Goal: Task Accomplishment & Management: Manage account settings

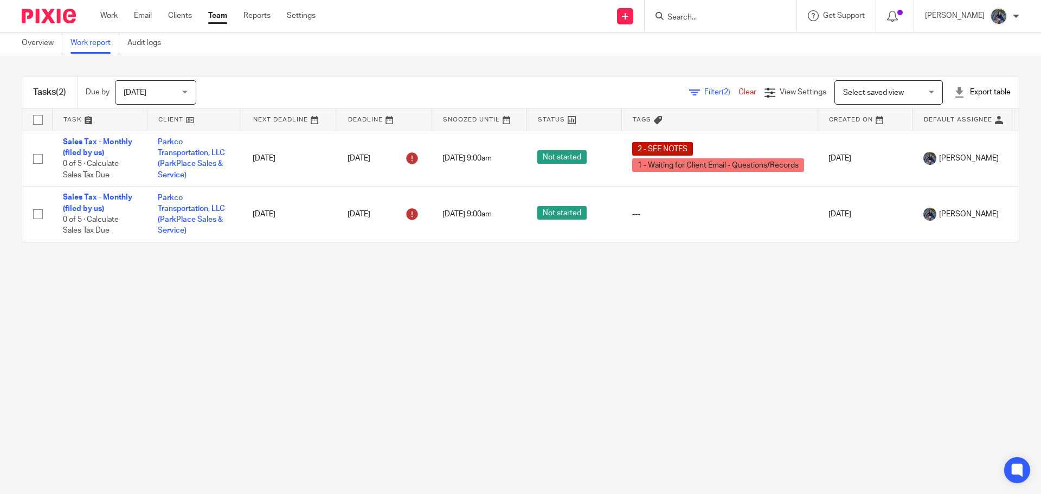
click at [189, 94] on div "[DATE] [DATE]" at bounding box center [155, 92] width 81 height 24
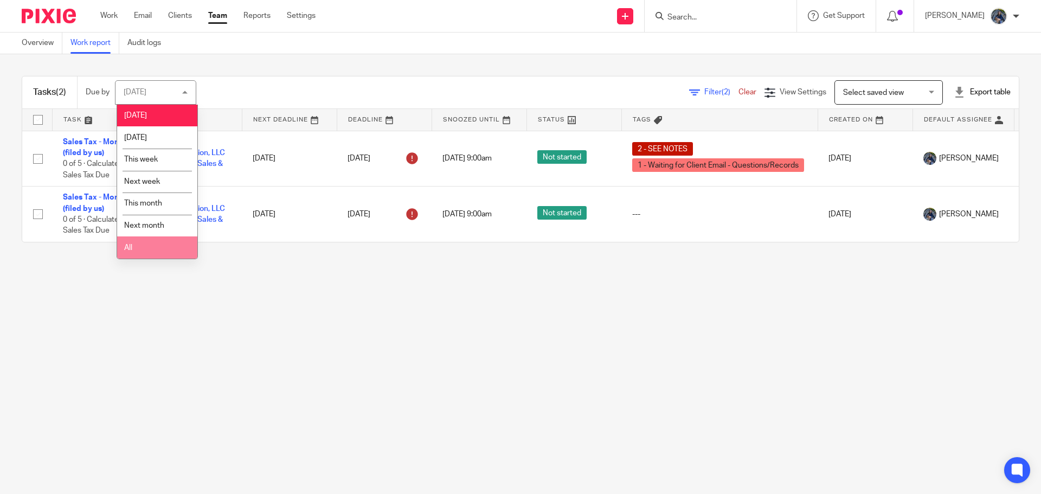
click at [149, 244] on li "All" at bounding box center [157, 247] width 80 height 22
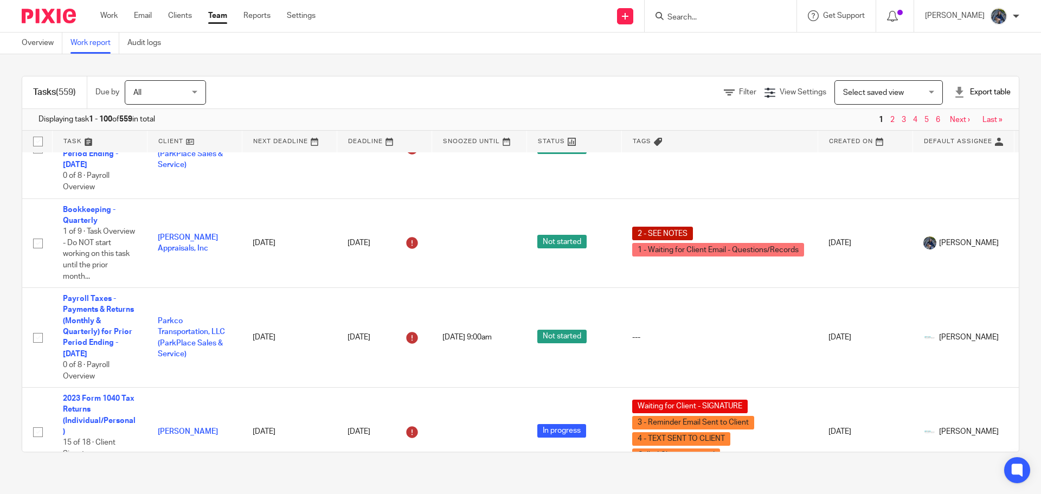
scroll to position [217, 0]
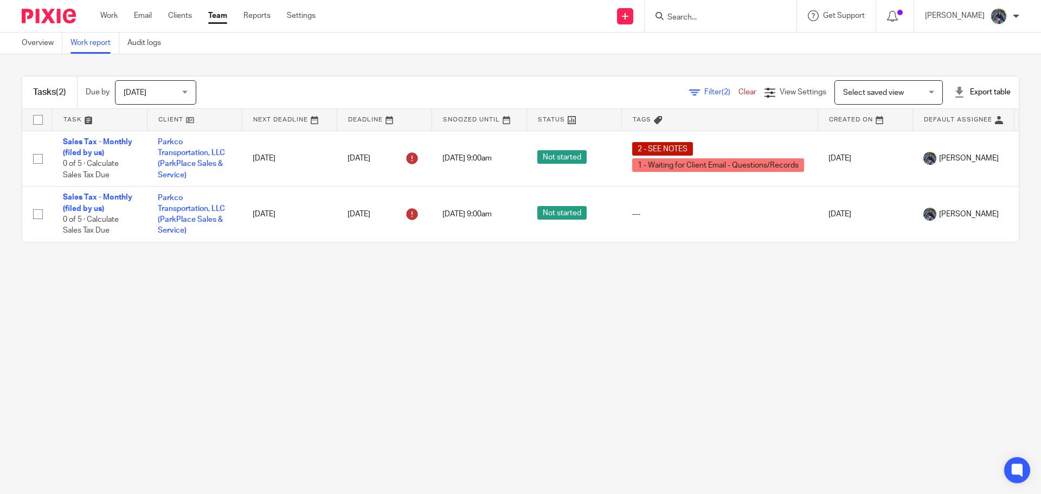
click at [187, 97] on div "[DATE] [DATE]" at bounding box center [155, 92] width 81 height 24
click at [791, 89] on span "View Settings" at bounding box center [803, 92] width 47 height 8
click at [178, 93] on span "[DATE]" at bounding box center [152, 92] width 57 height 23
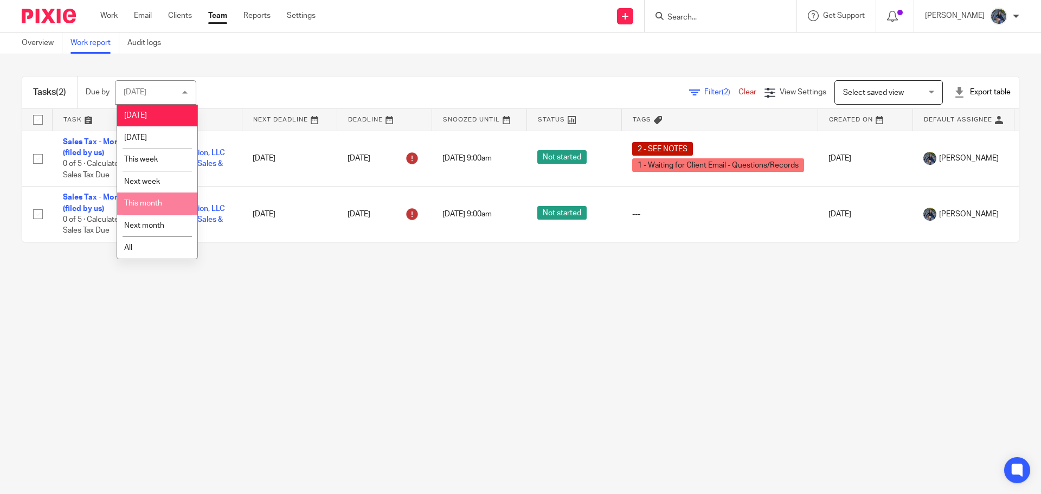
click at [136, 204] on span "This month" at bounding box center [143, 204] width 38 height 8
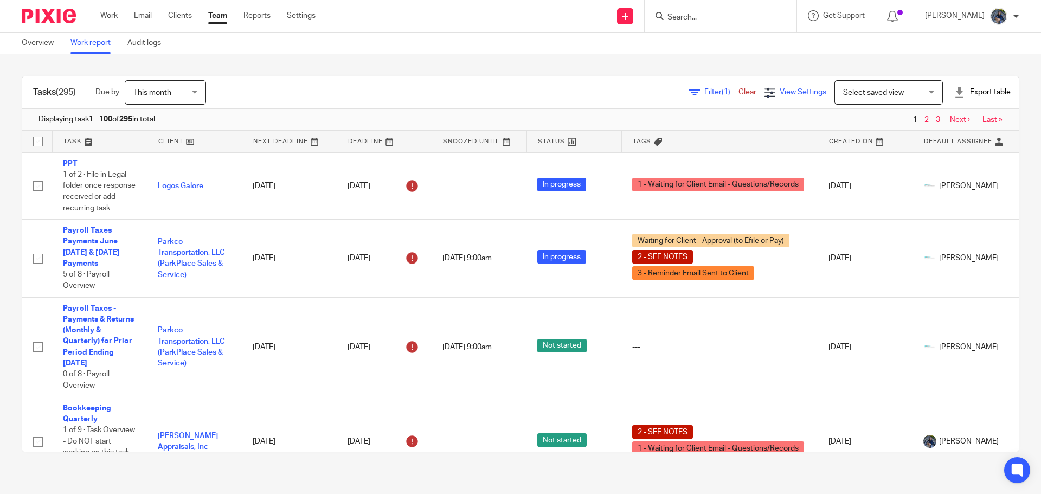
click at [788, 93] on span "View Settings" at bounding box center [803, 92] width 47 height 8
click at [721, 128] on h4 "View Settings" at bounding box center [723, 127] width 77 height 14
click at [700, 135] on span "(1) Filters" at bounding box center [699, 138] width 28 height 9
click at [705, 92] on span "Filter (1)" at bounding box center [722, 92] width 34 height 8
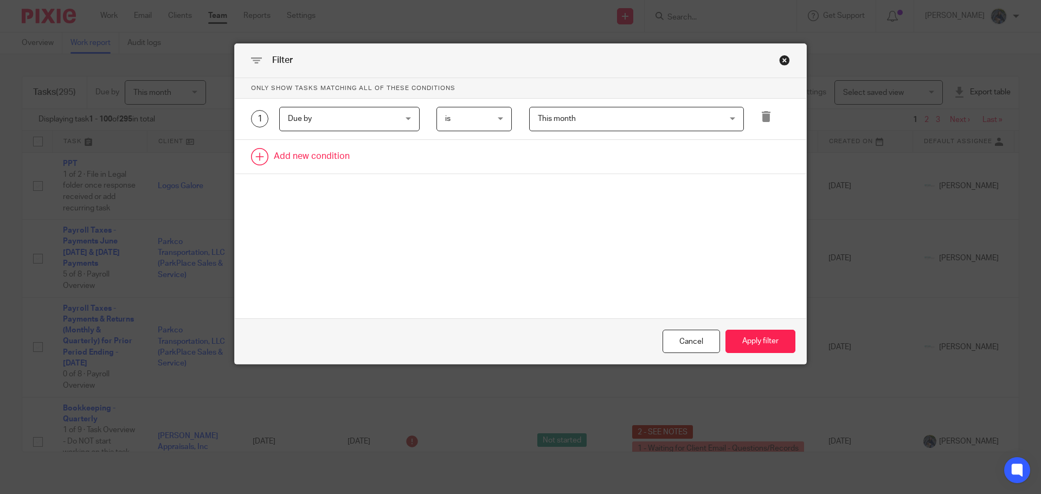
click at [316, 162] on link at bounding box center [521, 157] width 572 height 34
click at [314, 165] on div "Field" at bounding box center [340, 160] width 105 height 23
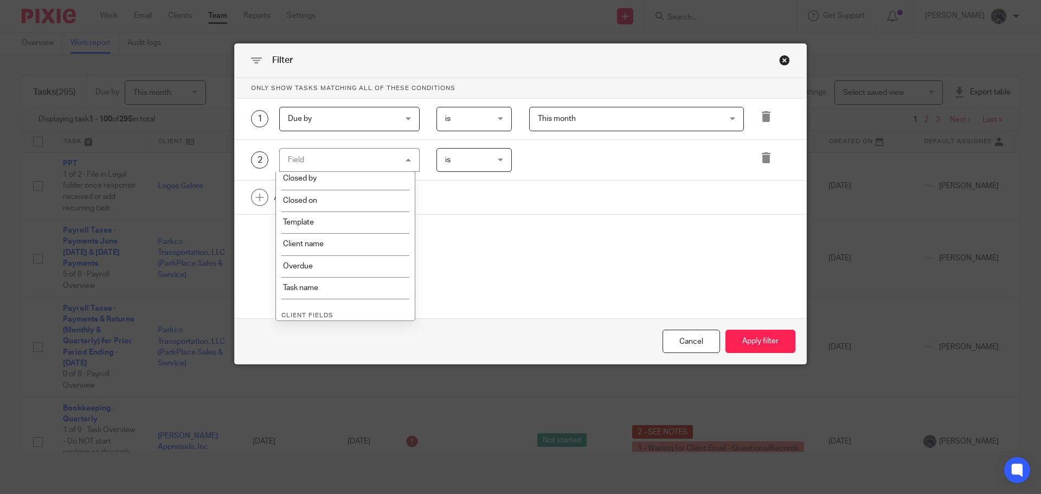
scroll to position [217, 0]
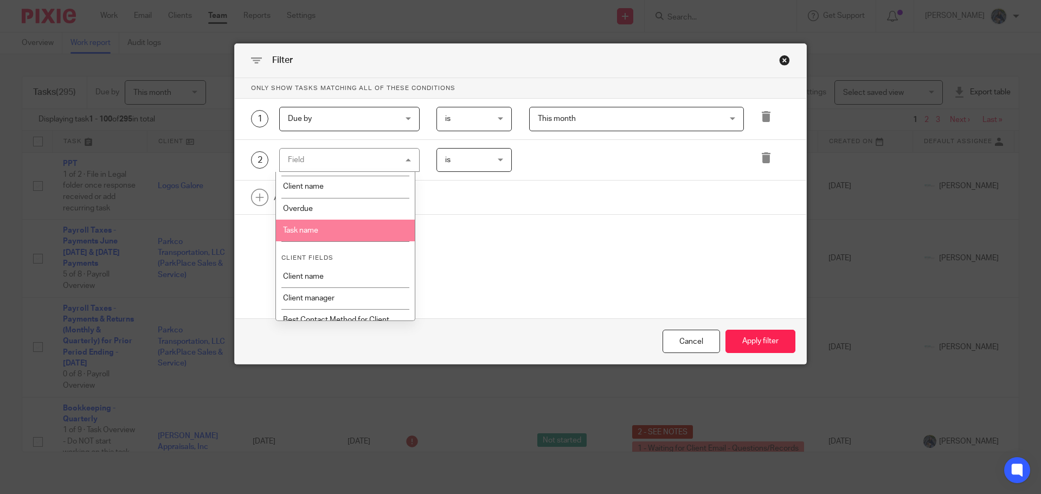
click at [293, 229] on li "Task name" at bounding box center [345, 231] width 139 height 22
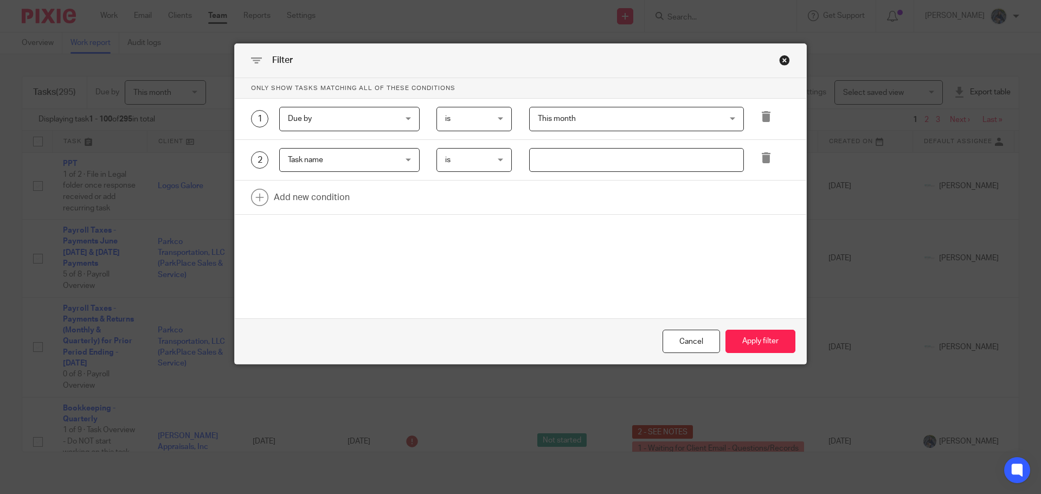
click at [551, 166] on input "text" at bounding box center [636, 160] width 215 height 24
type input "d"
type input "sales tax"
click at [752, 341] on button "Apply filter" at bounding box center [761, 341] width 70 height 23
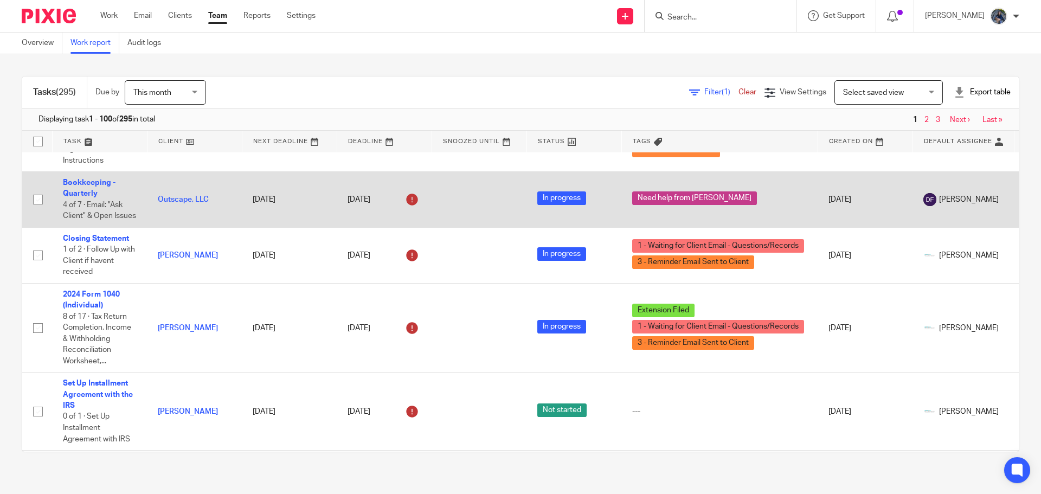
scroll to position [488, 0]
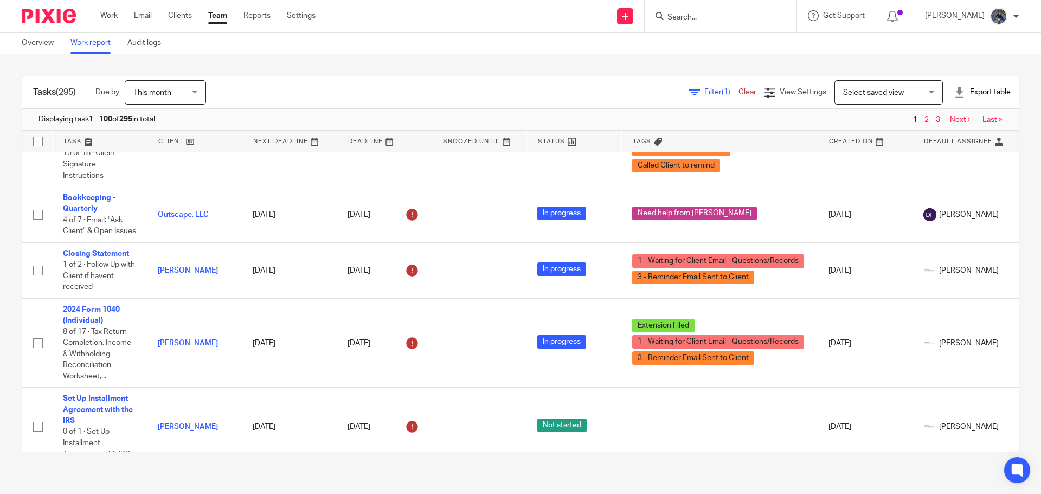
click at [191, 97] on span "This month" at bounding box center [161, 92] width 57 height 23
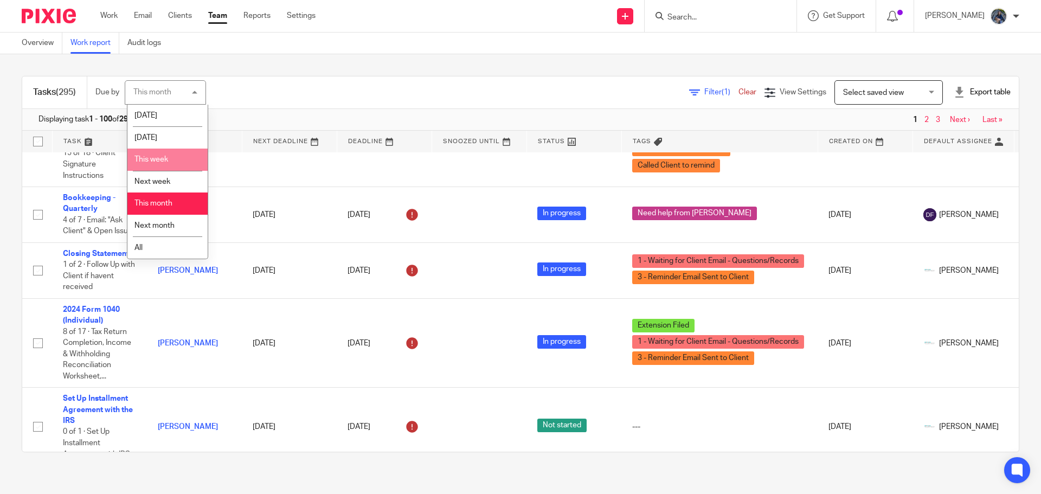
click at [156, 168] on li "This week" at bounding box center [167, 160] width 80 height 22
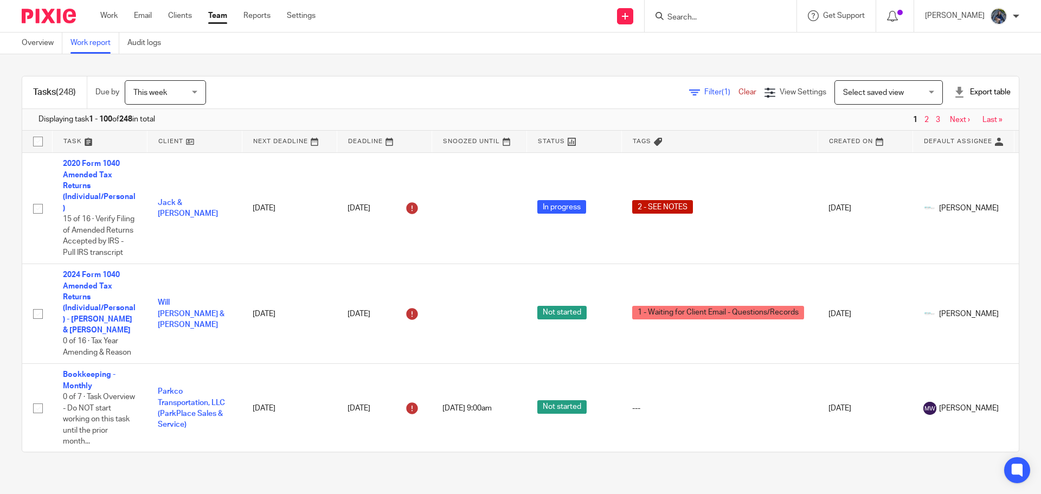
scroll to position [1085, 0]
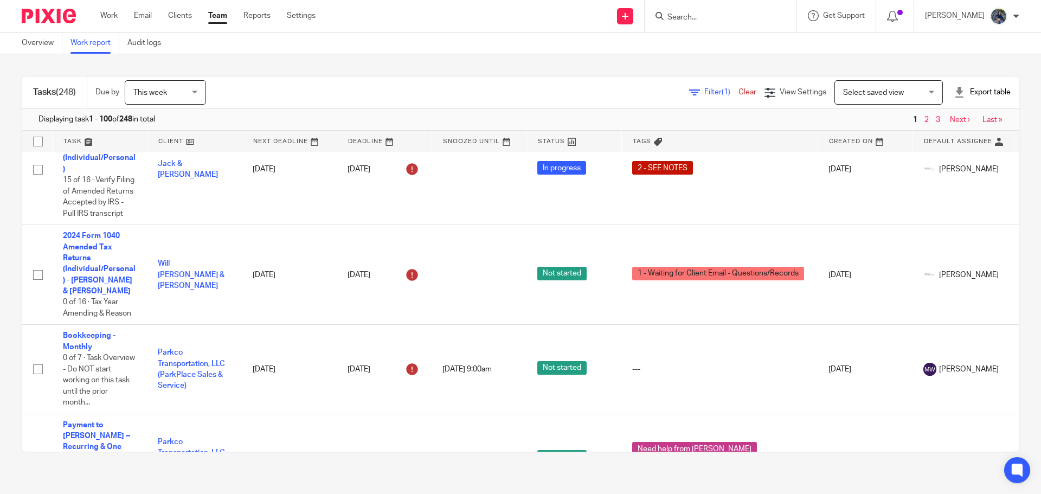
click at [217, 21] on link "Team" at bounding box center [217, 15] width 19 height 11
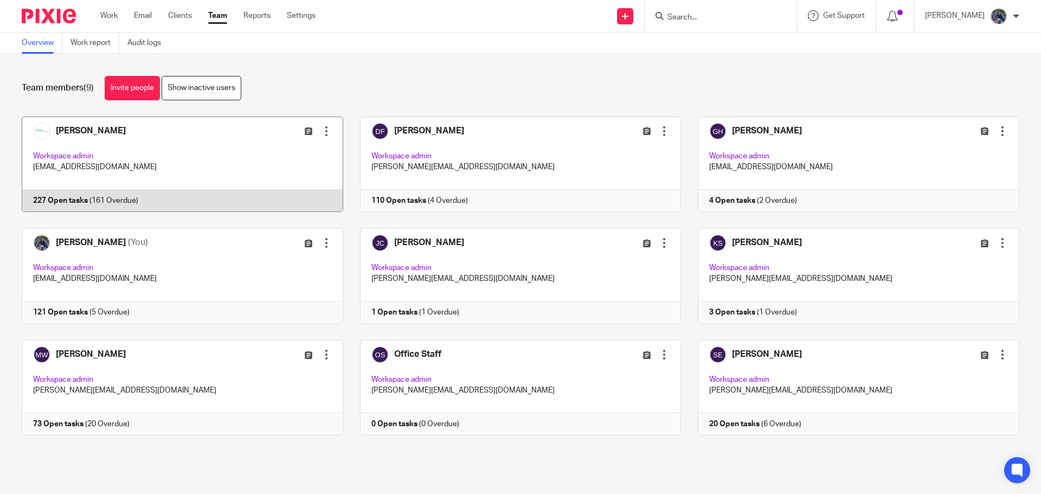
click at [174, 140] on link at bounding box center [174, 164] width 338 height 95
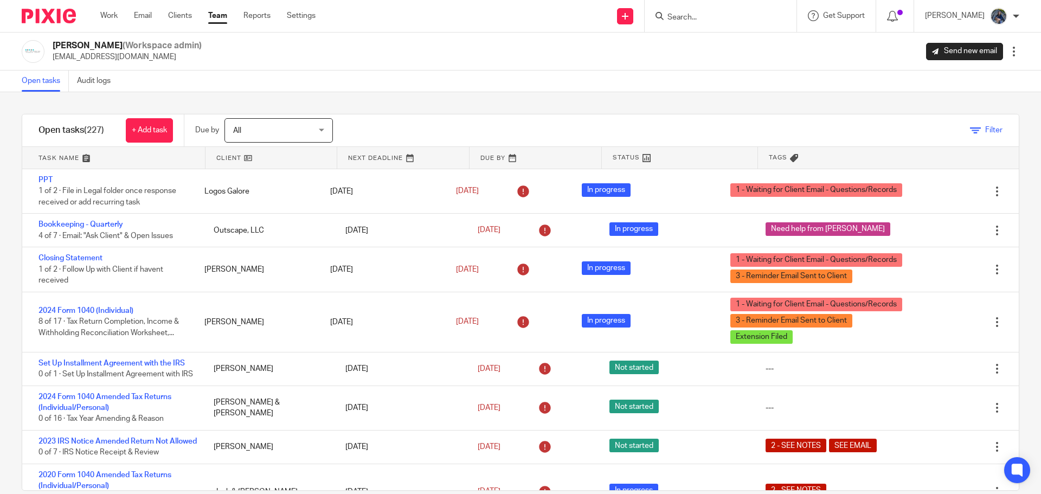
click at [970, 131] on icon at bounding box center [975, 130] width 11 height 11
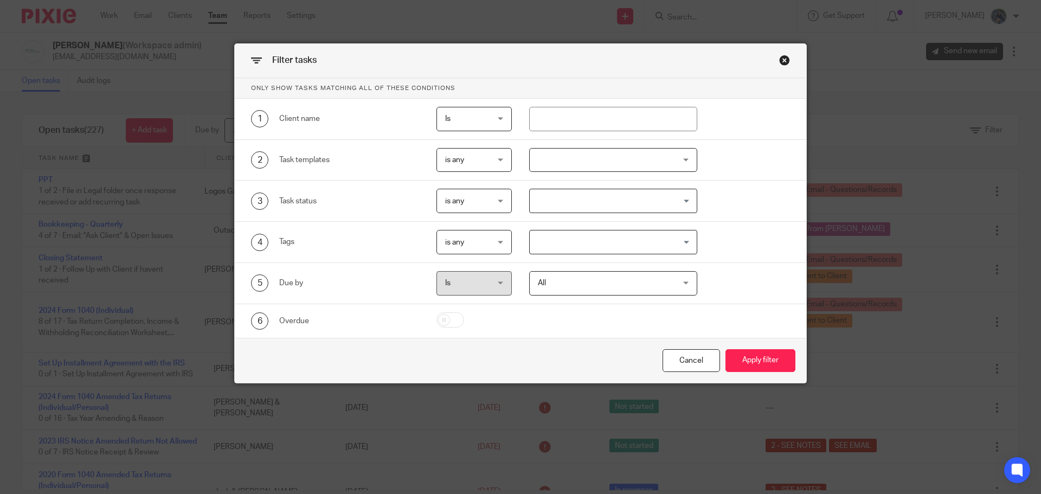
click at [652, 162] on div at bounding box center [613, 160] width 169 height 24
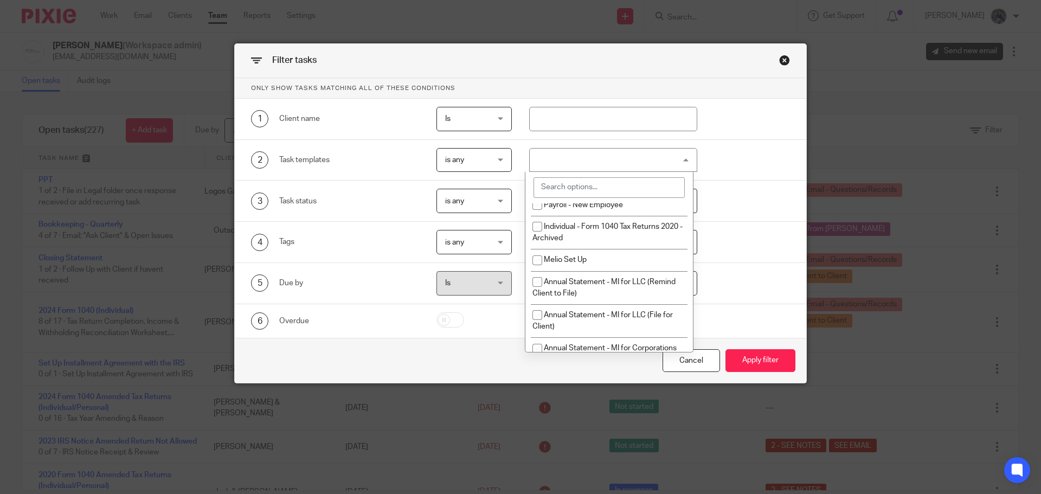
scroll to position [542, 0]
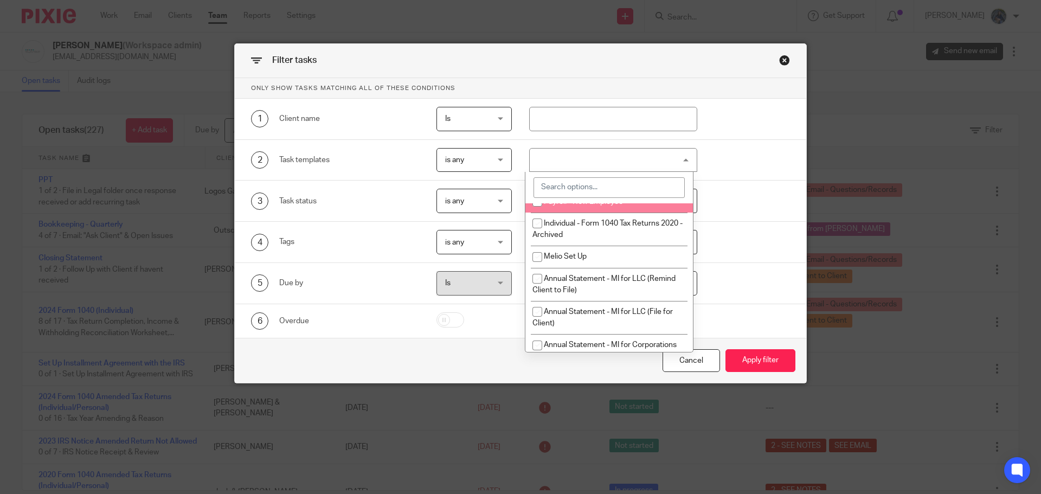
click at [559, 153] on div at bounding box center [613, 160] width 169 height 24
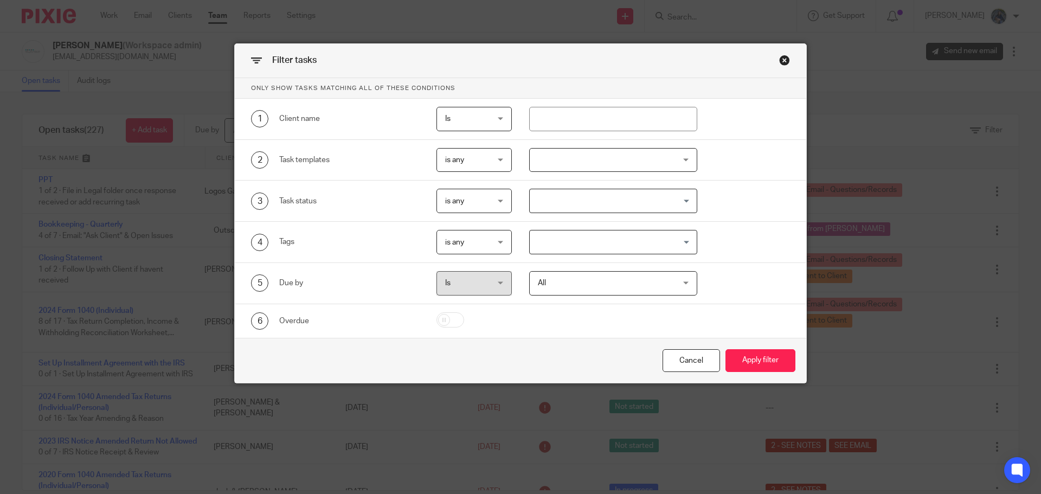
click at [559, 157] on div at bounding box center [613, 160] width 169 height 24
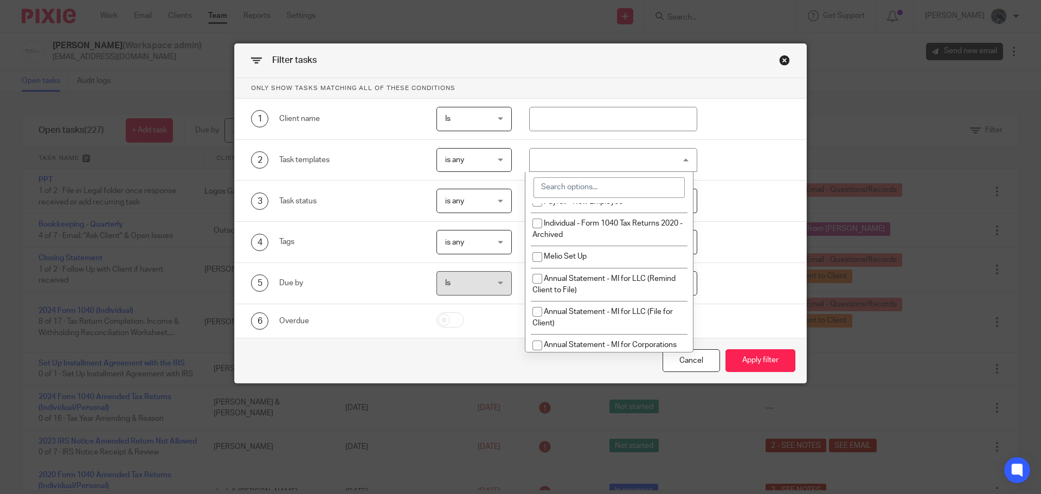
click at [564, 187] on input "search" at bounding box center [609, 187] width 151 height 21
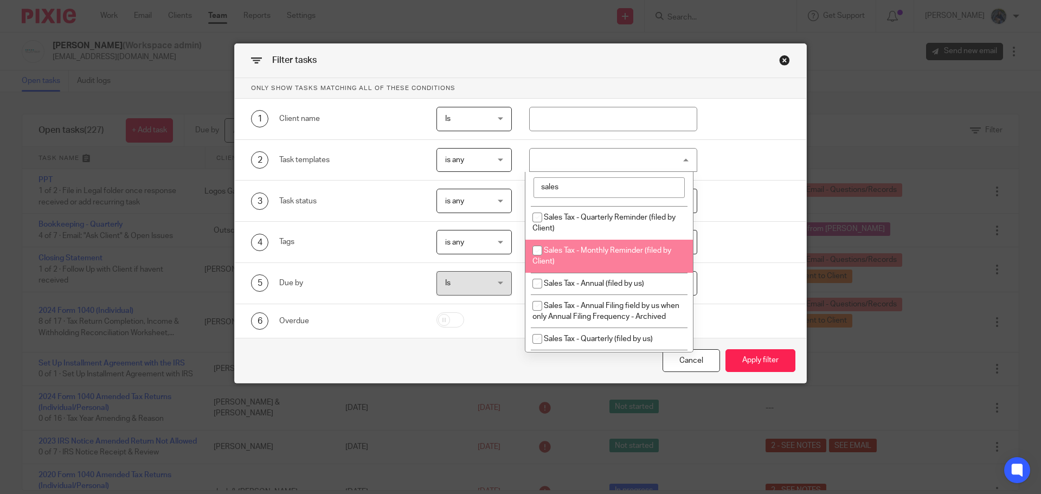
scroll to position [0, 0]
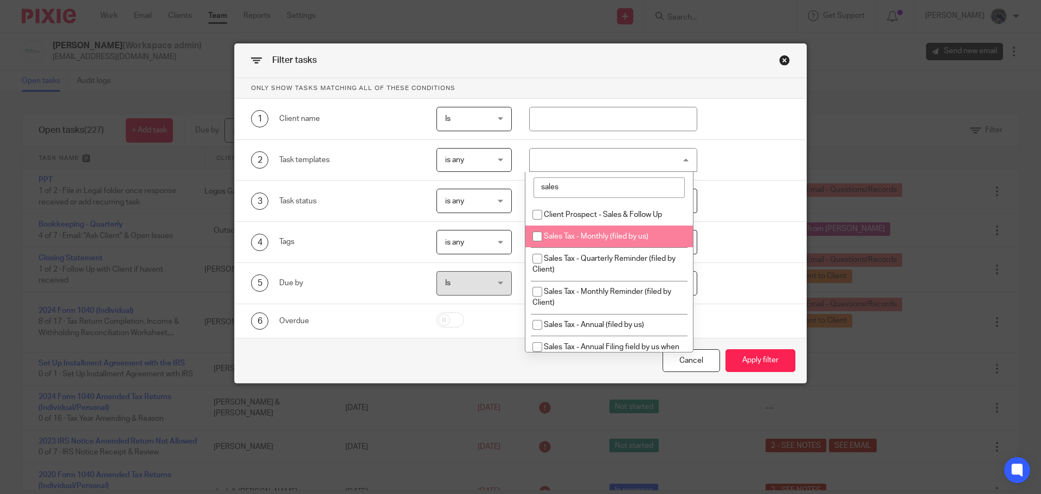
type input "sales"
click at [538, 236] on input "checkbox" at bounding box center [537, 236] width 21 height 21
checkbox input "true"
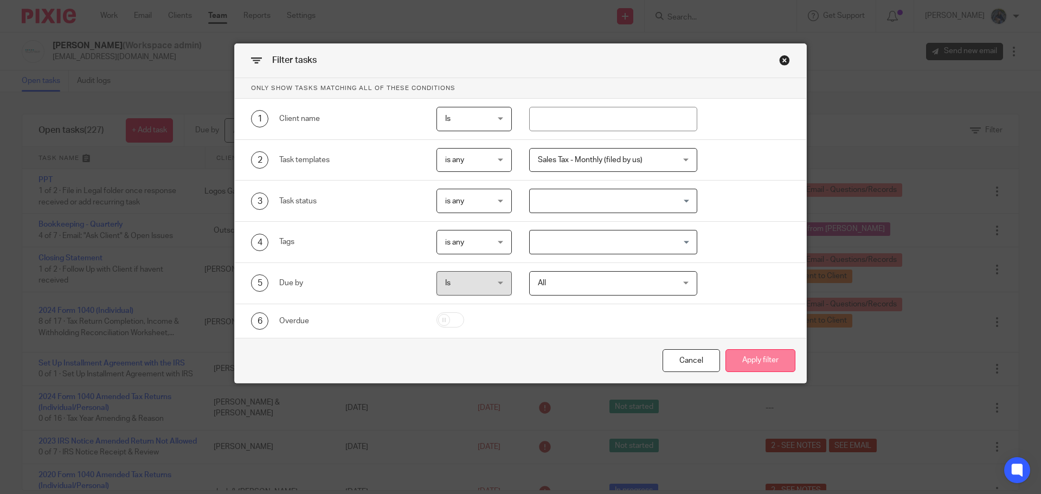
click at [753, 361] on button "Apply filter" at bounding box center [761, 360] width 70 height 23
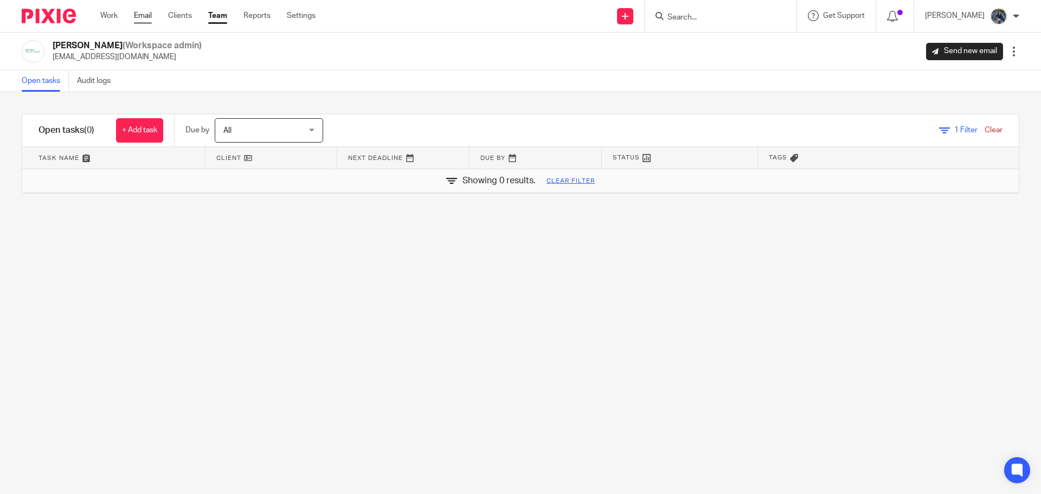
click at [141, 14] on link "Email" at bounding box center [143, 15] width 18 height 11
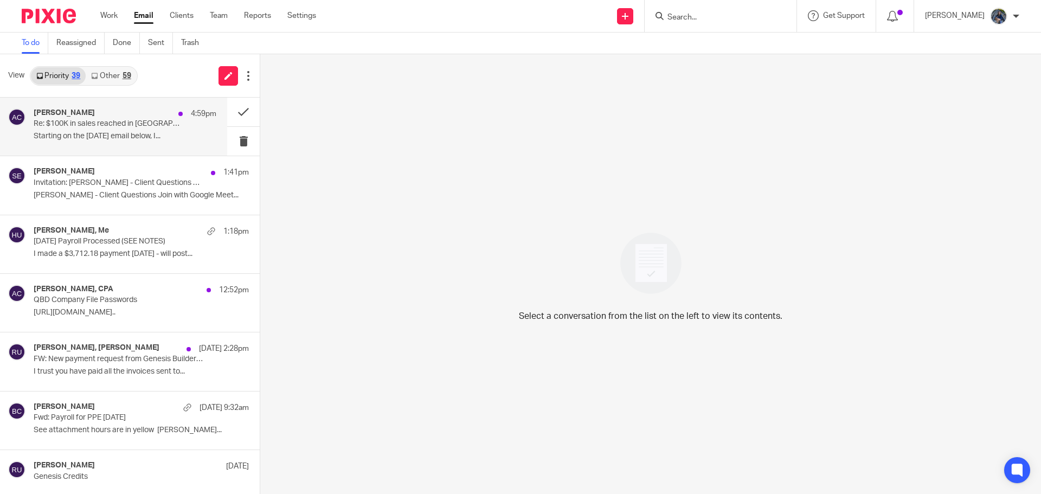
click at [114, 119] on p "Re: $100K in sales reached in [GEOGRAPHIC_DATA] for [PERSON_NAME] Neuroscience …" at bounding box center [107, 123] width 146 height 9
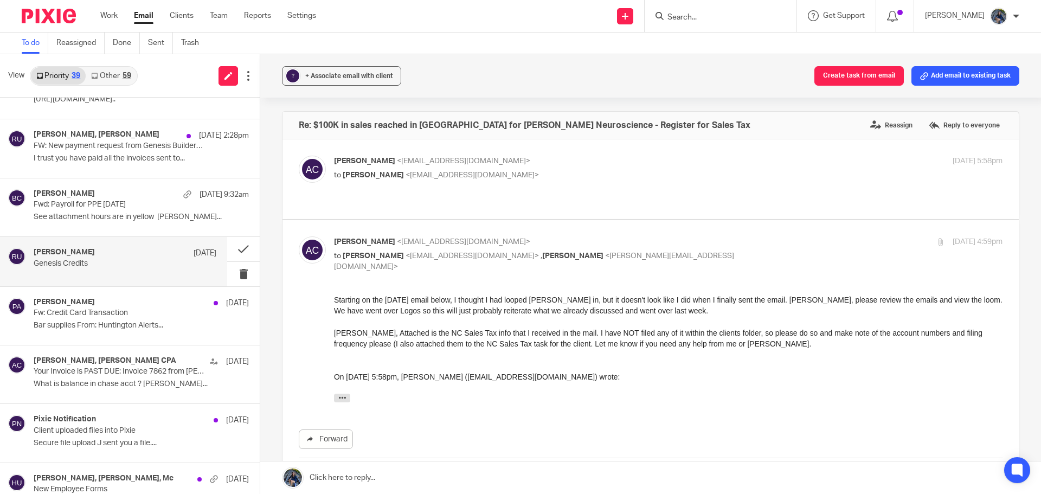
scroll to position [217, 0]
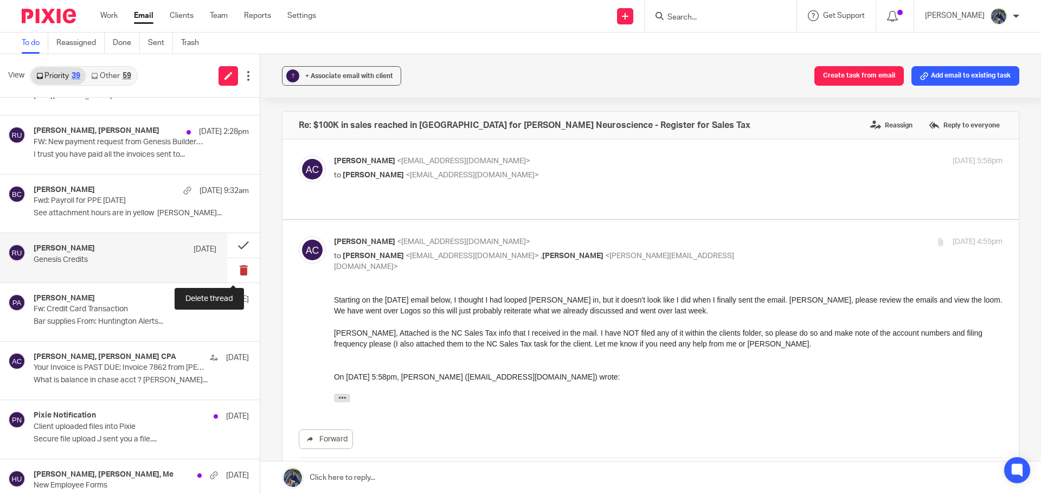
click at [229, 273] on button at bounding box center [243, 270] width 33 height 24
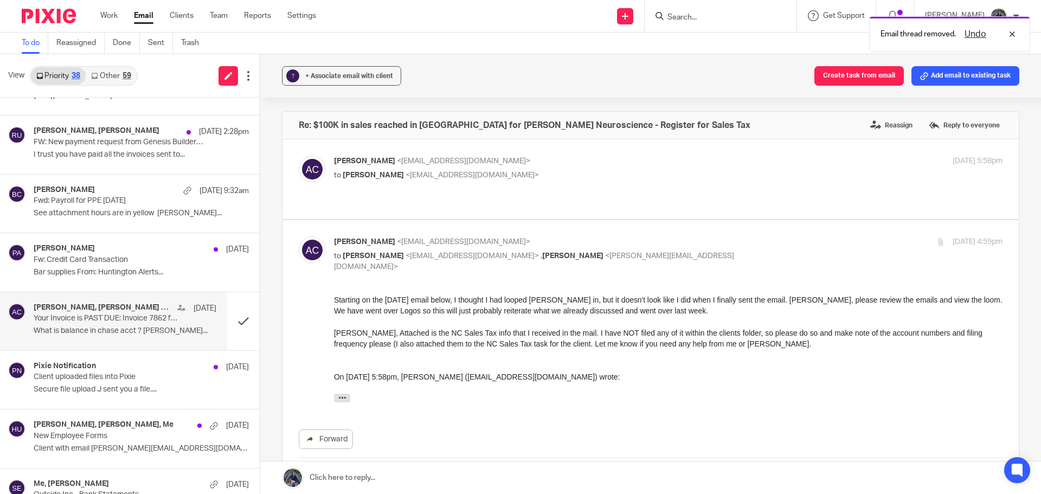
click at [123, 324] on div "Larry Martin, Amy L Corfixsen CPA Aug 15 Your Invoice is PAST DUE: Invoice 7862…" at bounding box center [125, 321] width 183 height 36
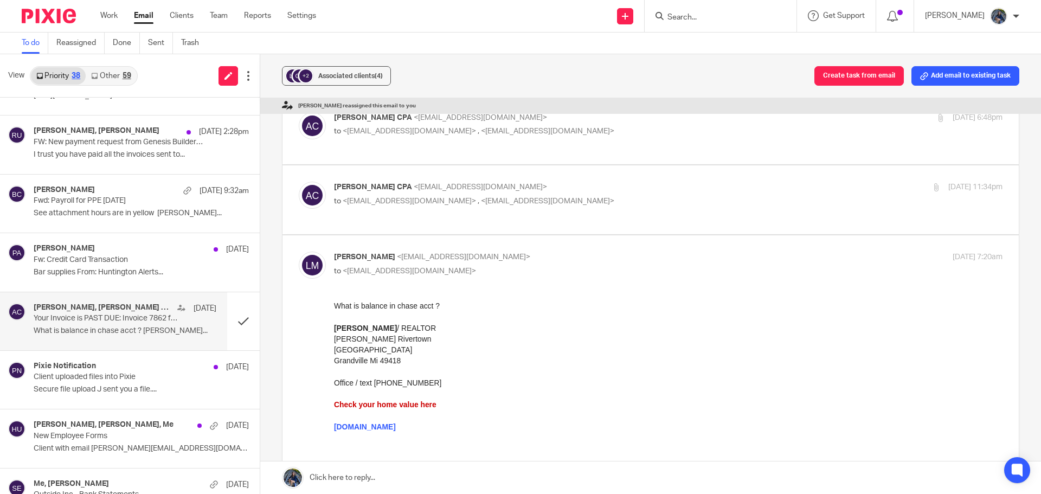
scroll to position [81, 0]
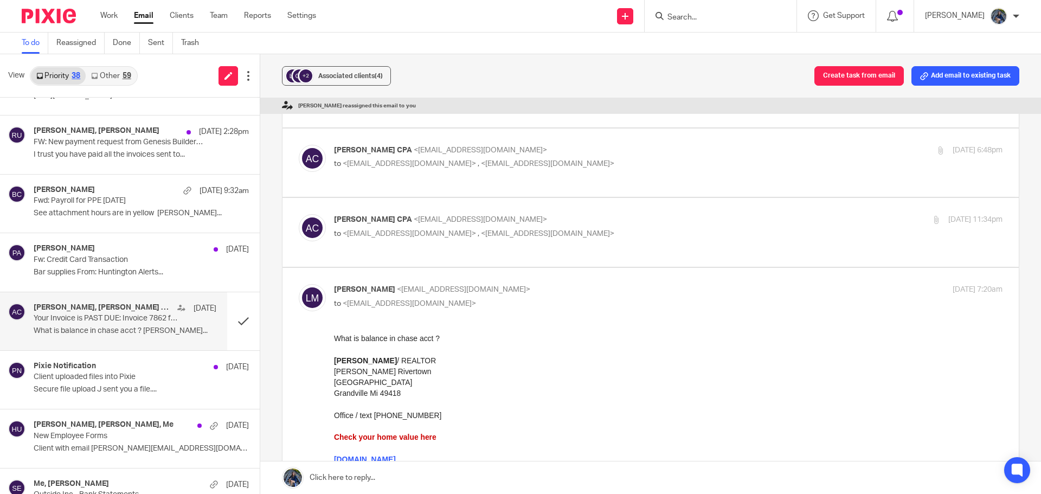
click at [407, 235] on span "<larrymartin@kw.com>" at bounding box center [409, 234] width 133 height 8
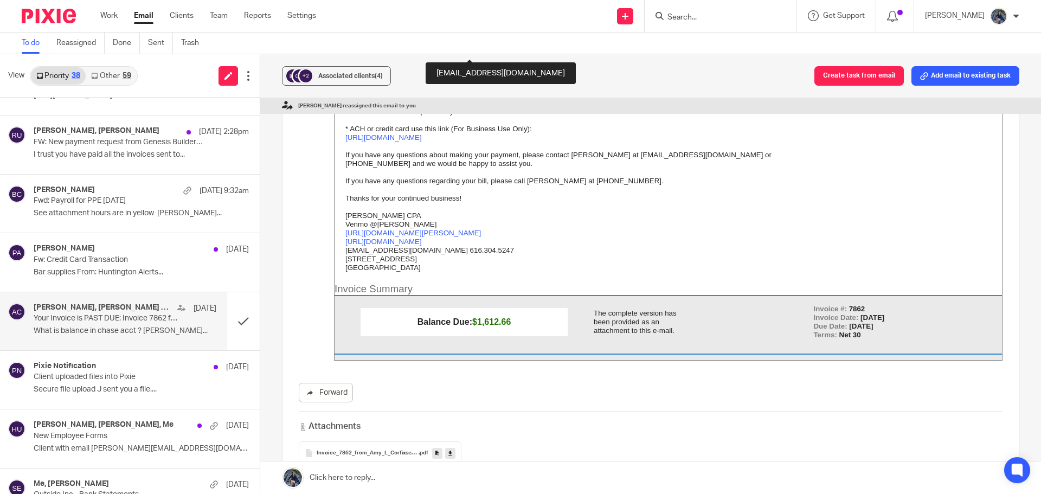
scroll to position [406, 0]
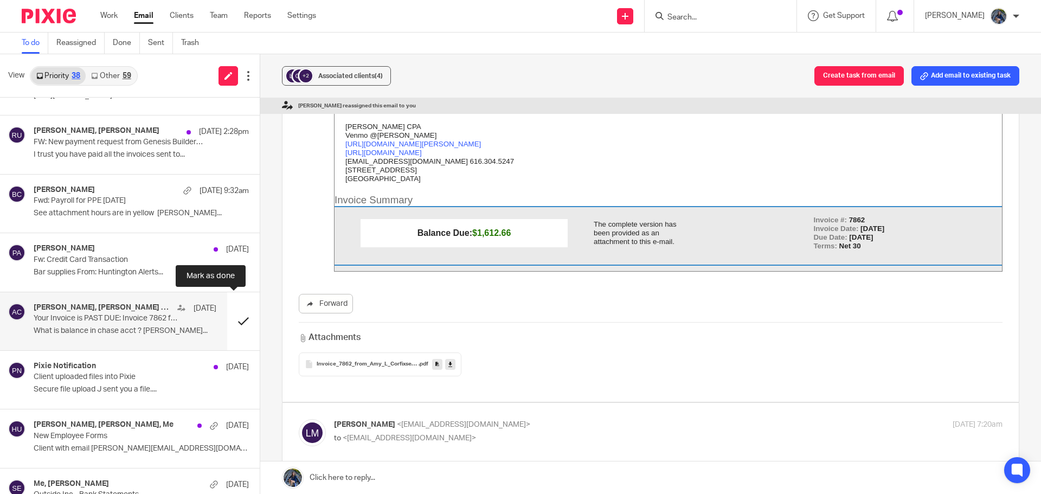
click at [240, 316] on button at bounding box center [243, 321] width 33 height 58
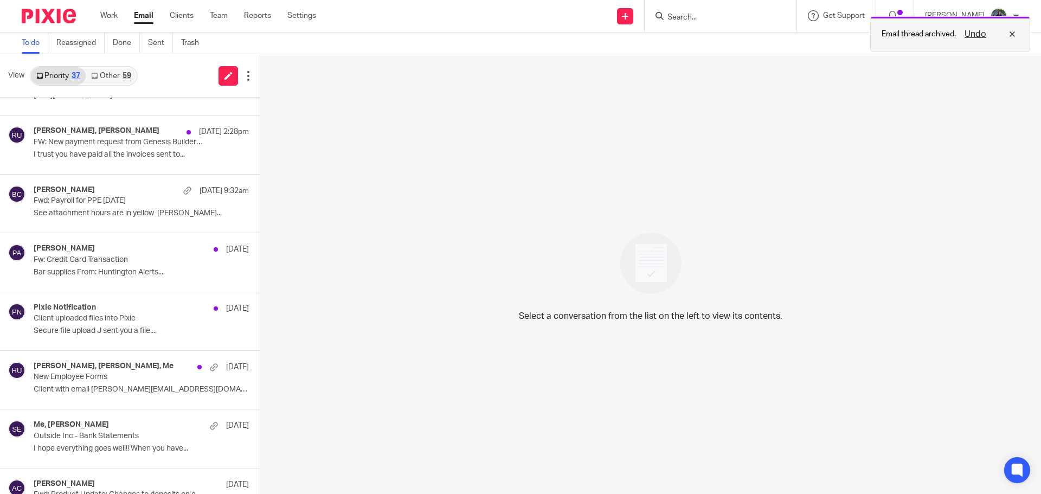
click at [984, 37] on button "Undo" at bounding box center [976, 34] width 28 height 13
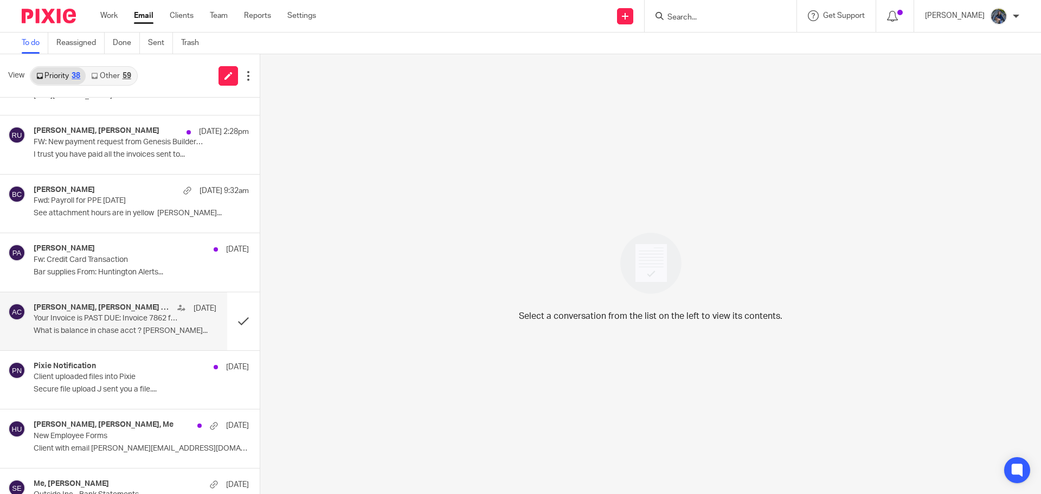
click at [156, 303] on h4 "Larry Martin, Amy L Corfixsen CPA" at bounding box center [103, 307] width 138 height 9
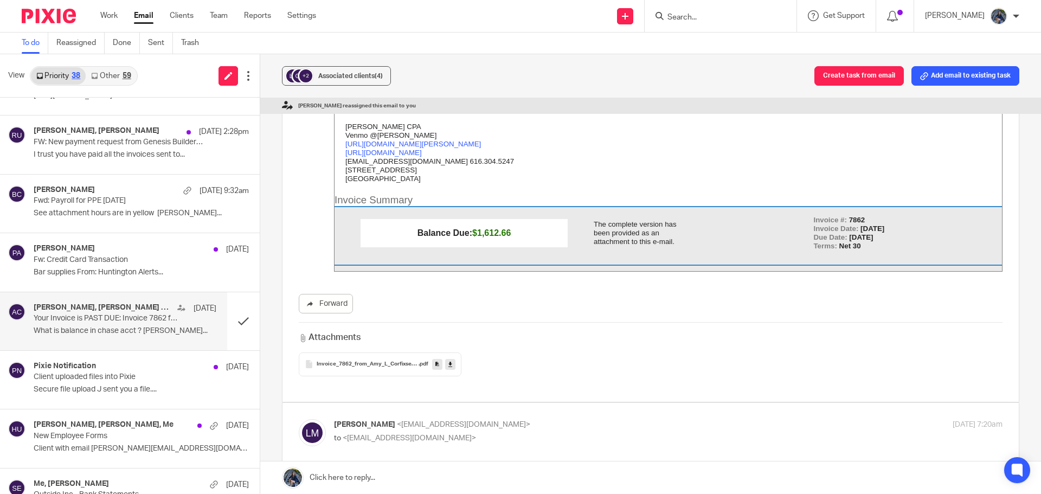
scroll to position [0, 0]
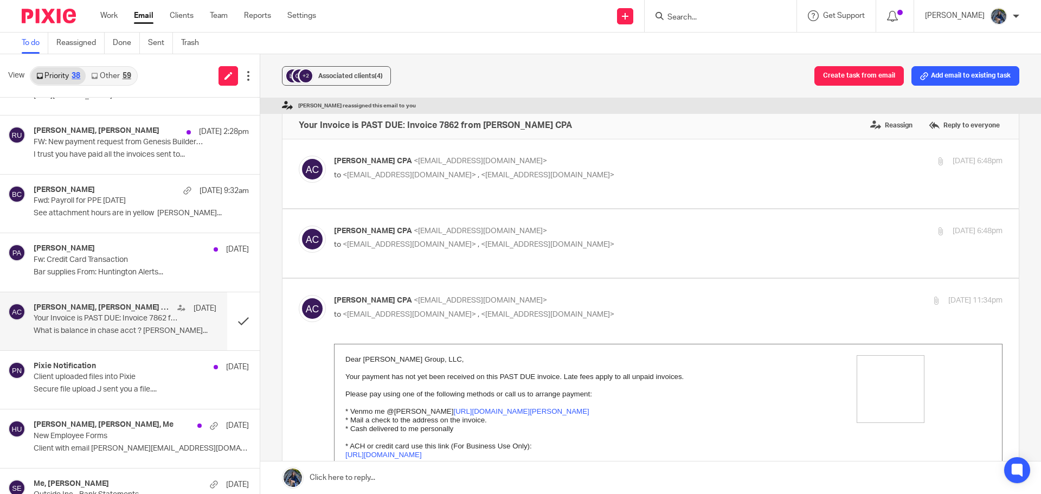
click at [409, 295] on p "Amy L Corfixsen CPA <quickbooks@notification.intuit.com>" at bounding box center [557, 300] width 446 height 11
checkbox input "false"
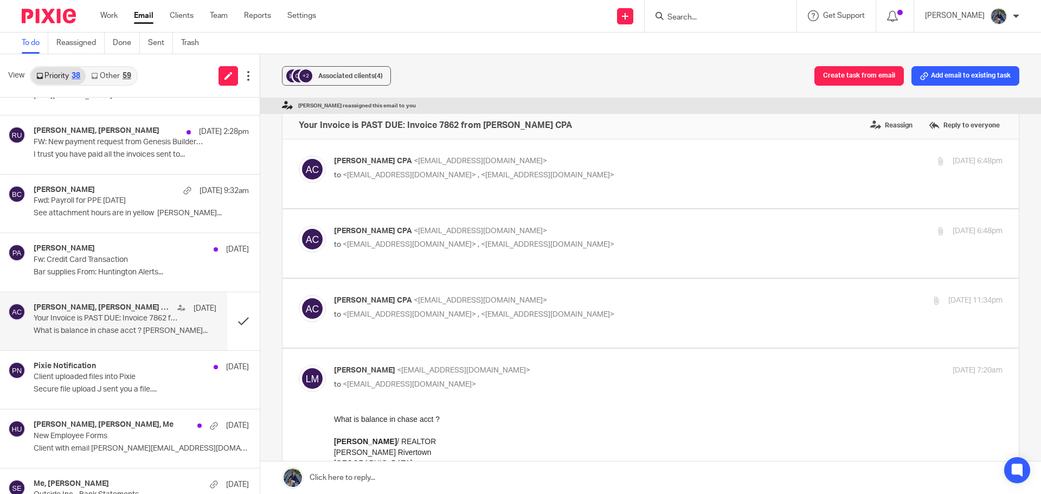
click at [414, 236] on p "Amy L Corfixsen CPA <quickbooks@notification.intuit.com>" at bounding box center [557, 231] width 446 height 11
checkbox input "true"
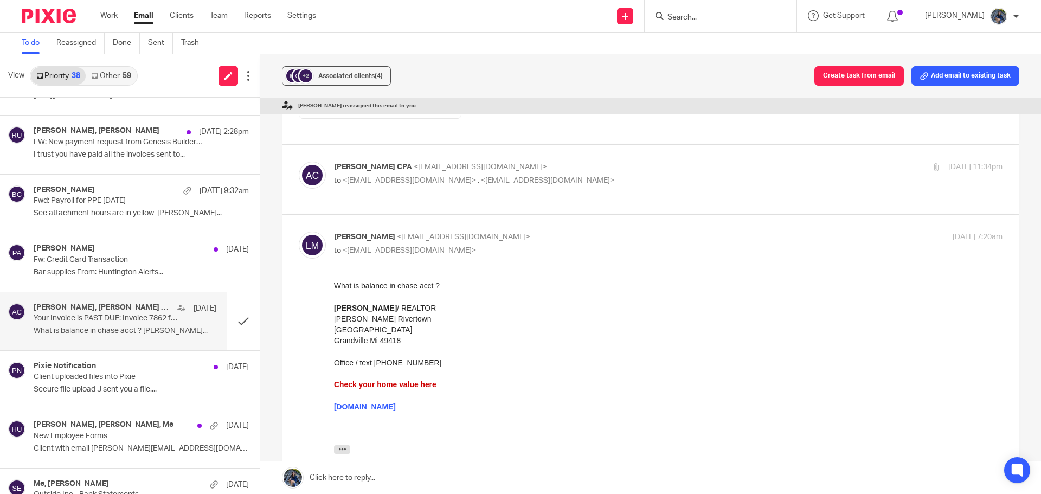
scroll to position [597, 0]
click at [404, 186] on div "Amy L Corfixsen CPA <quickbooks@notification.intuit.com> to <larrymartin@kw.com…" at bounding box center [668, 172] width 669 height 27
checkbox input "true"
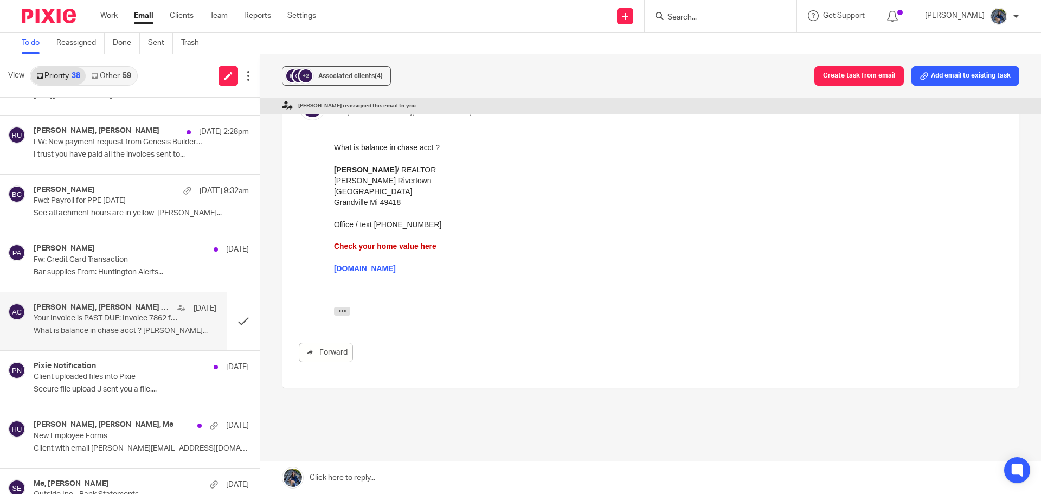
scroll to position [1193, 0]
click at [339, 313] on icon "button" at bounding box center [342, 309] width 8 height 8
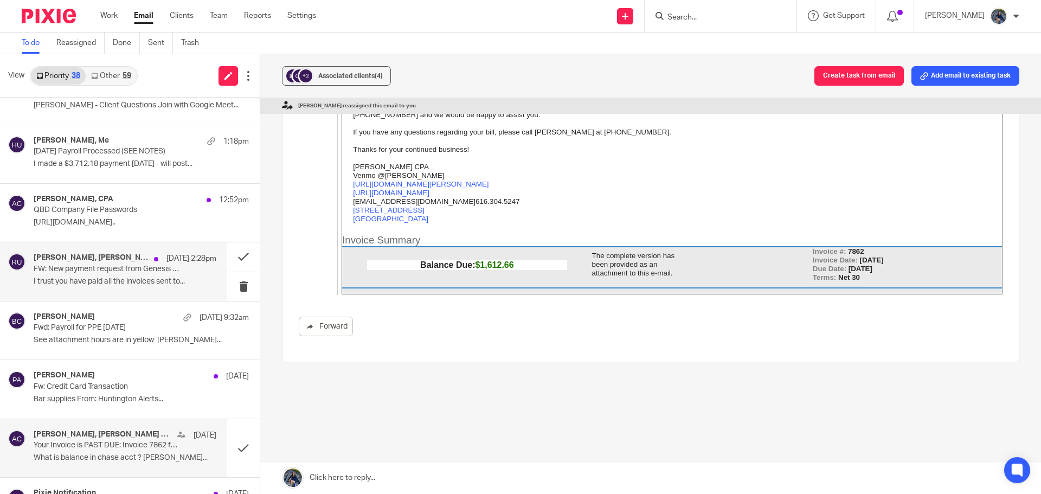
scroll to position [0, 0]
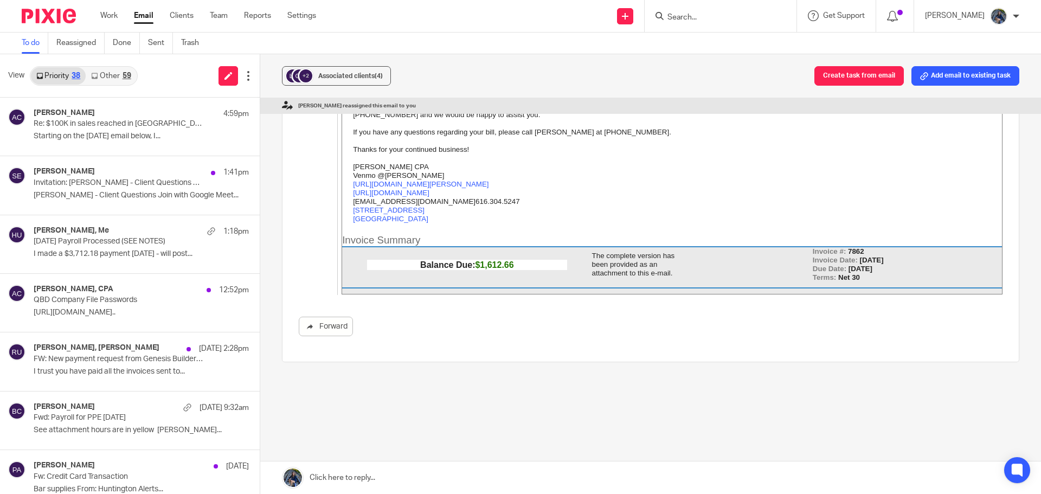
click at [704, 16] on input "Search" at bounding box center [716, 18] width 98 height 10
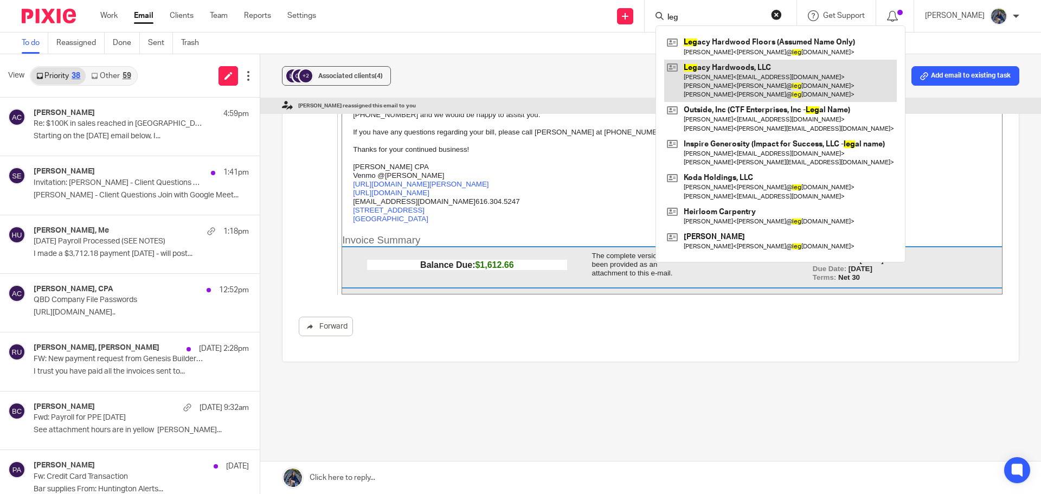
type input "leg"
click at [724, 69] on link at bounding box center [780, 81] width 233 height 43
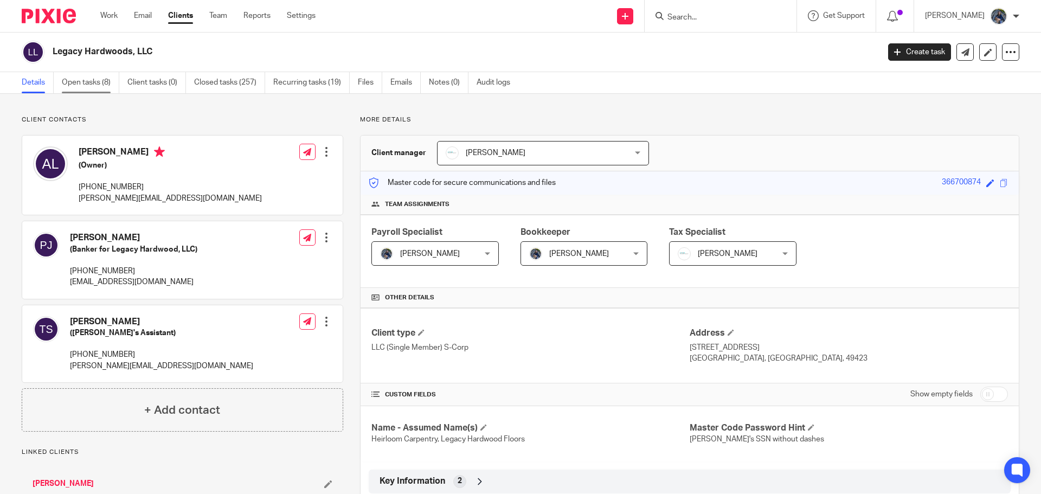
click at [97, 80] on link "Open tasks (8)" at bounding box center [90, 82] width 57 height 21
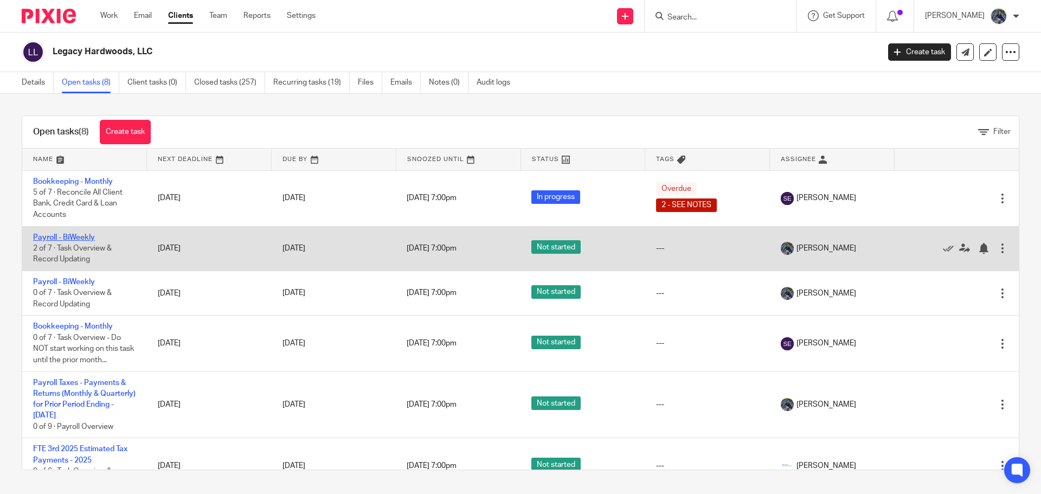
click at [47, 238] on link "Payroll - BiWeekly" at bounding box center [64, 238] width 62 height 8
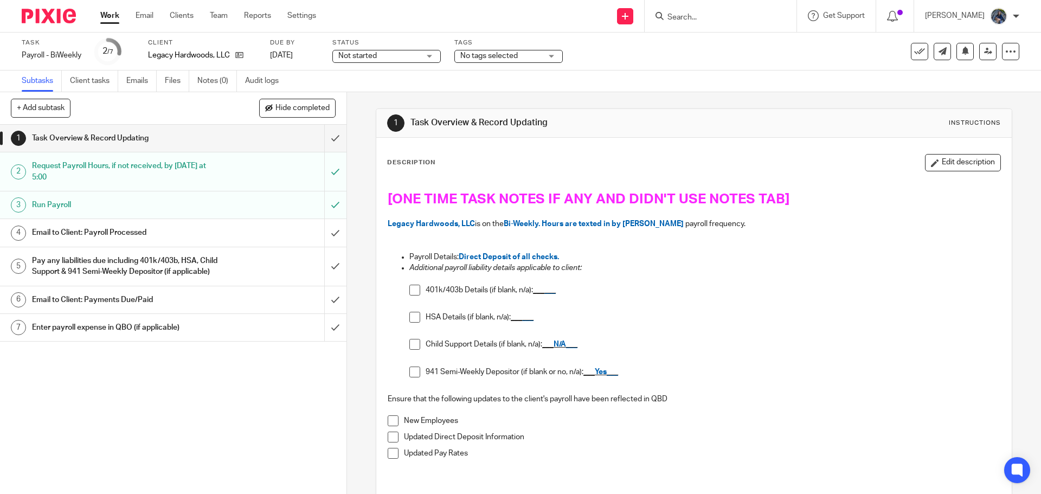
click at [96, 228] on h1 "Email to Client: Payroll Processed" at bounding box center [126, 233] width 188 height 16
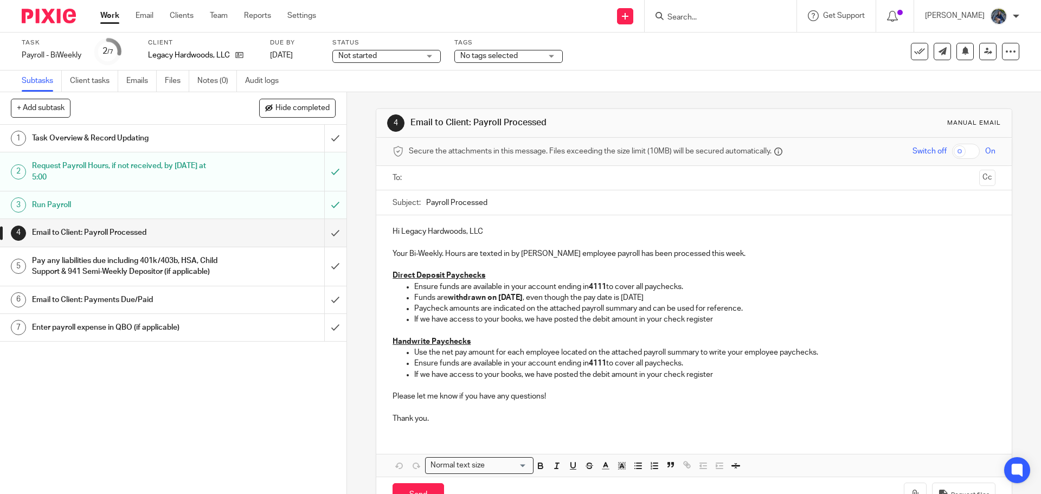
click at [443, 176] on input "text" at bounding box center [694, 178] width 562 height 12
click at [426, 203] on input "Payroll Processed" at bounding box center [710, 205] width 569 height 24
type input "08.22.25 Payroll Processed"
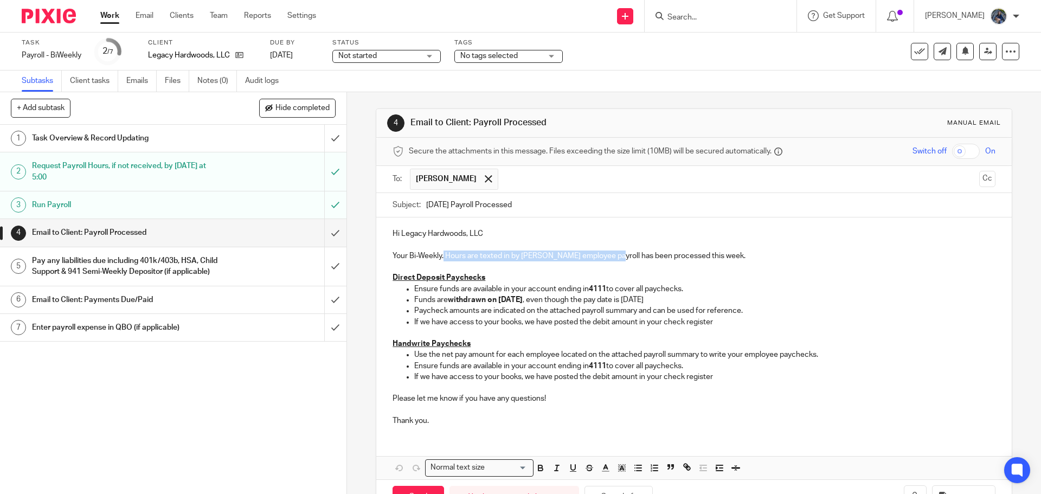
drag, startPoint x: 441, startPoint y: 255, endPoint x: 616, endPoint y: 255, distance: 175.2
click at [616, 255] on p "Your Bi-Weekly. Hours are texted in by Andrew Lotterman employee payroll has be…" at bounding box center [694, 251] width 603 height 22
click at [605, 256] on p "Your Bi-Weekly payroll has been processed this week." at bounding box center [694, 251] width 603 height 22
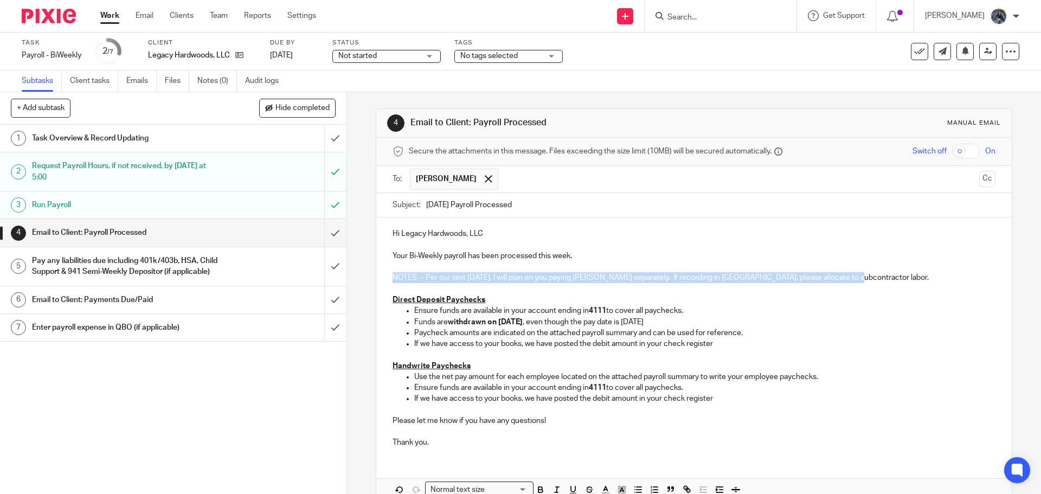
drag, startPoint x: 388, startPoint y: 277, endPoint x: 862, endPoint y: 280, distance: 474.1
click at [862, 280] on div "Hi Legacy Hardwoods, LLC Your Bi-Weekly payroll has been processed this week. N…" at bounding box center [693, 337] width 635 height 239
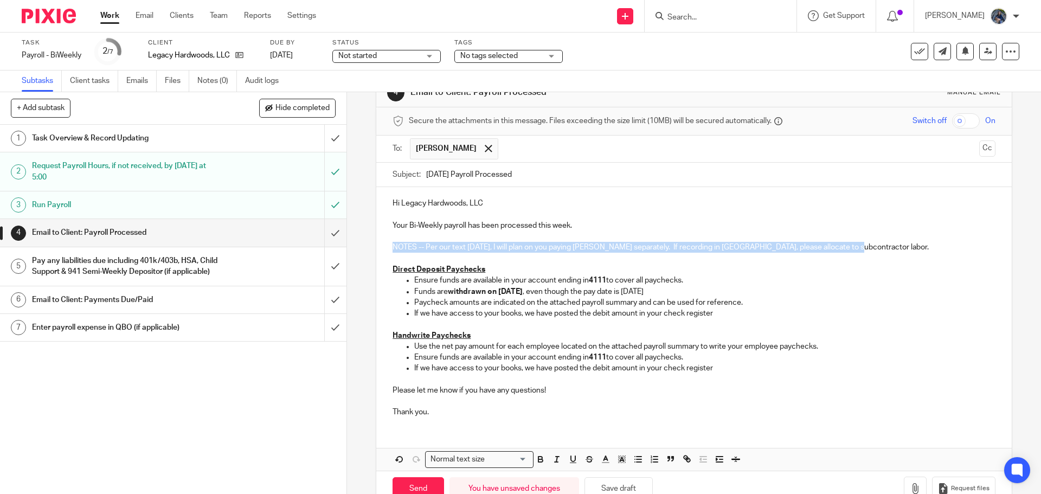
scroll to position [60, 0]
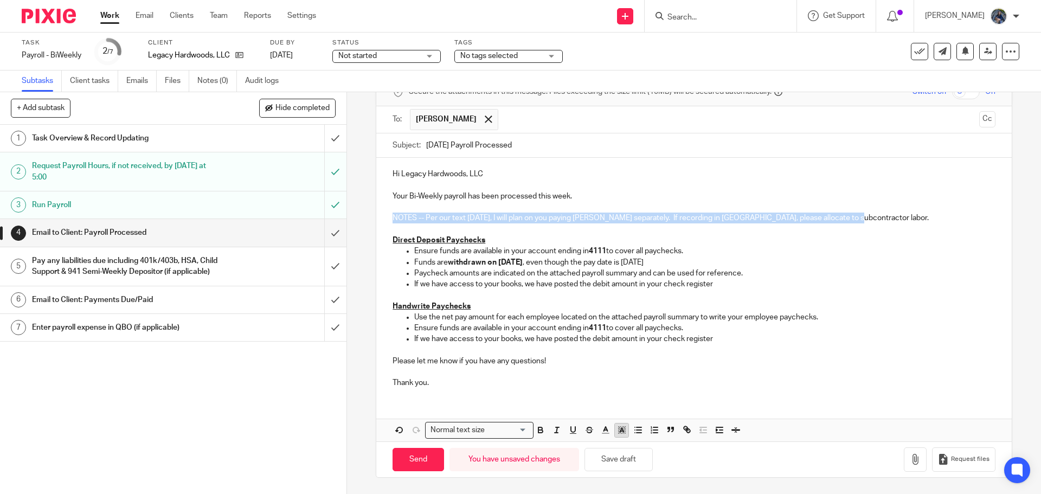
click at [621, 434] on icon "button" at bounding box center [622, 430] width 10 height 10
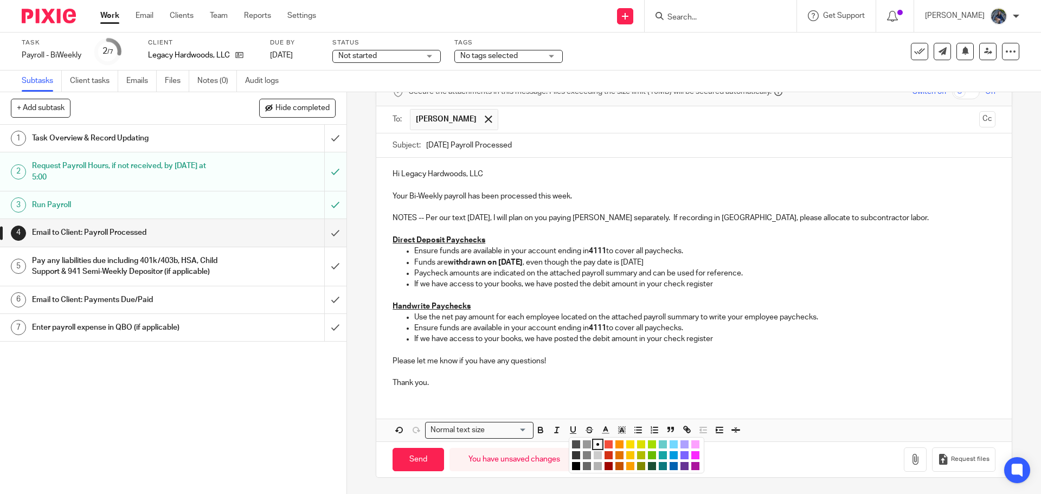
click at [629, 446] on li "color:#FCDC00" at bounding box center [630, 444] width 8 height 8
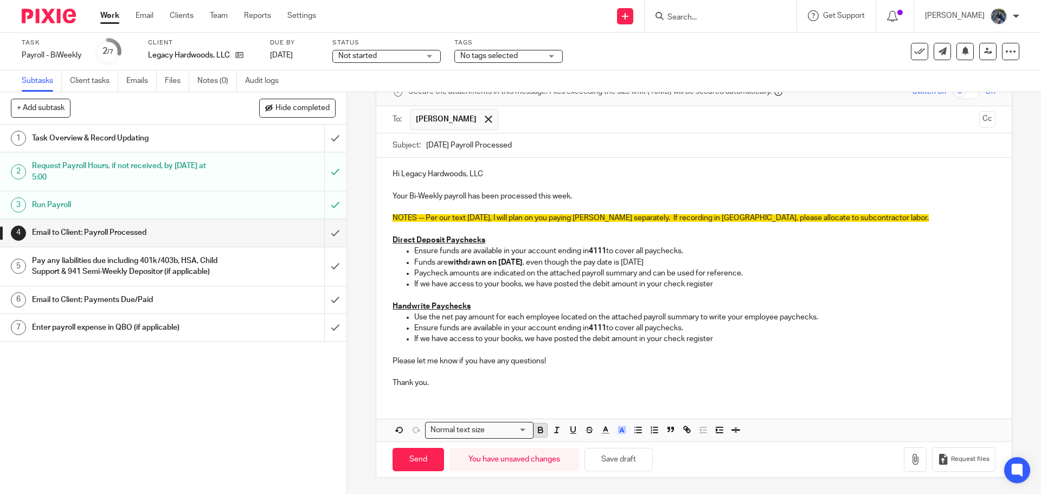
click at [541, 432] on icon "button" at bounding box center [541, 430] width 10 height 10
click at [585, 376] on p "Thank you." at bounding box center [694, 378] width 603 height 22
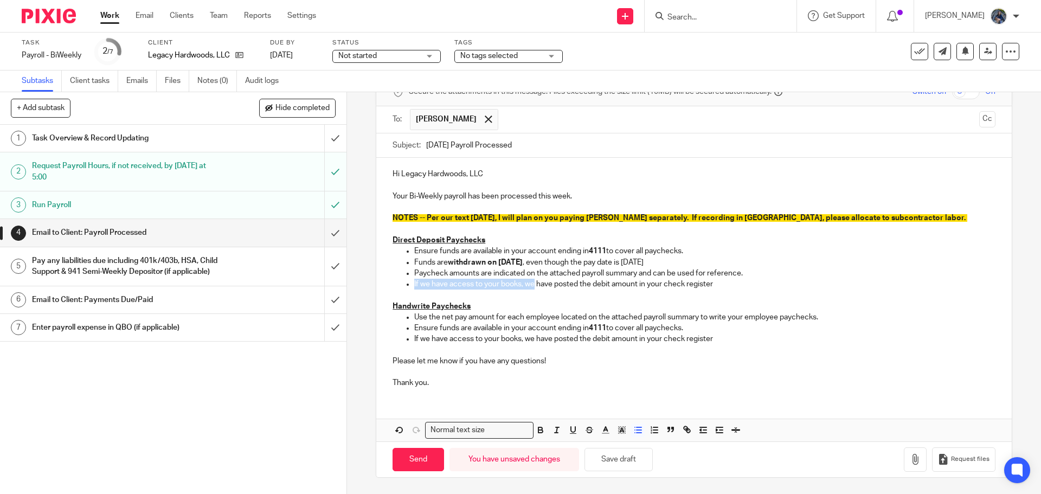
drag, startPoint x: 412, startPoint y: 282, endPoint x: 532, endPoint y: 284, distance: 119.9
click at [533, 284] on p "If we have access to your books, we have posted the debit amount in your check …" at bounding box center [704, 284] width 581 height 11
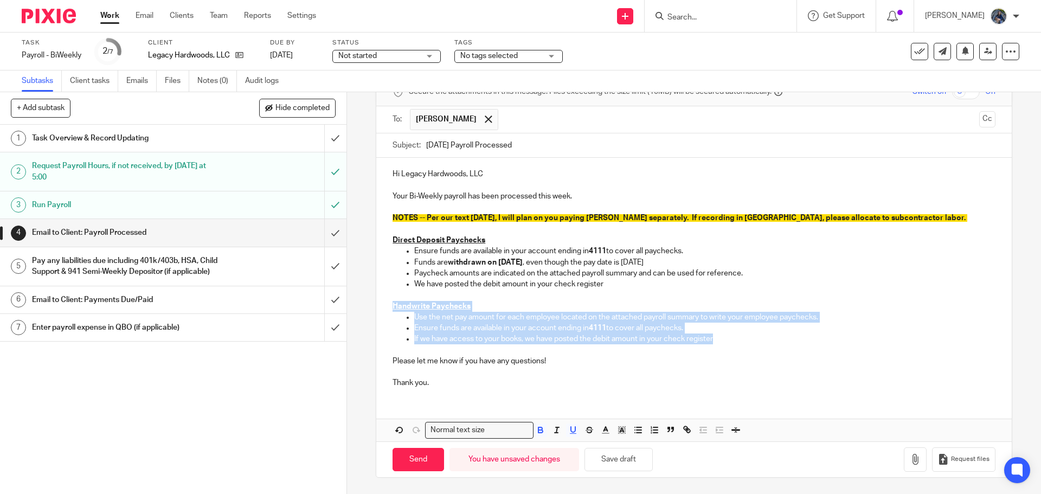
drag, startPoint x: 385, startPoint y: 305, endPoint x: 758, endPoint y: 335, distance: 374.4
click at [758, 335] on div "Hi Legacy Hardwoods, LLC Your Bi-Weekly payroll has been processed this week. N…" at bounding box center [693, 277] width 635 height 239
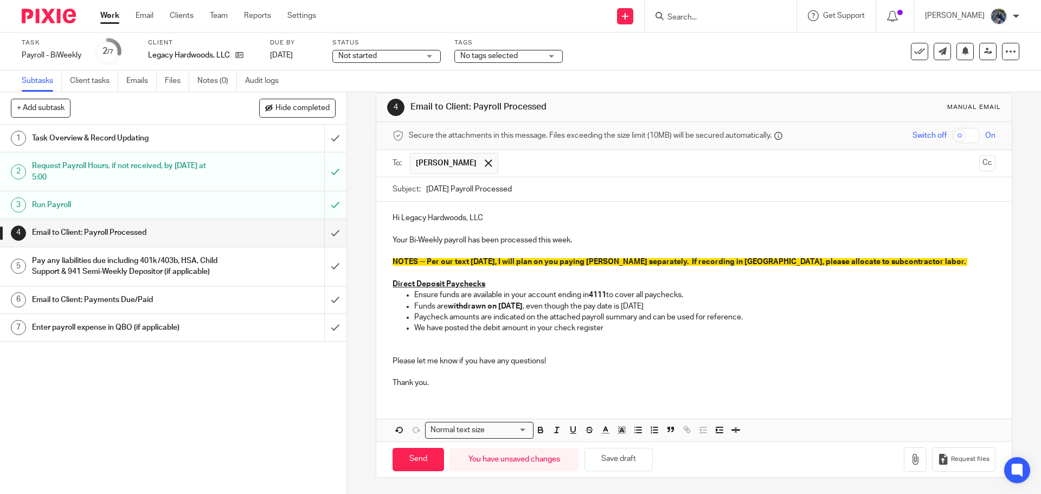
scroll to position [5, 0]
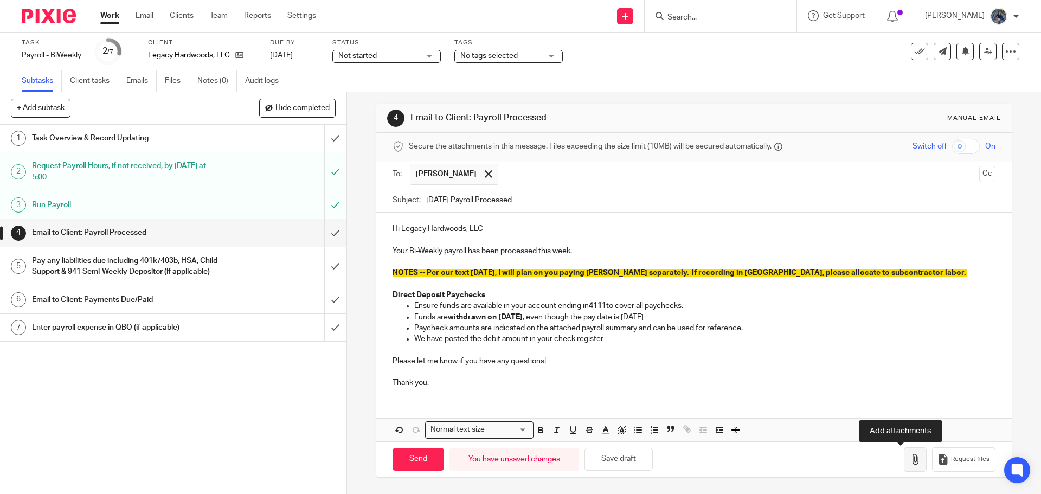
click at [910, 463] on icon "button" at bounding box center [915, 459] width 11 height 11
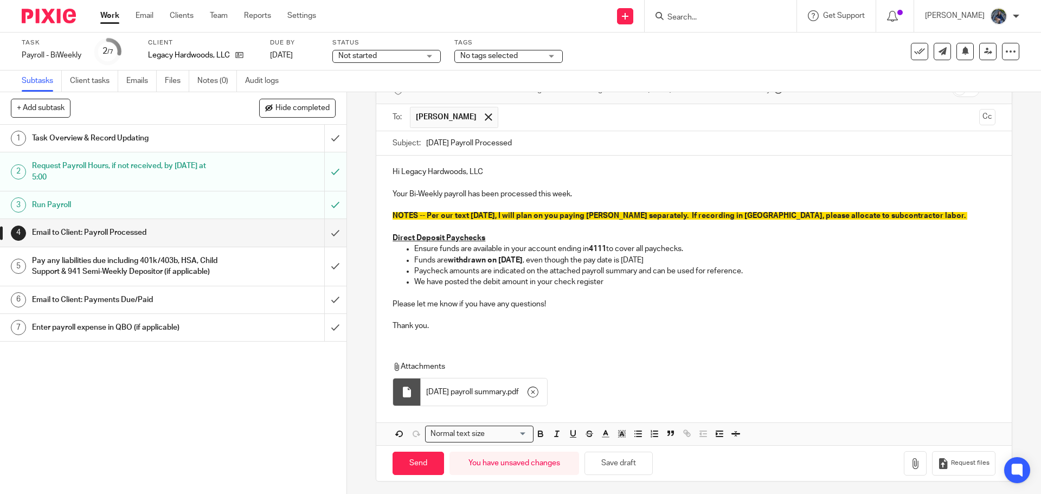
scroll to position [66, 0]
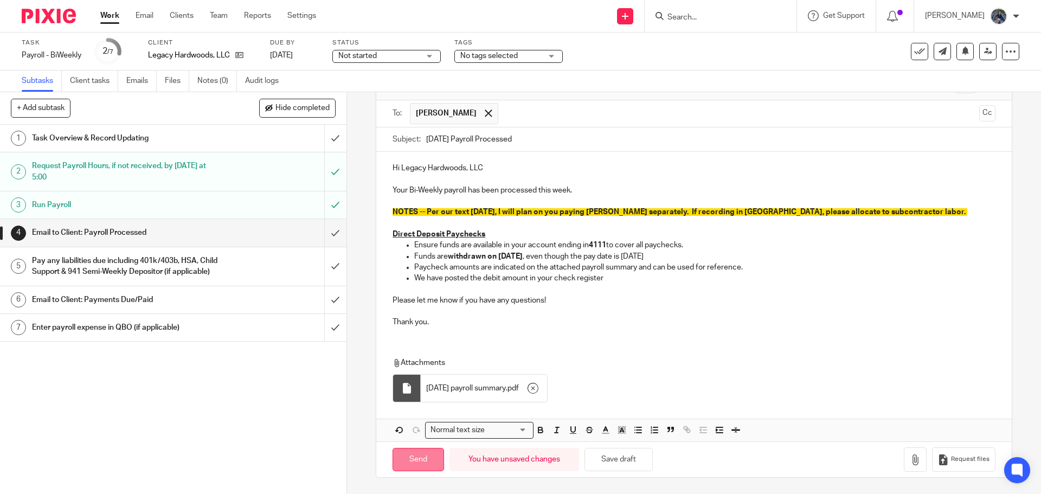
click at [407, 460] on input "Send" at bounding box center [419, 459] width 52 height 23
type input "Sent"
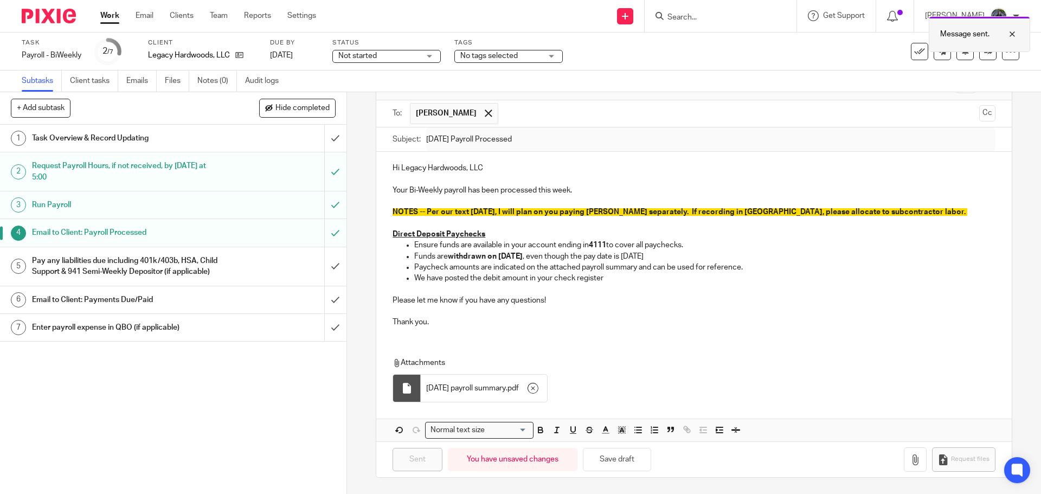
click at [1010, 29] on div at bounding box center [1004, 34] width 29 height 13
click at [178, 260] on h1 "Pay any liabilities due including 401k/403b, HSA, Child Support & 941 Semi-Week…" at bounding box center [126, 267] width 188 height 28
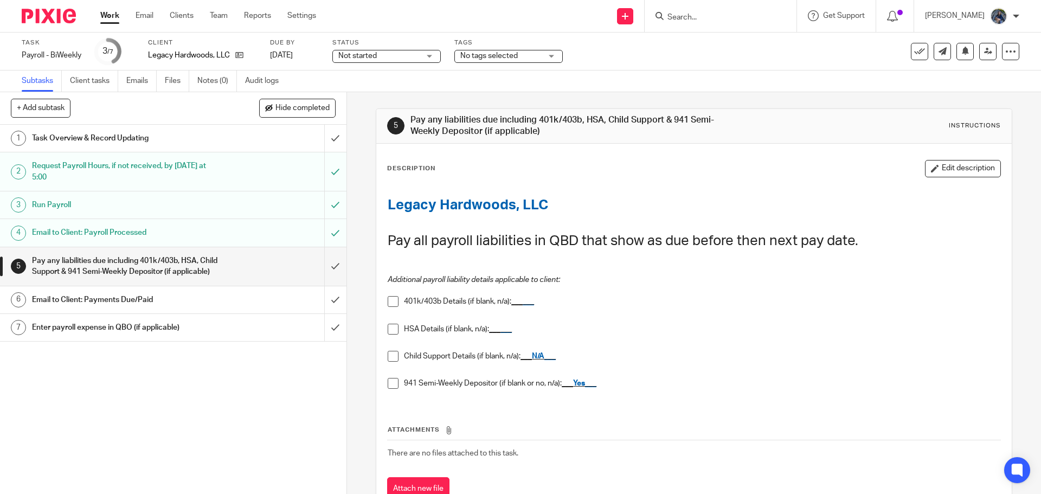
click at [389, 384] on span at bounding box center [393, 383] width 11 height 11
click at [323, 270] on input "submit" at bounding box center [173, 266] width 347 height 39
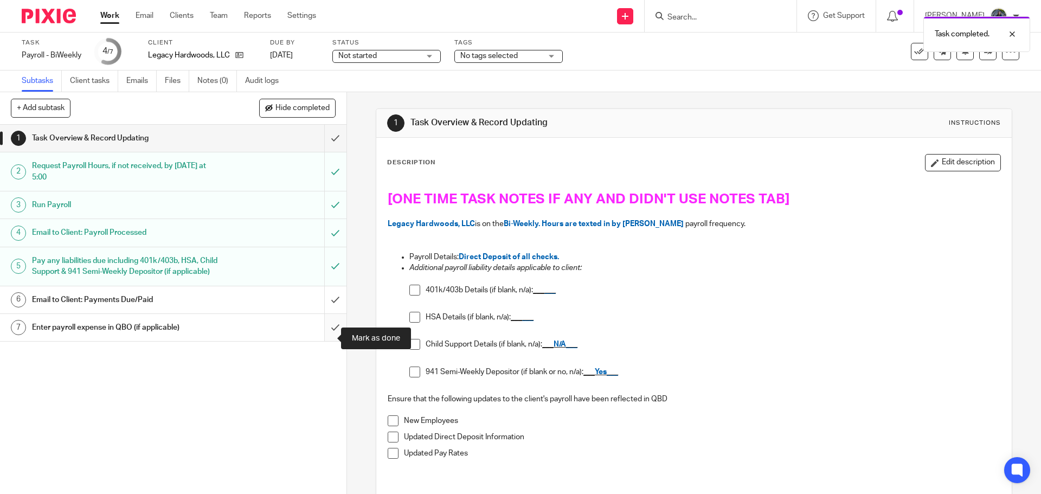
click at [325, 340] on input "submit" at bounding box center [173, 327] width 347 height 27
click at [411, 372] on span at bounding box center [415, 372] width 11 height 11
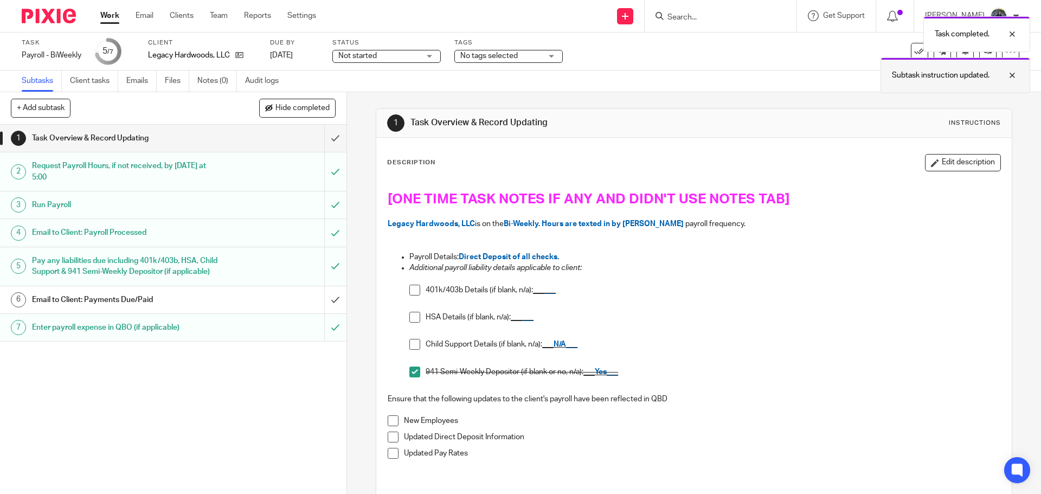
click at [1011, 75] on div at bounding box center [1004, 75] width 29 height 13
click at [1018, 33] on div at bounding box center [1004, 34] width 29 height 13
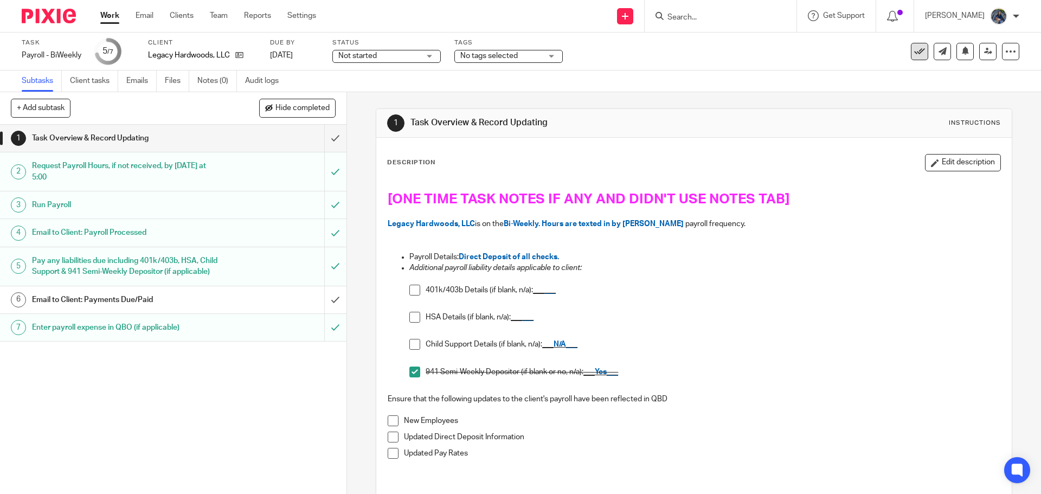
click at [918, 47] on button at bounding box center [919, 51] width 17 height 17
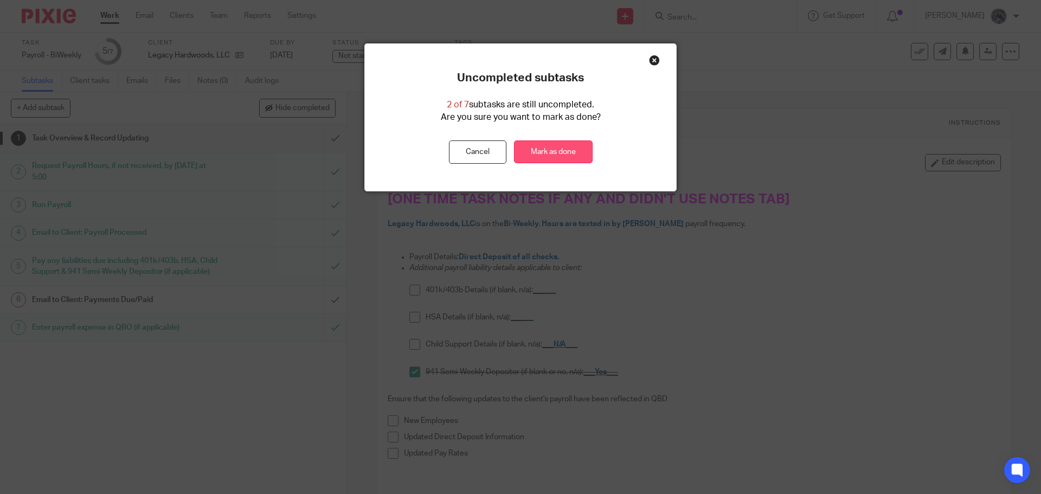
click at [572, 148] on link "Mark as done" at bounding box center [553, 151] width 79 height 23
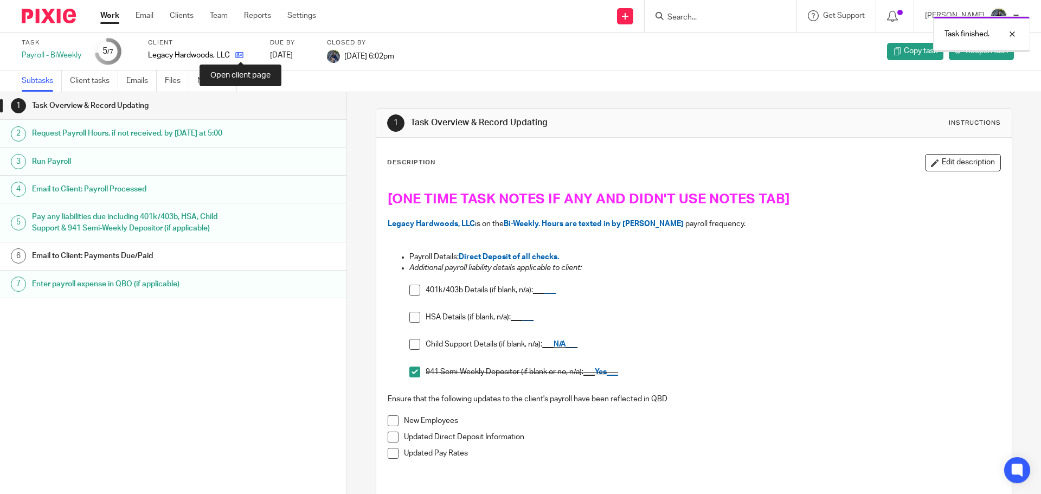
click at [243, 54] on icon at bounding box center [239, 55] width 8 height 8
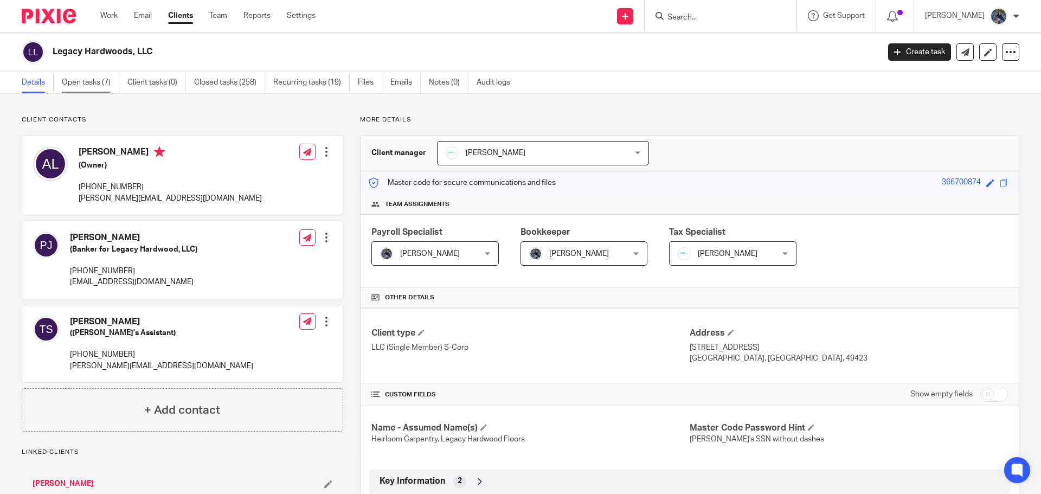
click at [65, 79] on link "Open tasks (7)" at bounding box center [90, 82] width 57 height 21
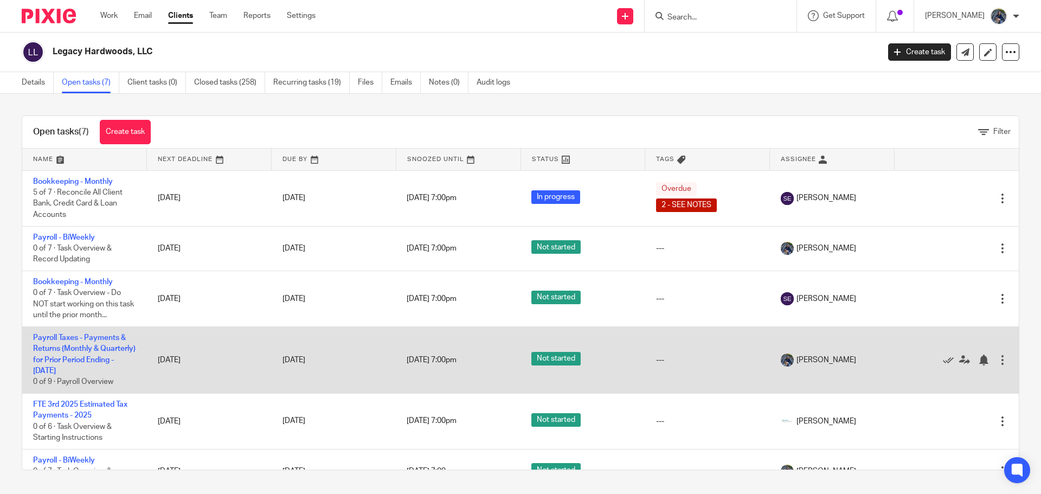
click at [84, 344] on td "Payroll Taxes - Payments & Returns (Monthly & Quarterly) for Prior Period Endin…" at bounding box center [84, 360] width 125 height 67
click at [62, 336] on link "Payroll Taxes - Payments & Returns (Monthly & Quarterly) for Prior Period Endin…" at bounding box center [84, 354] width 103 height 41
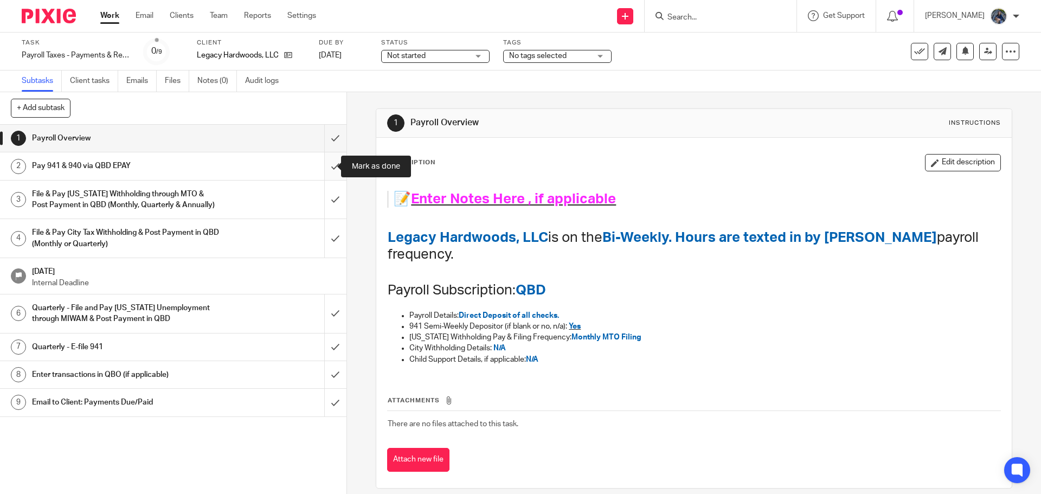
click at [329, 170] on input "submit" at bounding box center [173, 165] width 347 height 27
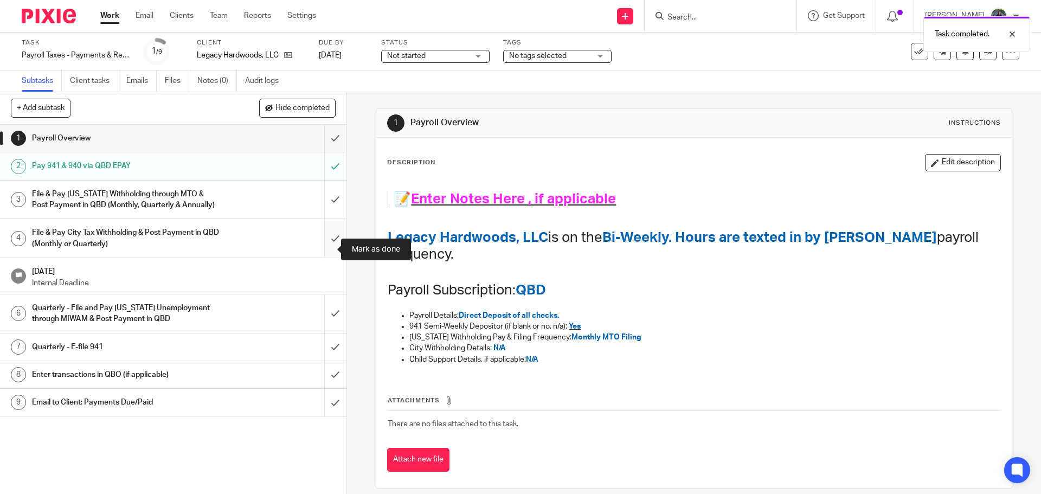
click at [330, 242] on input "submit" at bounding box center [173, 238] width 347 height 39
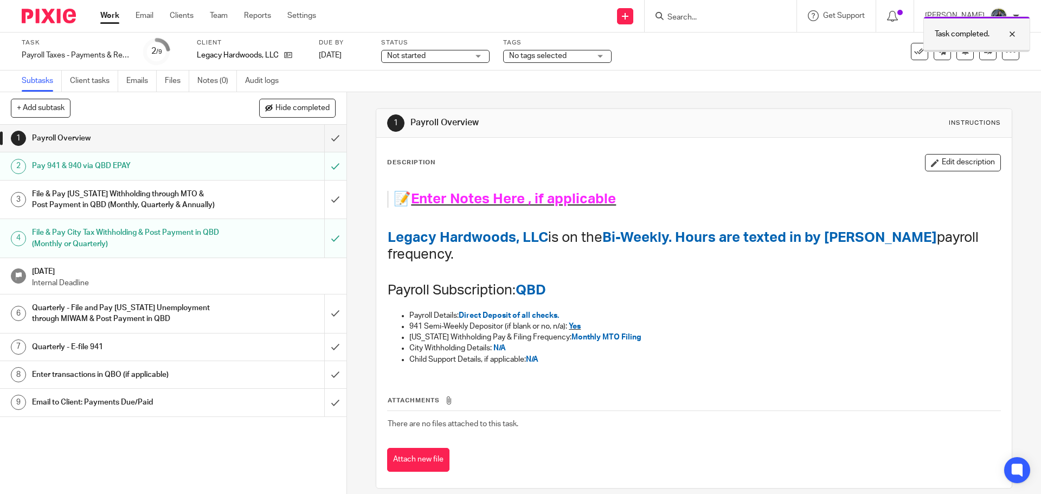
click at [1014, 34] on div at bounding box center [1004, 34] width 29 height 13
click at [288, 55] on icon at bounding box center [288, 55] width 8 height 8
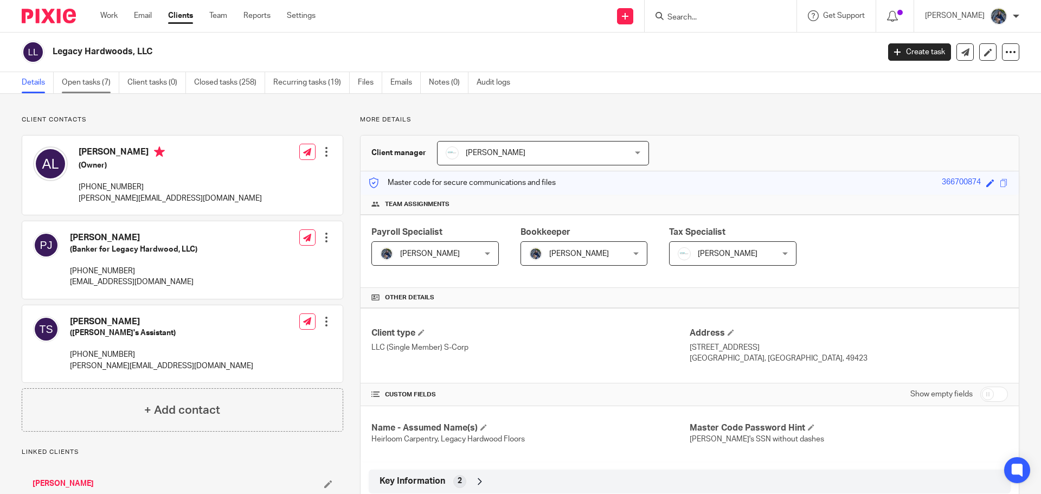
click at [91, 74] on link "Open tasks (7)" at bounding box center [90, 82] width 57 height 21
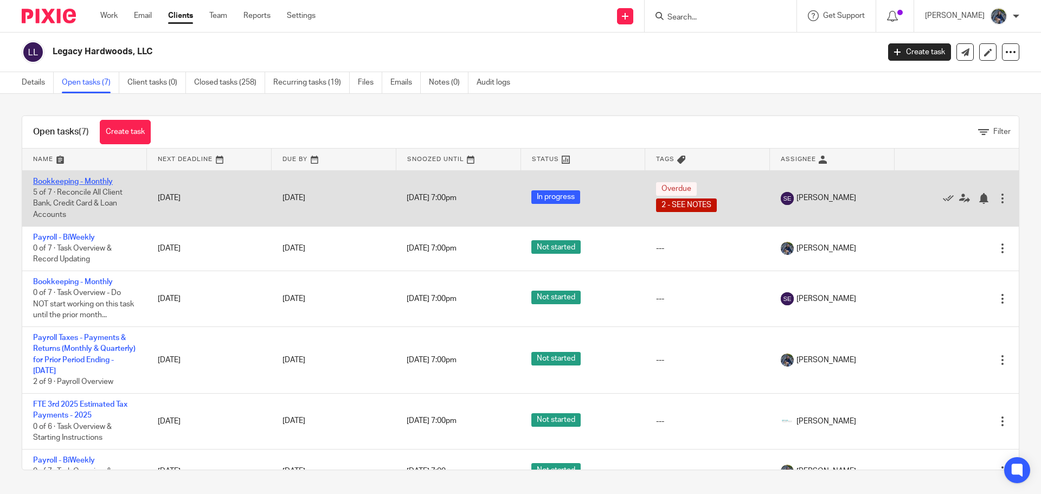
click at [66, 181] on link "Bookkeeping - Monthly" at bounding box center [73, 182] width 80 height 8
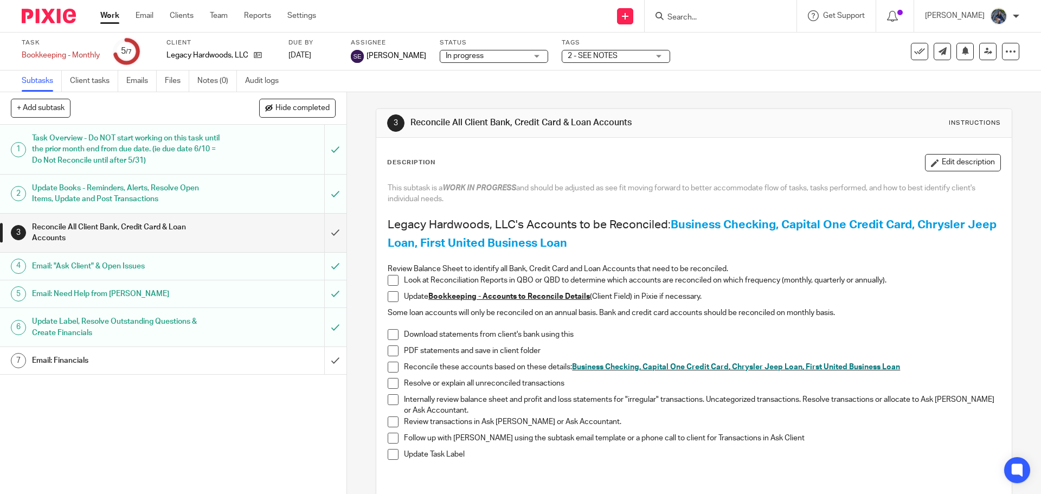
click at [733, 10] on form at bounding box center [725, 16] width 116 height 14
click at [727, 17] on input "Search" at bounding box center [716, 18] width 98 height 10
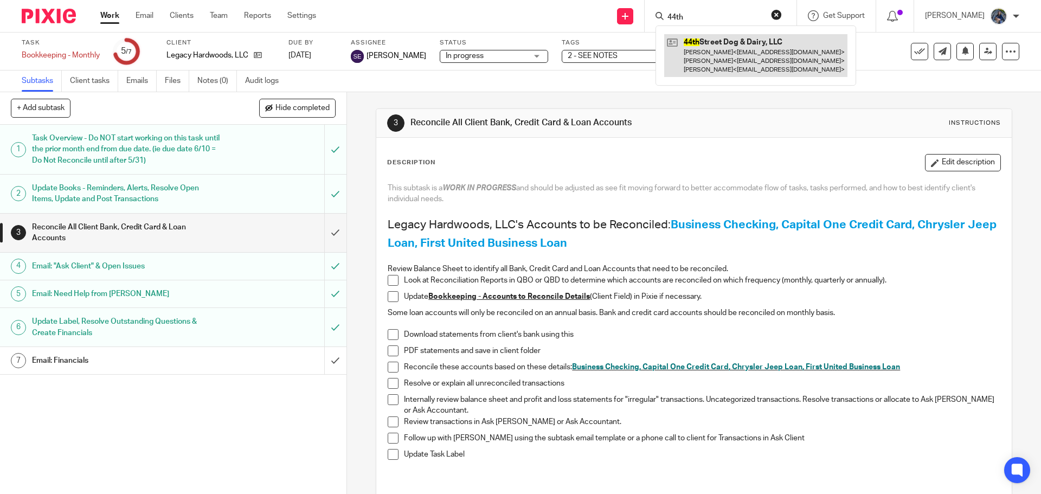
type input "44th"
click at [718, 42] on link at bounding box center [755, 55] width 183 height 43
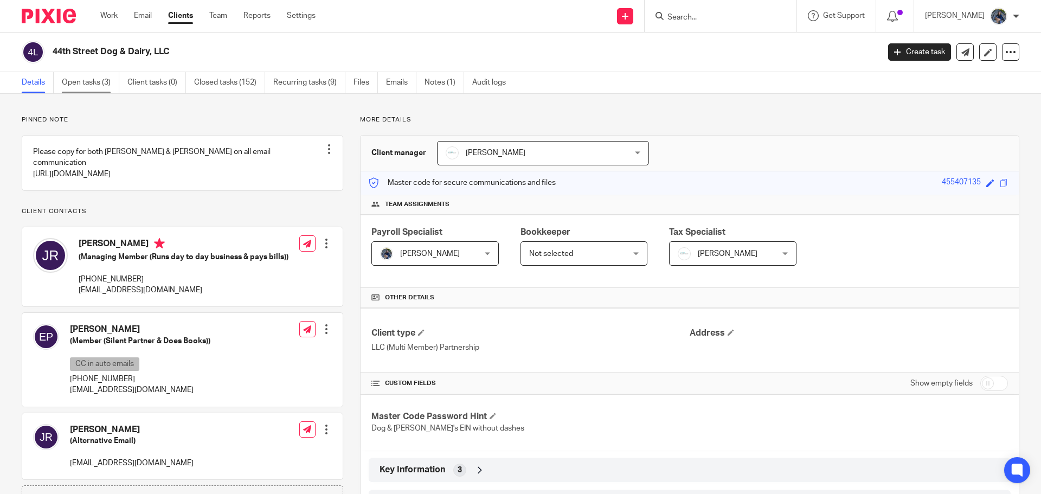
click at [76, 75] on link "Open tasks (3)" at bounding box center [90, 82] width 57 height 21
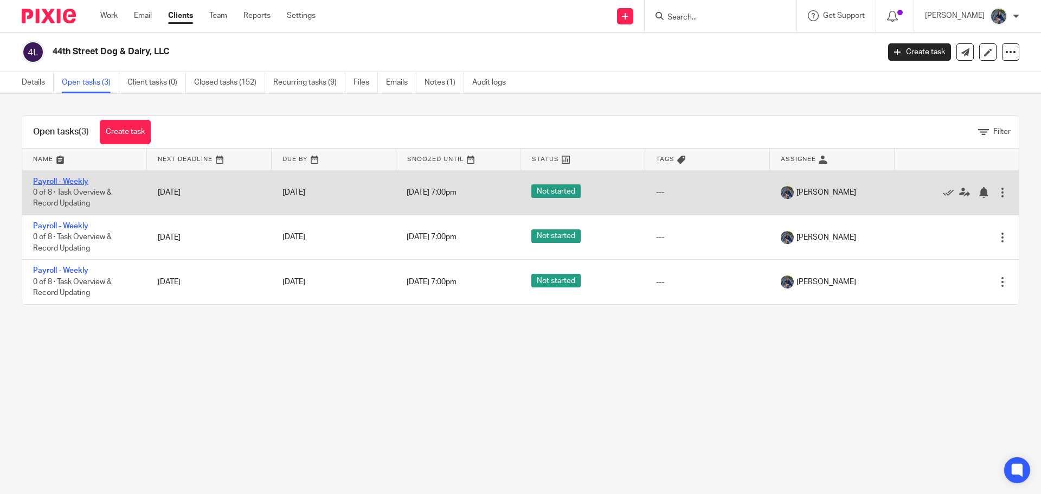
click at [67, 182] on link "Payroll - Weekly" at bounding box center [60, 182] width 55 height 8
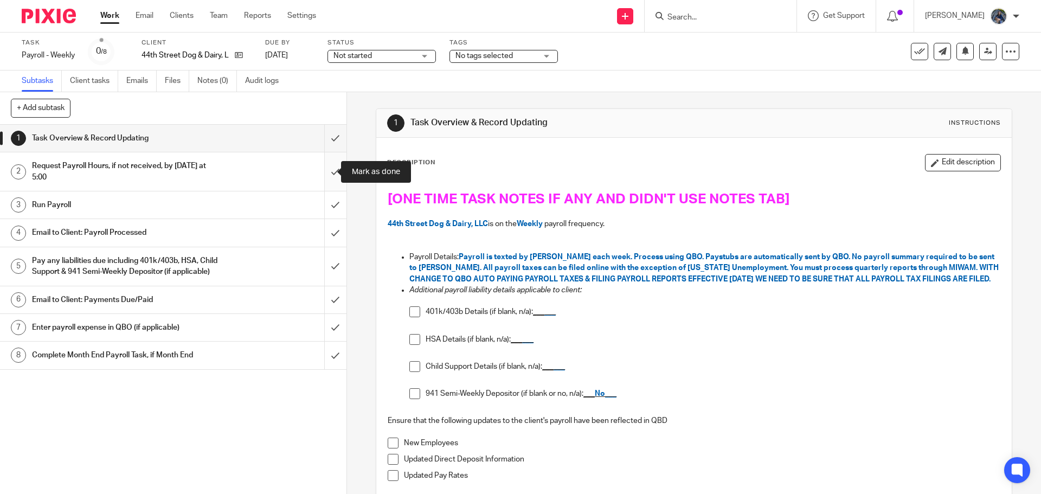
click at [320, 171] on input "submit" at bounding box center [173, 171] width 347 height 39
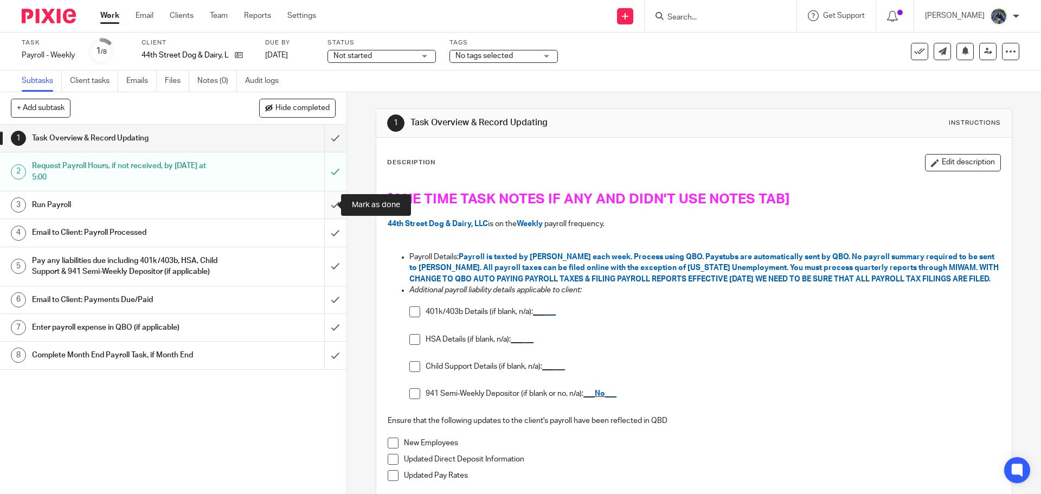
click at [327, 206] on input "submit" at bounding box center [173, 204] width 347 height 27
click at [287, 229] on div "Email to Client: Payroll Processed" at bounding box center [173, 233] width 282 height 16
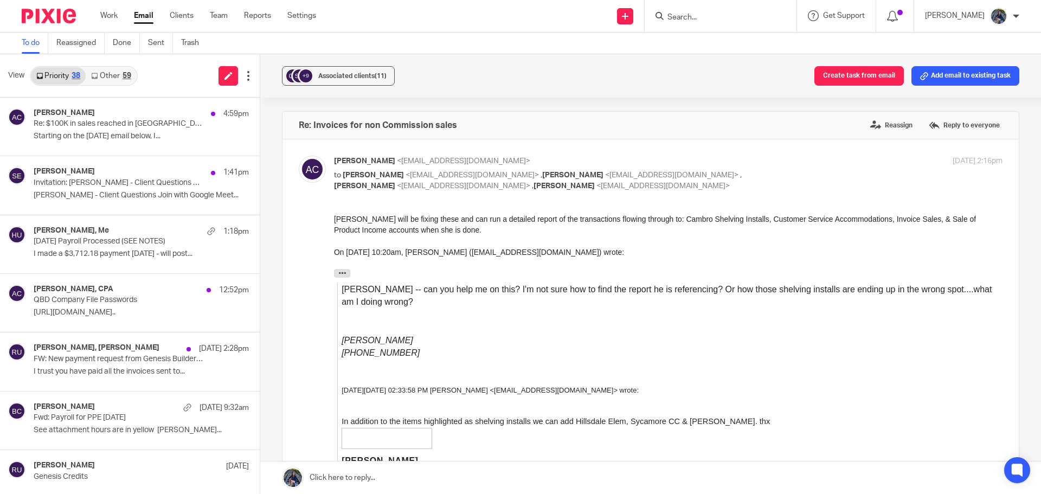
scroll to position [1288, 0]
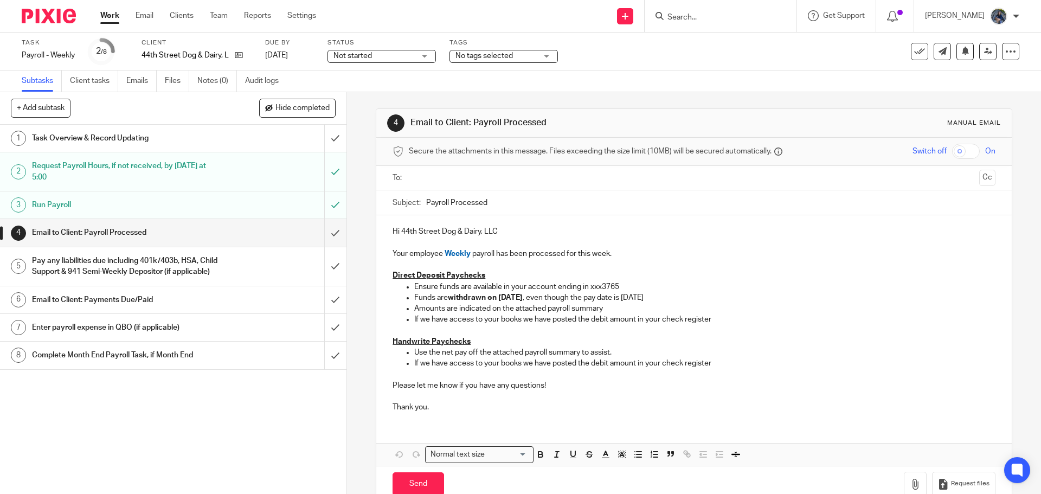
click at [440, 181] on input "text" at bounding box center [694, 178] width 562 height 12
click at [504, 177] on input "text" at bounding box center [739, 179] width 471 height 21
click at [426, 203] on input "Payroll Processed" at bounding box center [710, 205] width 569 height 24
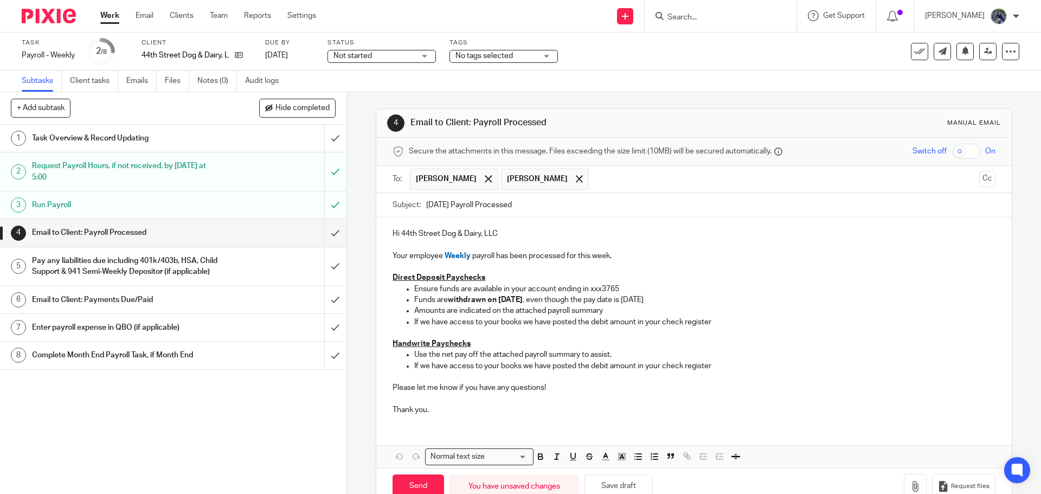
type input "08.22.25 Payroll Processed"
drag, startPoint x: 410, startPoint y: 322, endPoint x: 532, endPoint y: 323, distance: 122.6
click at [532, 323] on ul "Ensure funds are available in your account ending in xxx3765 Funds are withdraw…" at bounding box center [694, 306] width 603 height 44
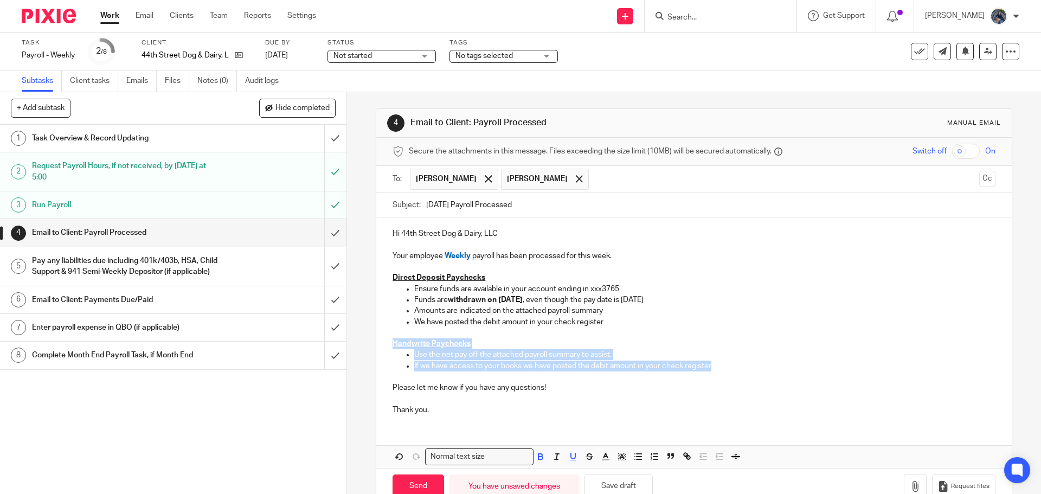
drag, startPoint x: 385, startPoint y: 343, endPoint x: 775, endPoint y: 360, distance: 390.9
click at [775, 360] on div "Hi 44th Street Dog & Dairy, LLC Your employee Weekly payroll has been processed…" at bounding box center [693, 321] width 635 height 206
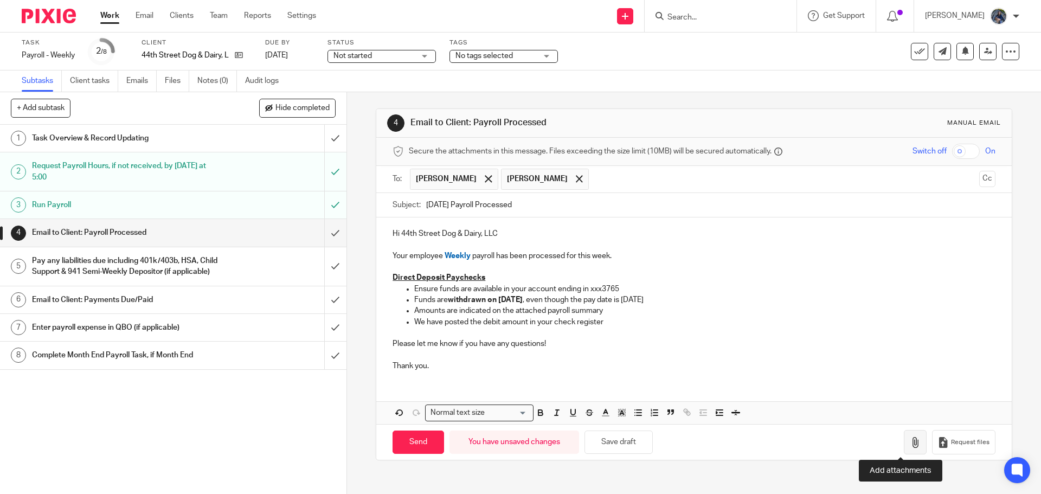
click at [910, 445] on icon "button" at bounding box center [915, 442] width 11 height 11
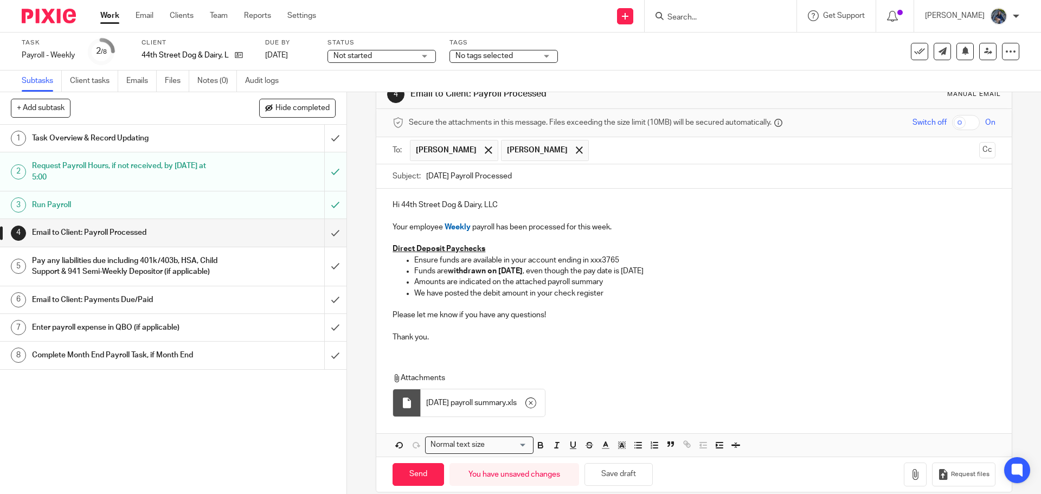
scroll to position [43, 0]
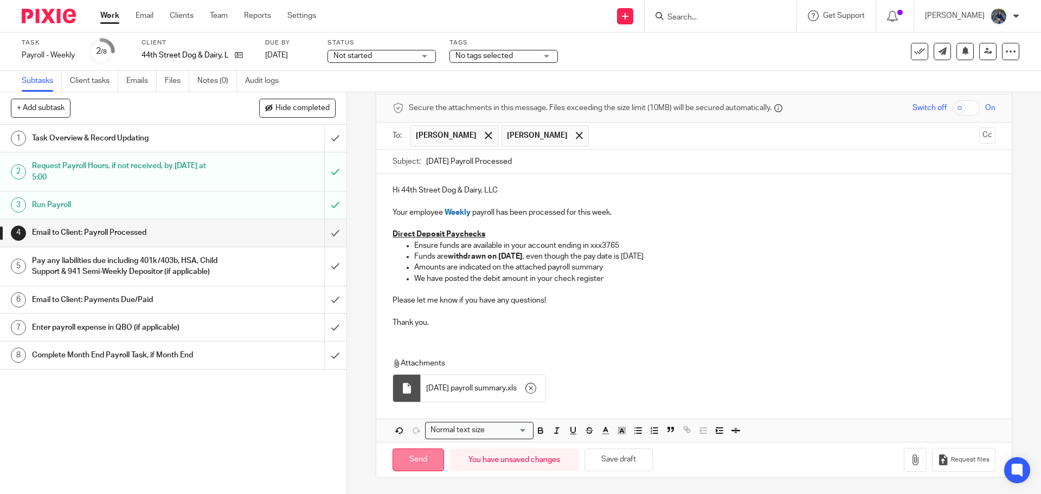
click at [412, 465] on input "Send" at bounding box center [419, 460] width 52 height 23
type input "Sent"
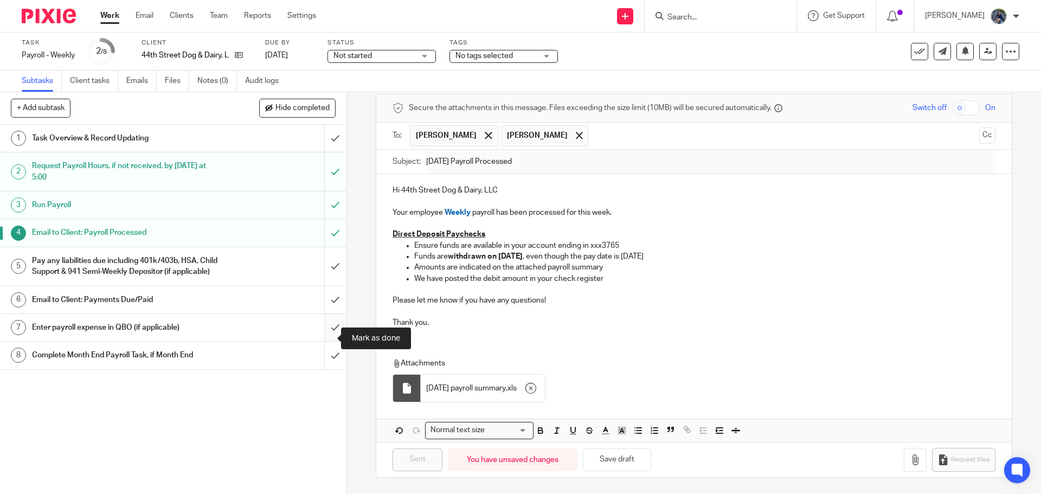
click at [325, 341] on input "submit" at bounding box center [173, 327] width 347 height 27
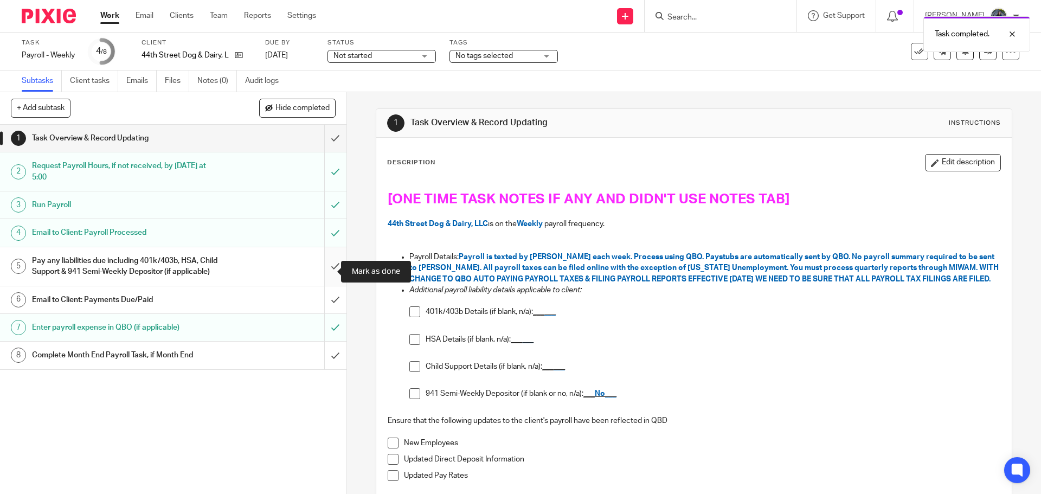
click at [326, 272] on input "submit" at bounding box center [173, 266] width 347 height 39
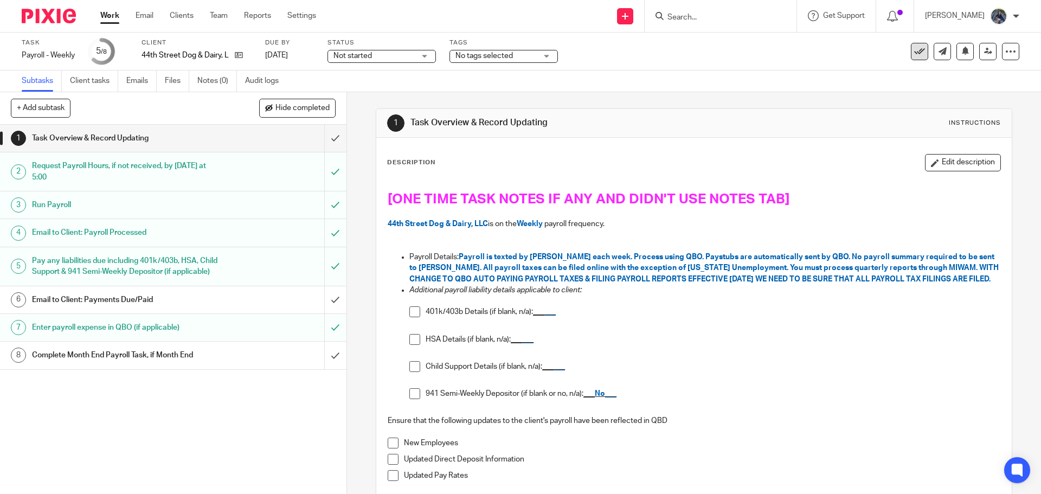
click at [915, 54] on icon at bounding box center [919, 51] width 11 height 11
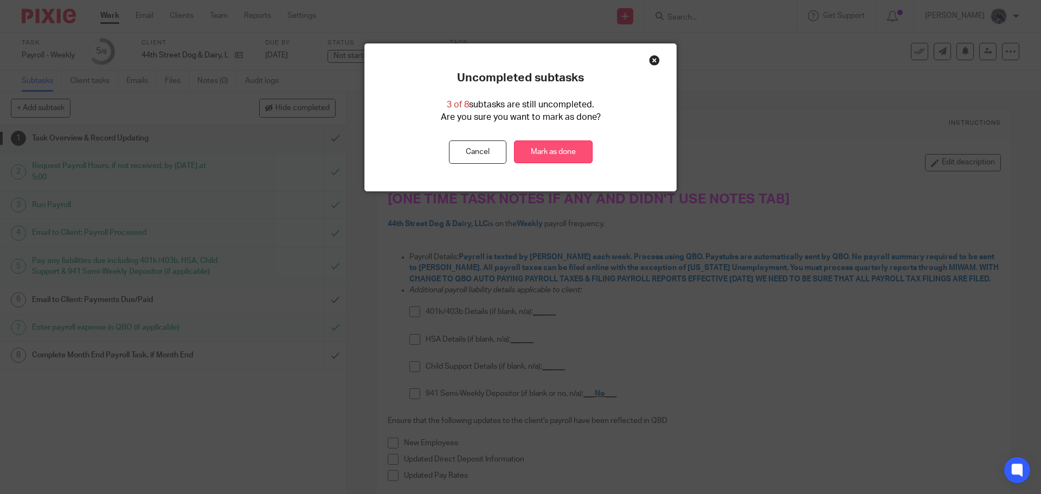
click at [569, 146] on link "Mark as done" at bounding box center [553, 151] width 79 height 23
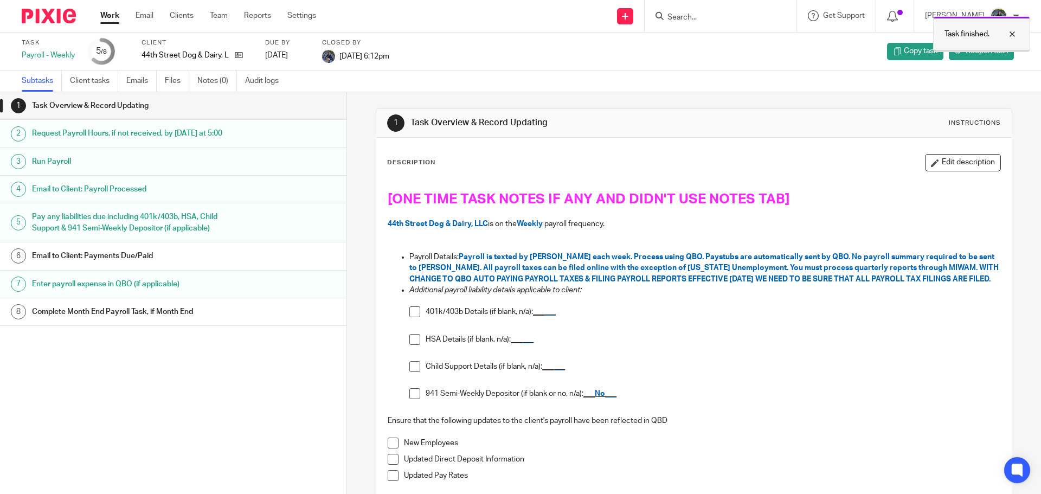
click at [1014, 31] on div at bounding box center [1004, 34] width 29 height 13
click at [110, 17] on link "Work" at bounding box center [109, 15] width 19 height 11
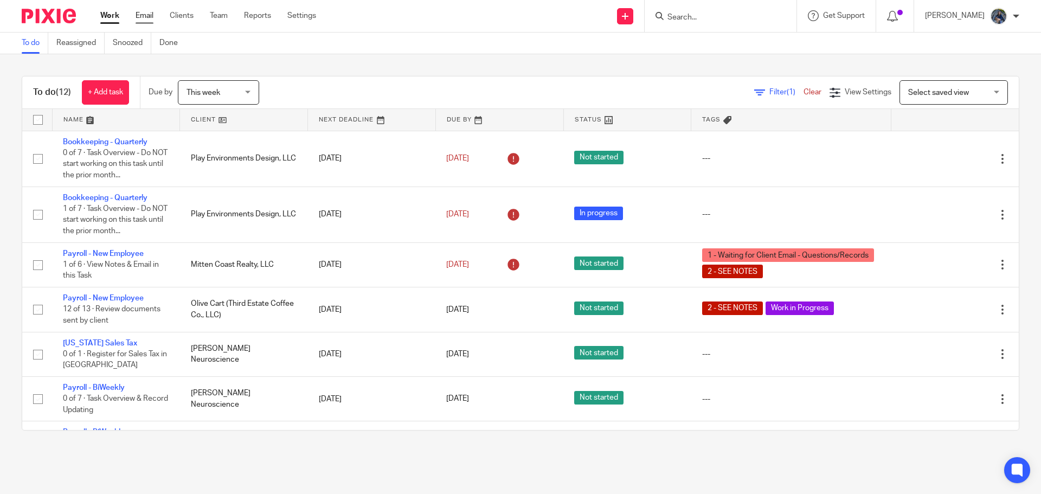
click at [148, 17] on link "Email" at bounding box center [145, 15] width 18 height 11
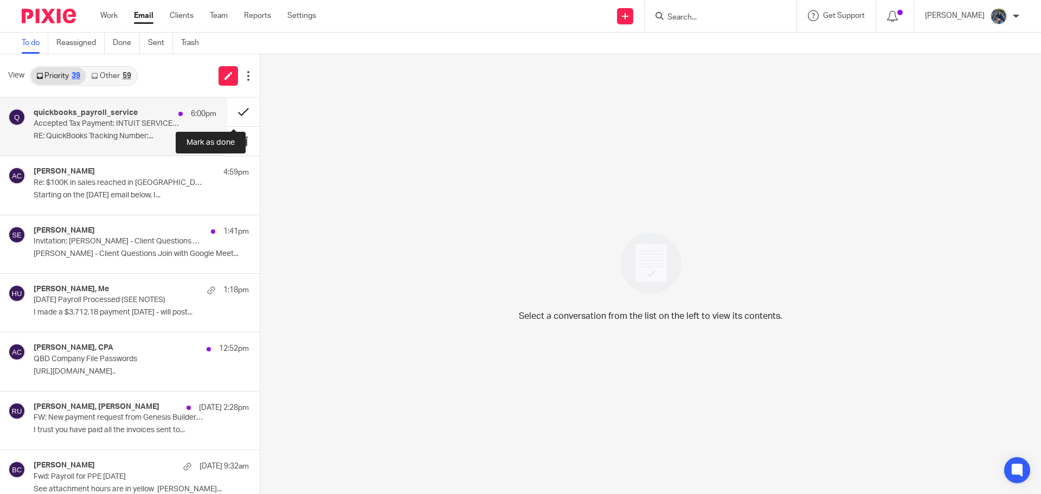
click at [228, 113] on button at bounding box center [243, 112] width 33 height 29
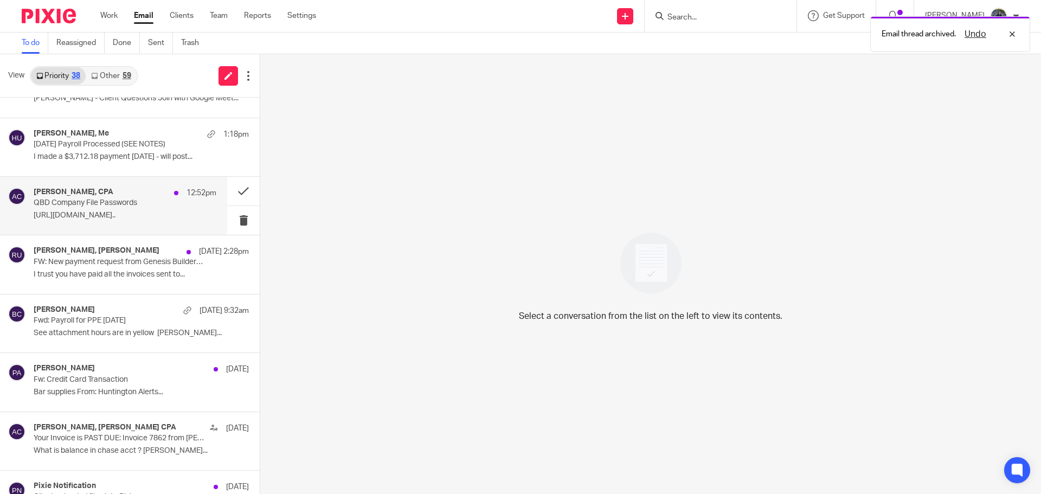
scroll to position [108, 0]
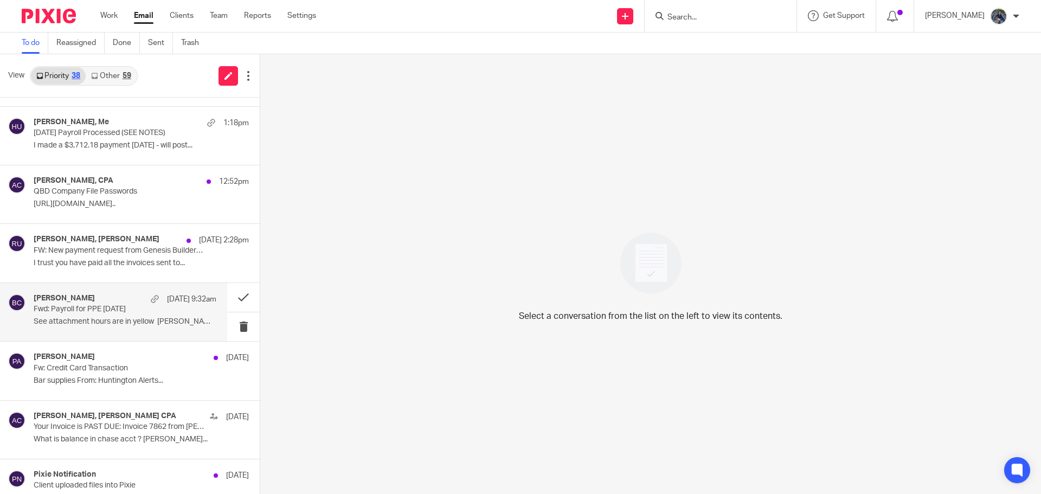
click at [99, 315] on div "Joseph Arbanas Aug 16 9:32am Fwd: Payroll for PPE 08-16-25 See attachment hours…" at bounding box center [125, 312] width 183 height 36
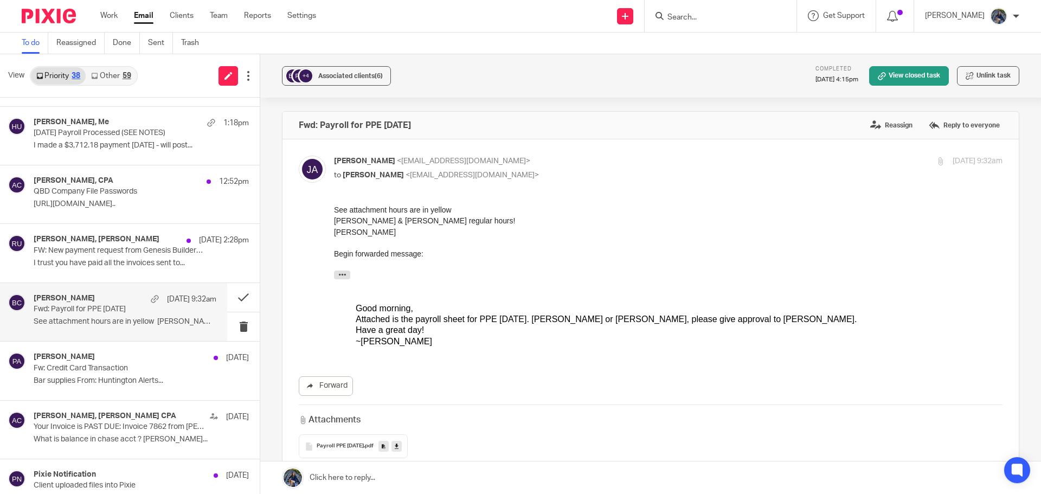
scroll to position [0, 0]
click at [231, 298] on button at bounding box center [243, 297] width 33 height 29
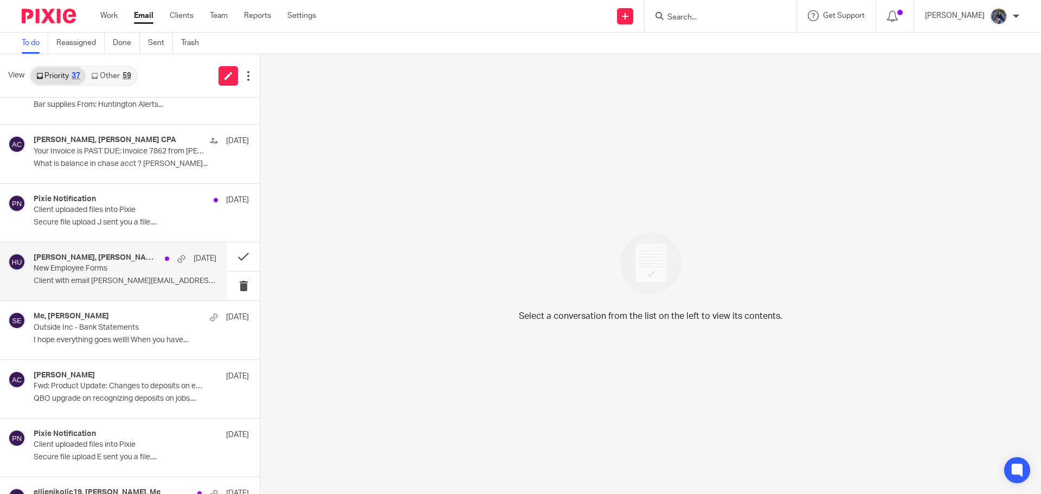
scroll to position [380, 0]
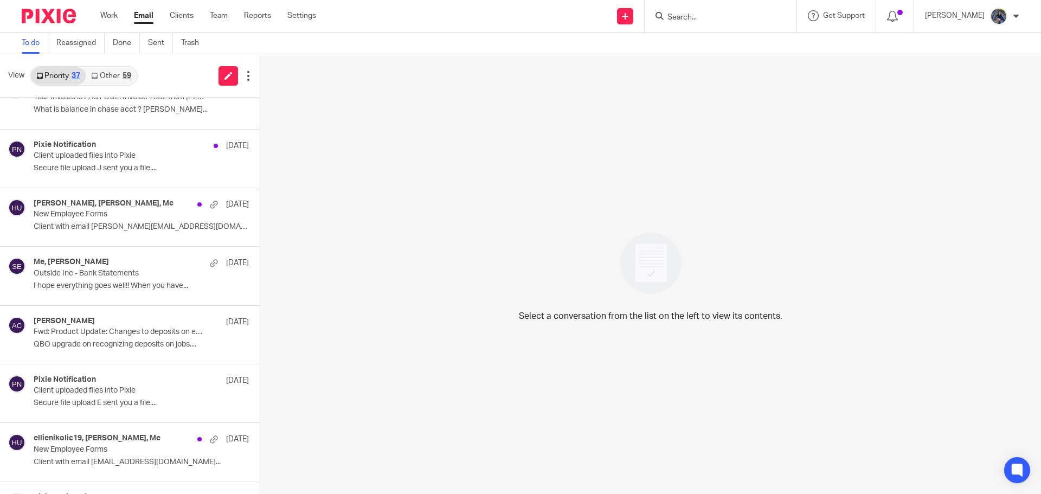
click at [112, 80] on link "Other 59" at bounding box center [111, 75] width 50 height 17
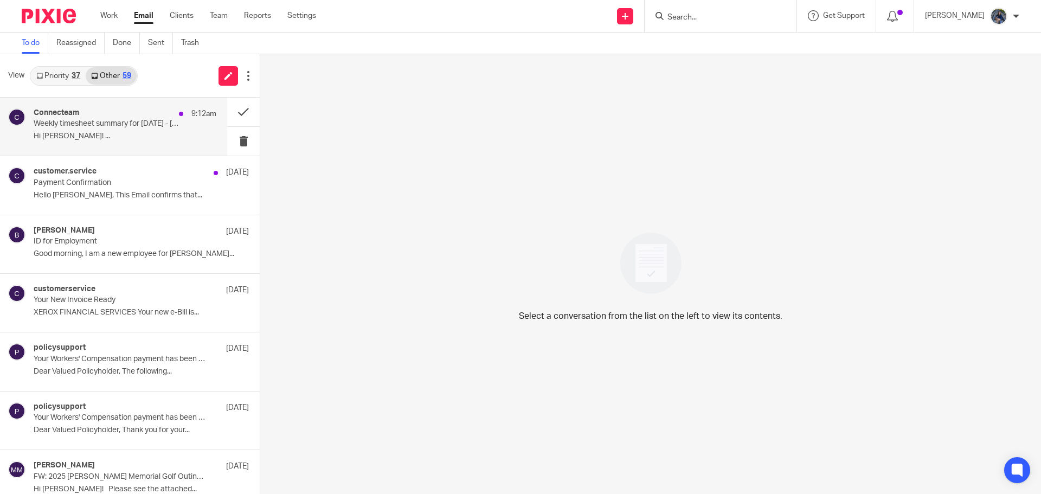
click at [100, 115] on div "Connecteam 9:12am" at bounding box center [125, 113] width 183 height 11
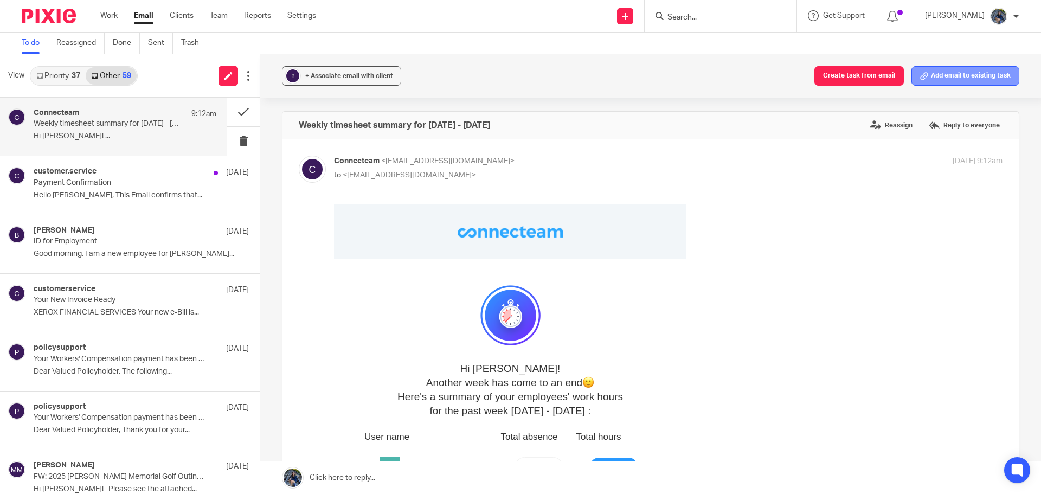
click at [977, 74] on button "Add email to existing task" at bounding box center [966, 76] width 108 height 20
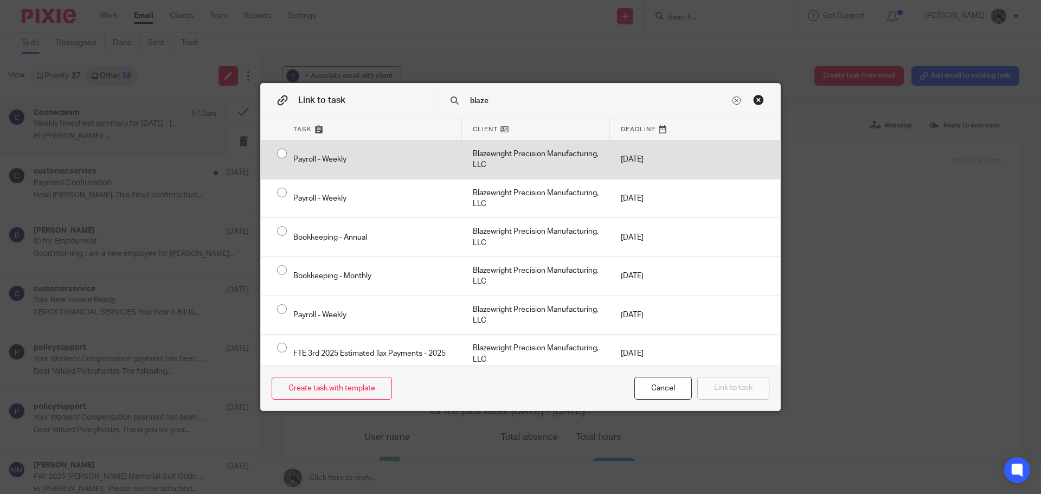
type input "blaze"
click at [512, 156] on div "Blazewright Precision Manufacturing, LLC" at bounding box center [536, 159] width 148 height 39
radio input "true"
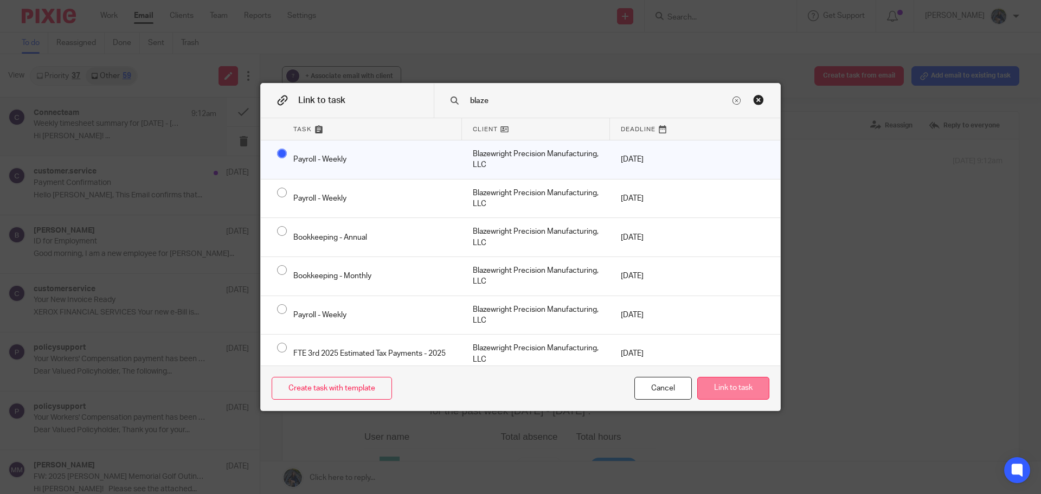
click at [726, 385] on button "Link to task" at bounding box center [734, 388] width 72 height 23
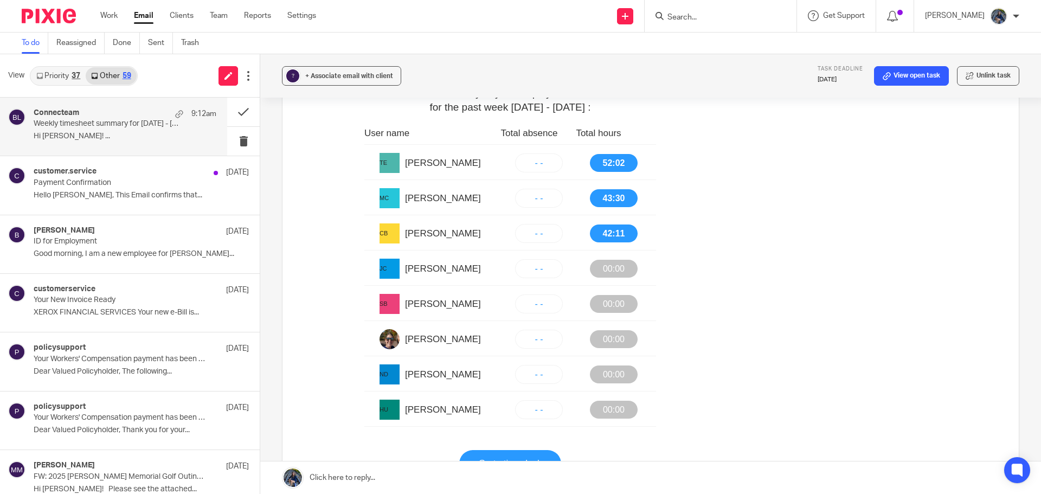
scroll to position [325, 0]
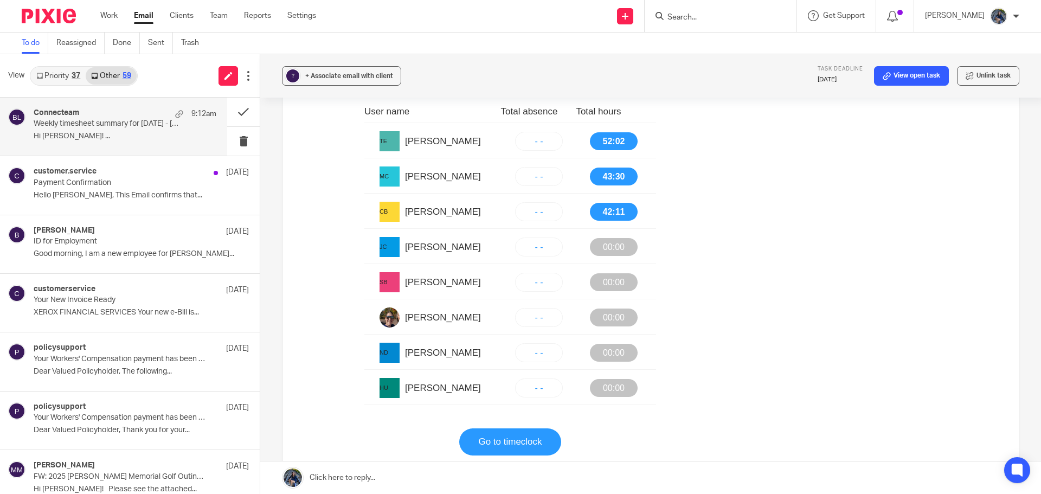
click at [485, 444] on link "Go to timeclock" at bounding box center [509, 441] width 63 height 27
click at [233, 111] on button at bounding box center [243, 112] width 33 height 29
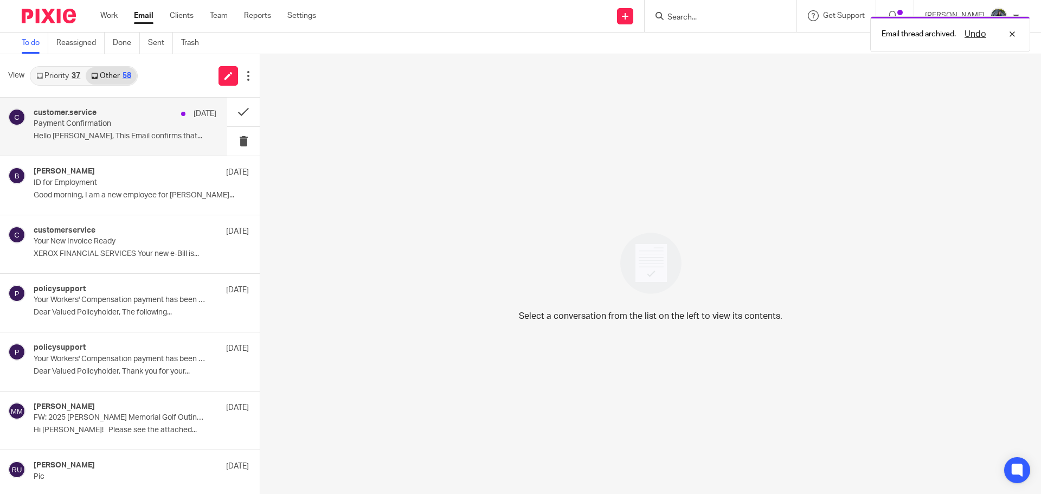
click at [140, 135] on p "Hello Holly, This Email confirms that..." at bounding box center [125, 136] width 183 height 9
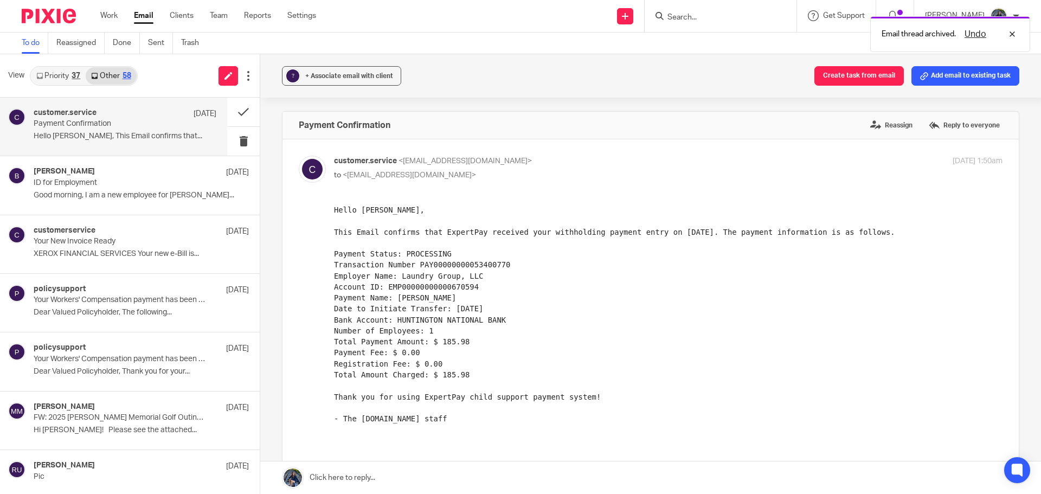
scroll to position [0, 0]
click at [235, 106] on button at bounding box center [243, 112] width 33 height 29
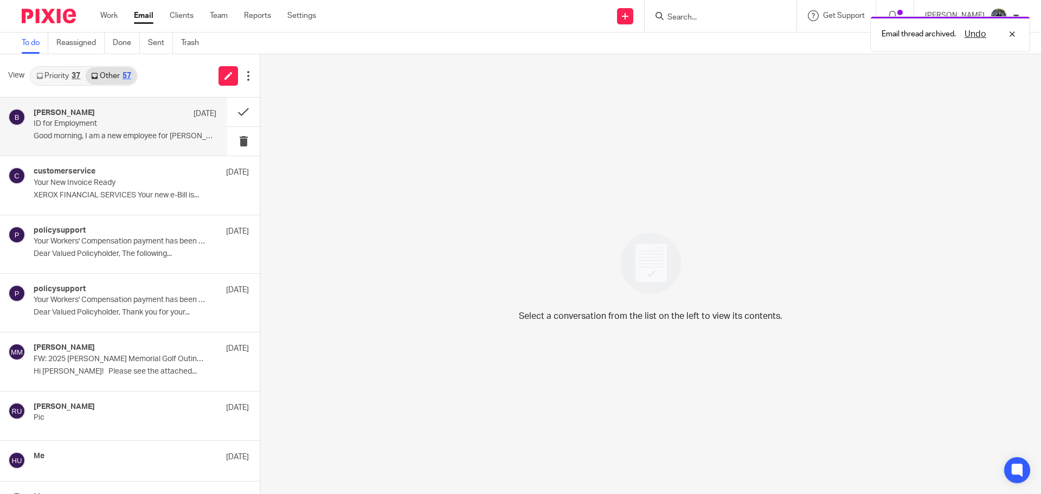
click at [127, 127] on p "ID for Employment" at bounding box center [107, 123] width 146 height 9
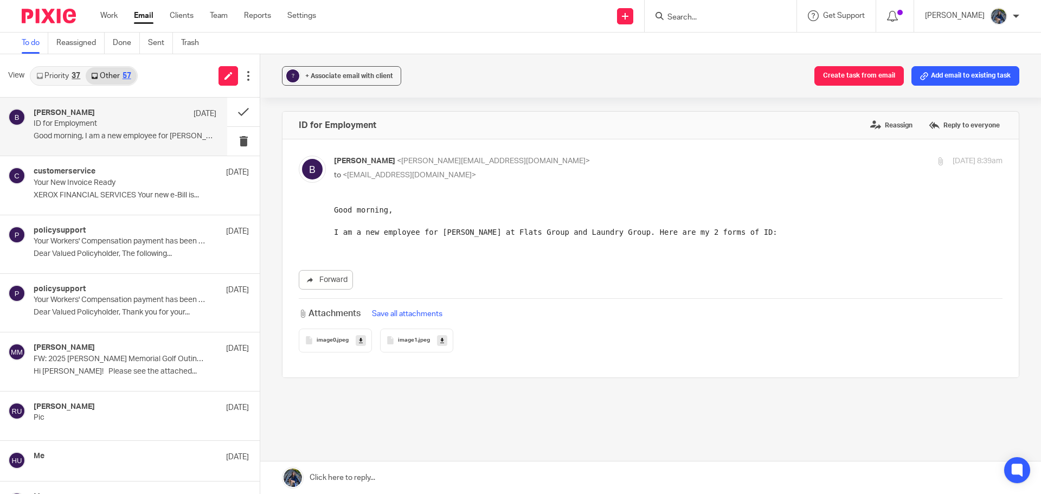
click at [359, 342] on icon at bounding box center [361, 340] width 4 height 8
click at [441, 337] on icon at bounding box center [442, 340] width 4 height 8
click at [960, 70] on button "Add email to existing task" at bounding box center [966, 76] width 108 height 20
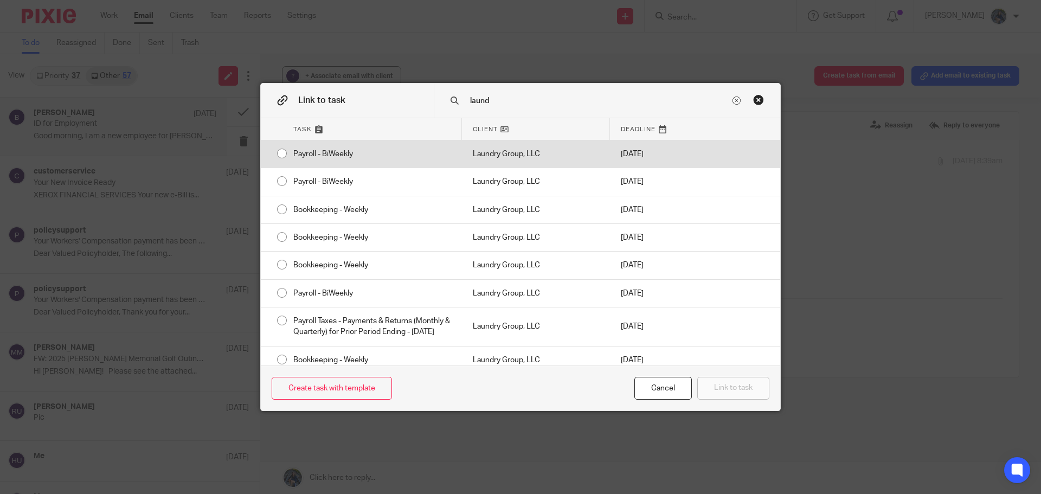
type input "laund"
click at [507, 151] on div "Laundry Group, LLC" at bounding box center [536, 153] width 148 height 27
radio input "true"
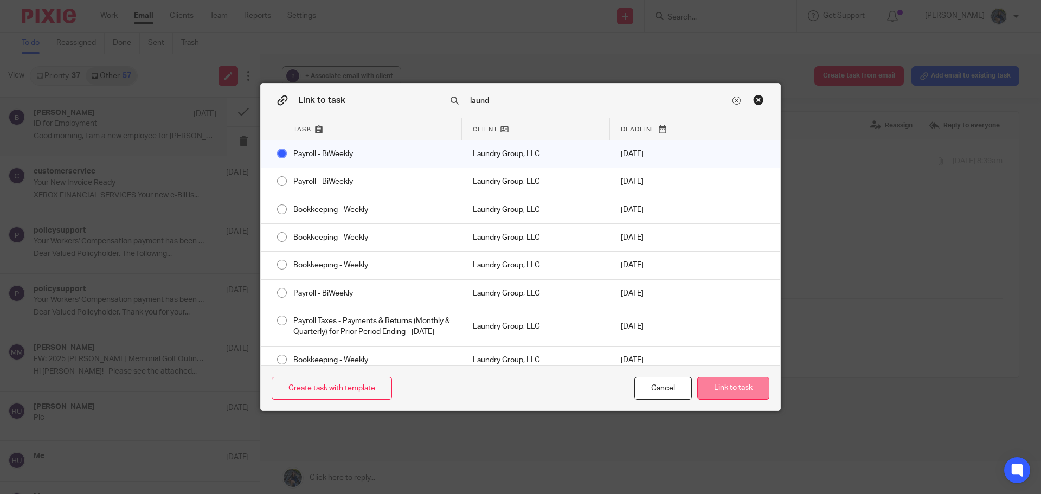
click at [730, 392] on button "Link to task" at bounding box center [734, 388] width 72 height 23
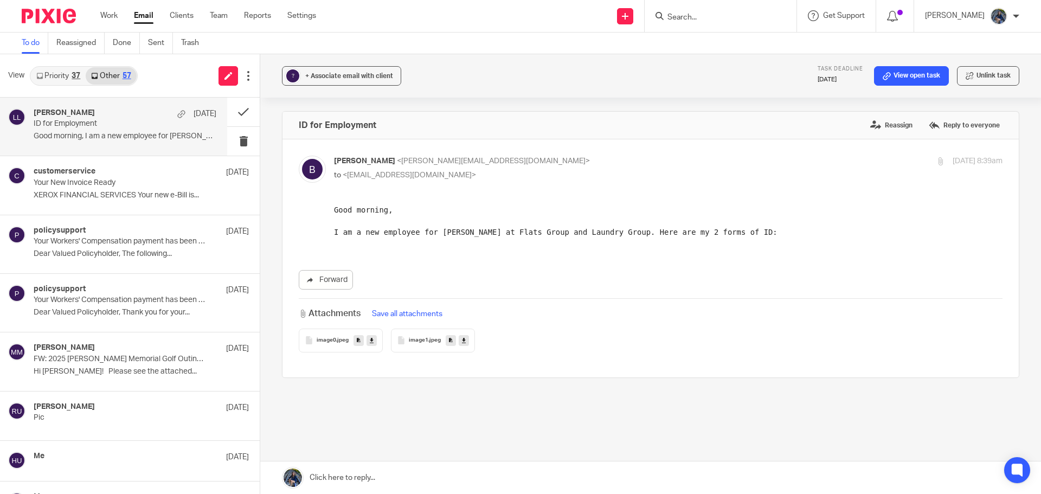
click at [331, 480] on link at bounding box center [650, 478] width 781 height 33
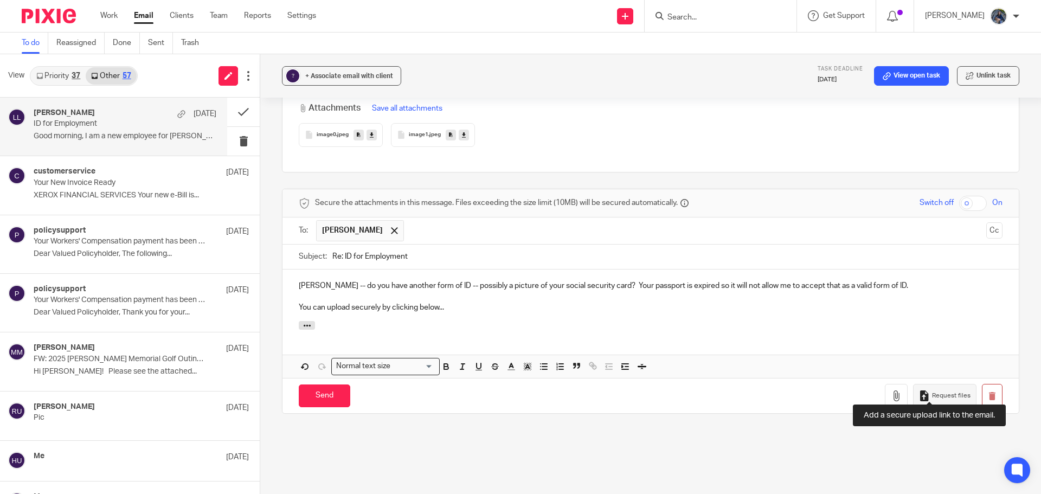
click at [934, 394] on button "Request files" at bounding box center [944, 396] width 63 height 24
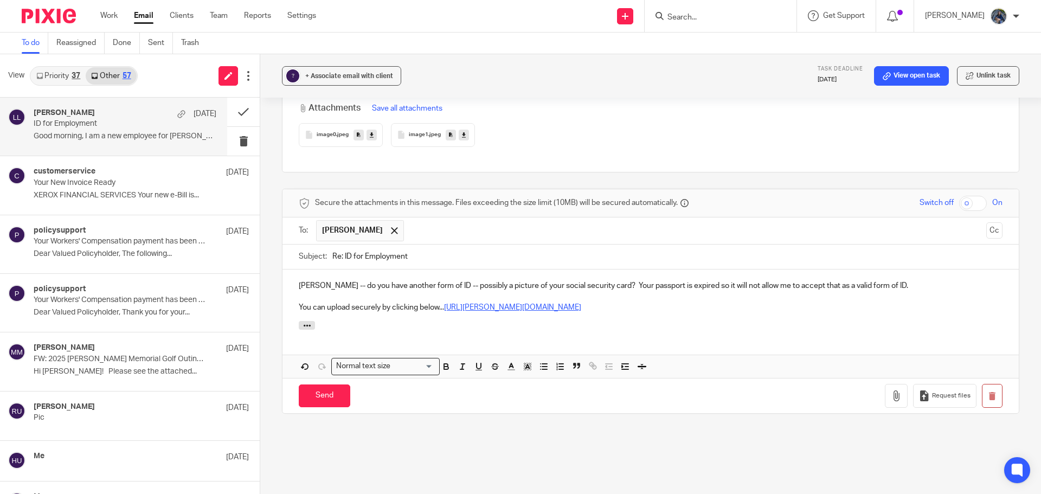
click at [445, 304] on link "https://amy-l-corfixsen-cpa.usepixie.net/u/c0658732a0b7a2c483ad6088fd64a4aa" at bounding box center [512, 308] width 137 height 8
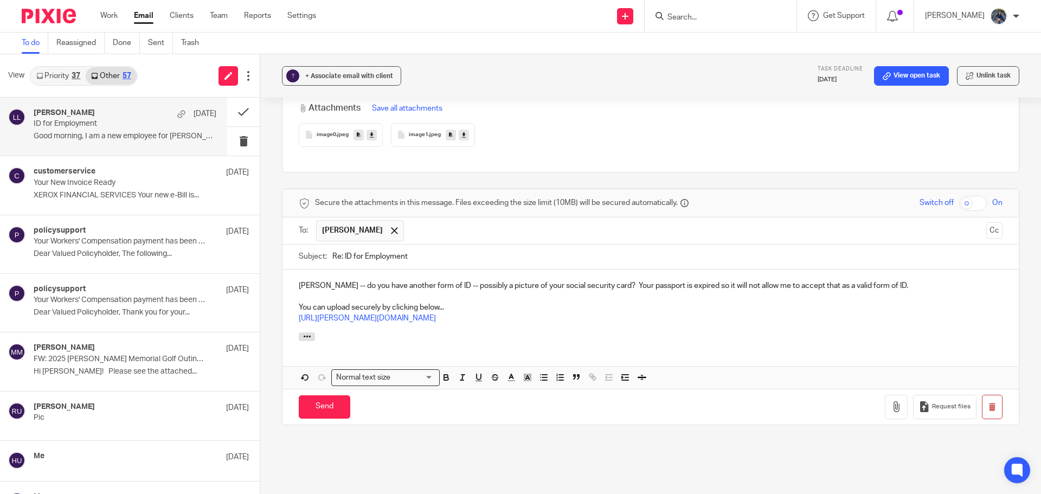
click at [592, 313] on p "https://amy-l-corfixsen-cpa.usepixie.net/u/c0658732a0b7a2c483ad6088fd64a4aa" at bounding box center [651, 318] width 704 height 11
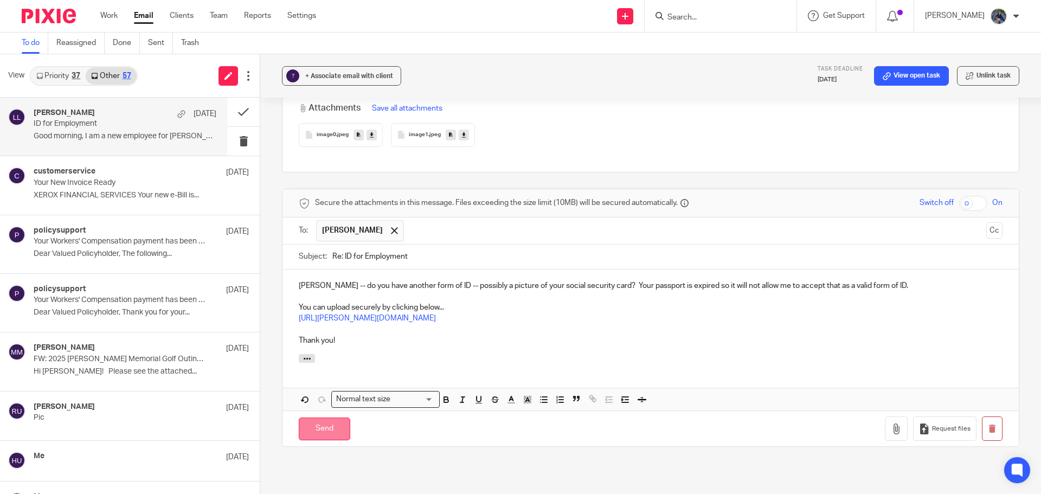
click at [324, 418] on input "Send" at bounding box center [325, 429] width 52 height 23
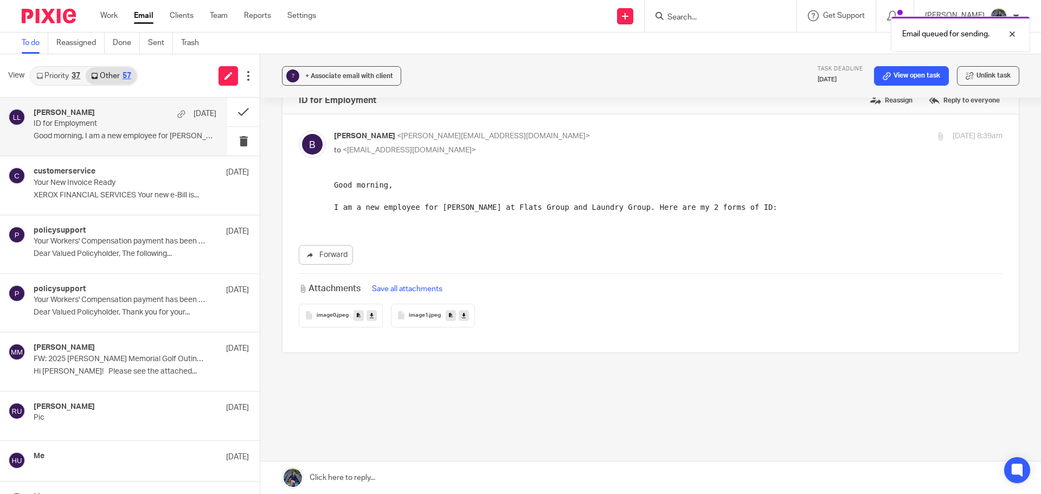
scroll to position [16, 0]
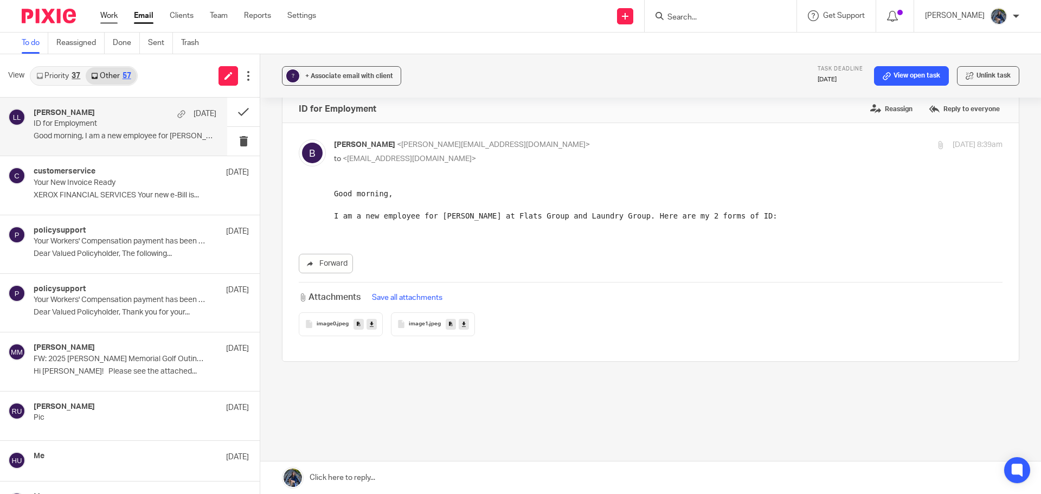
click at [111, 16] on link "Work" at bounding box center [108, 15] width 17 height 11
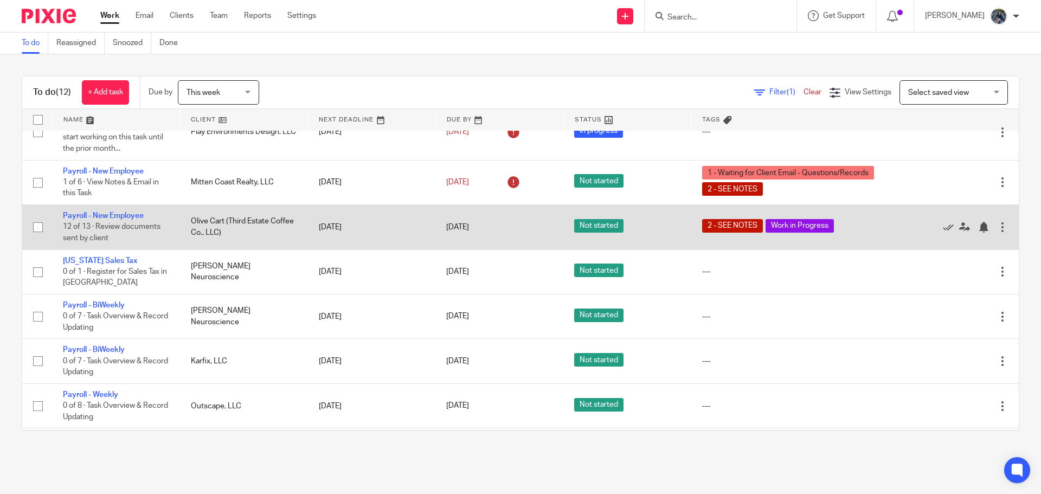
scroll to position [108, 0]
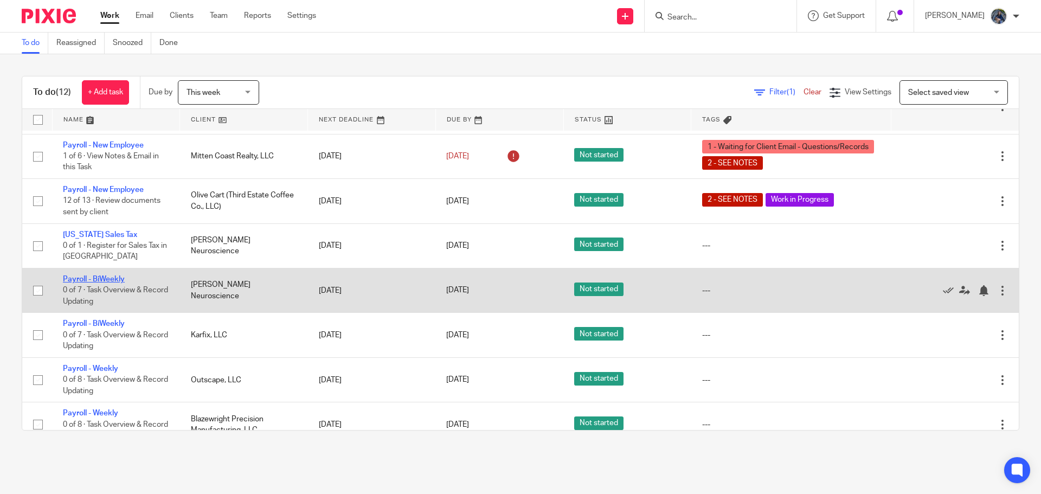
click at [94, 283] on link "Payroll - BiWeekly" at bounding box center [94, 280] width 62 height 8
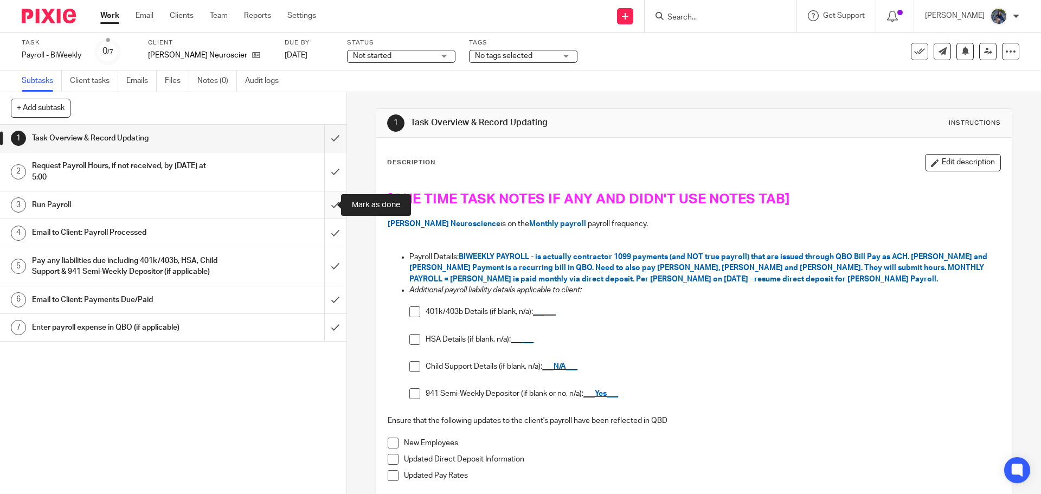
click at [328, 208] on input "submit" at bounding box center [173, 204] width 347 height 27
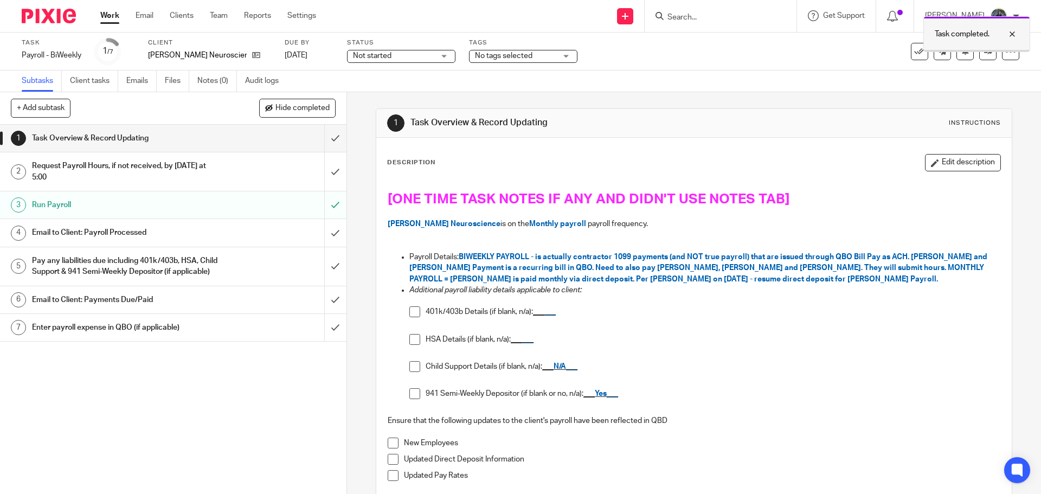
click at [1007, 34] on div at bounding box center [1004, 34] width 29 height 13
click at [911, 44] on button at bounding box center [919, 51] width 17 height 17
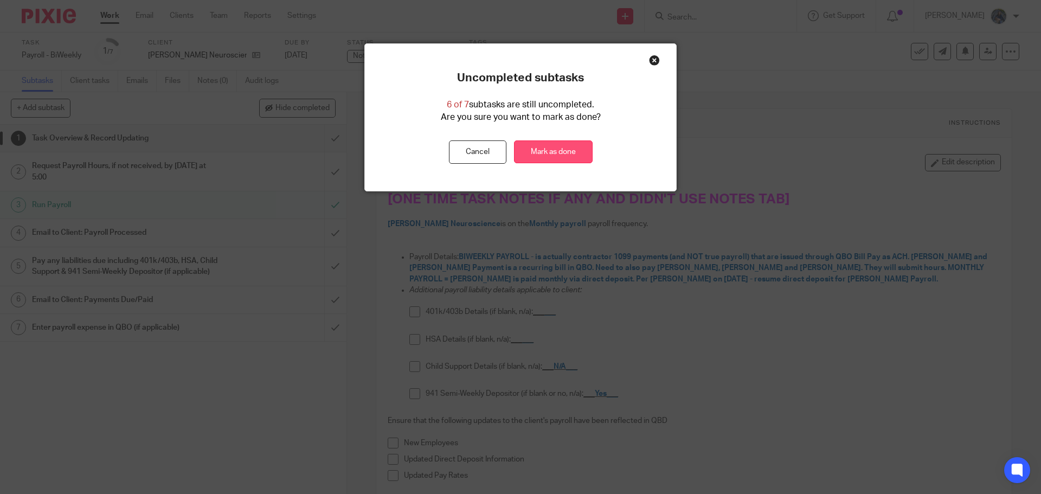
click at [568, 153] on link "Mark as done" at bounding box center [553, 151] width 79 height 23
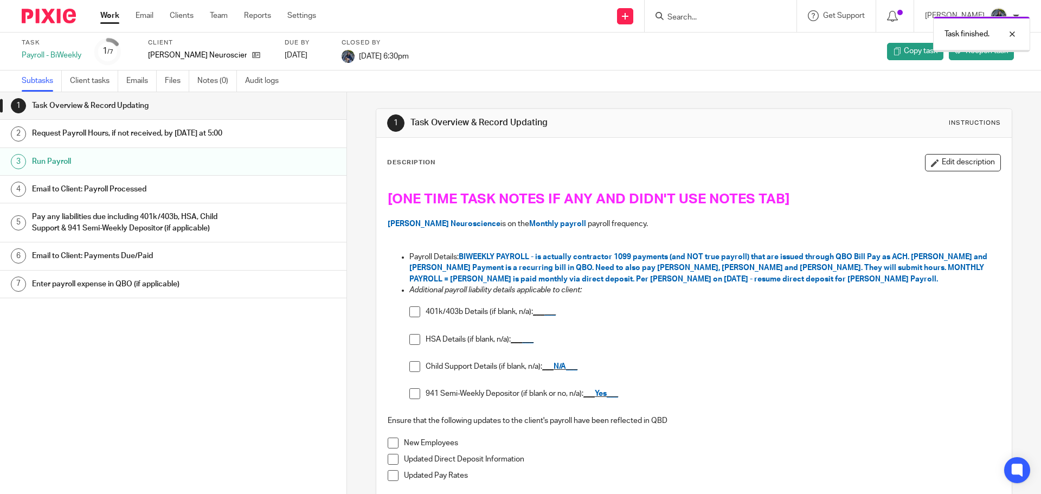
click at [110, 16] on link "Work" at bounding box center [109, 15] width 19 height 11
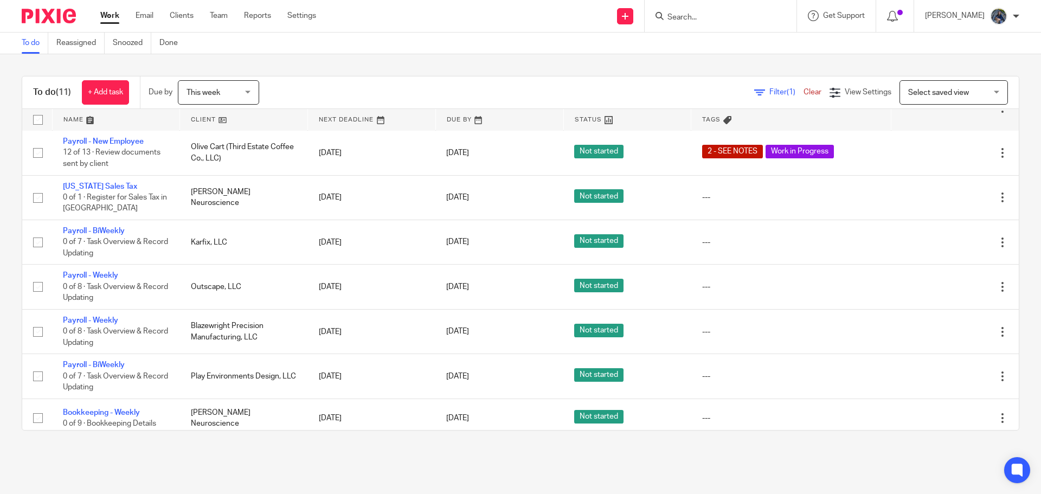
scroll to position [163, 0]
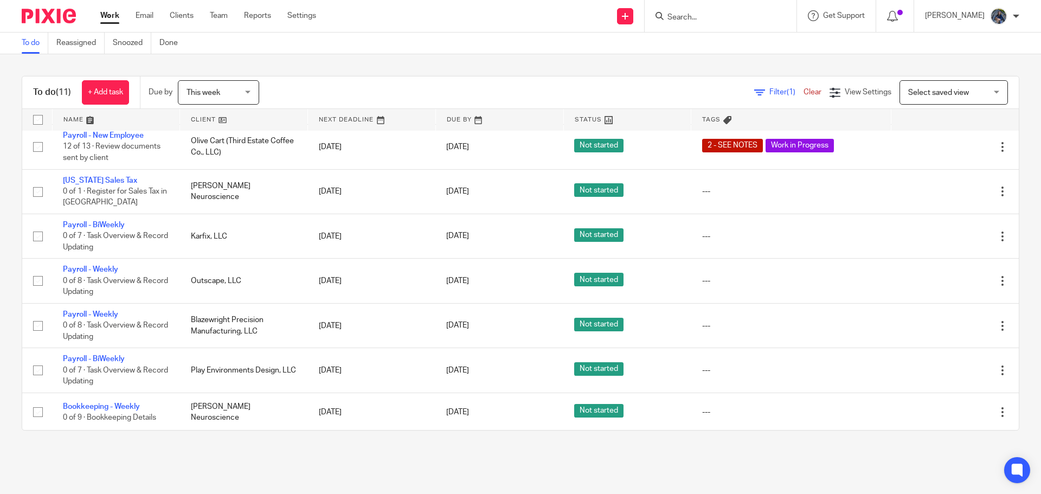
click at [239, 85] on span "This week" at bounding box center [215, 92] width 57 height 23
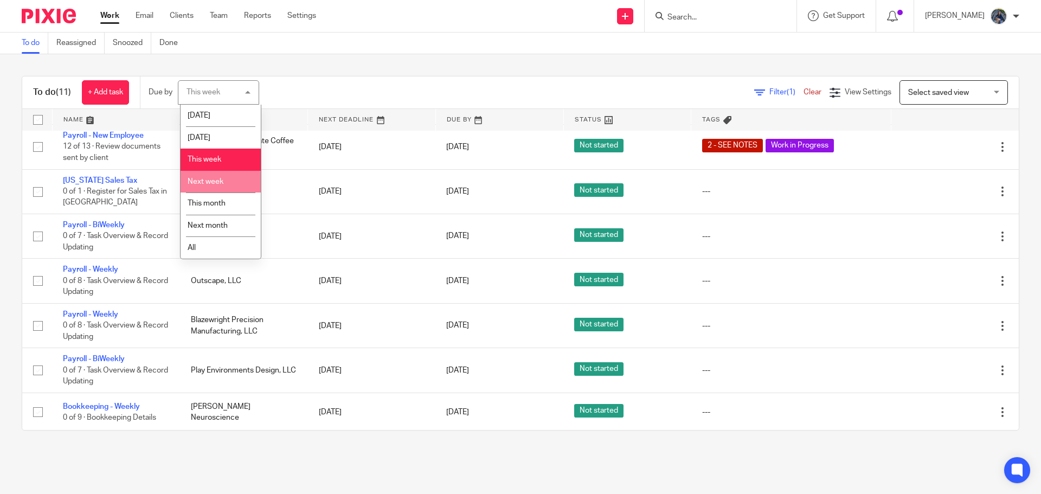
click at [199, 189] on li "Next week" at bounding box center [221, 182] width 80 height 22
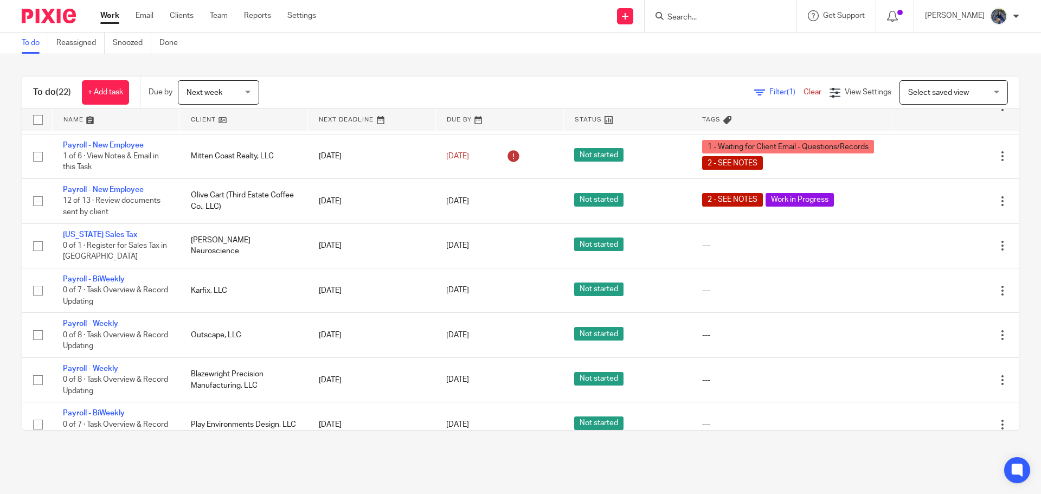
scroll to position [86, 0]
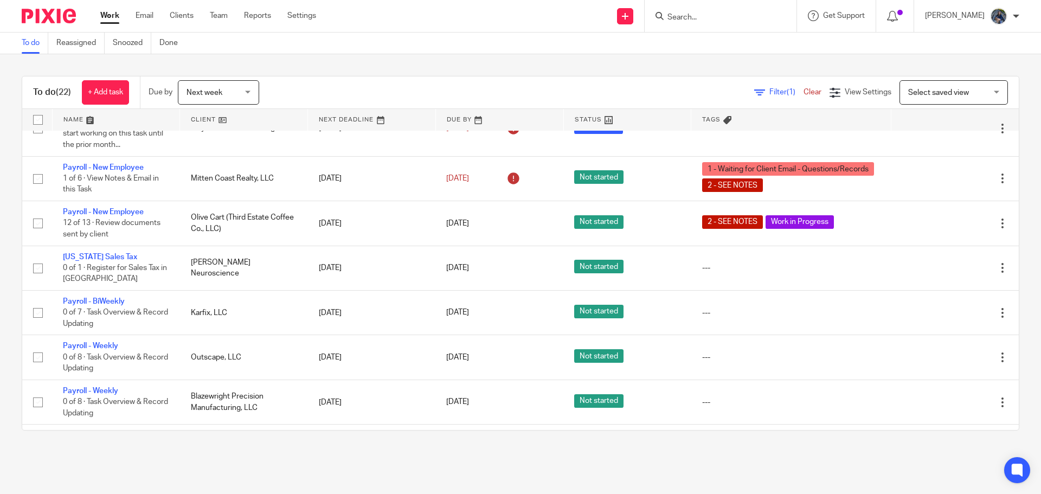
click at [714, 19] on input "Search" at bounding box center [716, 18] width 98 height 10
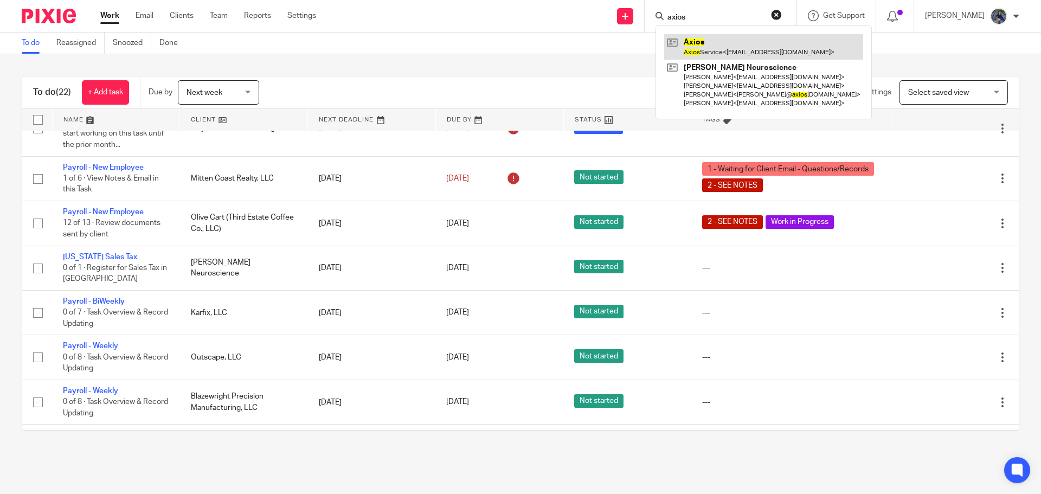
type input "axios"
click at [715, 40] on link at bounding box center [763, 46] width 199 height 25
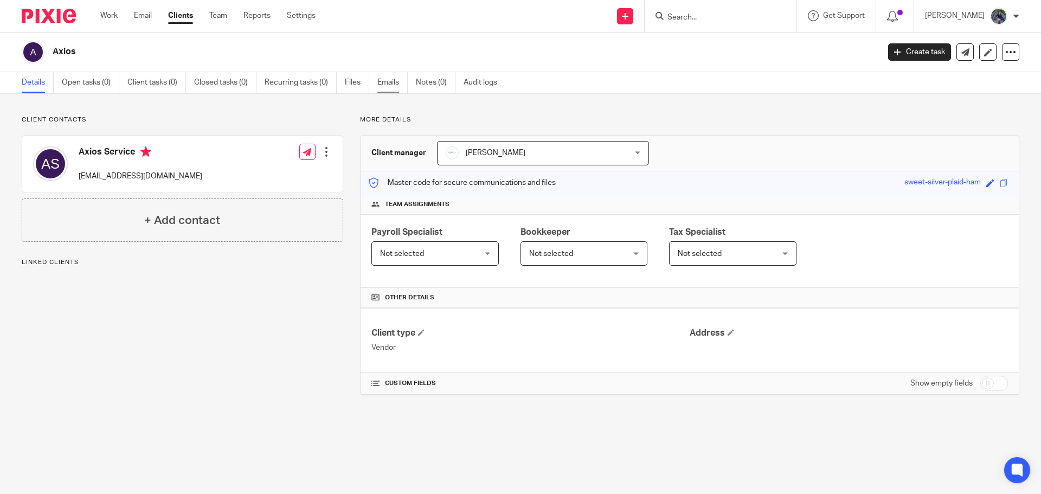
click at [397, 79] on link "Emails" at bounding box center [393, 82] width 30 height 21
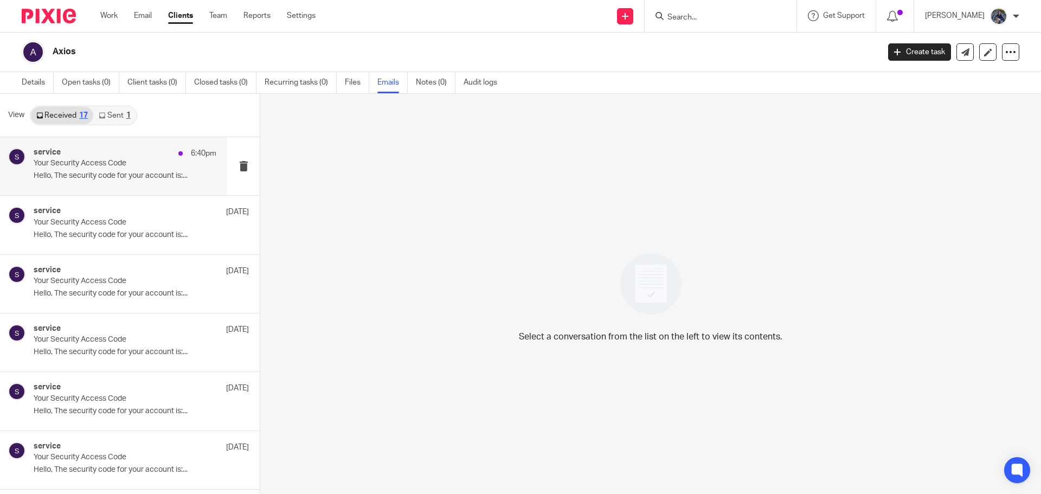
click at [105, 159] on p "Your Security Access Code" at bounding box center [107, 163] width 146 height 9
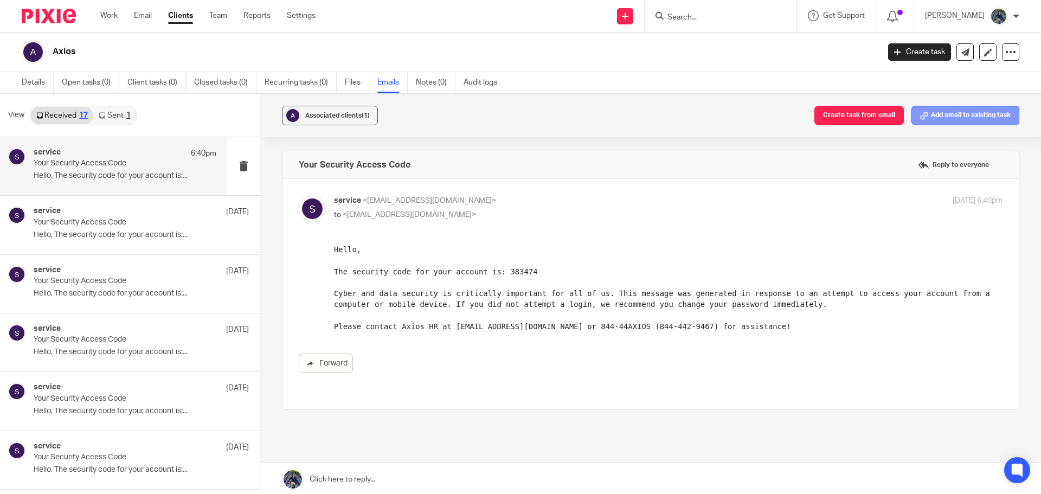
click at [968, 120] on button "Add email to existing task" at bounding box center [966, 116] width 108 height 20
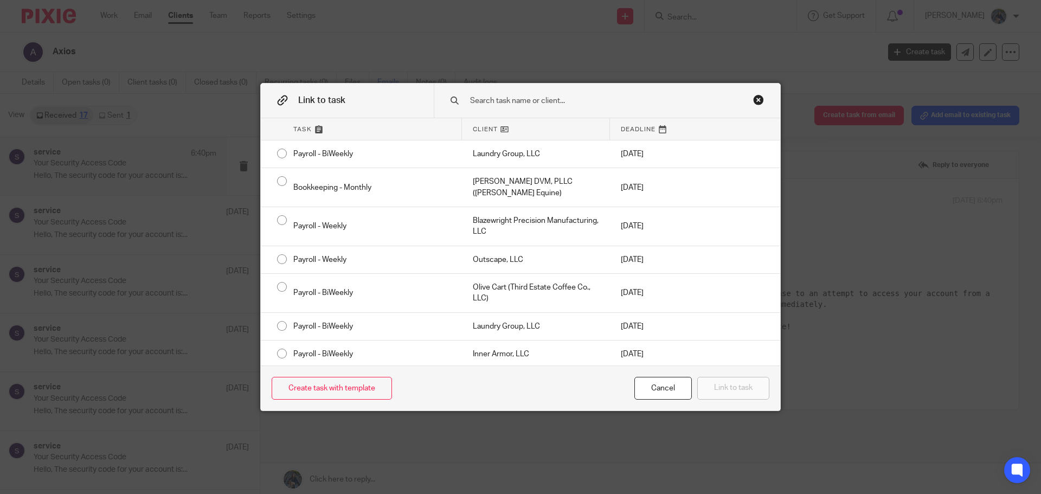
click at [501, 99] on input "text" at bounding box center [599, 101] width 261 height 12
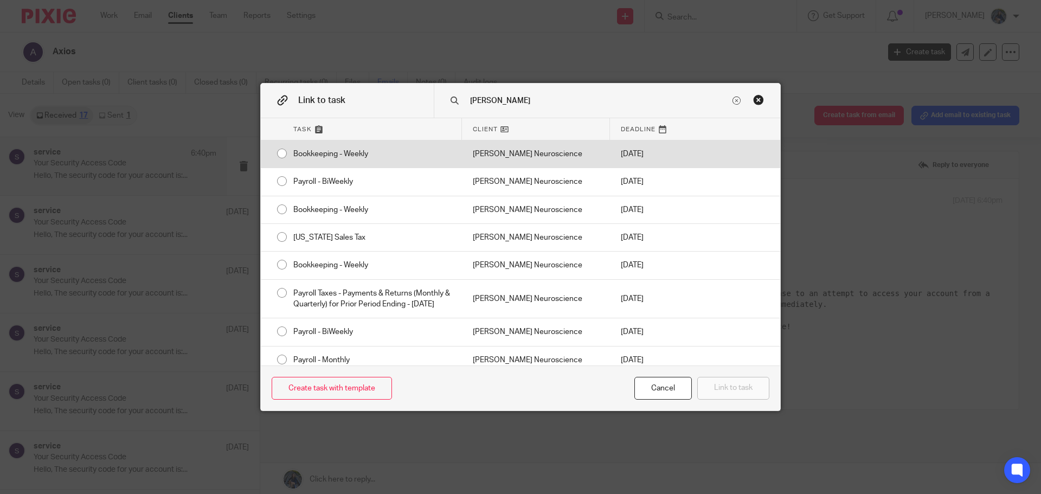
type input "royer"
click at [491, 157] on div "[PERSON_NAME] Neuroscience" at bounding box center [536, 153] width 148 height 27
radio input "true"
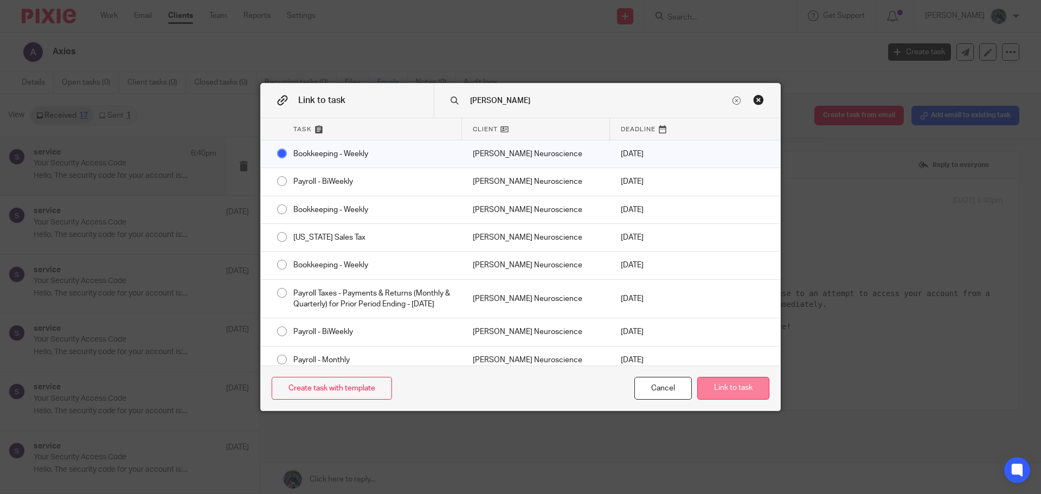
click at [743, 383] on button "Link to task" at bounding box center [734, 388] width 72 height 23
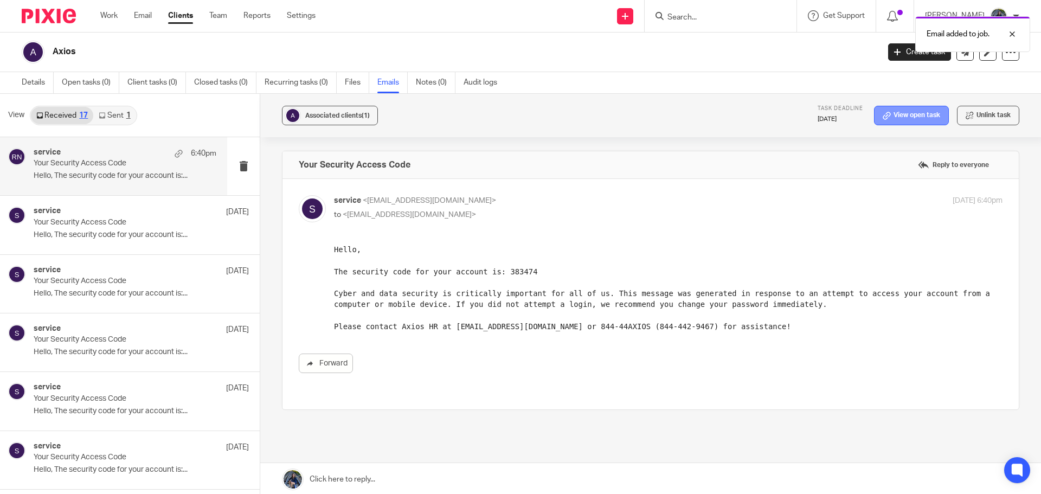
click at [918, 124] on link "View open task" at bounding box center [911, 116] width 75 height 20
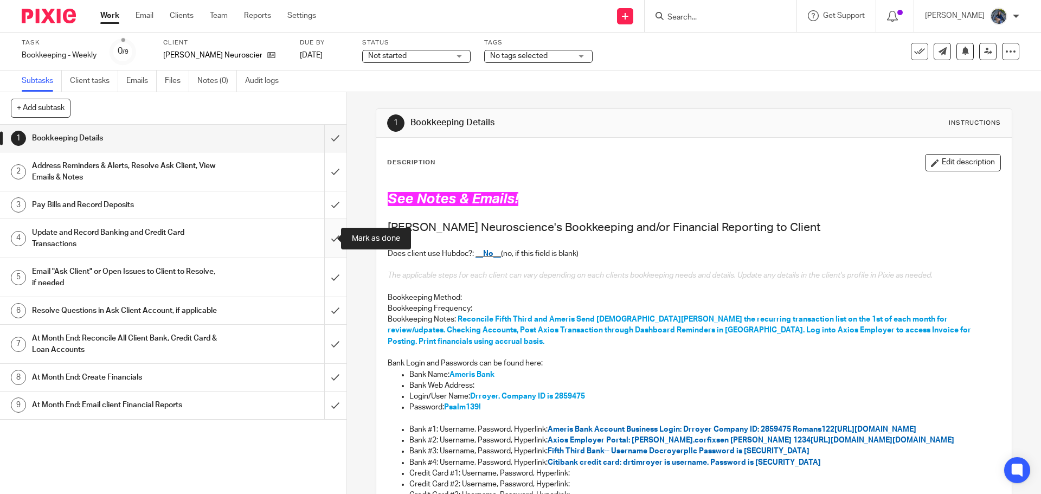
click at [325, 241] on input "submit" at bounding box center [173, 238] width 347 height 39
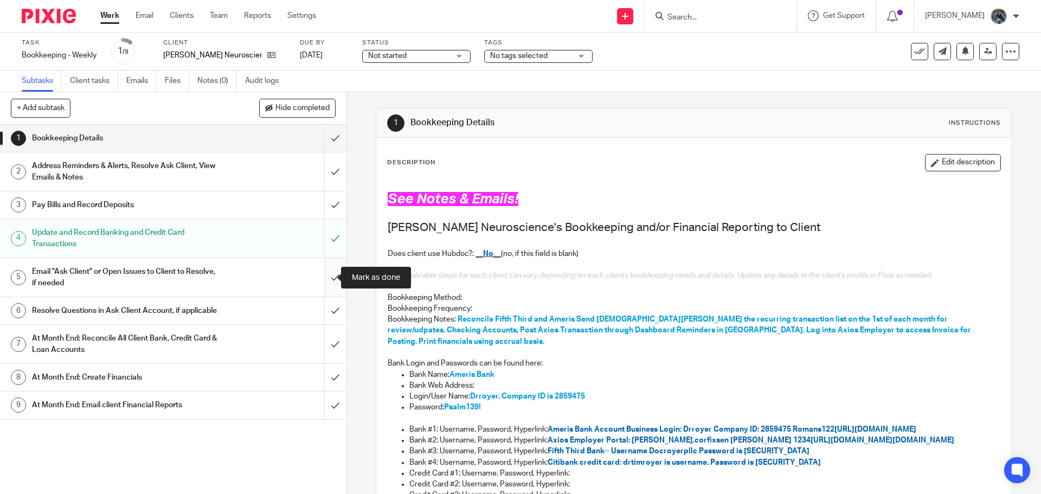
click at [321, 282] on input "submit" at bounding box center [173, 277] width 347 height 39
click at [911, 45] on button at bounding box center [919, 51] width 17 height 17
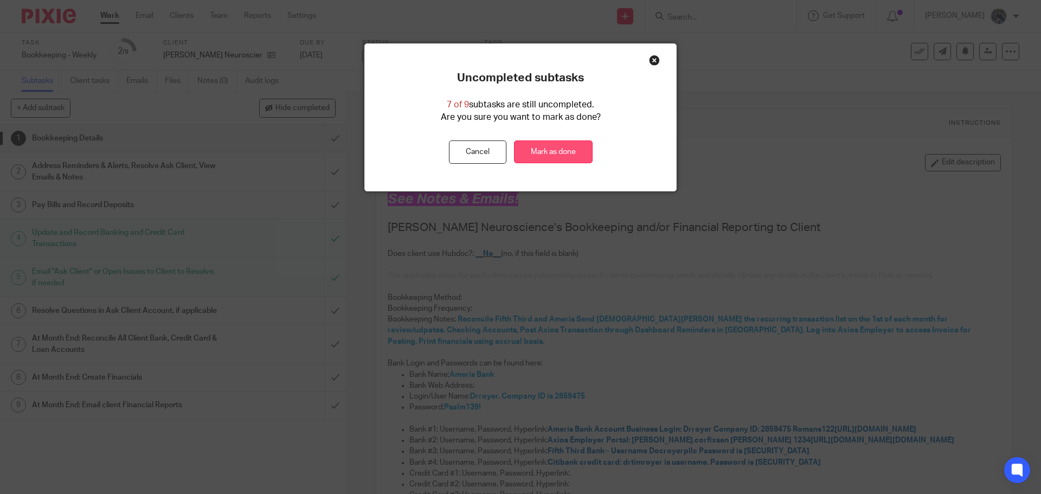
click at [561, 146] on link "Mark as done" at bounding box center [553, 151] width 79 height 23
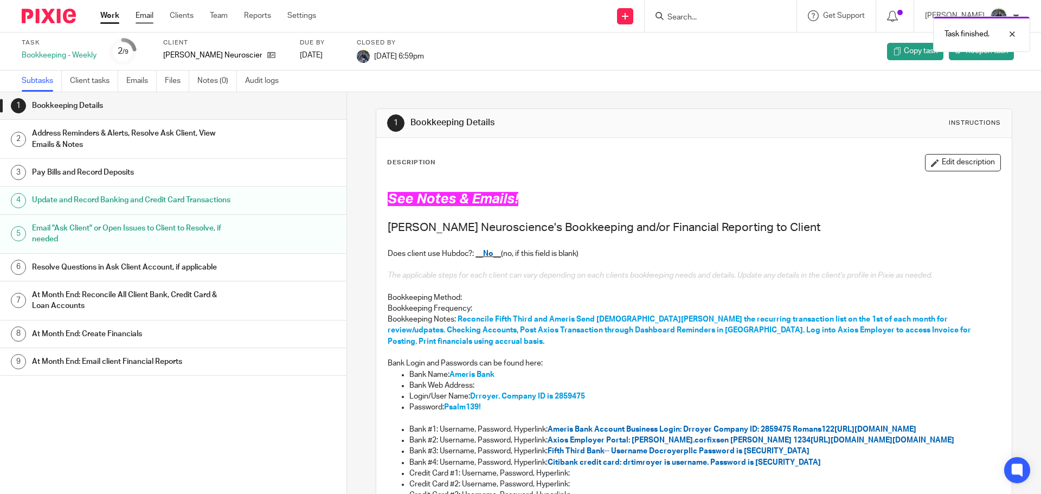
click at [143, 18] on link "Email" at bounding box center [145, 15] width 18 height 11
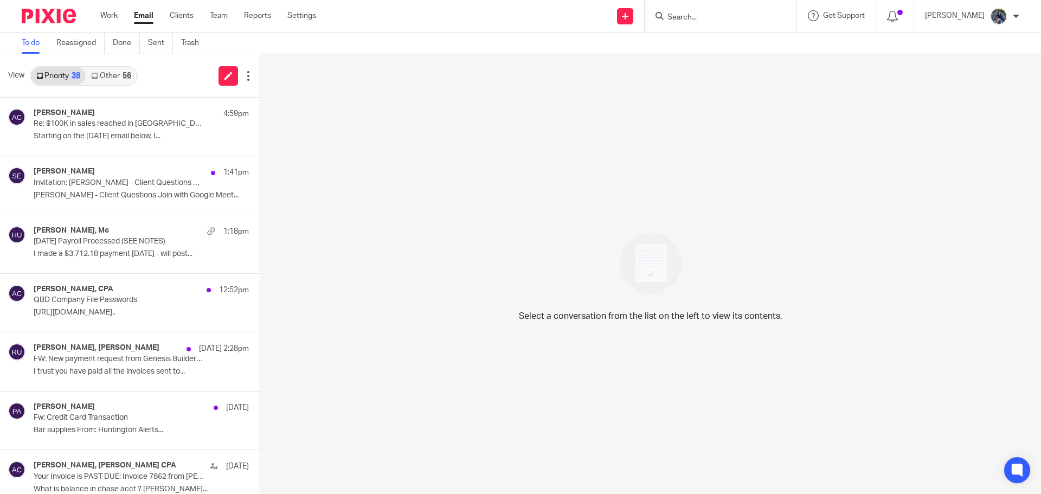
click at [143, 18] on link "Email" at bounding box center [144, 15] width 20 height 11
click at [122, 142] on div "[PERSON_NAME] 4:59pm Re: $100K in sales reached in [GEOGRAPHIC_DATA] for [PERSO…" at bounding box center [125, 126] width 183 height 36
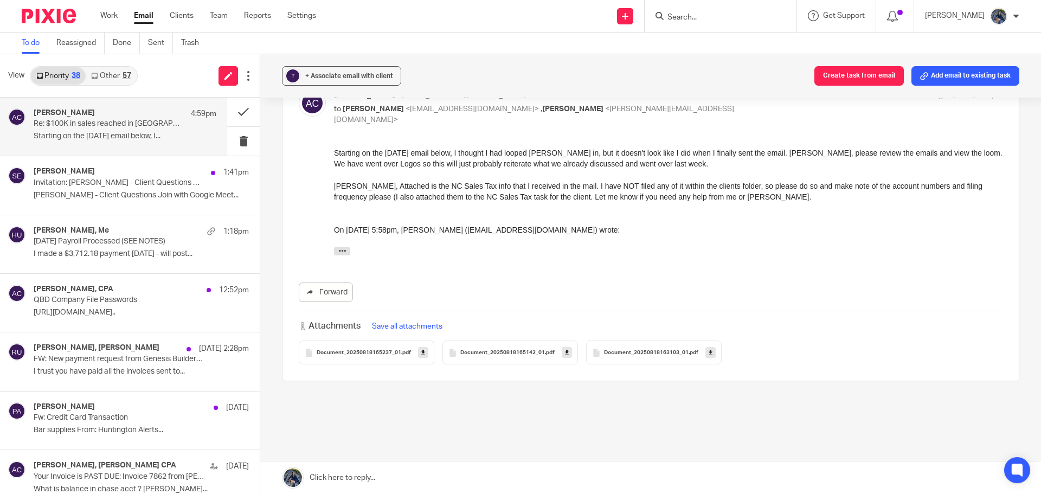
scroll to position [163, 0]
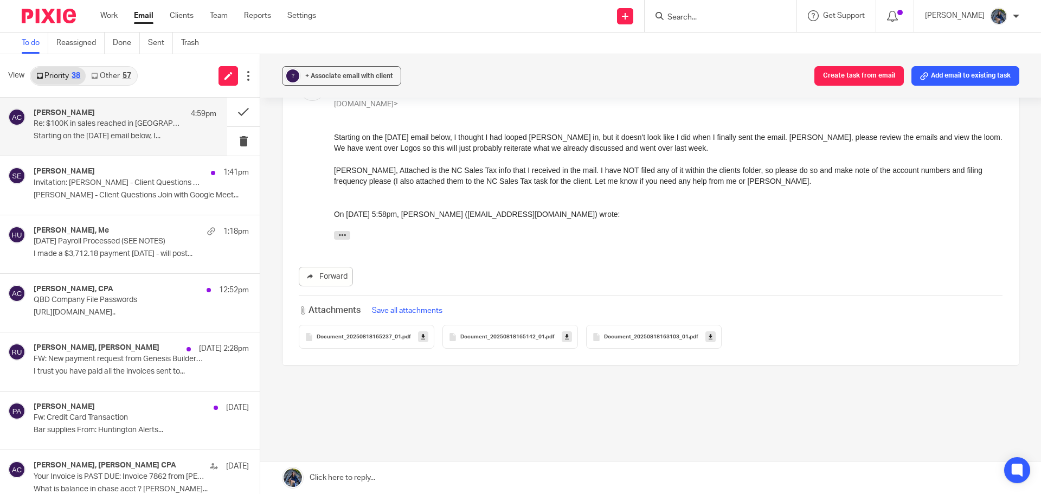
click at [421, 333] on icon at bounding box center [423, 337] width 4 height 8
click at [562, 331] on link at bounding box center [567, 336] width 10 height 11
click at [709, 333] on icon at bounding box center [711, 337] width 4 height 8
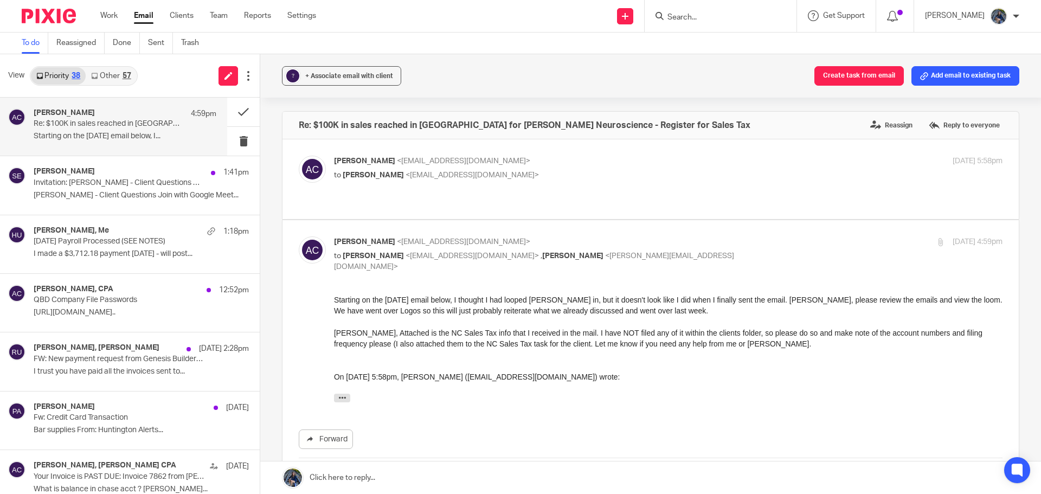
drag, startPoint x: 933, startPoint y: 75, endPoint x: 927, endPoint y: 76, distance: 6.2
click at [933, 75] on button "Add email to existing task" at bounding box center [966, 76] width 108 height 20
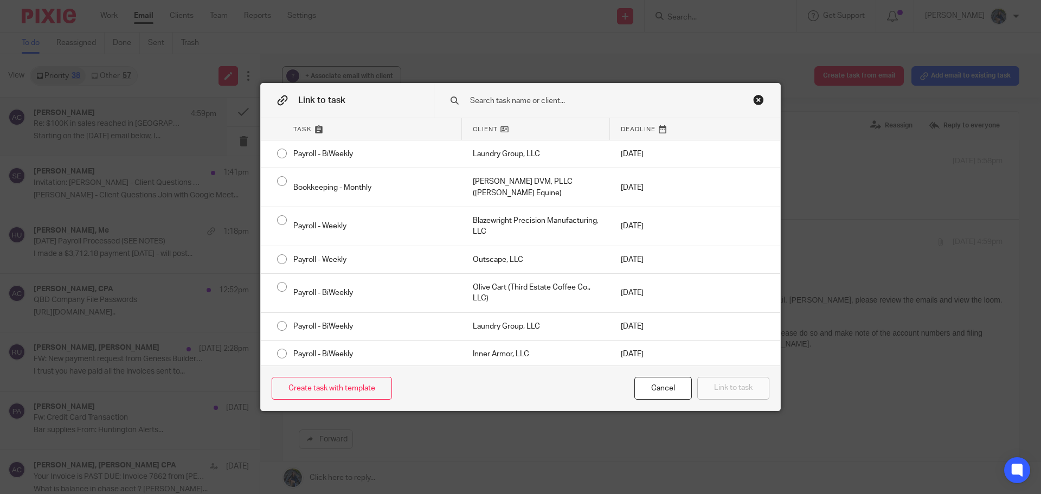
click at [493, 102] on input "text" at bounding box center [599, 101] width 261 height 12
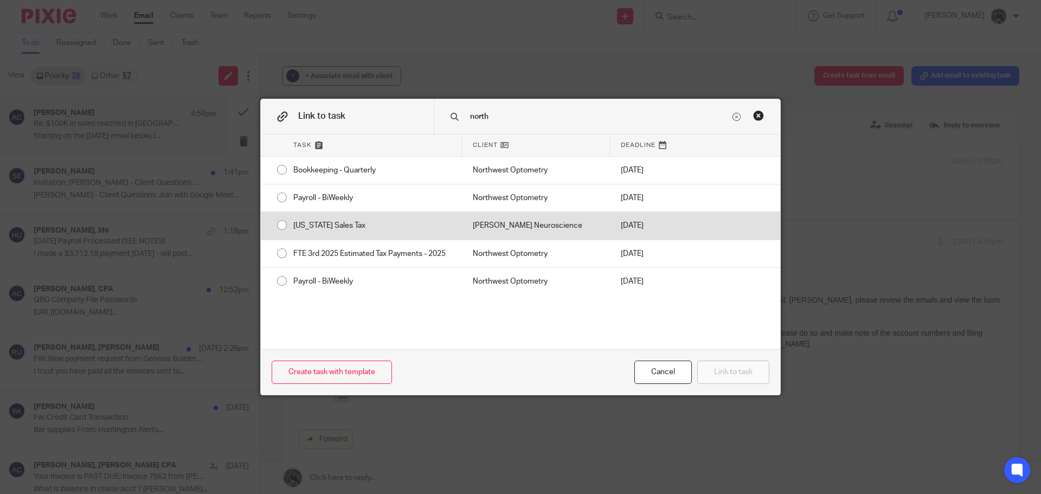
type input "north"
click at [365, 226] on div "North Carolina Sales Tax" at bounding box center [373, 225] width 180 height 27
radio input "true"
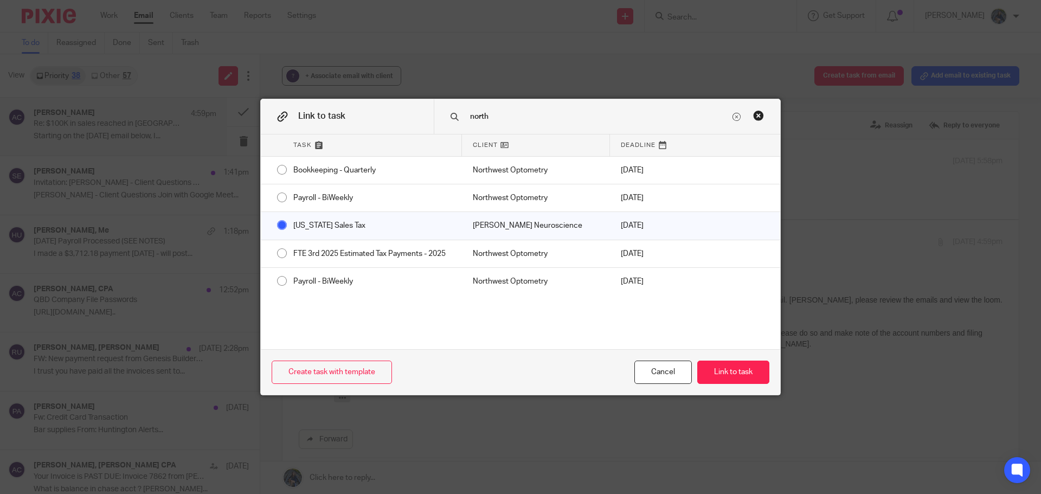
click at [732, 385] on div "Create task with template Cancel Link to task" at bounding box center [521, 372] width 520 height 46
click at [732, 380] on button "Link to task" at bounding box center [734, 372] width 72 height 23
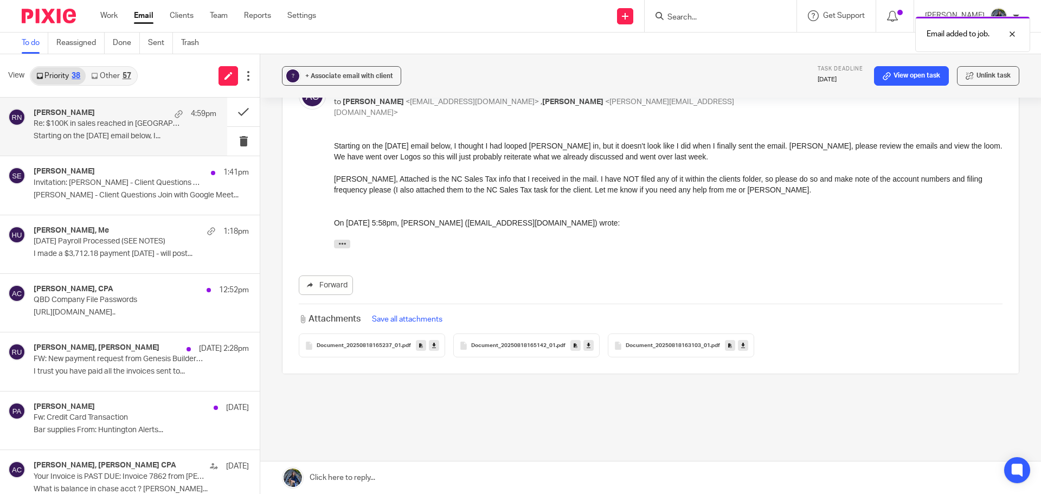
scroll to position [155, 0]
click at [892, 79] on link "View open task" at bounding box center [911, 76] width 75 height 20
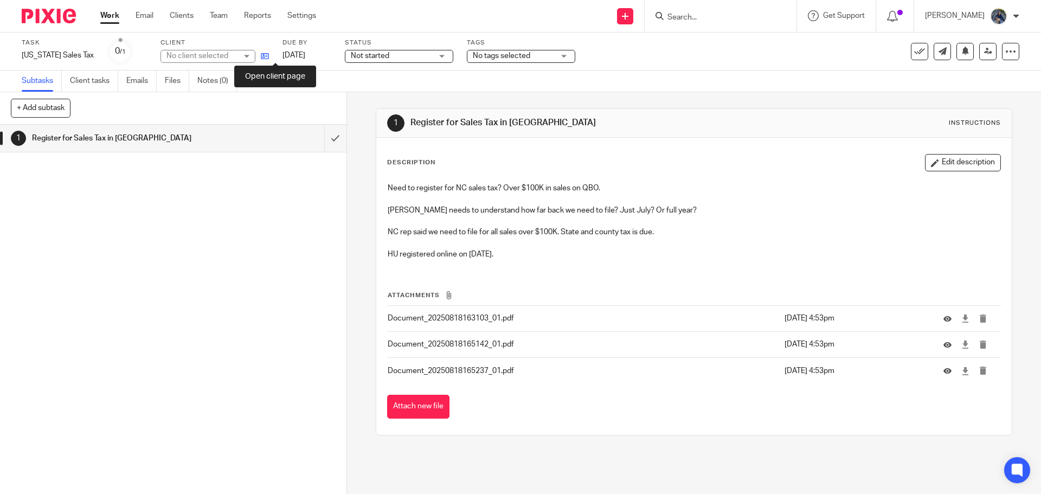
click at [269, 54] on icon at bounding box center [265, 56] width 8 height 8
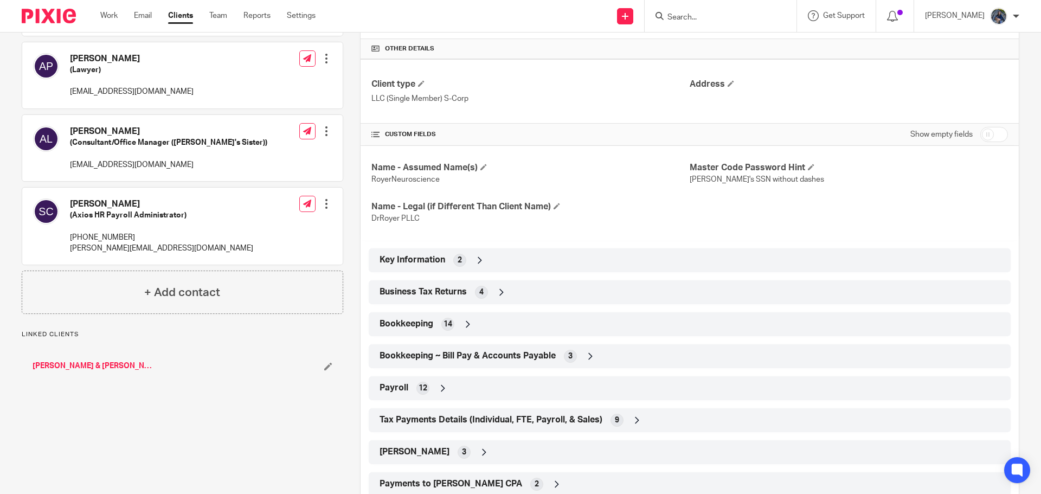
scroll to position [282, 0]
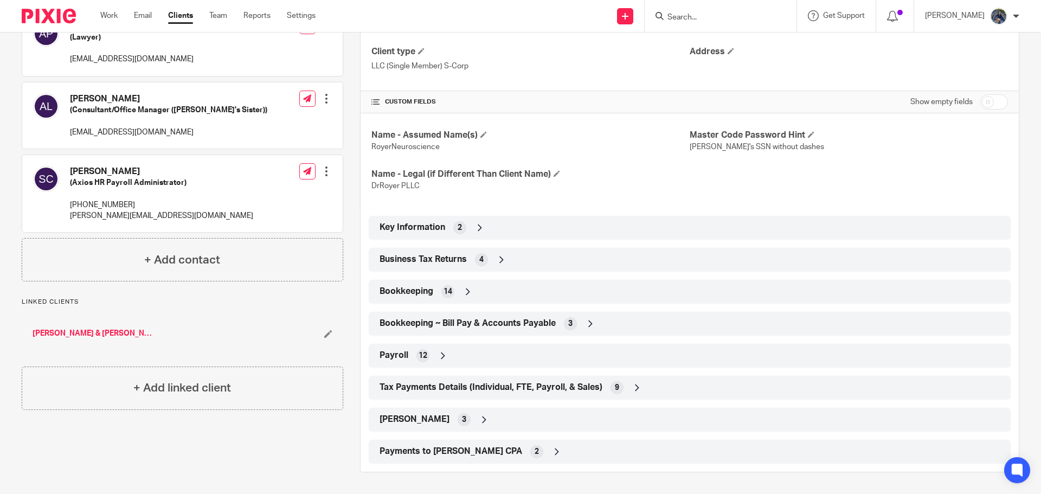
click at [662, 393] on div "Tax Payments Details (Individual, FTE, Payroll, & Sales) 9" at bounding box center [690, 388] width 626 height 18
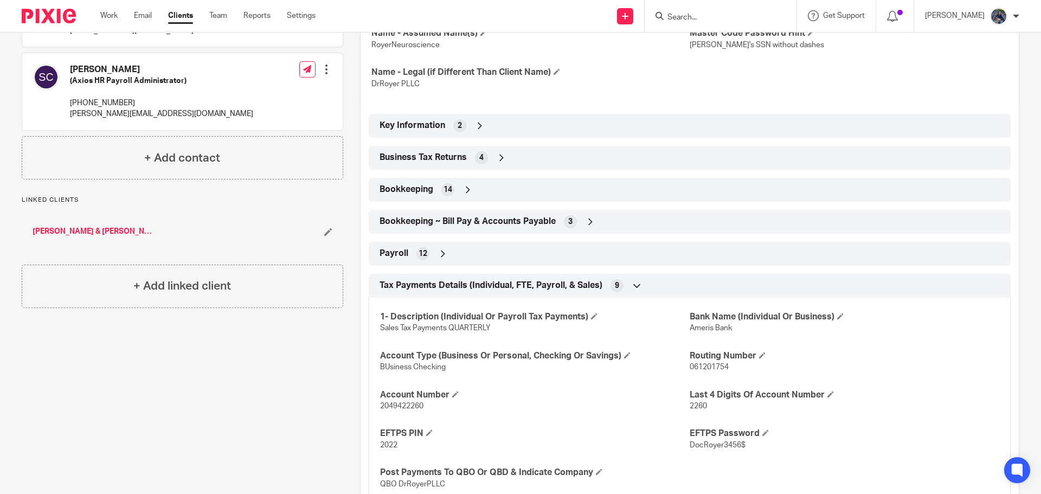
scroll to position [390, 0]
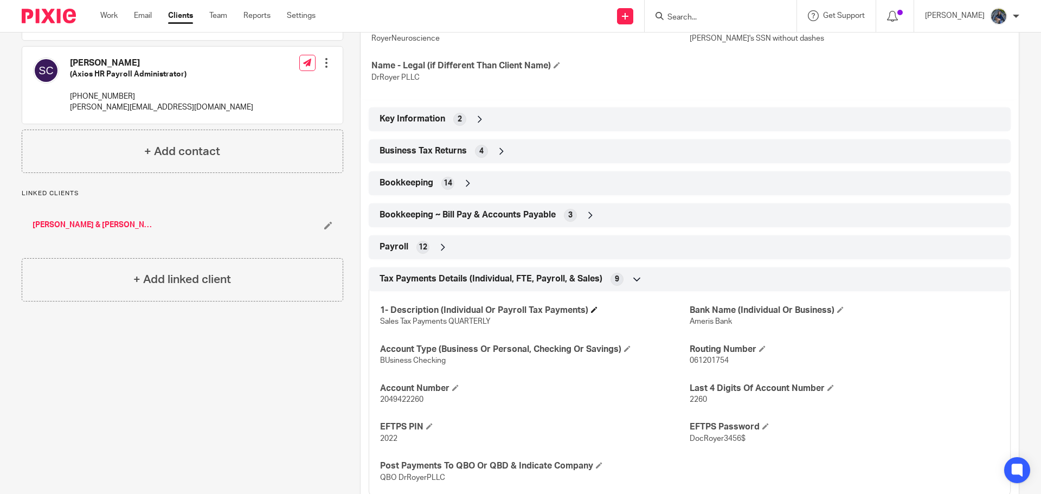
click at [593, 313] on h4 "1- Description (Individual Or Payroll Tax Payments)" at bounding box center [535, 310] width 310 height 11
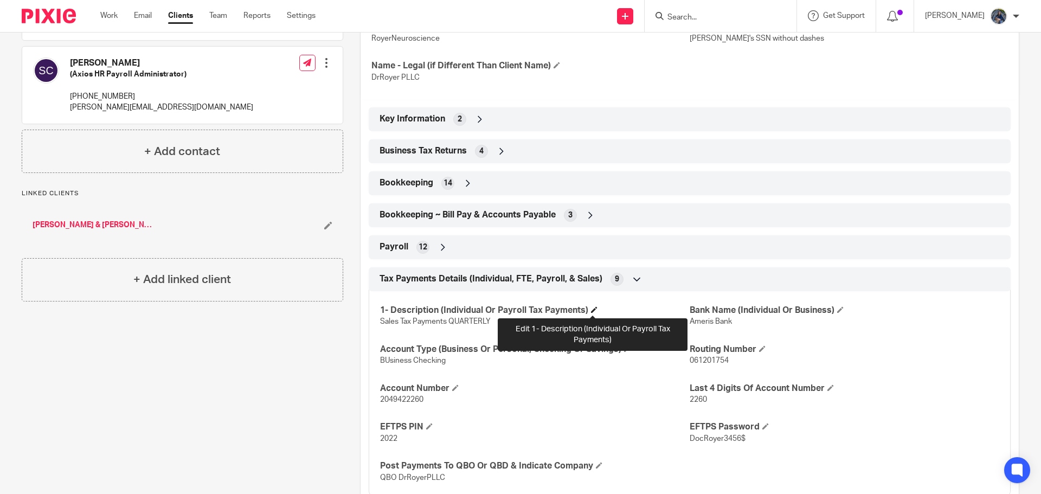
click at [592, 309] on span at bounding box center [594, 309] width 7 height 7
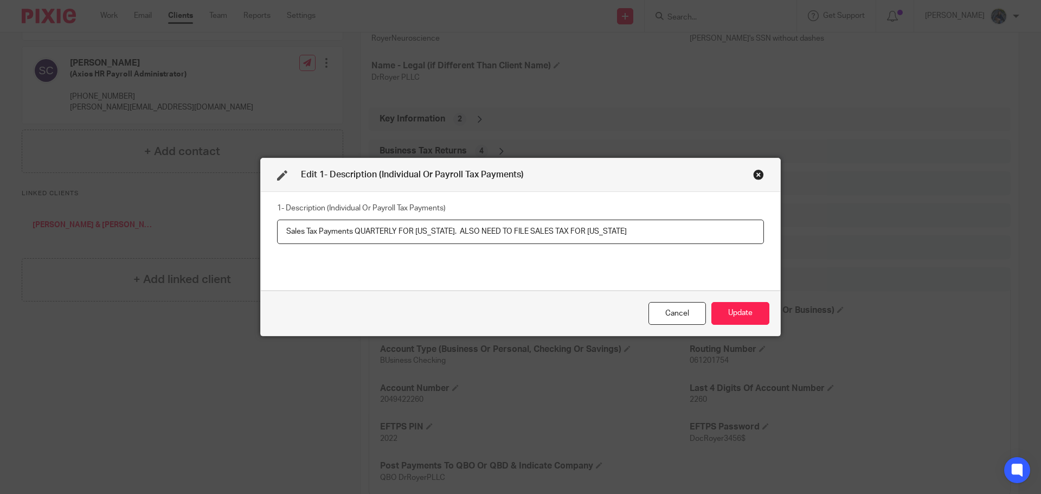
click at [564, 230] on input "Sales Tax Payments QUARTERLY FOR MICHIGAN. ALSO NEED TO FILE SALES TAX FOR NORT…" at bounding box center [520, 232] width 487 height 24
type input "Sales Tax Payments QUARTERLY FOR MICHIGAN. ALSO NEED TO FILE SALES TAX MONTHLY …"
click at [718, 306] on div "Cancel Update" at bounding box center [521, 314] width 520 height 46
click at [723, 306] on button "Update" at bounding box center [741, 313] width 58 height 23
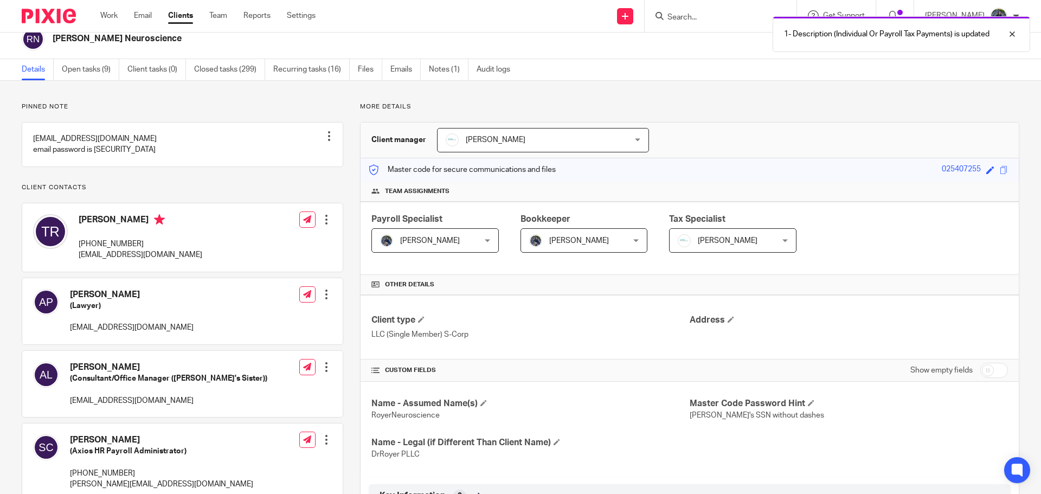
scroll to position [0, 0]
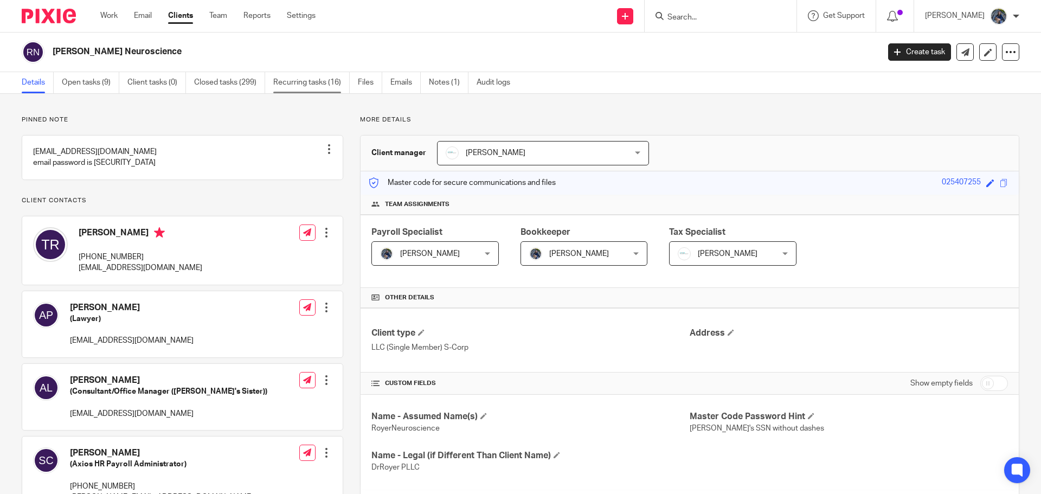
click at [298, 79] on link "Recurring tasks (16)" at bounding box center [311, 82] width 76 height 21
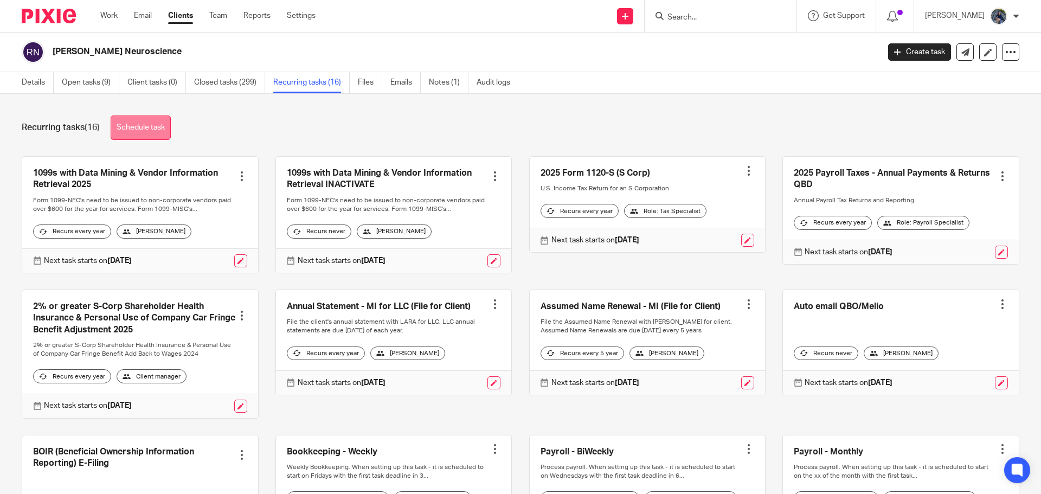
click at [138, 128] on link "Schedule task" at bounding box center [141, 128] width 60 height 24
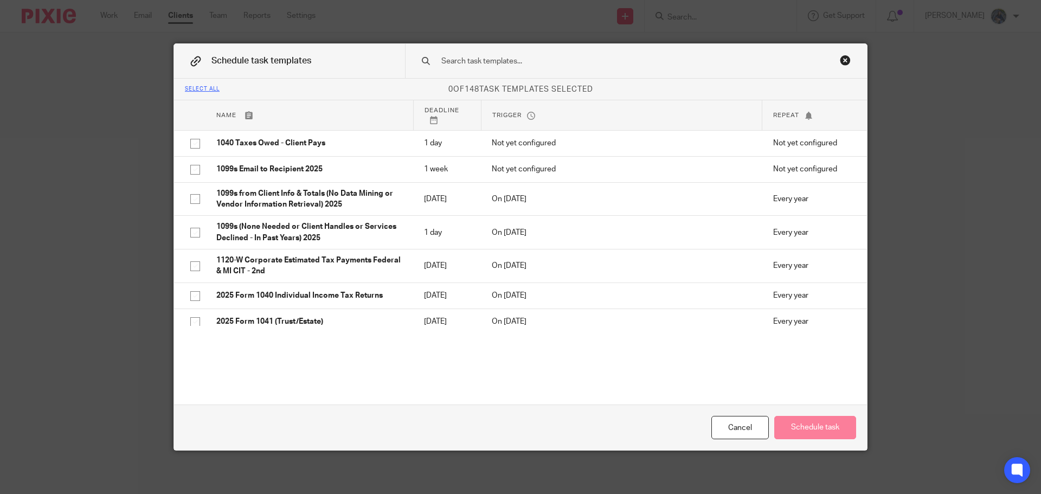
click at [451, 63] on input "text" at bounding box center [618, 61] width 357 height 12
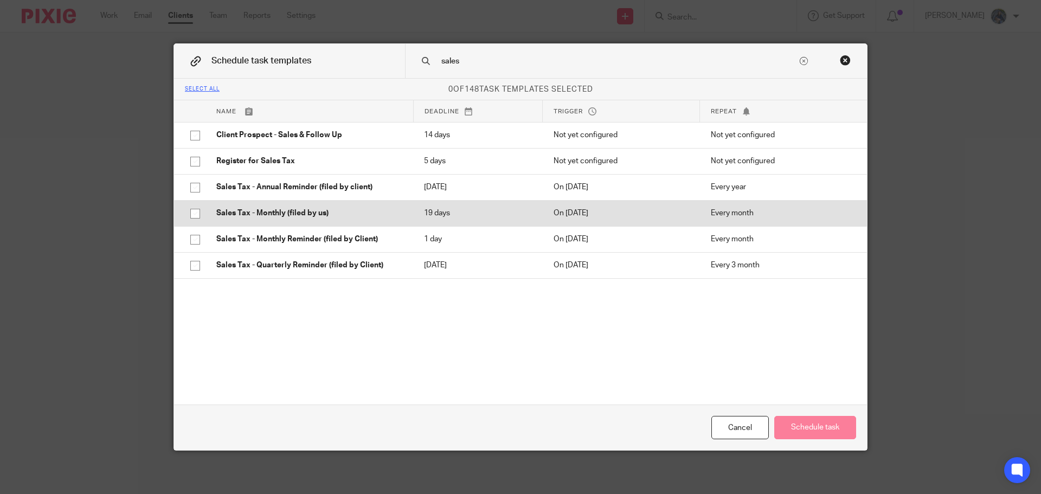
type input "sales"
click at [191, 210] on input "checkbox" at bounding box center [195, 213] width 21 height 21
checkbox input "true"
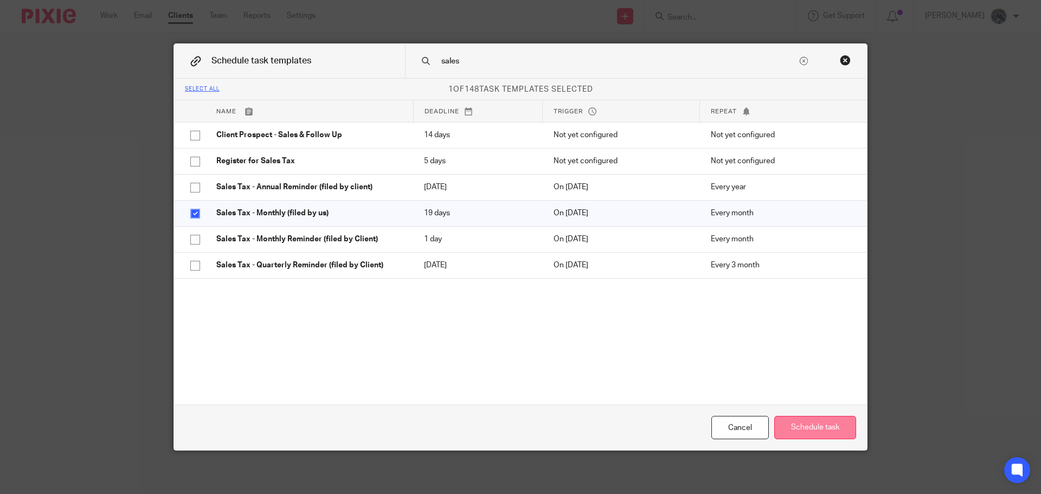
click at [803, 427] on button "Schedule task" at bounding box center [816, 427] width 82 height 23
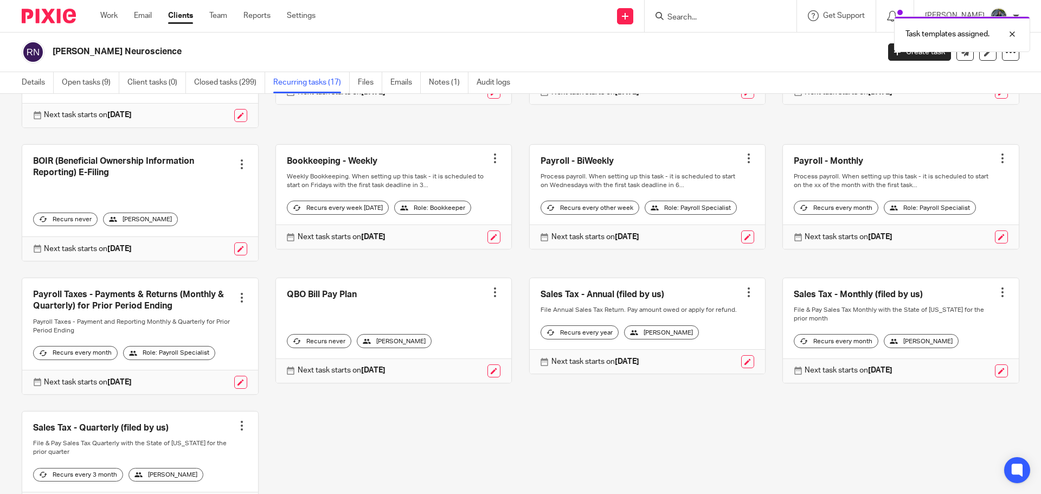
scroll to position [386, 0]
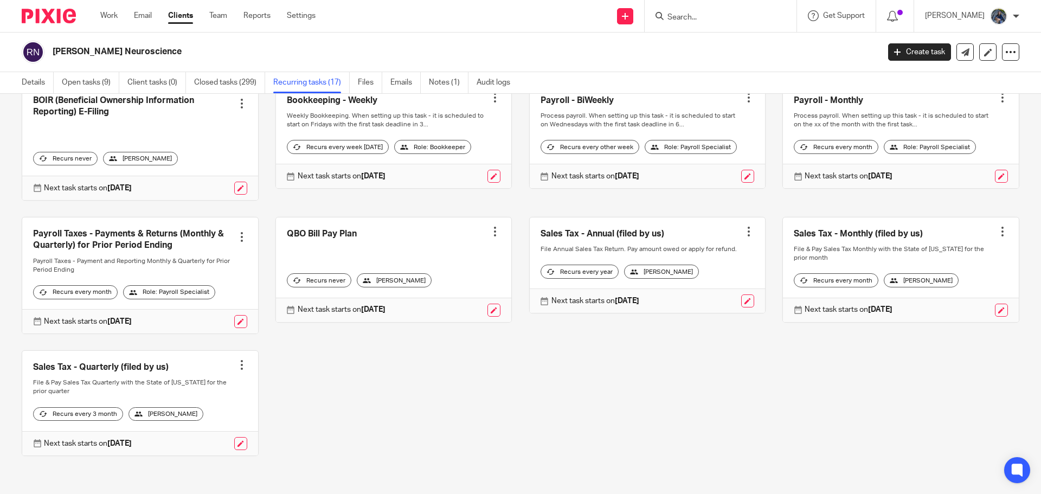
click at [850, 218] on link at bounding box center [901, 270] width 236 height 105
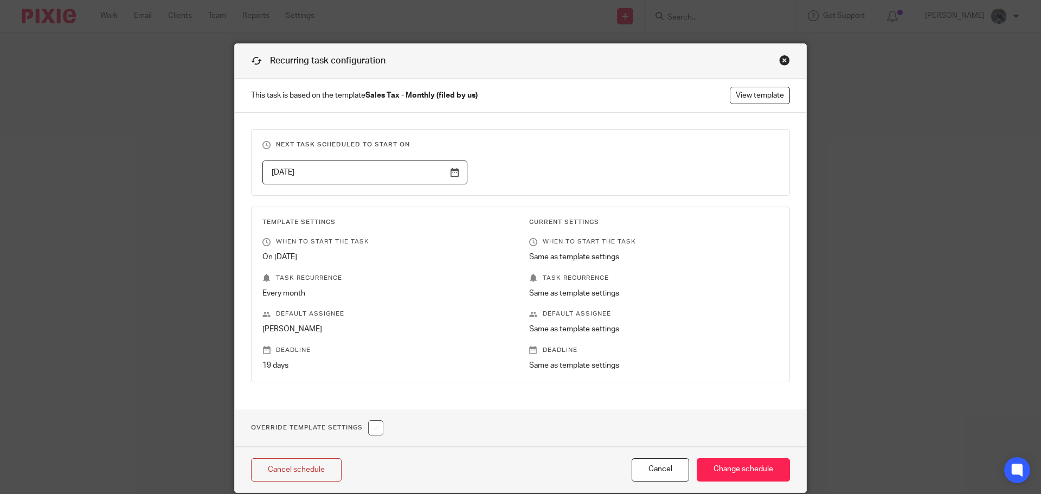
click at [782, 59] on div "Close this dialog window" at bounding box center [784, 60] width 11 height 11
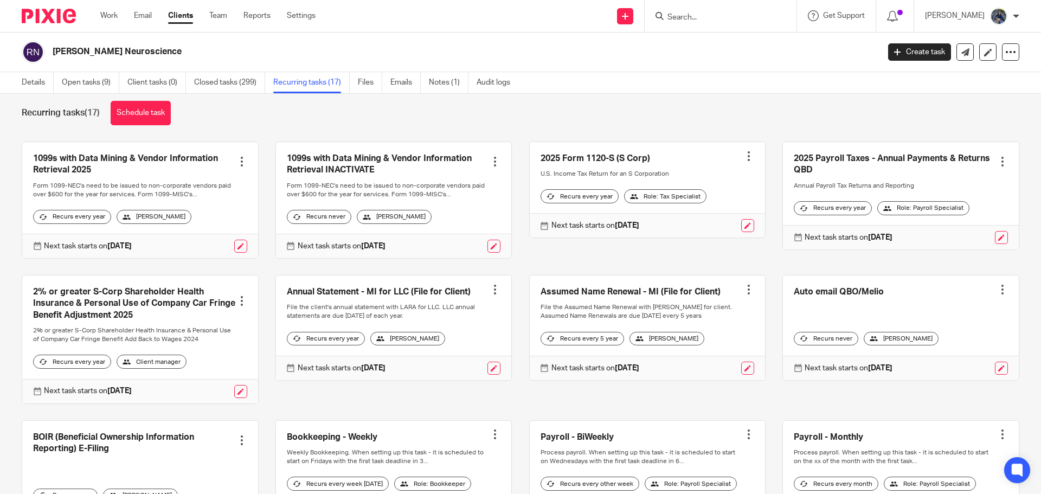
scroll to position [6, 0]
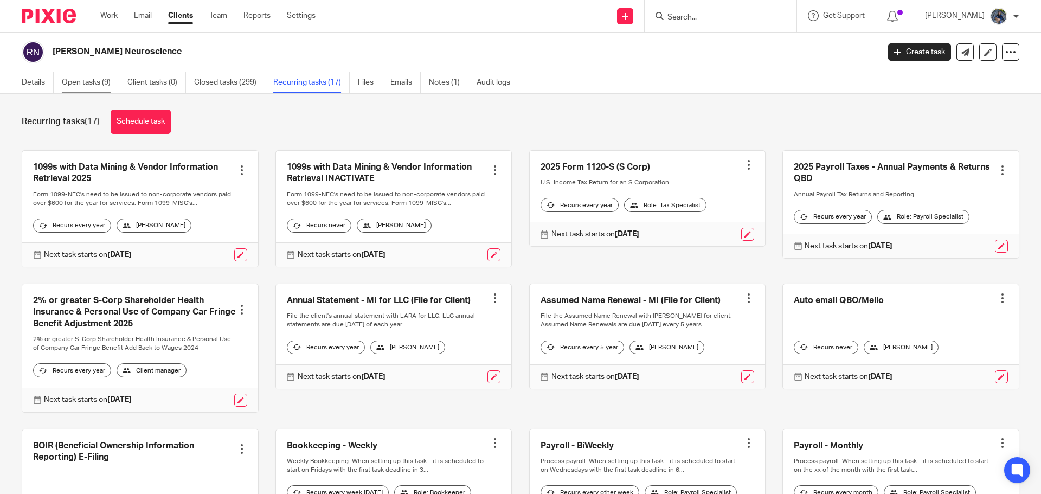
click at [78, 81] on link "Open tasks (9)" at bounding box center [90, 82] width 57 height 21
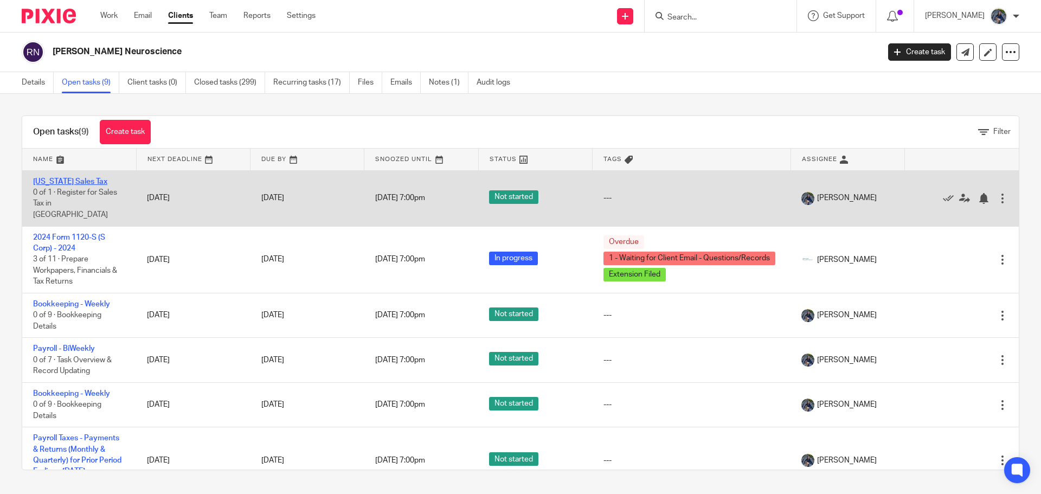
click at [77, 184] on link "[US_STATE] Sales Tax" at bounding box center [70, 182] width 74 height 8
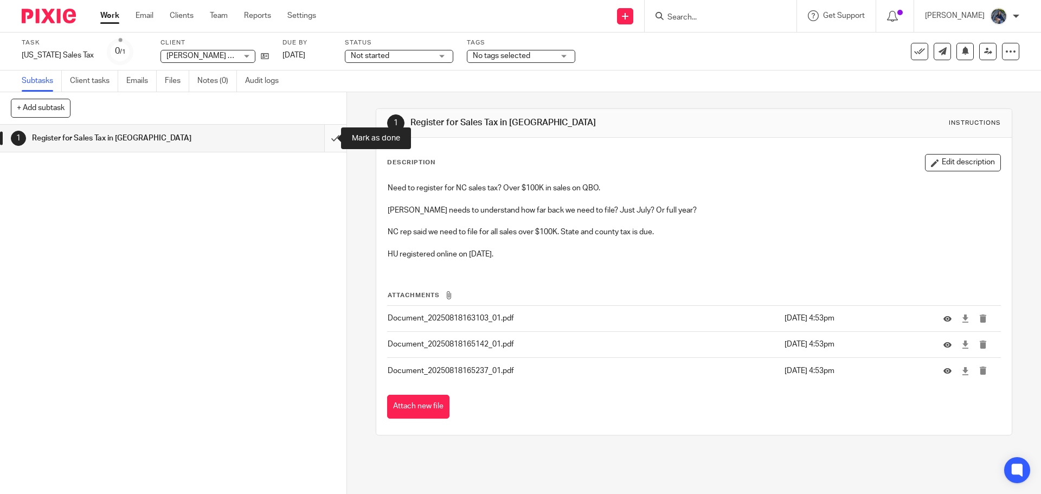
click at [322, 136] on input "submit" at bounding box center [173, 138] width 347 height 27
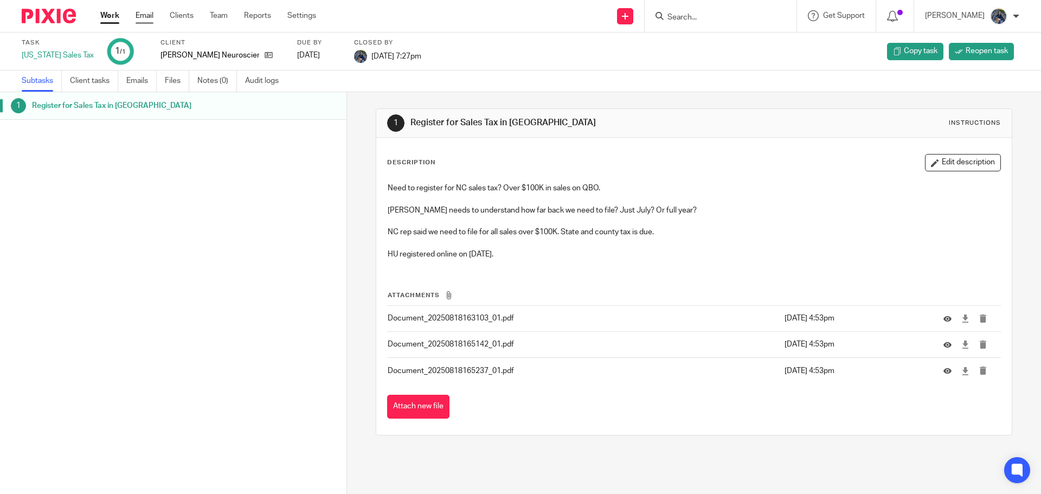
click at [141, 17] on link "Email" at bounding box center [145, 15] width 18 height 11
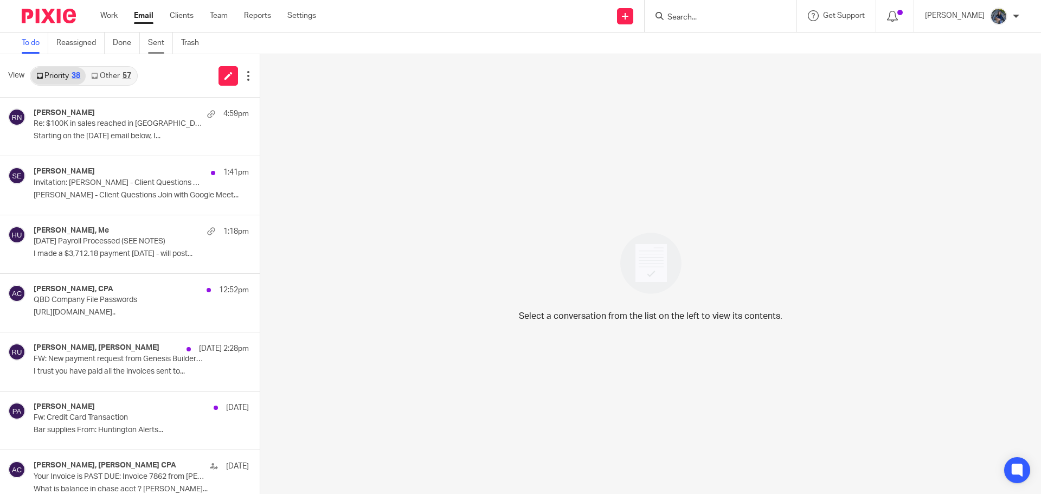
click at [156, 47] on link "Sent" at bounding box center [160, 43] width 25 height 21
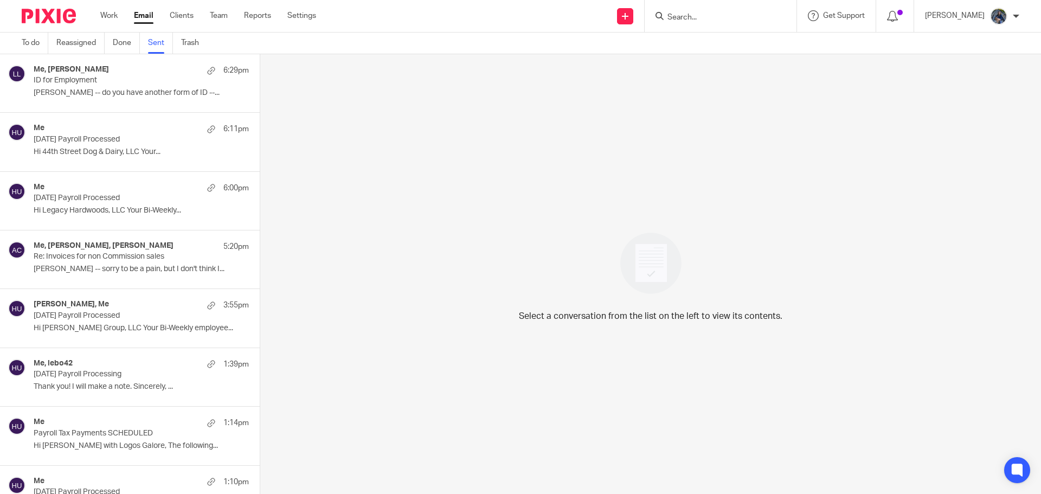
click at [124, 270] on p "[PERSON_NAME] -- sorry to be a pain, but I don't think I..." at bounding box center [141, 269] width 215 height 9
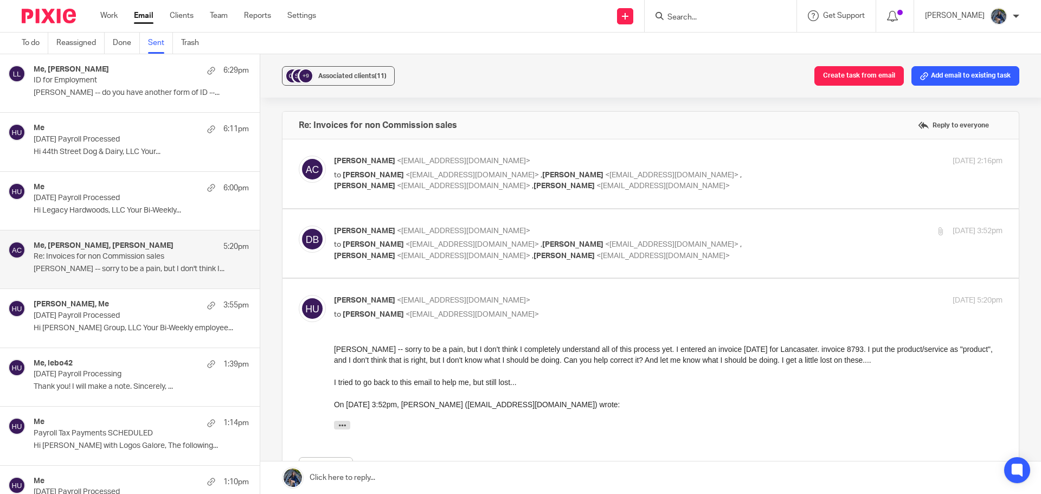
click at [355, 170] on p "to [PERSON_NAME] <[EMAIL_ADDRESS][DOMAIN_NAME]> , [PERSON_NAME] <[EMAIL_ADDRESS…" at bounding box center [557, 181] width 446 height 22
checkbox input "true"
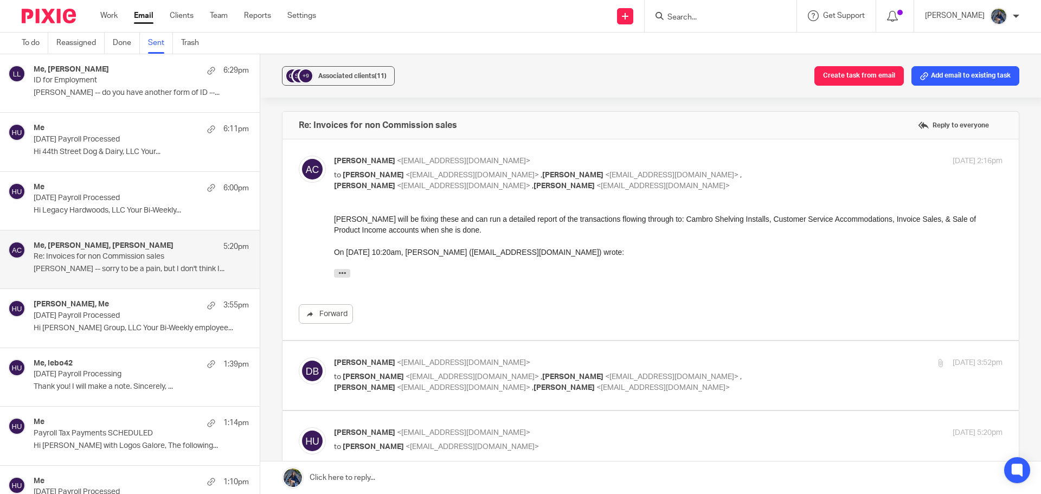
click at [418, 373] on span "<amylcpa@gmail.com>" at bounding box center [472, 377] width 133 height 8
checkbox input "true"
click at [342, 271] on icon "button" at bounding box center [342, 272] width 8 height 8
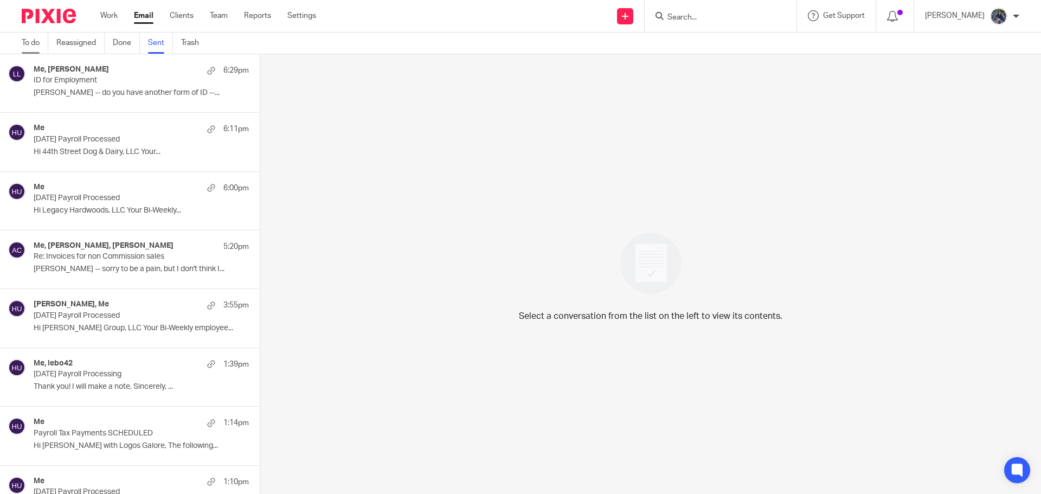
click at [31, 44] on link "To do" at bounding box center [35, 43] width 27 height 21
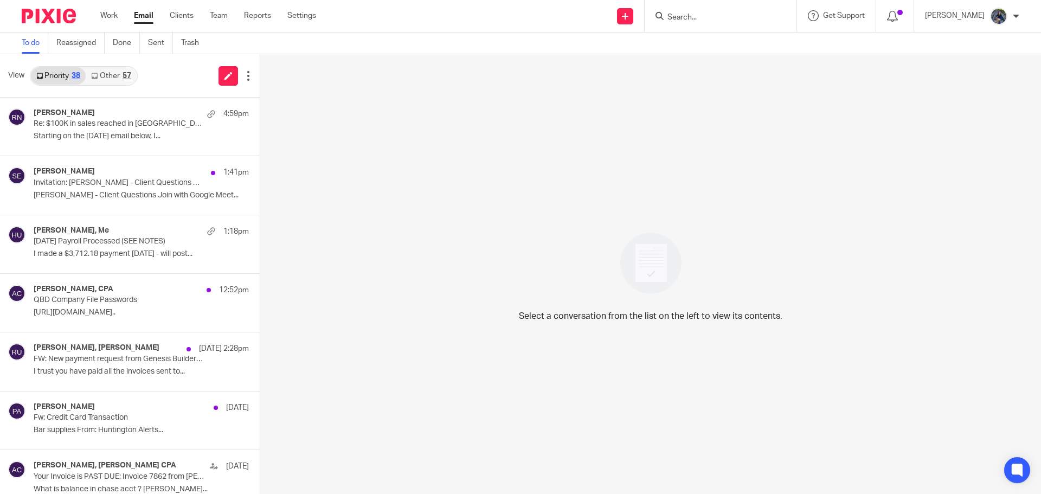
click at [107, 77] on link "Other 57" at bounding box center [111, 75] width 50 height 17
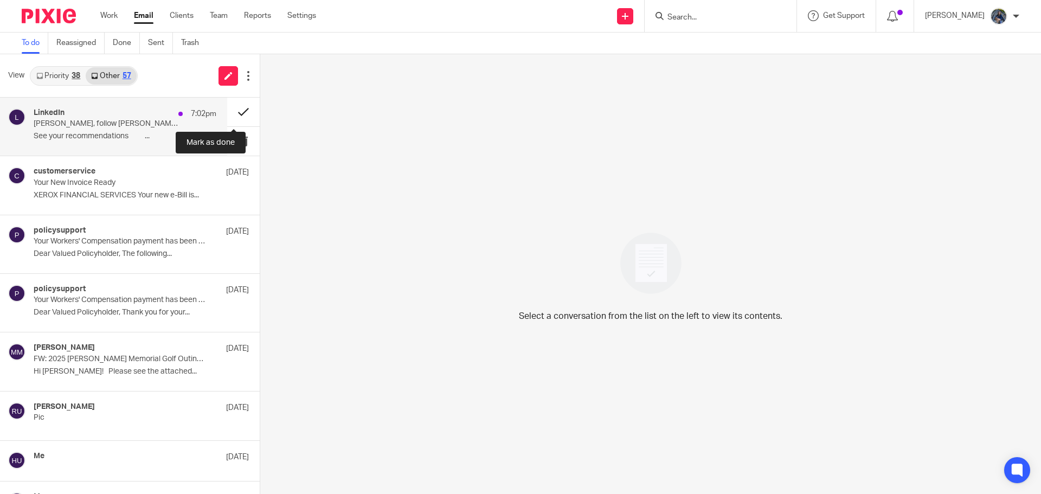
click at [228, 110] on button at bounding box center [243, 112] width 33 height 29
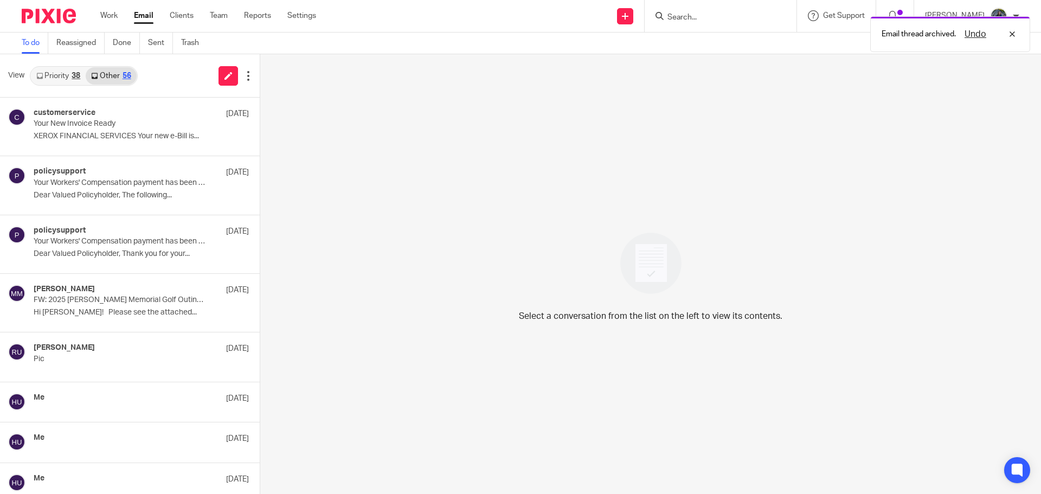
click at [62, 79] on link "Priority 38" at bounding box center [58, 75] width 55 height 17
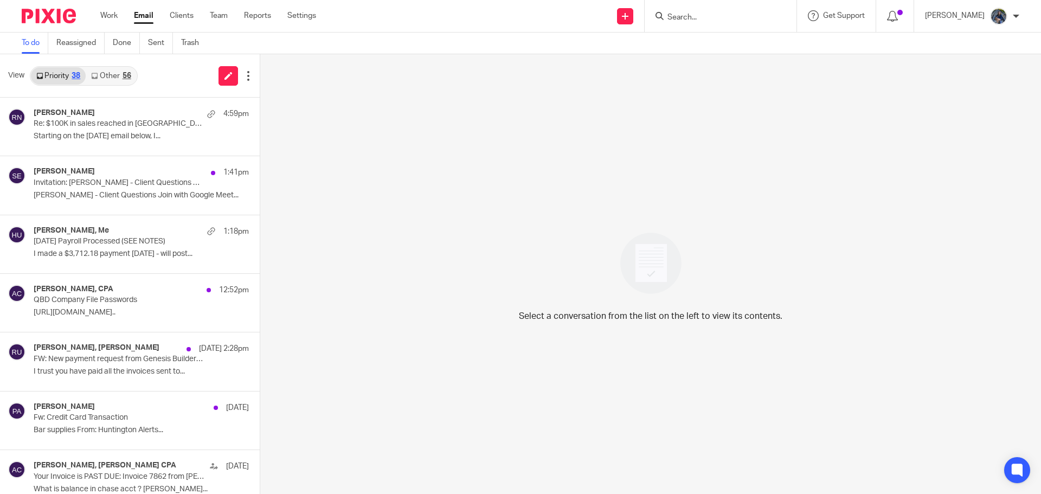
click at [103, 79] on link "Other 56" at bounding box center [111, 75] width 50 height 17
click at [688, 19] on input "Search" at bounding box center [716, 18] width 98 height 10
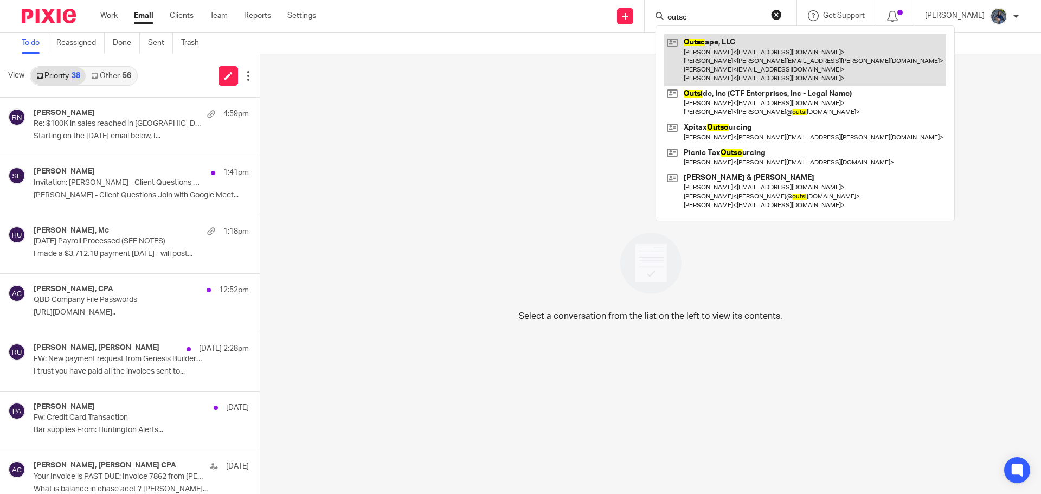
type input "outsc"
click at [699, 46] on link at bounding box center [805, 60] width 282 height 52
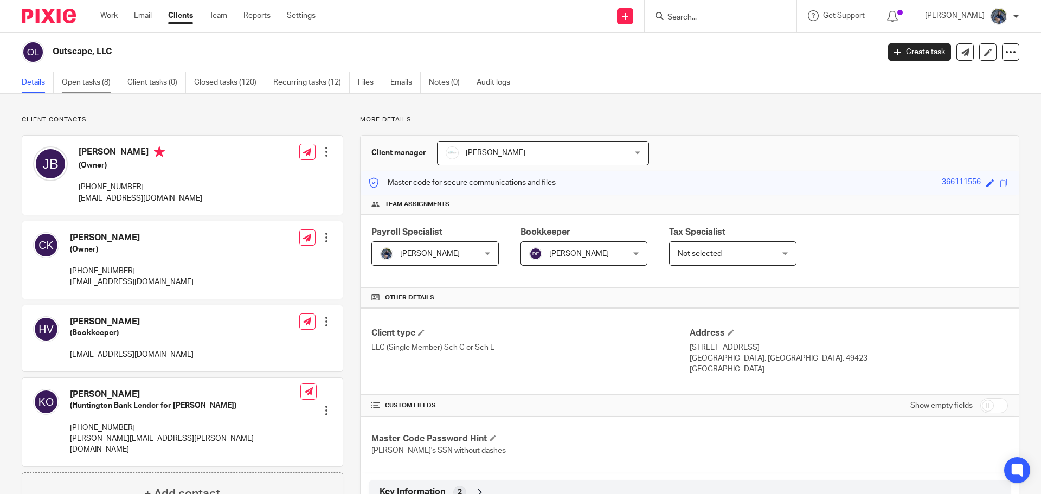
click at [73, 78] on link "Open tasks (8)" at bounding box center [90, 82] width 57 height 21
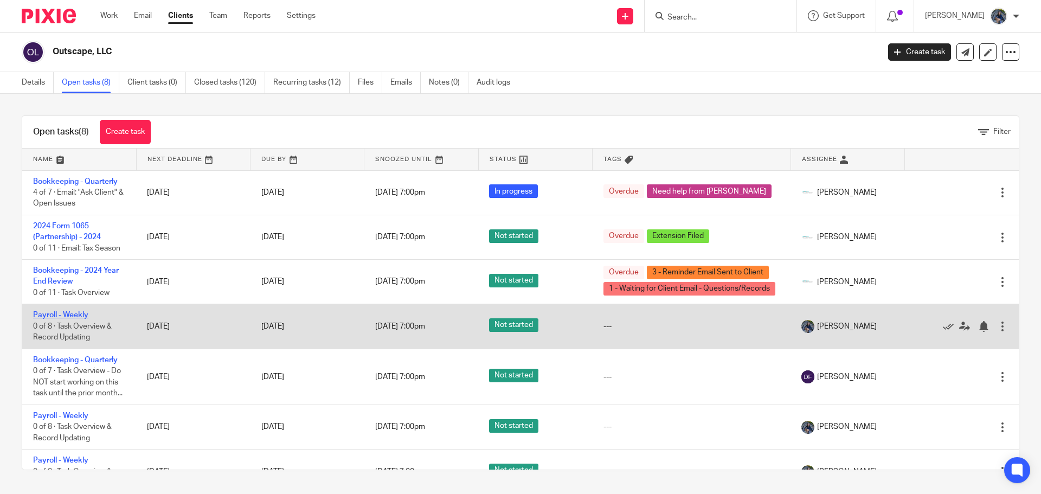
click at [42, 319] on link "Payroll - Weekly" at bounding box center [60, 315] width 55 height 8
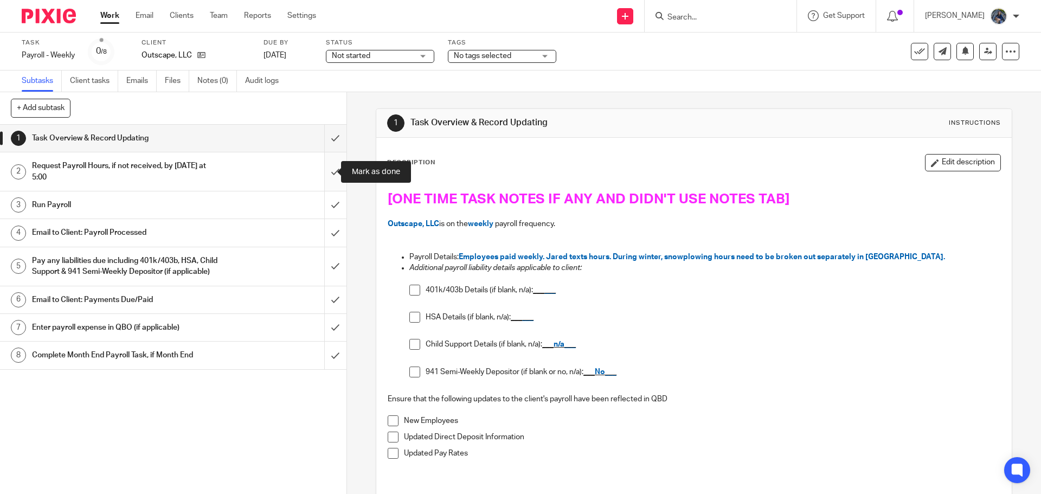
click at [325, 177] on input "submit" at bounding box center [173, 171] width 347 height 39
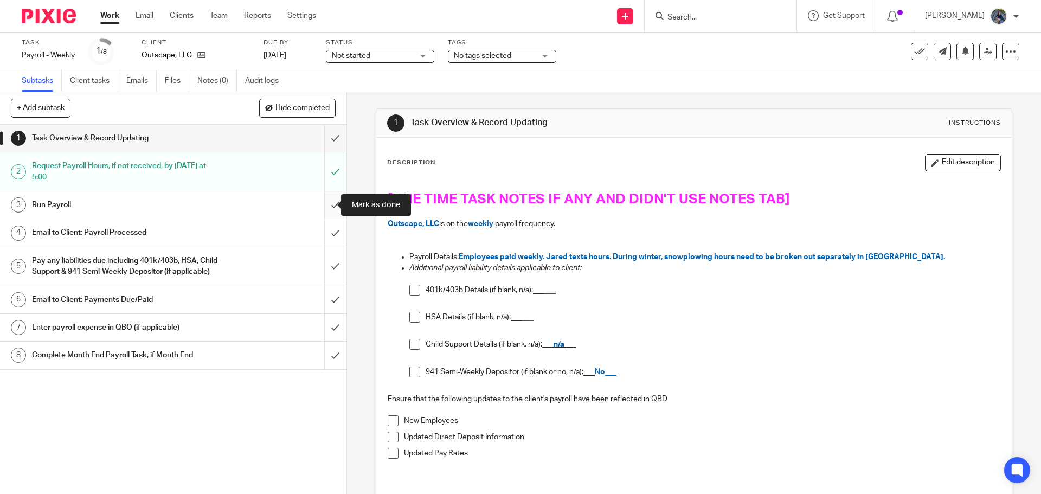
click at [322, 201] on input "submit" at bounding box center [173, 204] width 347 height 27
click at [235, 237] on div "Email to Client: Payroll Processed" at bounding box center [173, 233] width 282 height 16
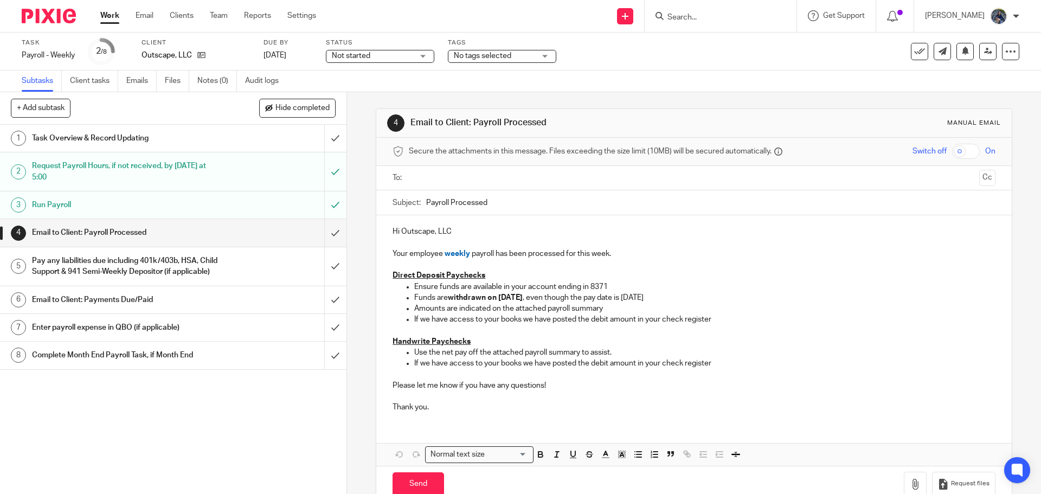
click at [424, 181] on input "text" at bounding box center [694, 178] width 562 height 12
click at [426, 203] on input "Payroll Processed" at bounding box center [710, 205] width 569 height 24
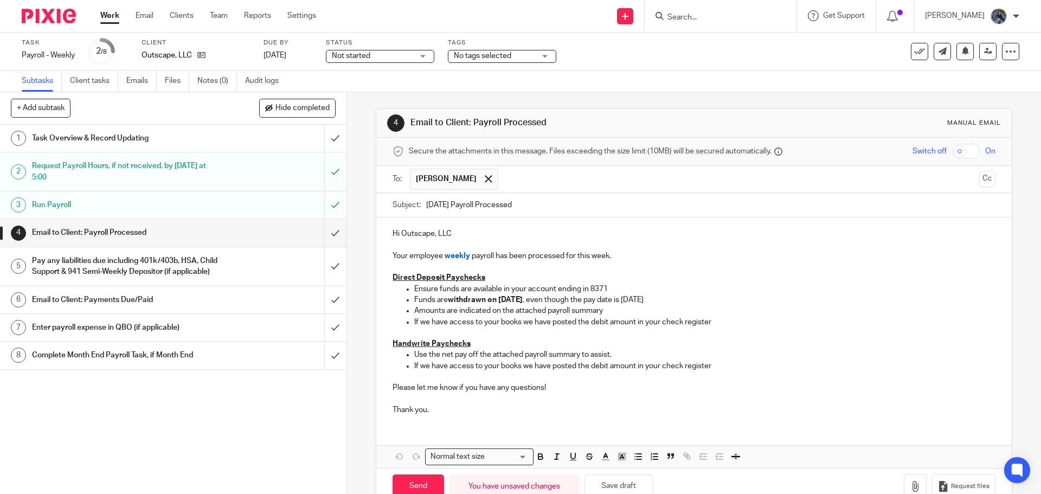
type input "08.22.25 Payroll Processed"
click at [626, 258] on p "Your employee weekly payroll has been processed for this week." at bounding box center [694, 251] width 603 height 22
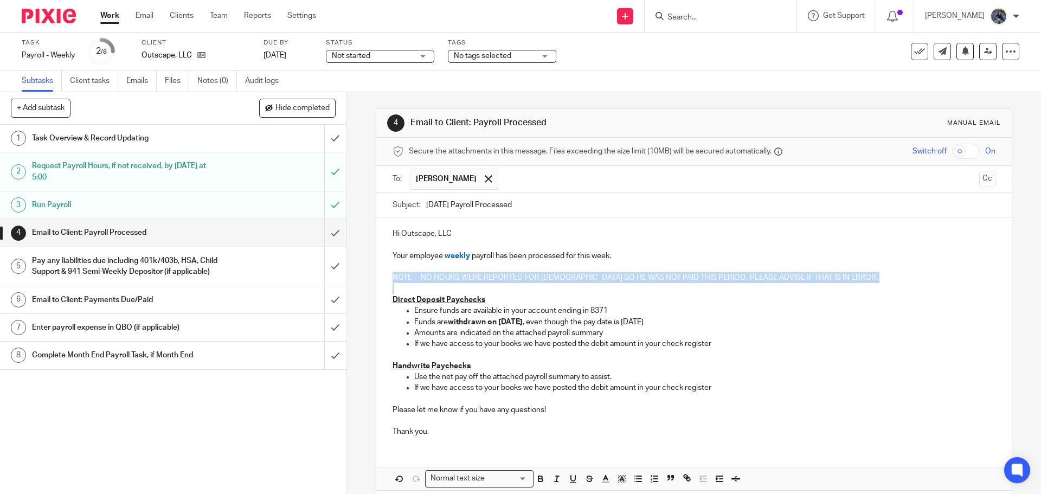
drag, startPoint x: 387, startPoint y: 273, endPoint x: 819, endPoint y: 285, distance: 432.4
click at [819, 285] on div "Hi Outscape, LLC Your employee weekly payroll has been processed for this week.…" at bounding box center [693, 332] width 635 height 228
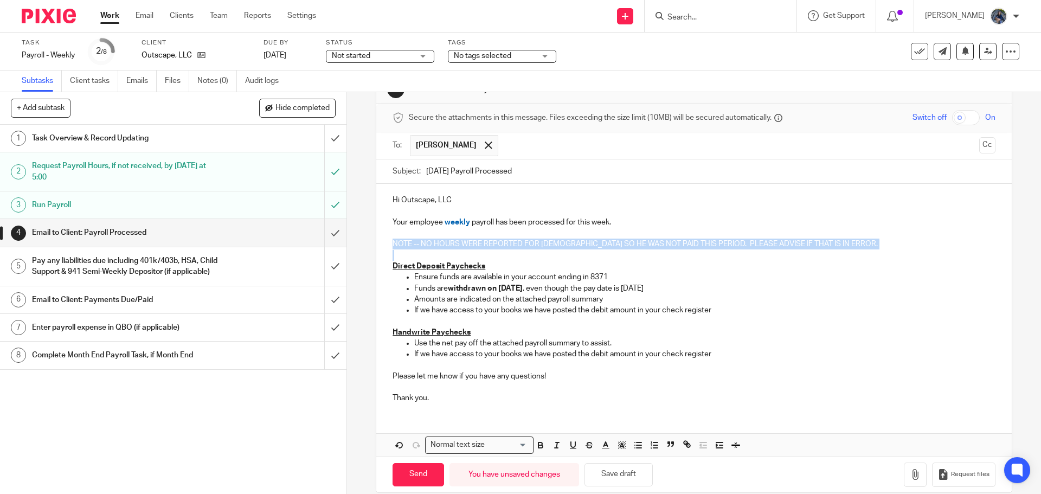
scroll to position [49, 0]
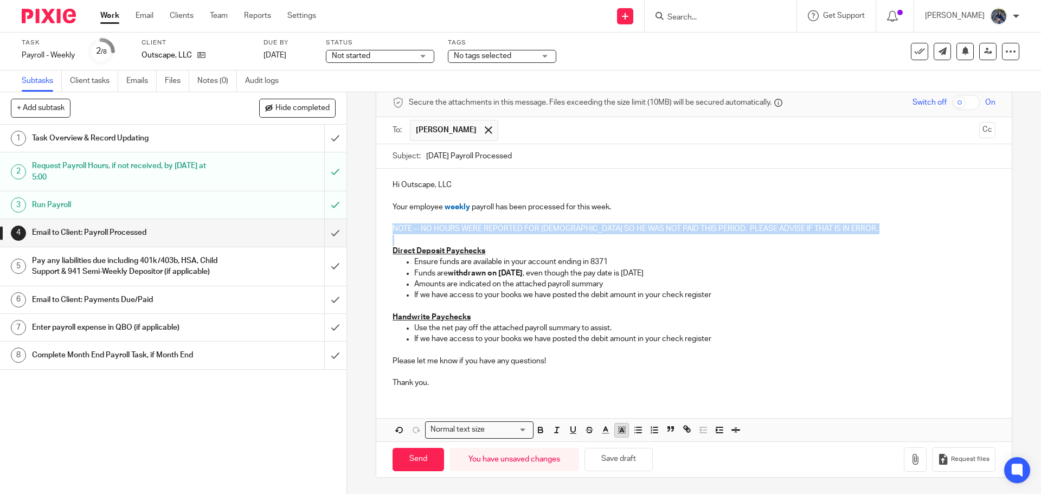
click at [617, 433] on icon "button" at bounding box center [622, 430] width 10 height 10
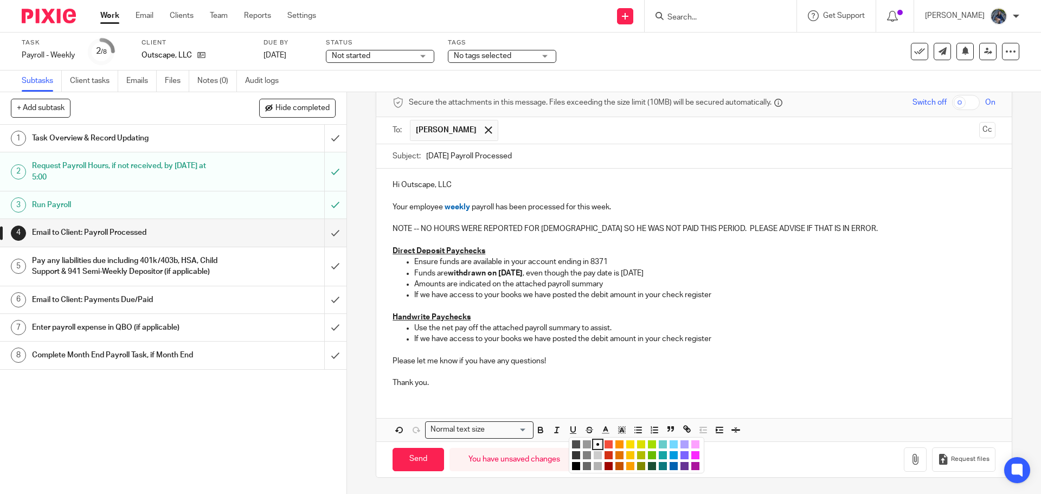
click at [626, 445] on li "color:#FCDC00" at bounding box center [630, 444] width 8 height 8
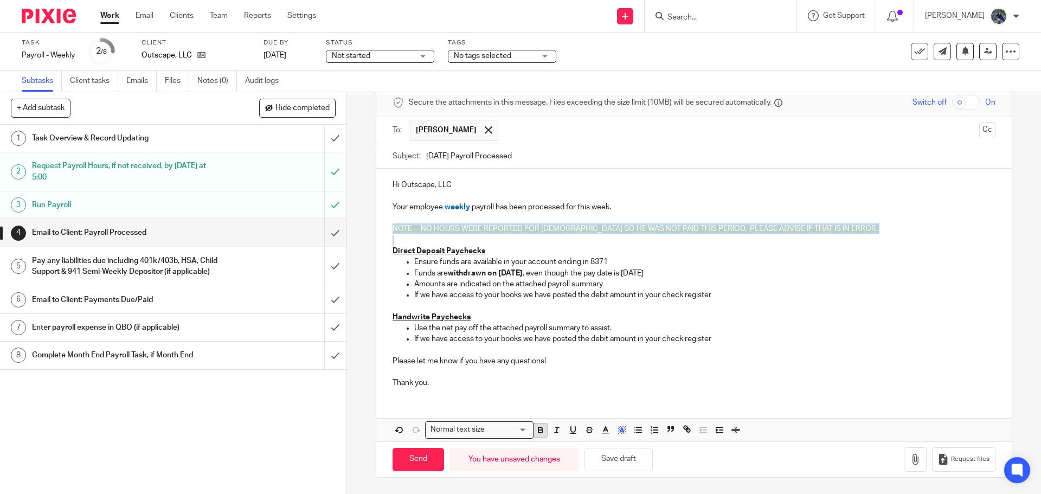
click at [539, 427] on icon "button" at bounding box center [541, 428] width 4 height 3
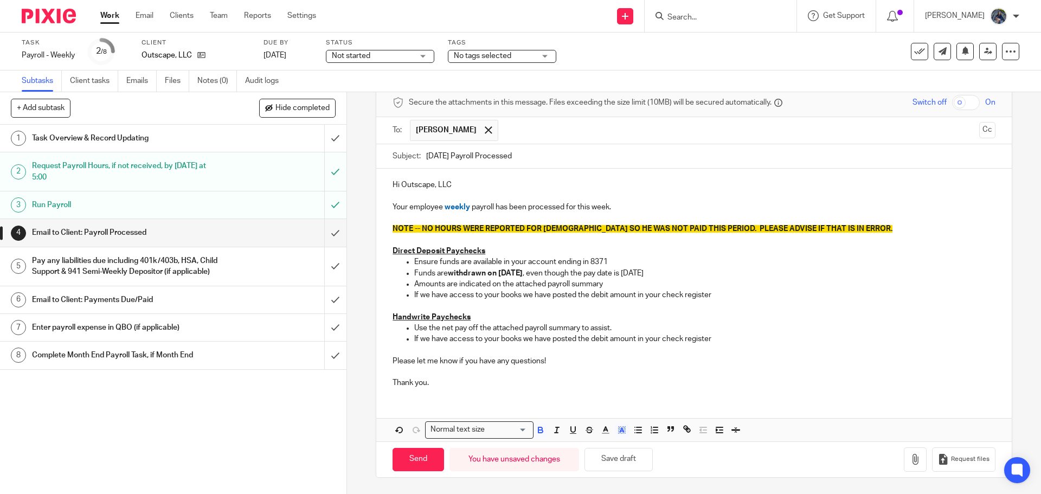
click at [574, 375] on p "Thank you." at bounding box center [694, 378] width 603 height 22
drag, startPoint x: 411, startPoint y: 297, endPoint x: 532, endPoint y: 296, distance: 121.0
click at [532, 296] on ul "Ensure funds are available in your account ending in 8371 Funds are withdrawn o…" at bounding box center [694, 279] width 603 height 44
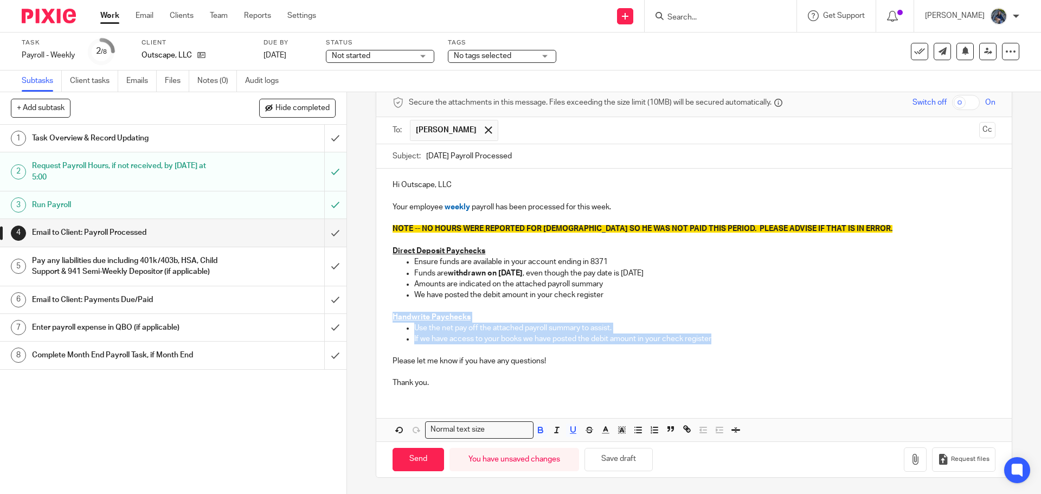
drag, startPoint x: 388, startPoint y: 316, endPoint x: 727, endPoint y: 338, distance: 339.8
click at [727, 338] on div "Hi Outscape, LLC Your employee weekly payroll has been processed for this week.…" at bounding box center [693, 283] width 635 height 228
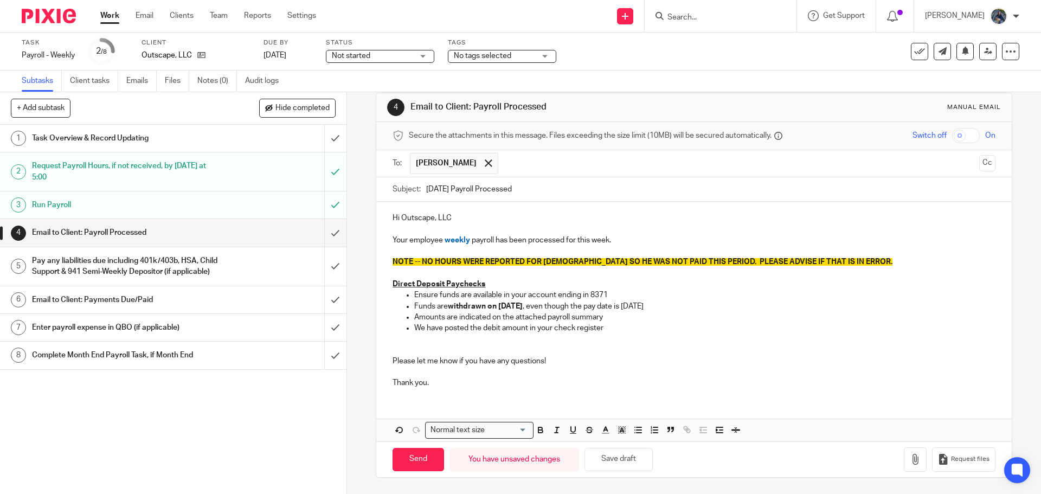
scroll to position [5, 0]
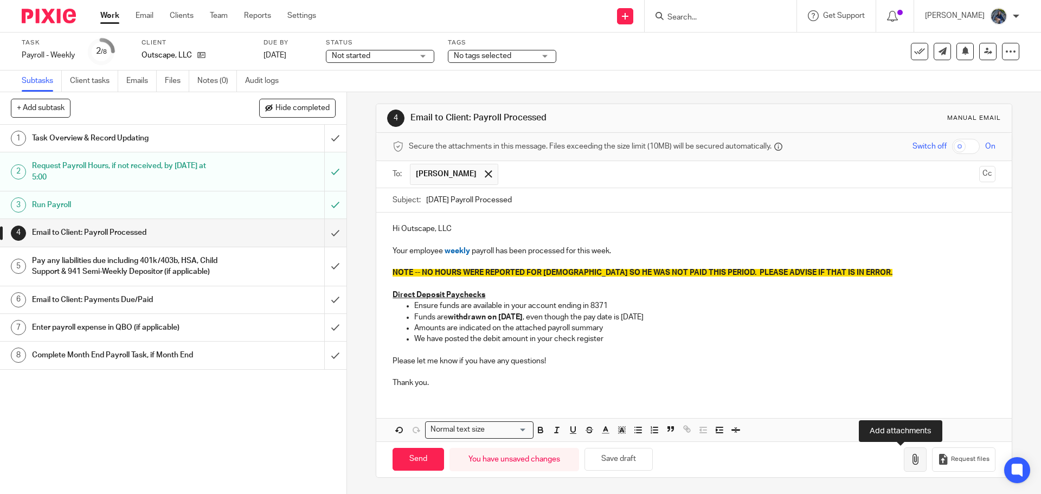
click at [910, 456] on icon "button" at bounding box center [915, 459] width 11 height 11
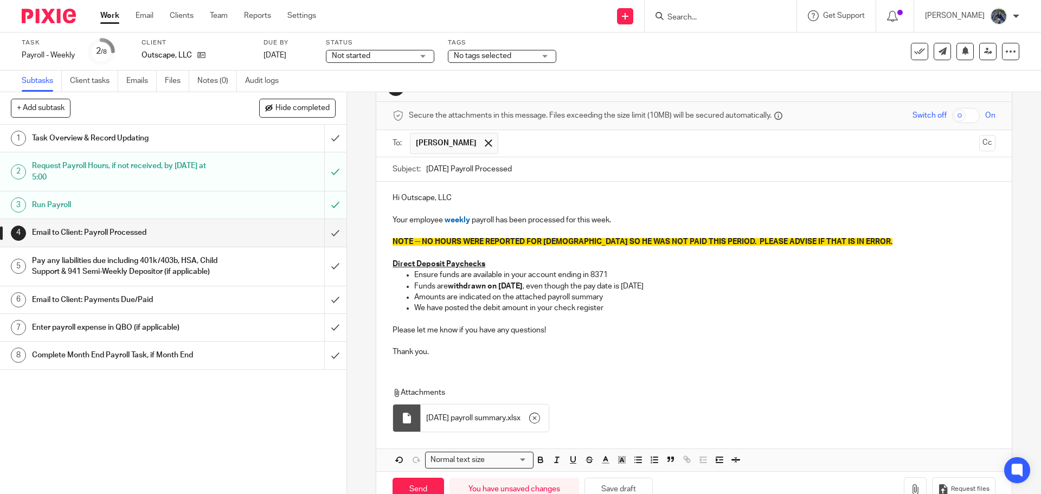
scroll to position [66, 0]
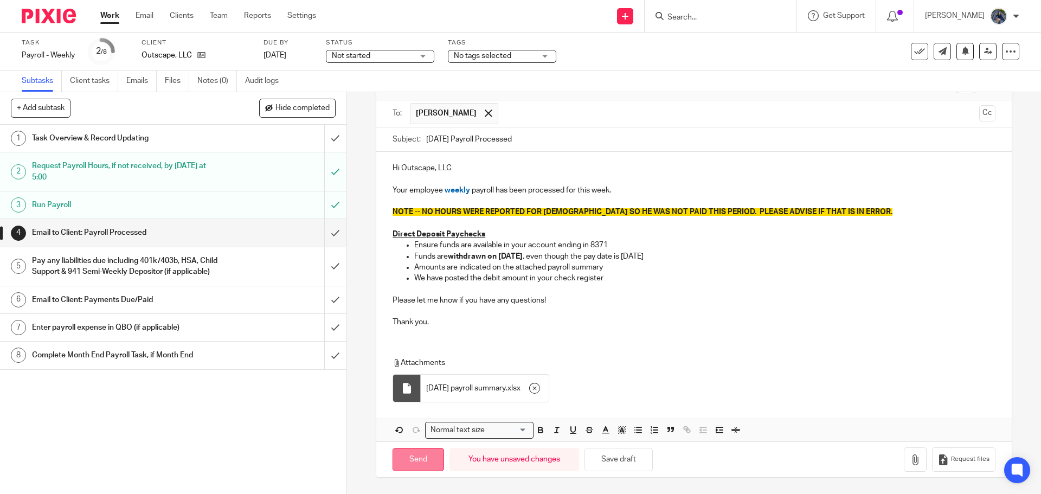
click at [415, 458] on input "Send" at bounding box center [419, 459] width 52 height 23
type input "Sent"
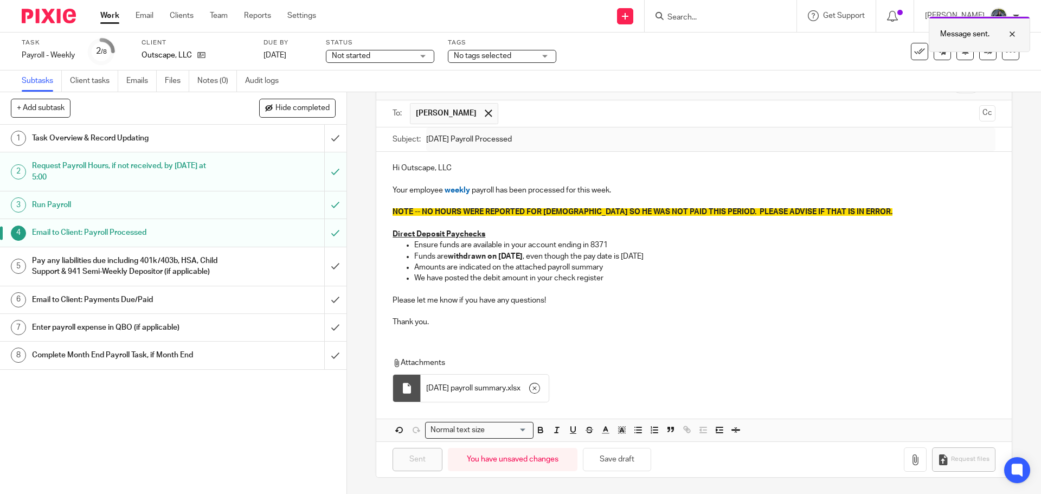
click at [1013, 32] on div at bounding box center [1004, 34] width 29 height 13
click at [223, 267] on div "Pay any liabilities due including 401k/403b, HSA, Child Support & 941 Semi-Week…" at bounding box center [173, 267] width 282 height 28
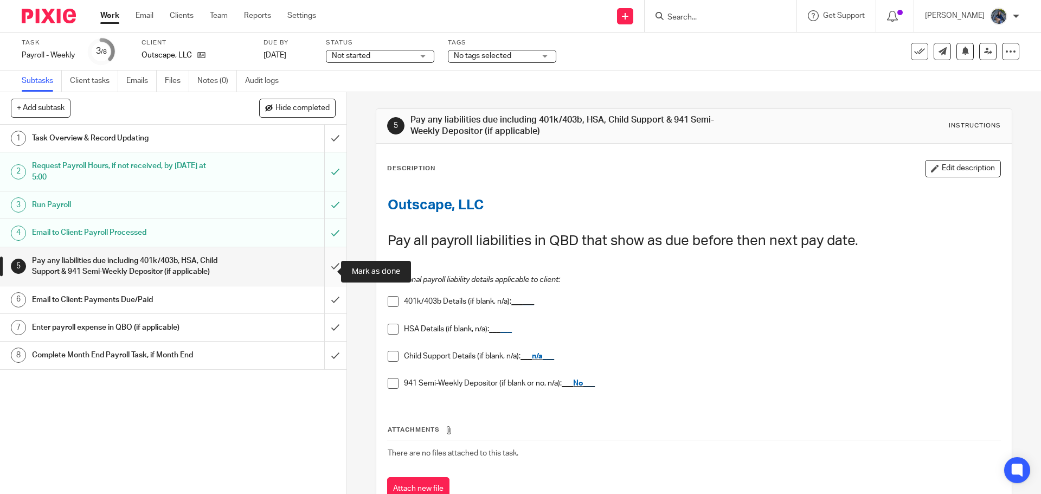
click at [322, 273] on input "submit" at bounding box center [173, 266] width 347 height 39
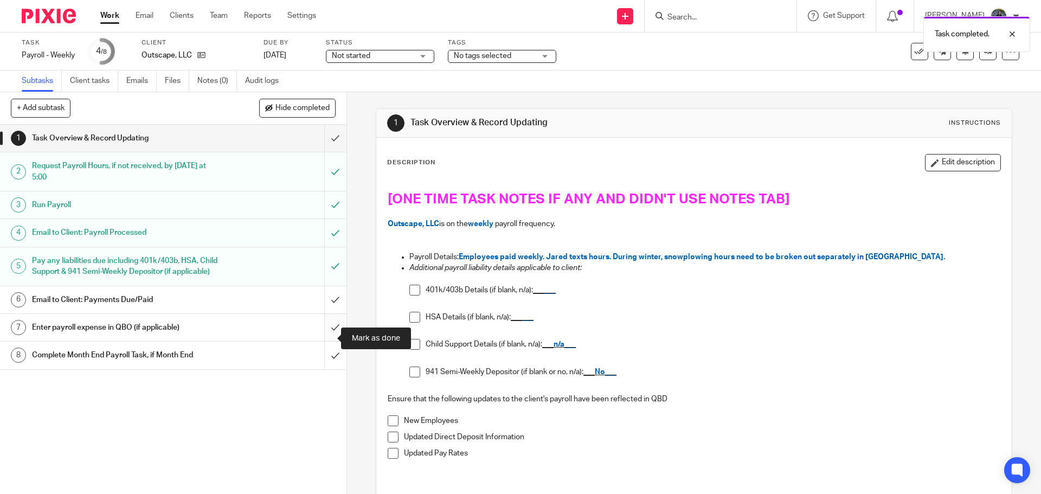
click at [324, 341] on input "submit" at bounding box center [173, 327] width 347 height 27
click at [1013, 33] on div at bounding box center [1004, 34] width 29 height 13
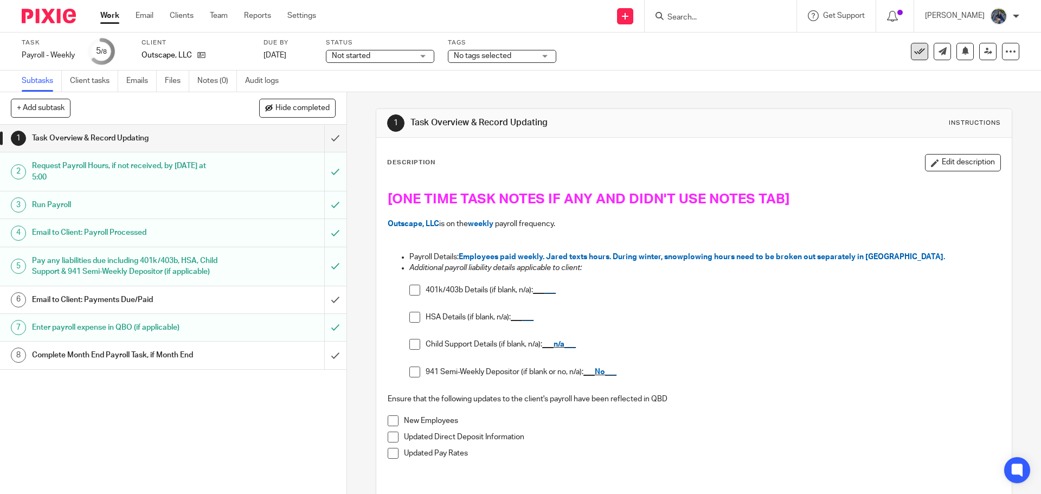
click at [914, 49] on icon at bounding box center [919, 51] width 11 height 11
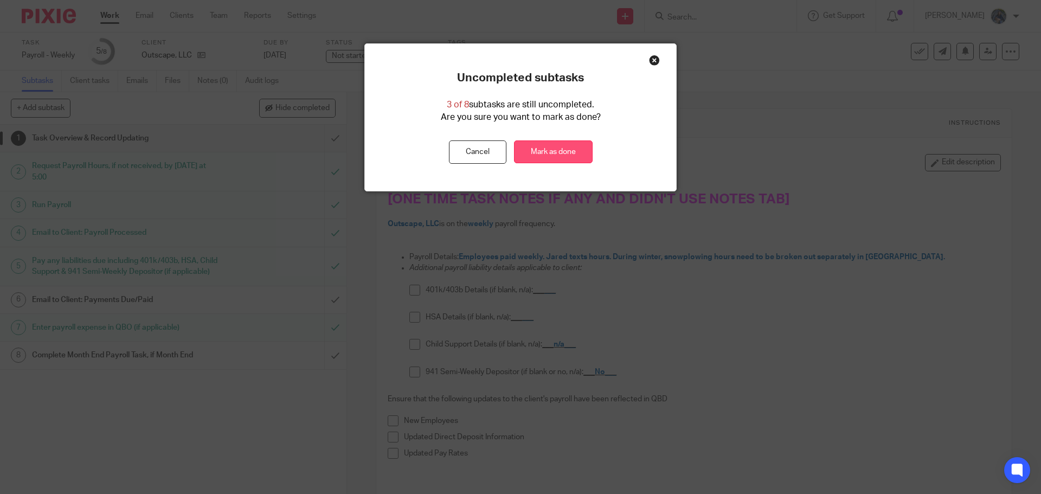
click at [547, 155] on link "Mark as done" at bounding box center [553, 151] width 79 height 23
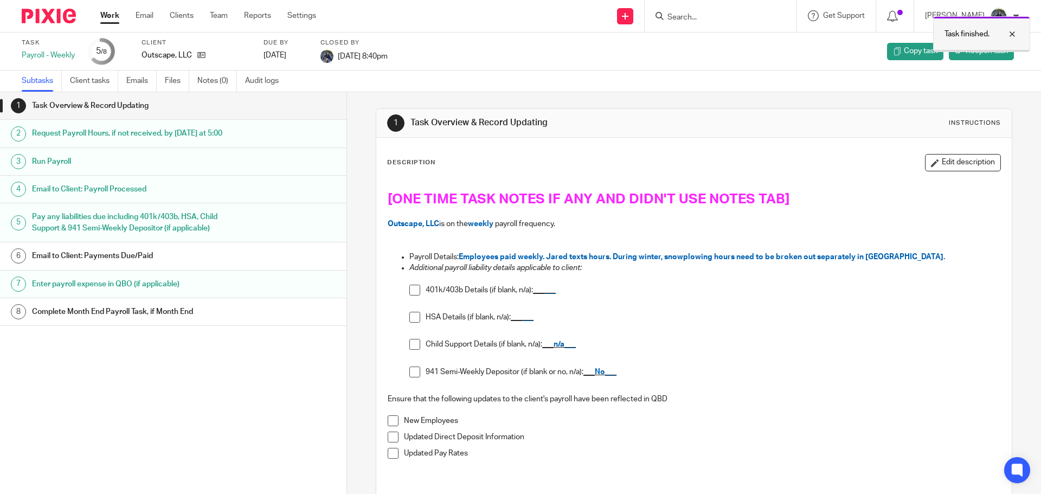
click at [1012, 33] on div at bounding box center [1004, 34] width 29 height 13
click at [201, 55] on icon at bounding box center [201, 55] width 8 height 8
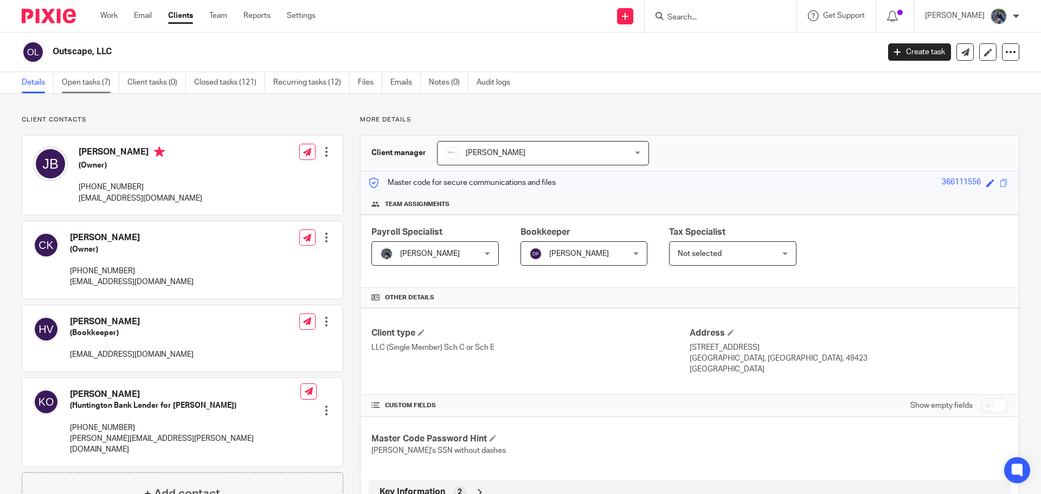
click at [86, 86] on link "Open tasks (7)" at bounding box center [90, 82] width 57 height 21
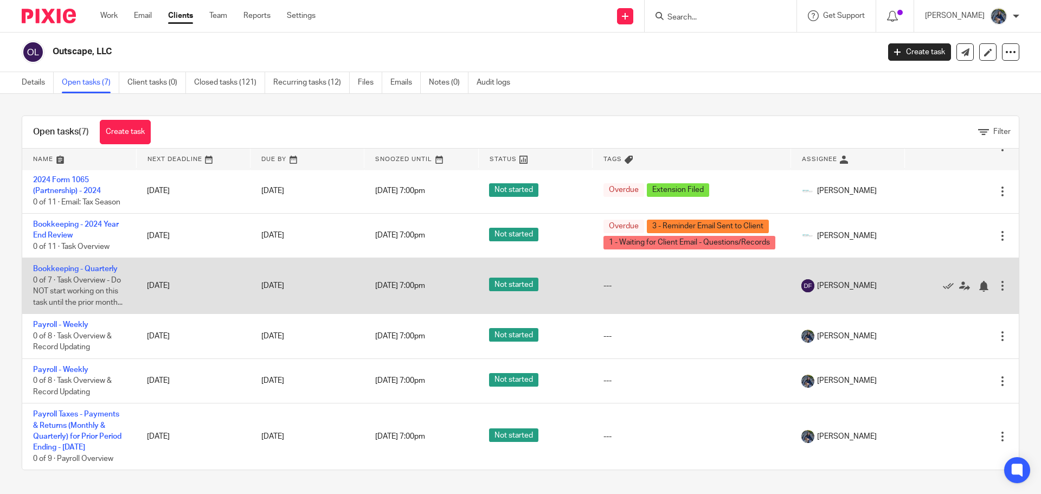
scroll to position [80, 0]
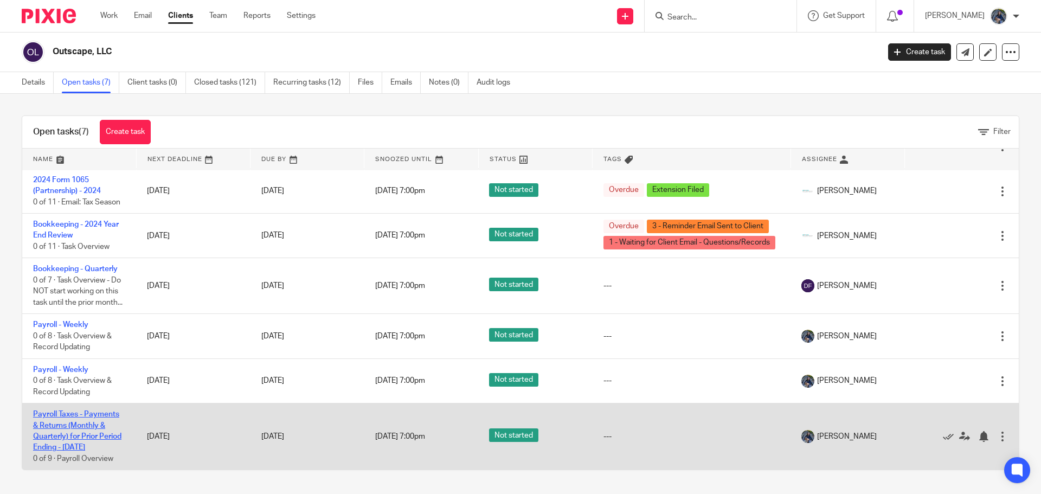
click at [55, 414] on link "Payroll Taxes - Payments & Returns (Monthly & Quarterly) for Prior Period Endin…" at bounding box center [77, 431] width 88 height 41
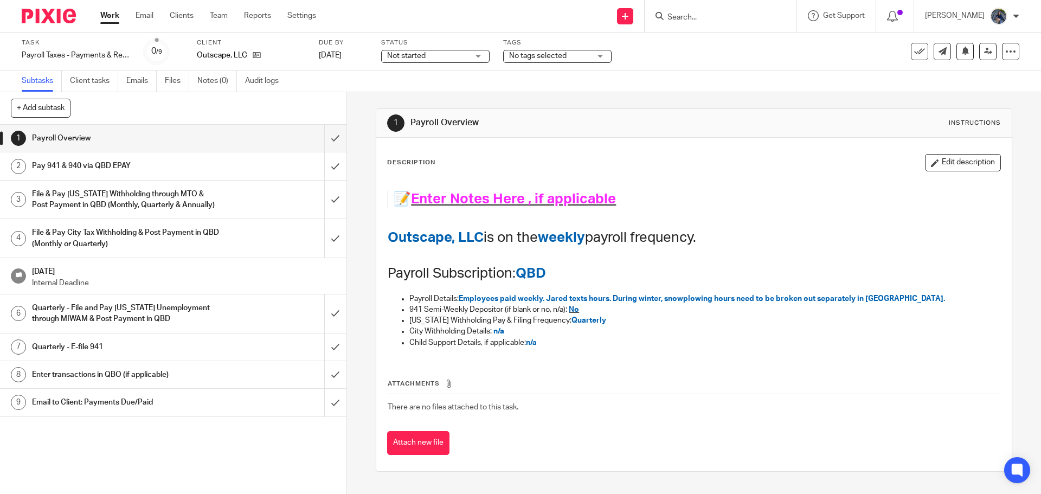
click at [695, 15] on input "Search" at bounding box center [716, 18] width 98 height 10
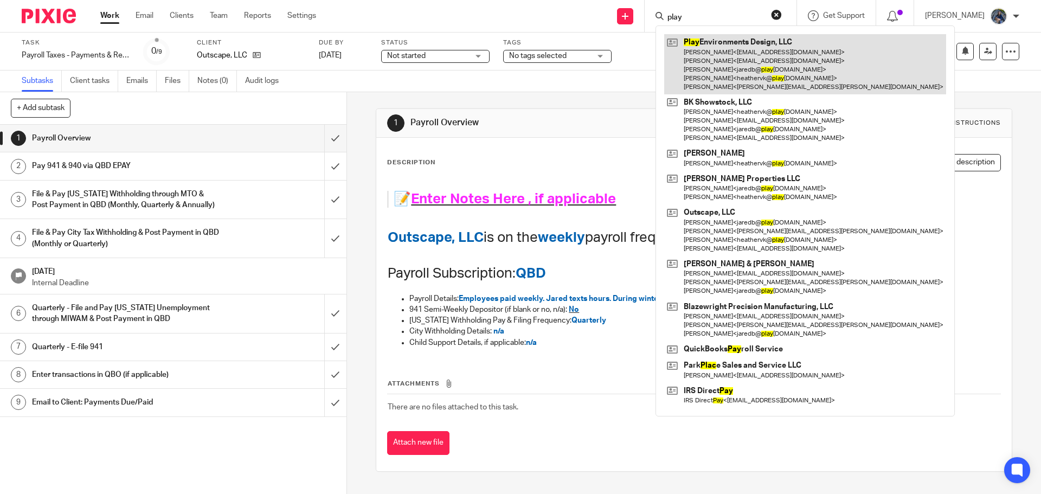
type input "play"
click at [717, 55] on link at bounding box center [805, 64] width 282 height 60
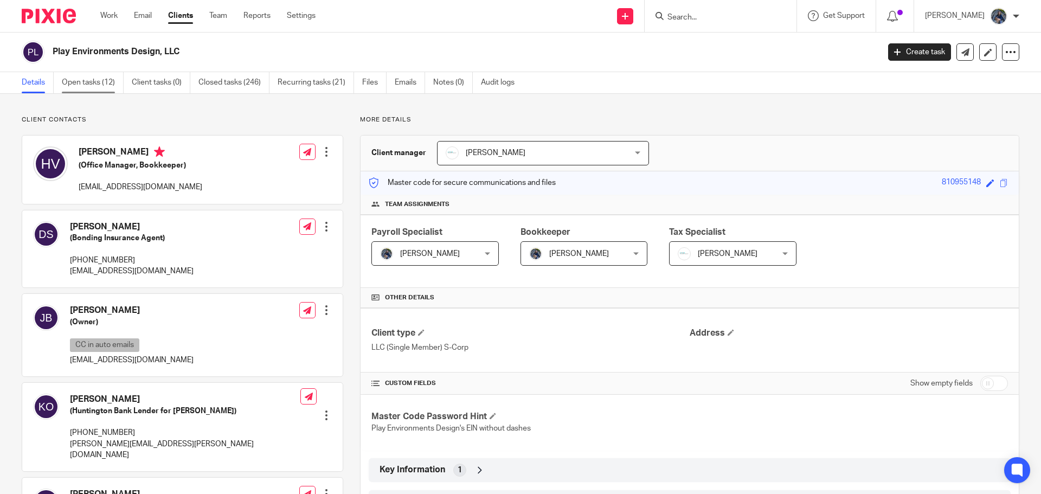
click at [98, 83] on link "Open tasks (12)" at bounding box center [93, 82] width 62 height 21
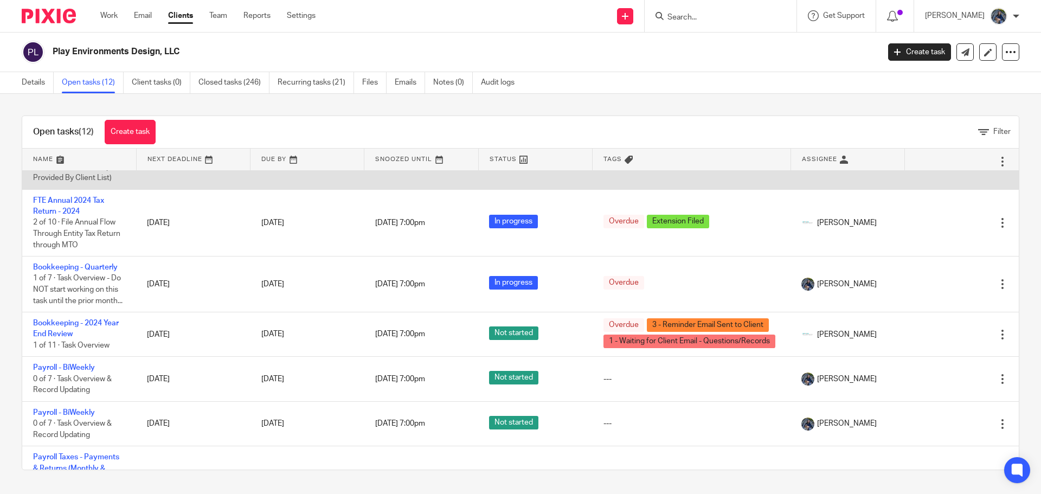
scroll to position [163, 0]
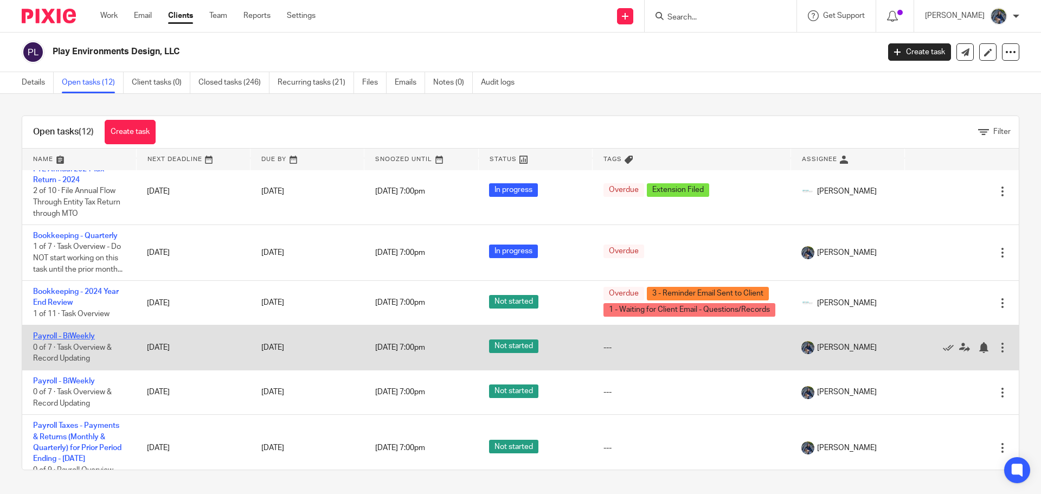
click at [61, 340] on link "Payroll - BiWeekly" at bounding box center [64, 336] width 62 height 8
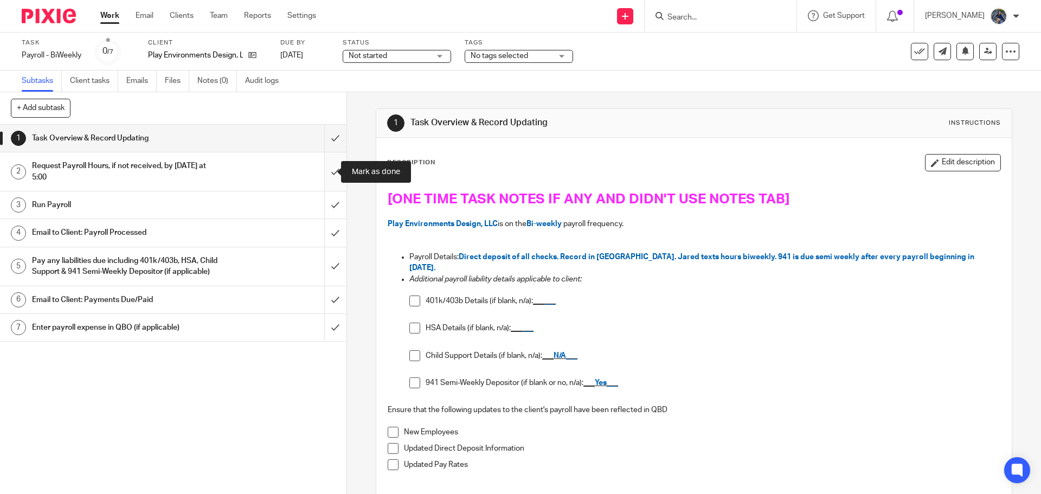
click at [324, 174] on input "submit" at bounding box center [173, 171] width 347 height 39
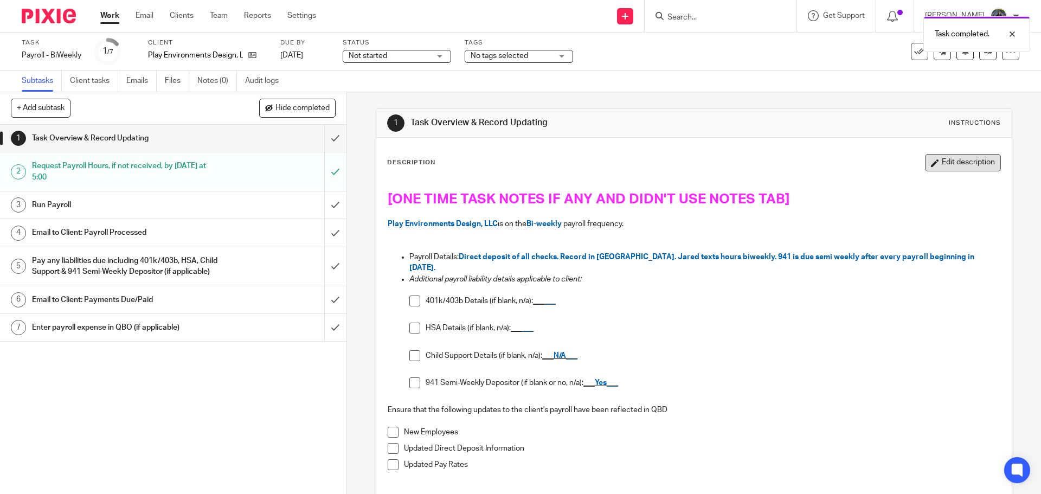
click at [925, 168] on button "Edit description" at bounding box center [963, 162] width 76 height 17
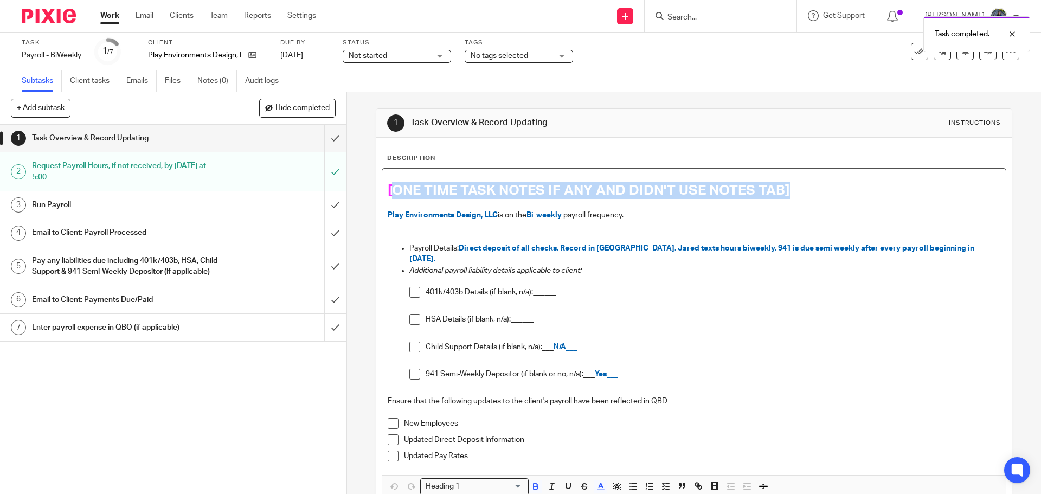
drag, startPoint x: 387, startPoint y: 187, endPoint x: 851, endPoint y: 189, distance: 463.8
click at [851, 189] on h1 "[ONE TIME TASK NOTES IF ANY AND DIDN'T USE NOTES TAB]" at bounding box center [694, 190] width 612 height 17
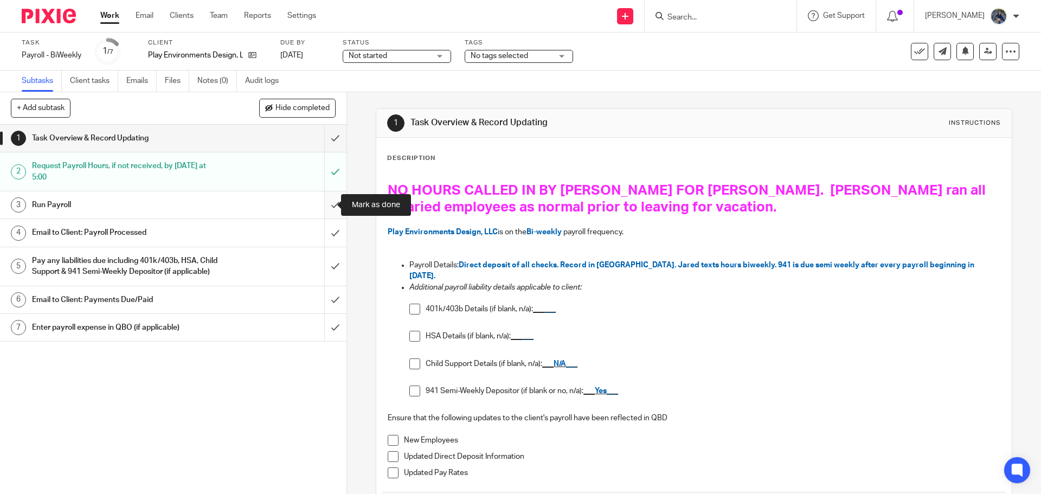
click at [319, 208] on input "submit" at bounding box center [173, 204] width 347 height 27
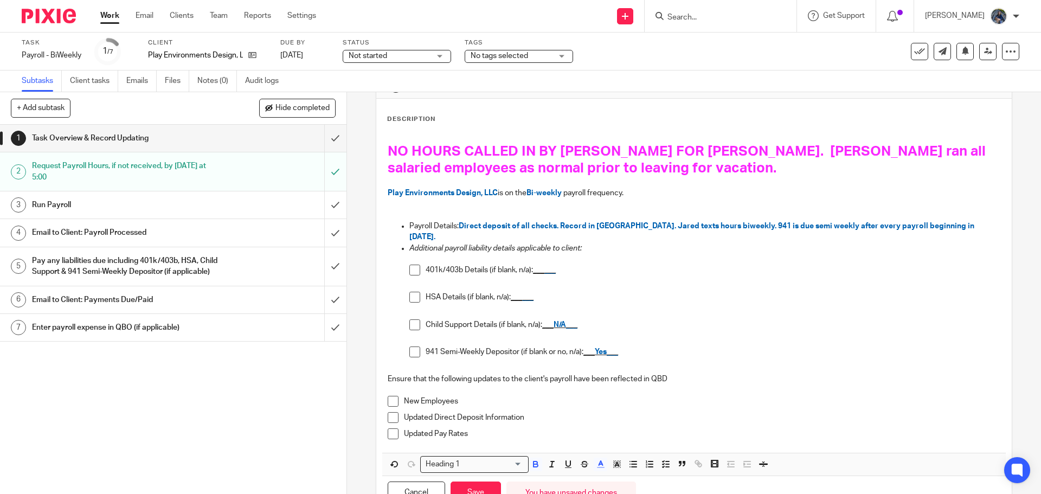
scroll to position [78, 0]
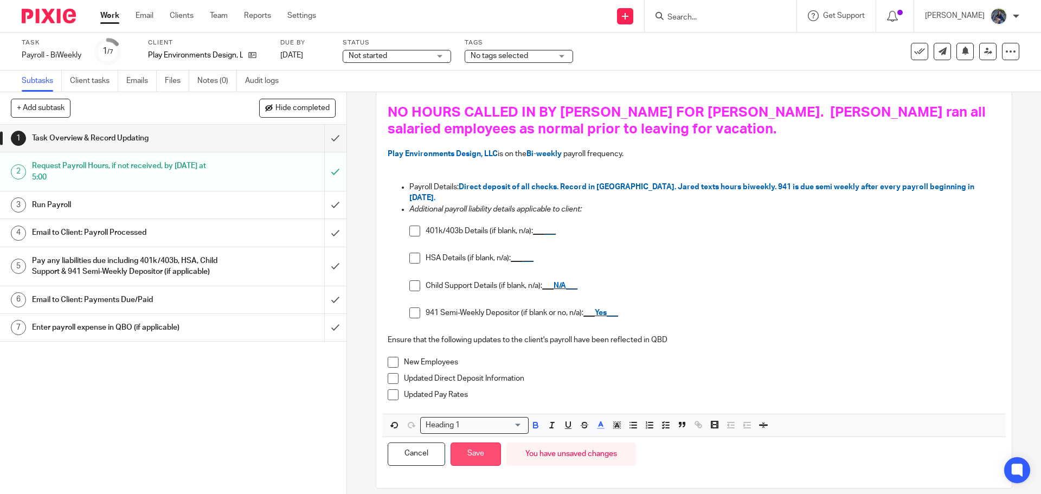
click at [464, 445] on button "Save" at bounding box center [476, 454] width 50 height 23
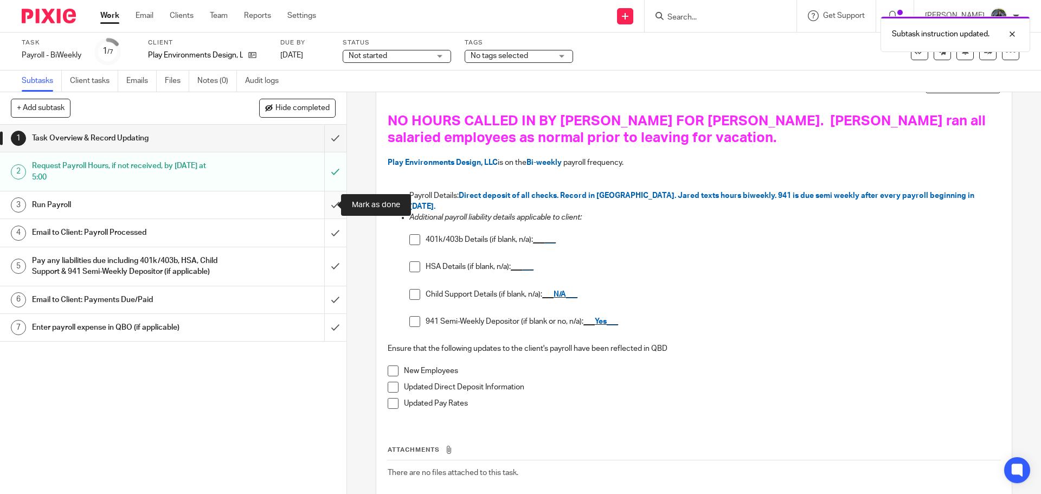
scroll to position [87, 0]
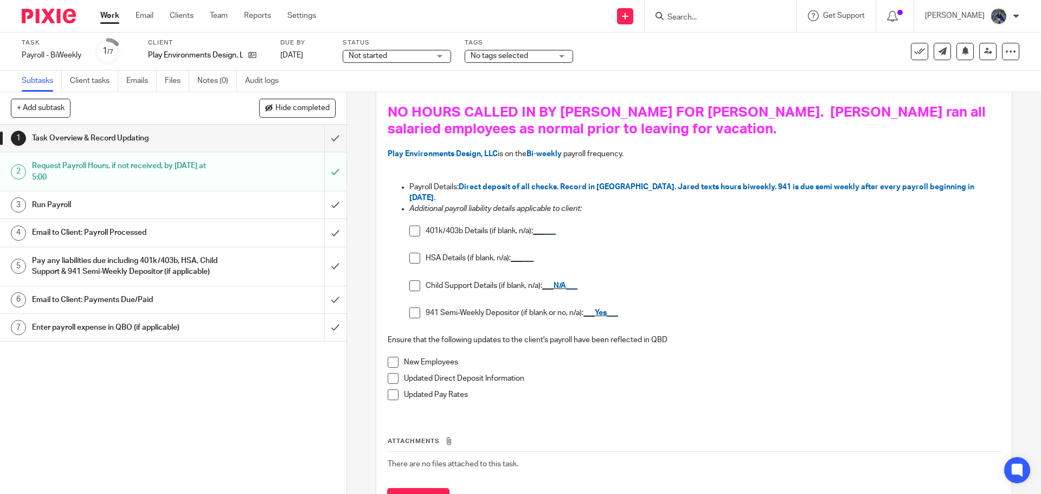
click at [285, 235] on div "Email to Client: Payroll Processed" at bounding box center [173, 233] width 282 height 16
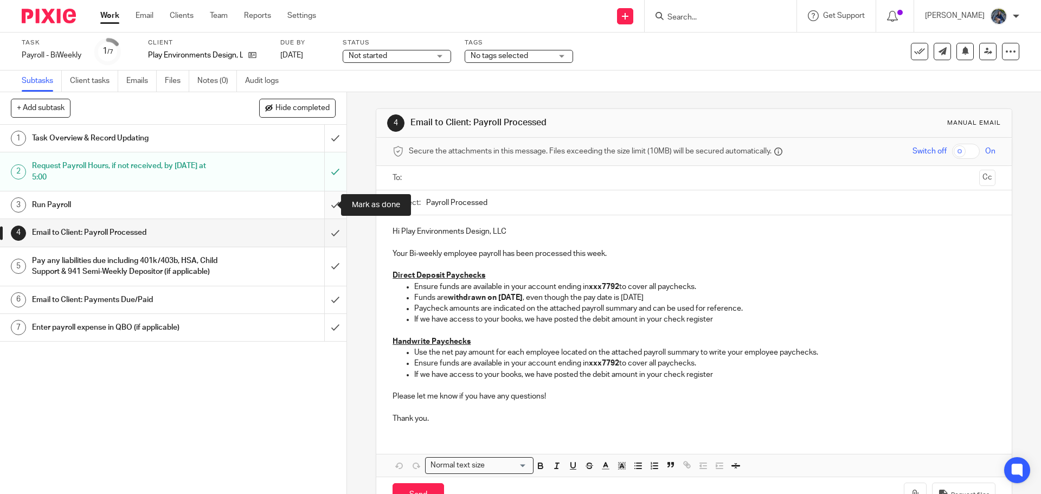
click at [323, 201] on input "submit" at bounding box center [173, 204] width 347 height 27
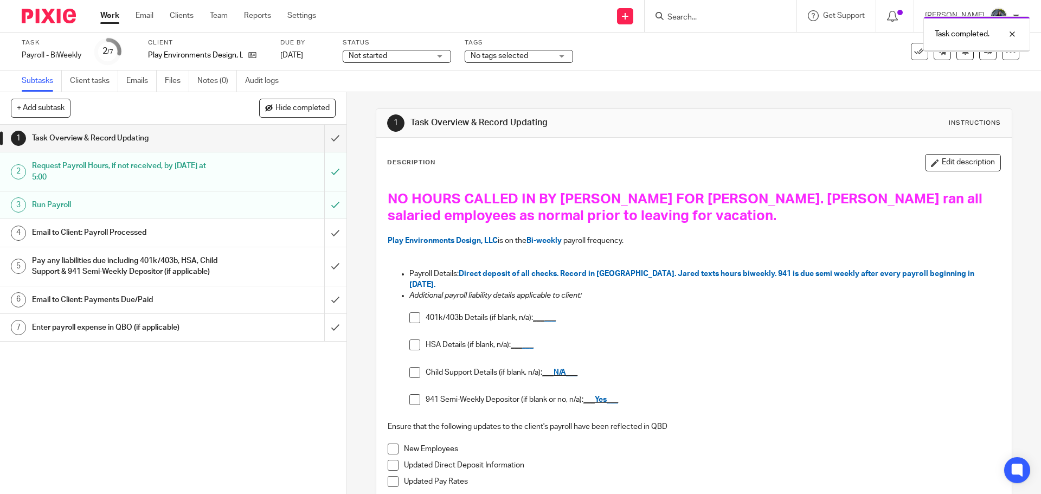
click at [263, 229] on div "Email to Client: Payroll Processed" at bounding box center [173, 233] width 282 height 16
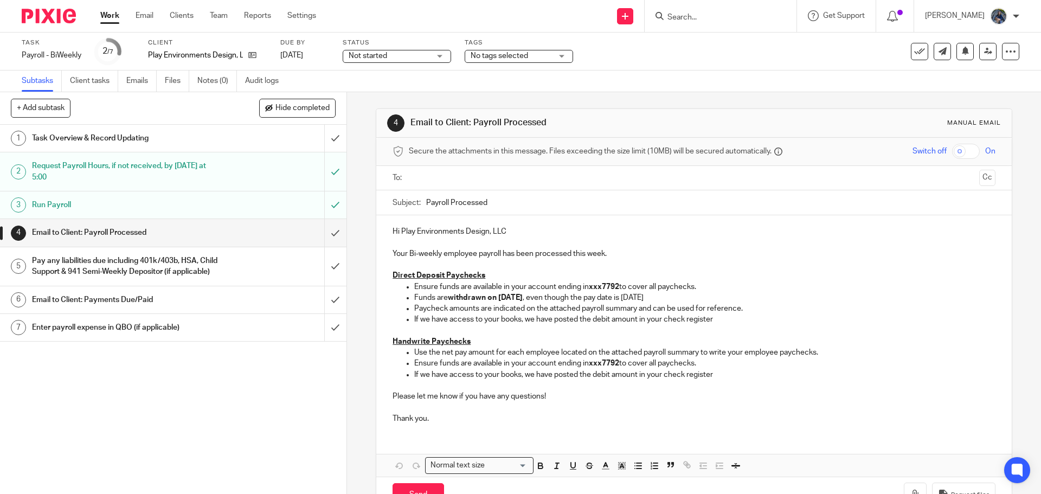
click at [416, 177] on input "text" at bounding box center [694, 178] width 562 height 12
click at [426, 201] on input "Payroll Processed" at bounding box center [710, 205] width 569 height 24
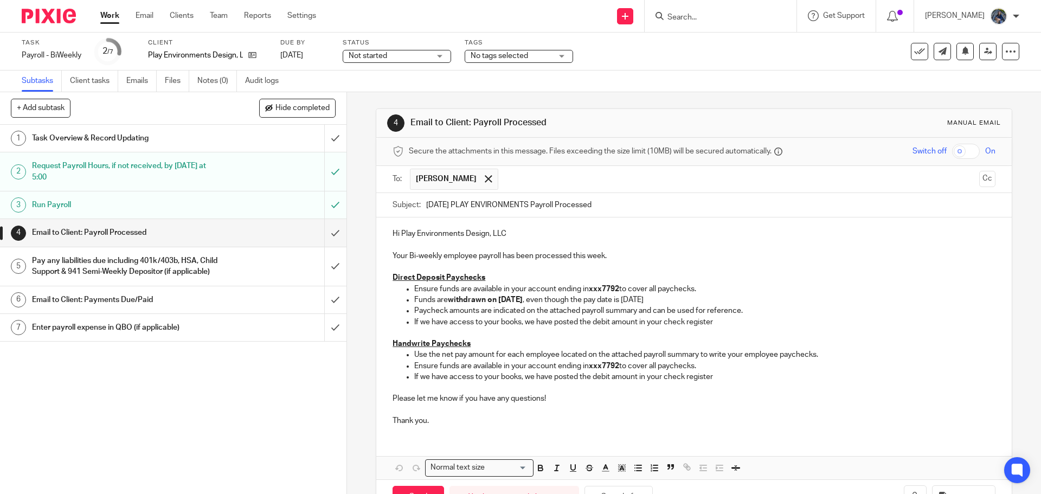
type input "08.22.25 PLAY ENVIRONMENTS Payroll Processed"
click at [615, 257] on p "Your Bi-weekly employee payroll has been processed this week." at bounding box center [694, 251] width 603 height 22
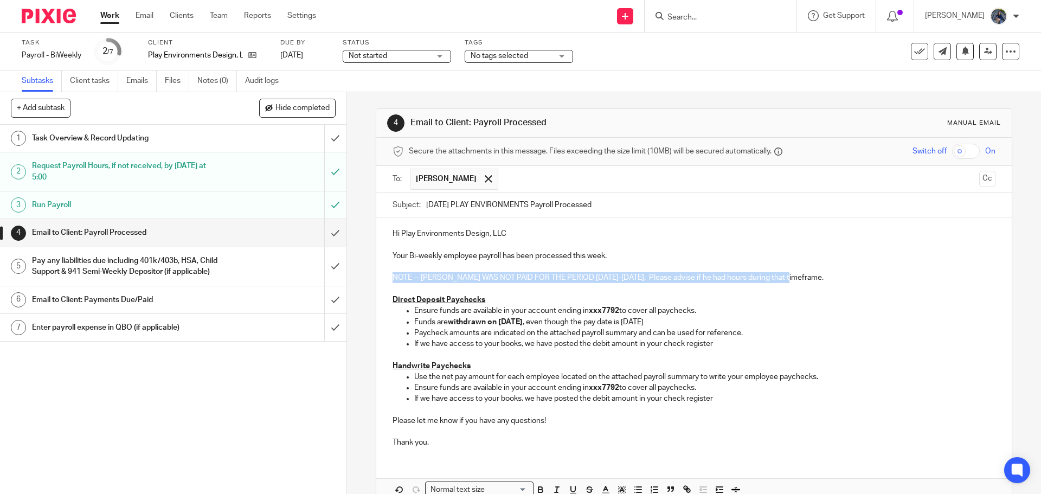
drag, startPoint x: 389, startPoint y: 274, endPoint x: 790, endPoint y: 277, distance: 400.8
click at [790, 277] on div "Hi Play Environments Design, LLC Your Bi-weekly employee payroll has been proce…" at bounding box center [693, 337] width 635 height 239
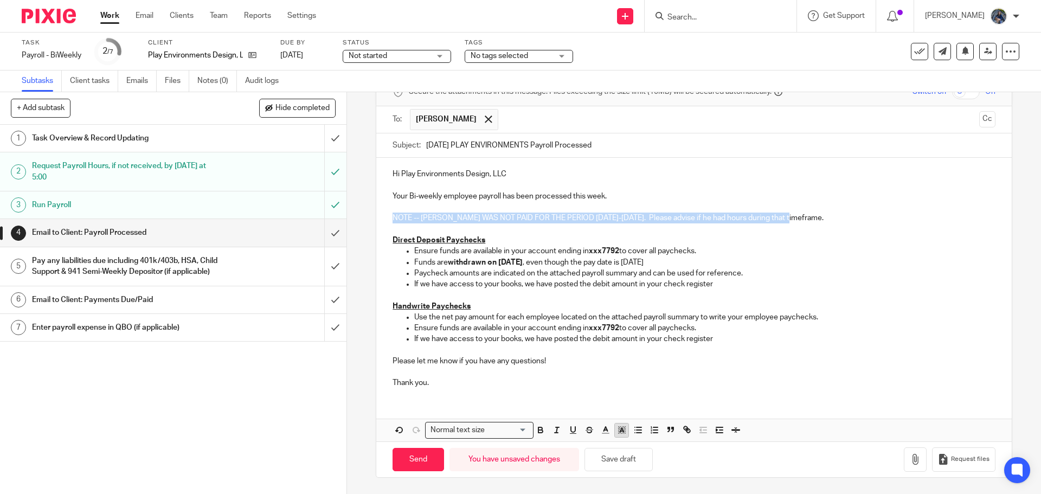
click at [617, 430] on icon "button" at bounding box center [622, 430] width 10 height 10
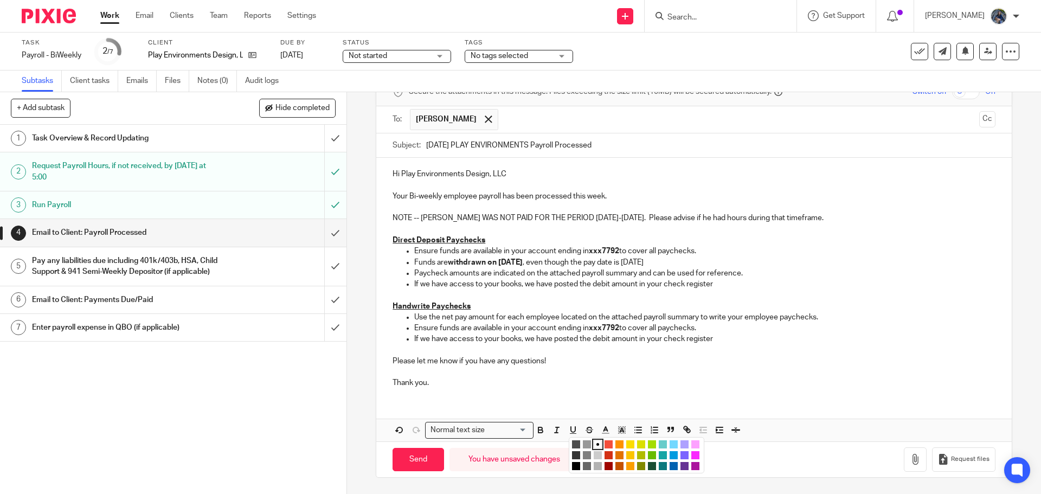
click at [628, 442] on li "color:#FCDC00" at bounding box center [630, 444] width 8 height 8
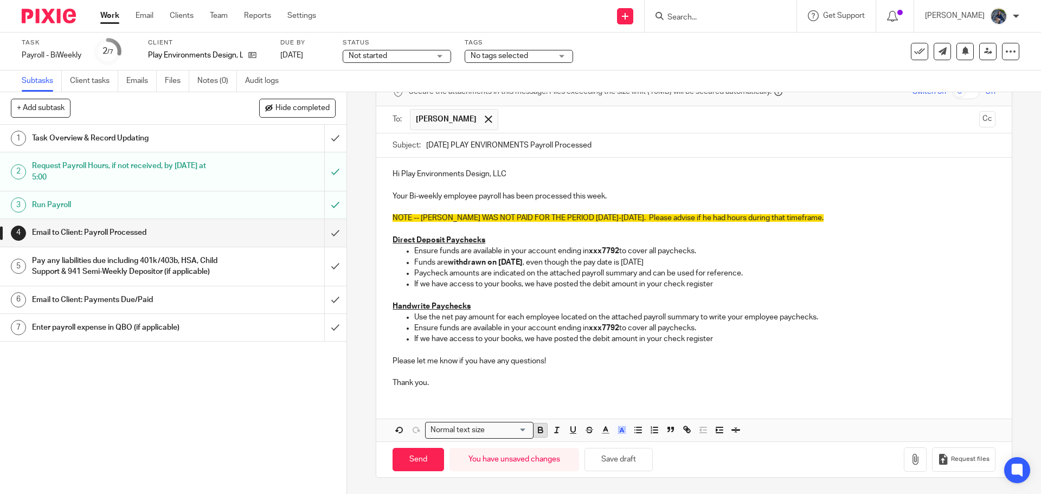
click at [540, 434] on icon "button" at bounding box center [541, 430] width 10 height 10
click at [553, 373] on p "Thank you." at bounding box center [694, 378] width 603 height 22
drag, startPoint x: 413, startPoint y: 280, endPoint x: 532, endPoint y: 284, distance: 118.8
click at [532, 284] on p "If we have access to your books, we have posted the debit amount in your check …" at bounding box center [704, 284] width 581 height 11
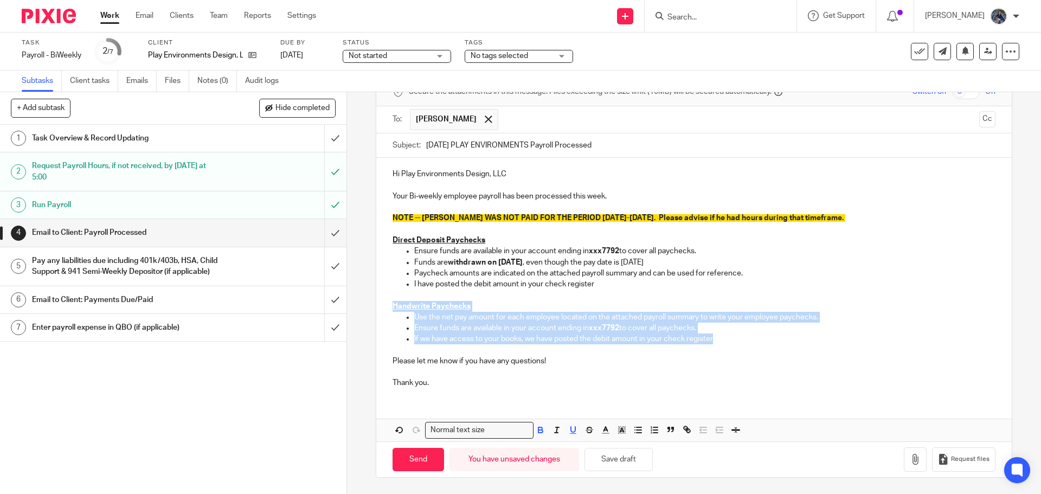
drag, startPoint x: 391, startPoint y: 302, endPoint x: 750, endPoint y: 335, distance: 361.1
click at [750, 335] on div "Hi Play Environments Design, LLC Your Bi-weekly employee payroll has been proce…" at bounding box center [693, 277] width 635 height 239
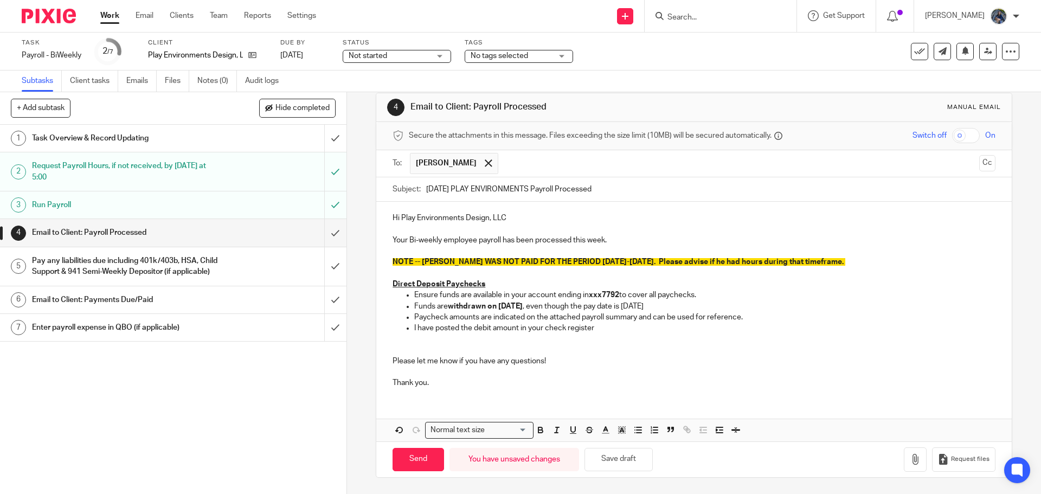
scroll to position [5, 0]
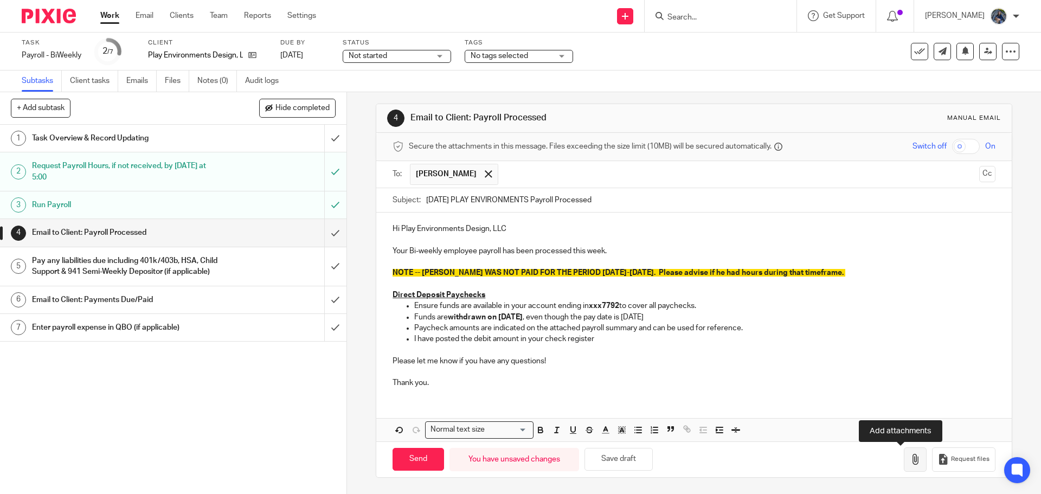
click at [910, 462] on icon "button" at bounding box center [915, 459] width 11 height 11
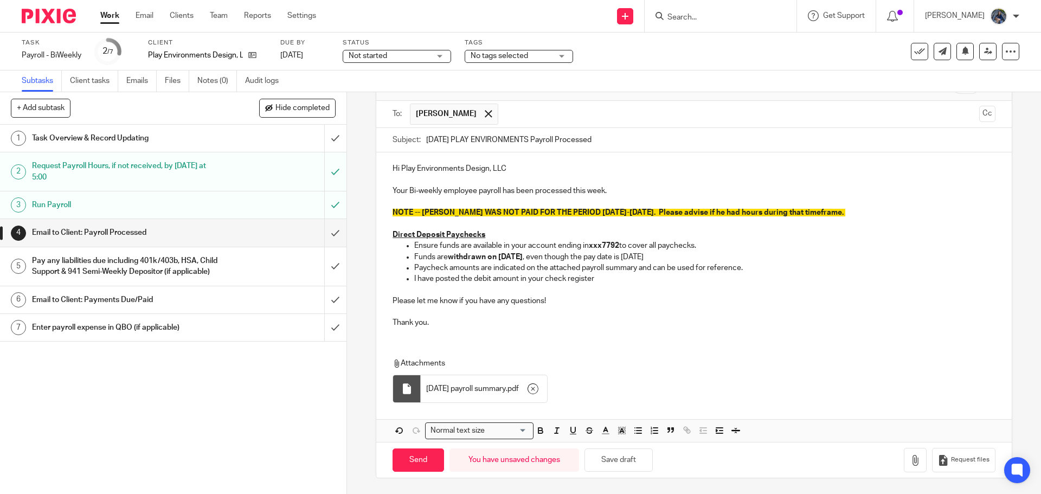
scroll to position [66, 0]
click at [424, 456] on input "Send" at bounding box center [419, 459] width 52 height 23
type input "Sent"
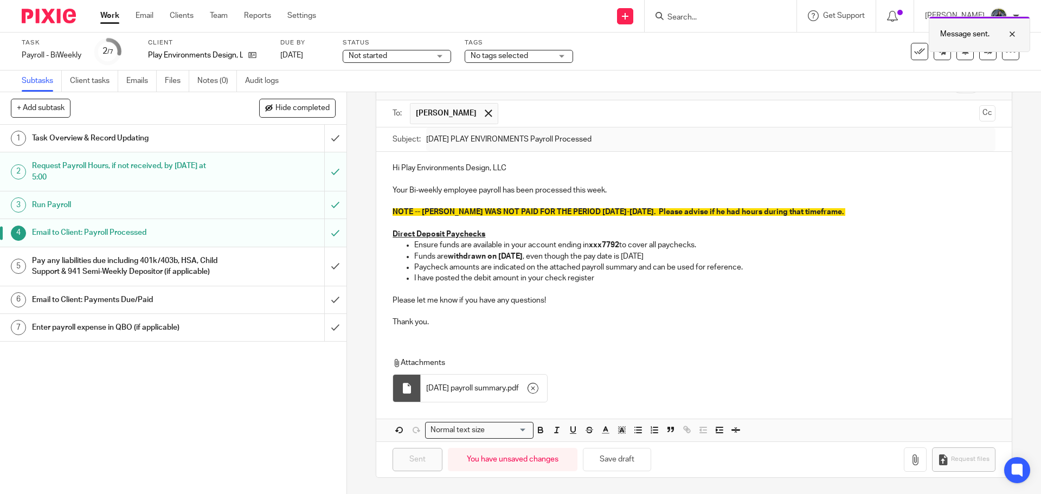
click at [1014, 33] on div at bounding box center [1004, 34] width 29 height 13
click at [329, 272] on input "submit" at bounding box center [173, 266] width 347 height 39
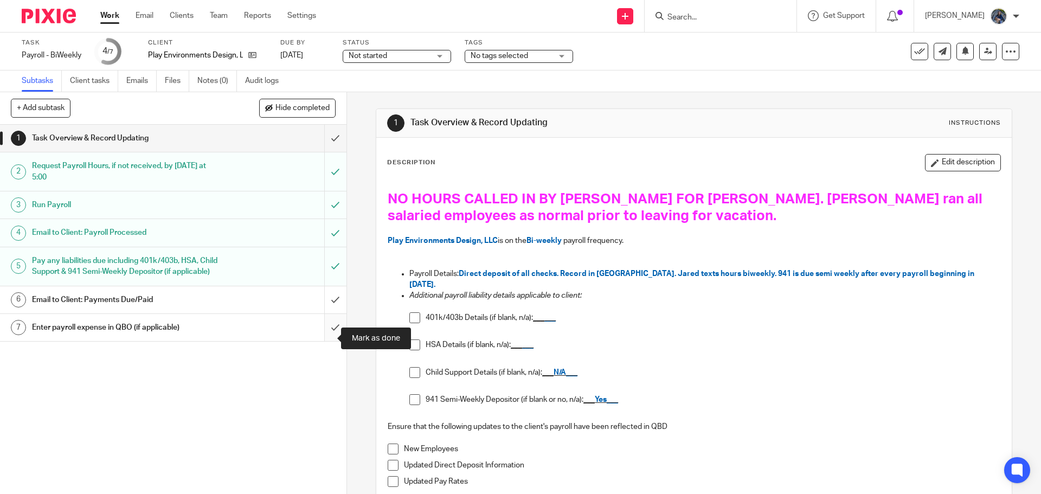
click at [323, 341] on input "submit" at bounding box center [173, 327] width 347 height 27
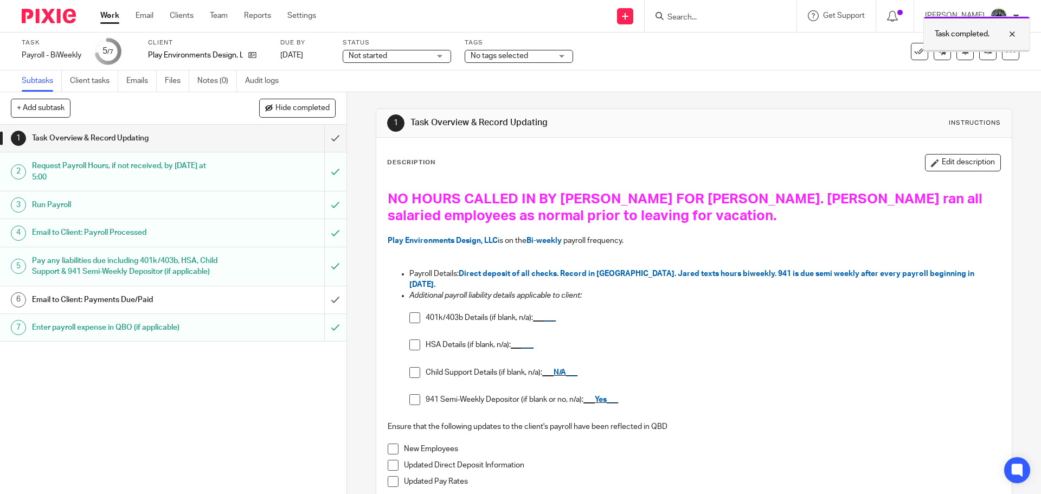
click at [1010, 35] on div at bounding box center [1004, 34] width 29 height 13
click at [914, 47] on icon at bounding box center [919, 51] width 11 height 11
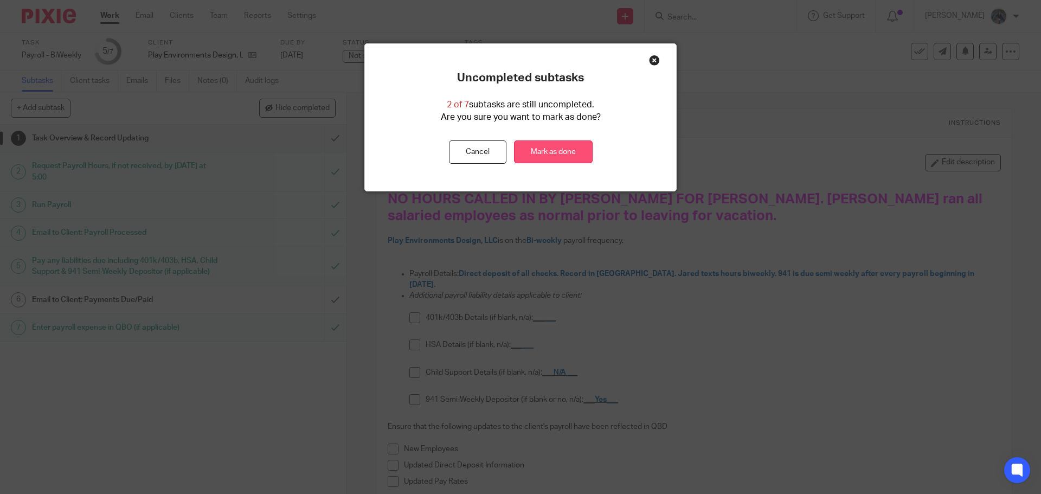
click at [525, 151] on link "Mark as done" at bounding box center [553, 151] width 79 height 23
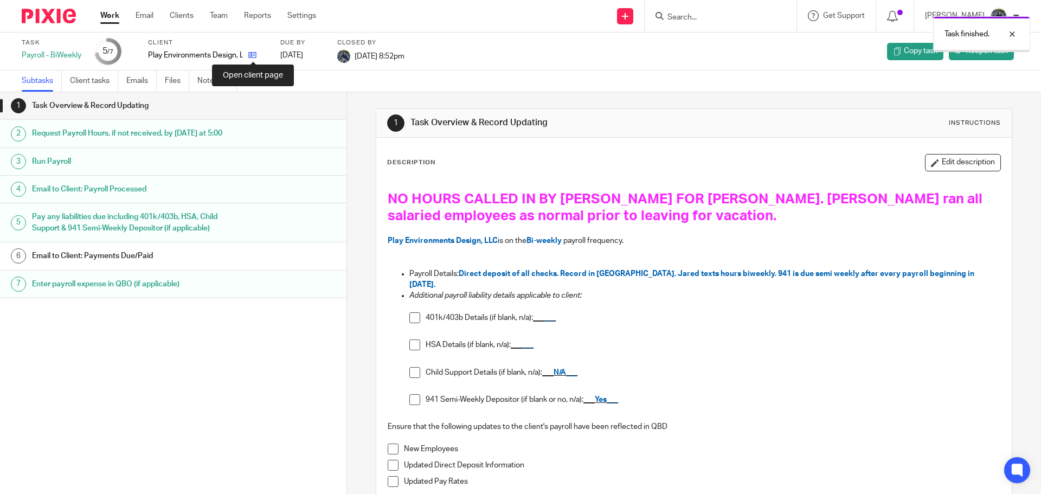
click at [254, 54] on icon at bounding box center [252, 55] width 8 height 8
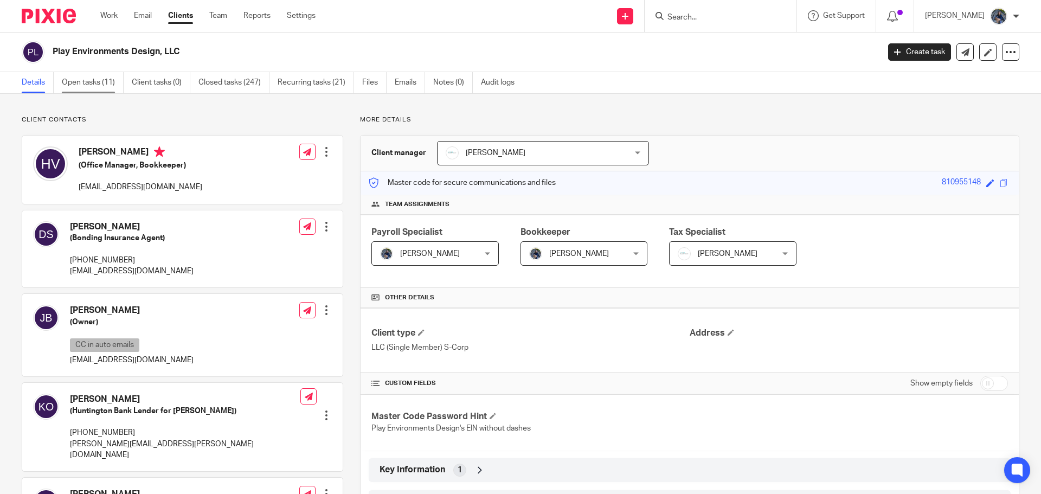
click at [89, 86] on link "Open tasks (11)" at bounding box center [93, 82] width 62 height 21
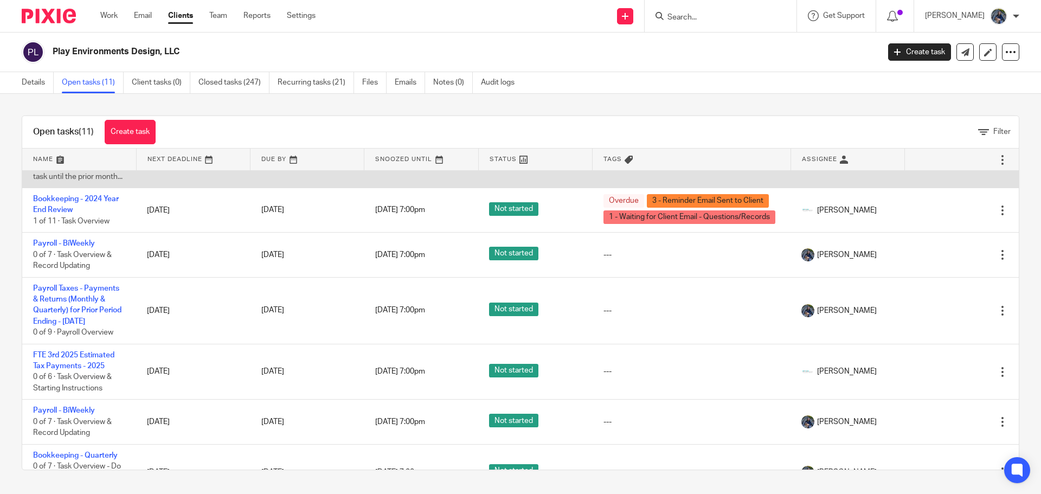
scroll to position [271, 0]
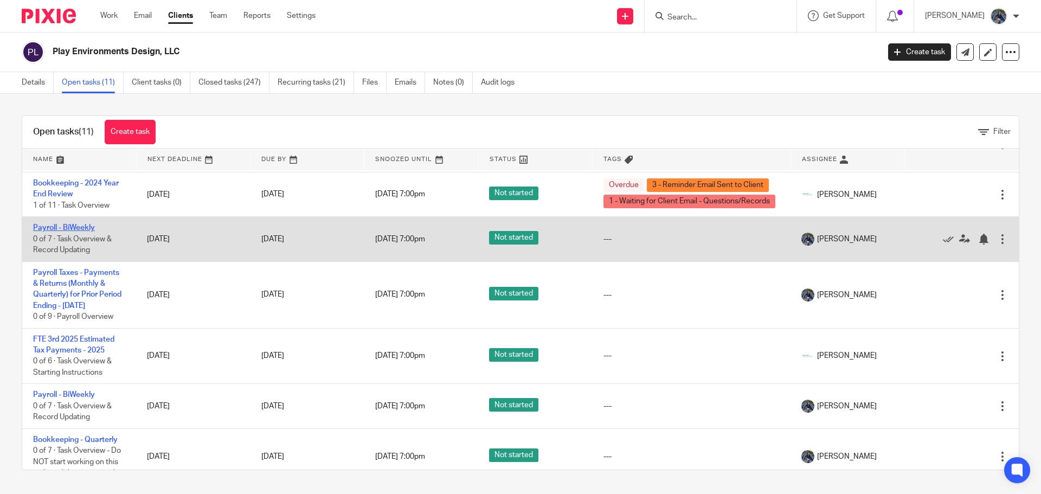
click at [80, 232] on link "Payroll - BiWeekly" at bounding box center [64, 228] width 62 height 8
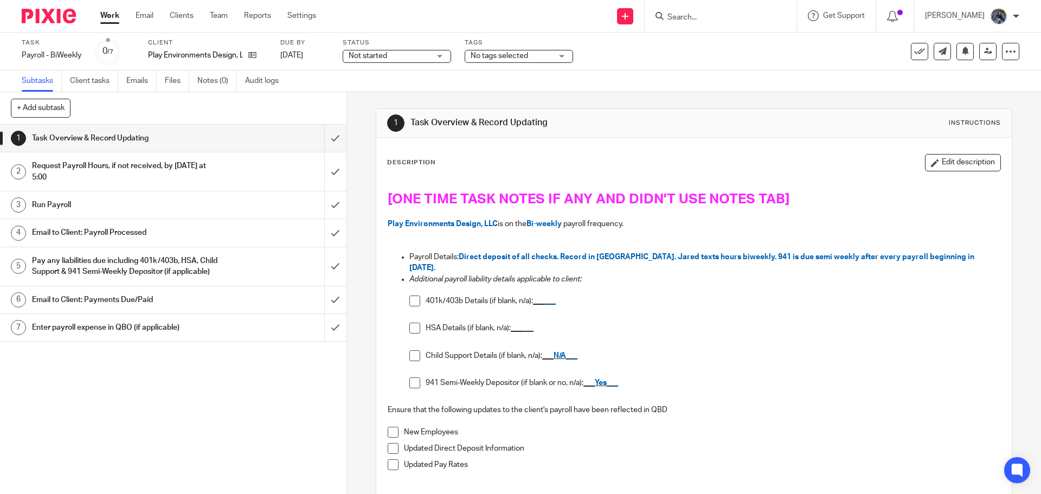
click at [516, 51] on span "No tags selected" at bounding box center [511, 55] width 81 height 11
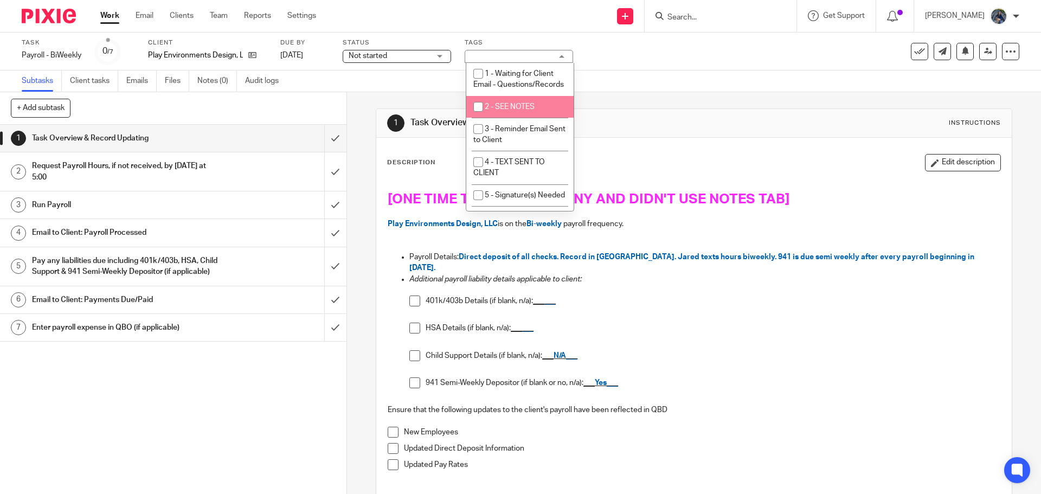
click at [514, 111] on span "2 - SEE NOTES" at bounding box center [510, 107] width 50 height 8
checkbox input "true"
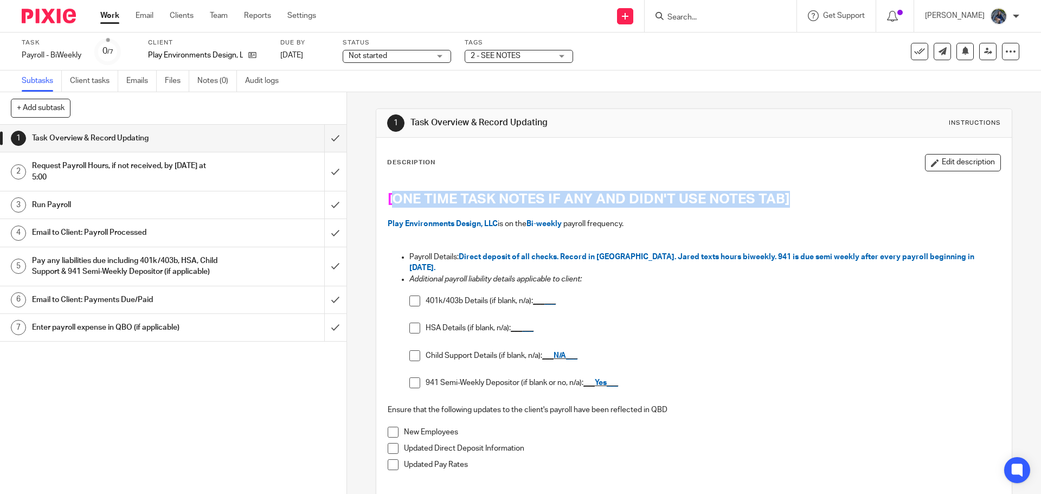
drag, startPoint x: 387, startPoint y: 197, endPoint x: 874, endPoint y: 192, distance: 487.1
click at [874, 192] on h1 "[ONE TIME TASK NOTES IF ANY AND DIDN'T USE NOTES TAB]" at bounding box center [694, 199] width 612 height 17
click at [965, 159] on button "Edit description" at bounding box center [963, 162] width 76 height 17
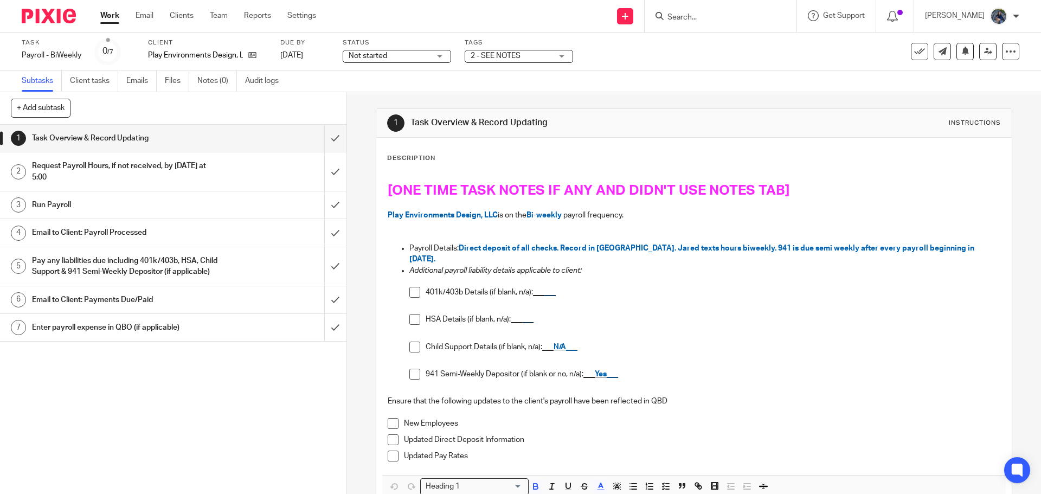
click at [393, 212] on span "Play Environments Design, LLC" at bounding box center [443, 216] width 110 height 8
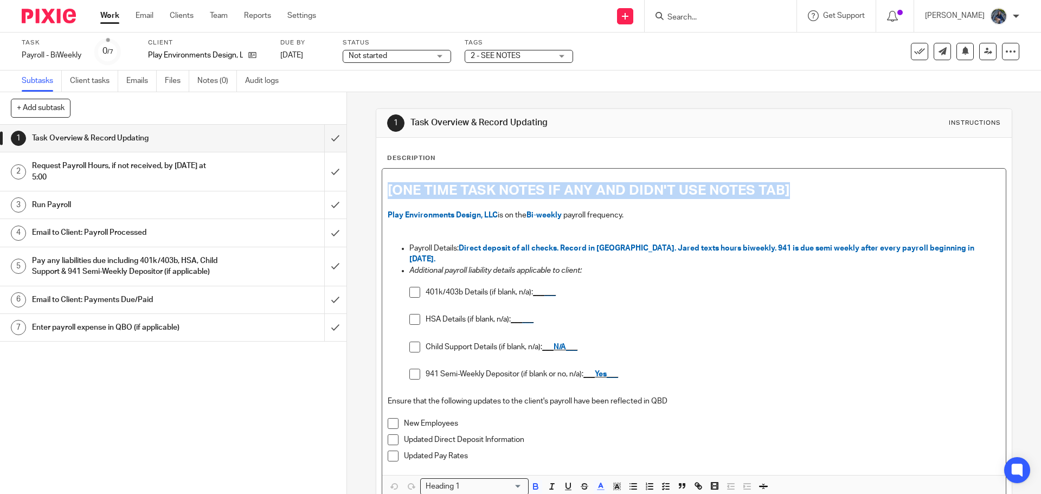
drag, startPoint x: 385, startPoint y: 189, endPoint x: 854, endPoint y: 194, distance: 469.2
click at [854, 194] on h1 "[ONE TIME TASK NOTES IF ANY AND DIDN'T USE NOTES TAB]" at bounding box center [694, 190] width 612 height 17
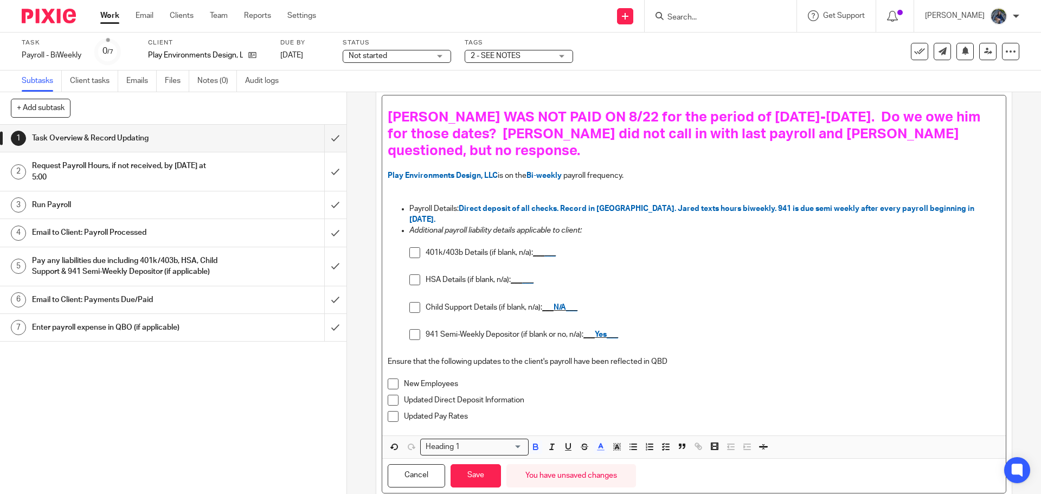
scroll to position [78, 0]
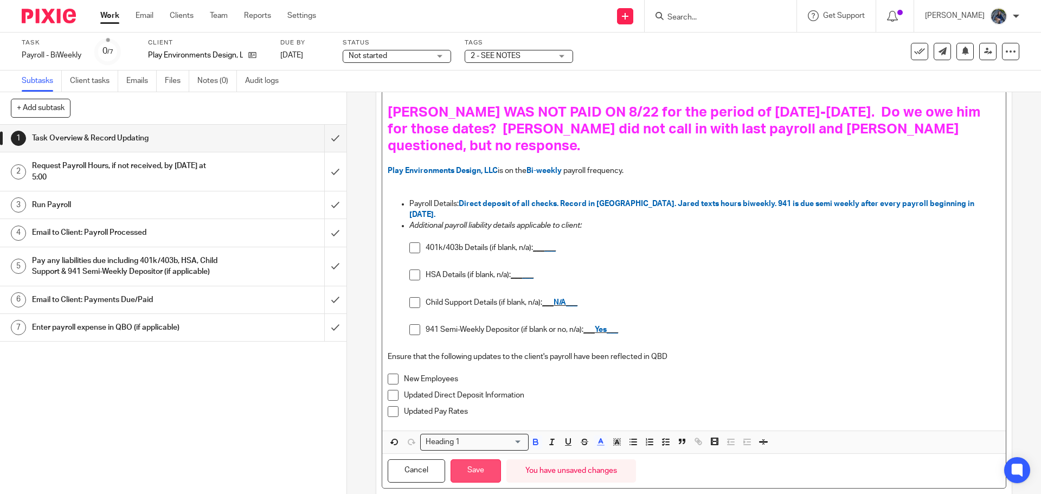
click at [472, 459] on button "Save" at bounding box center [476, 470] width 50 height 23
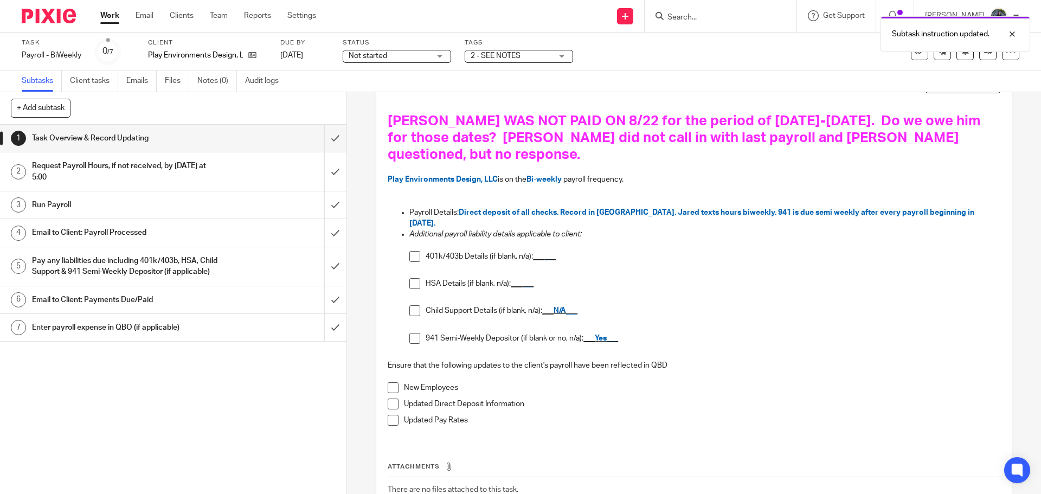
scroll to position [87, 0]
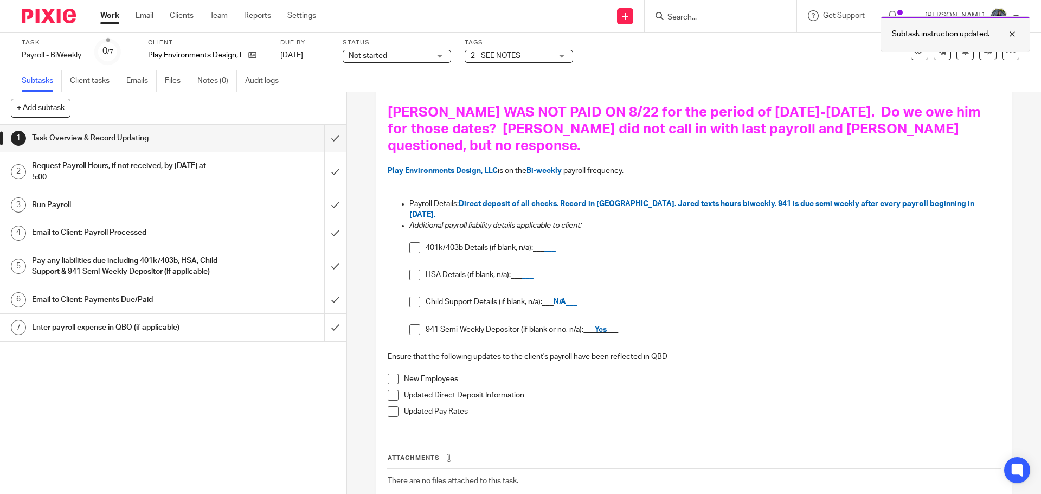
click at [1012, 33] on div at bounding box center [1004, 34] width 29 height 13
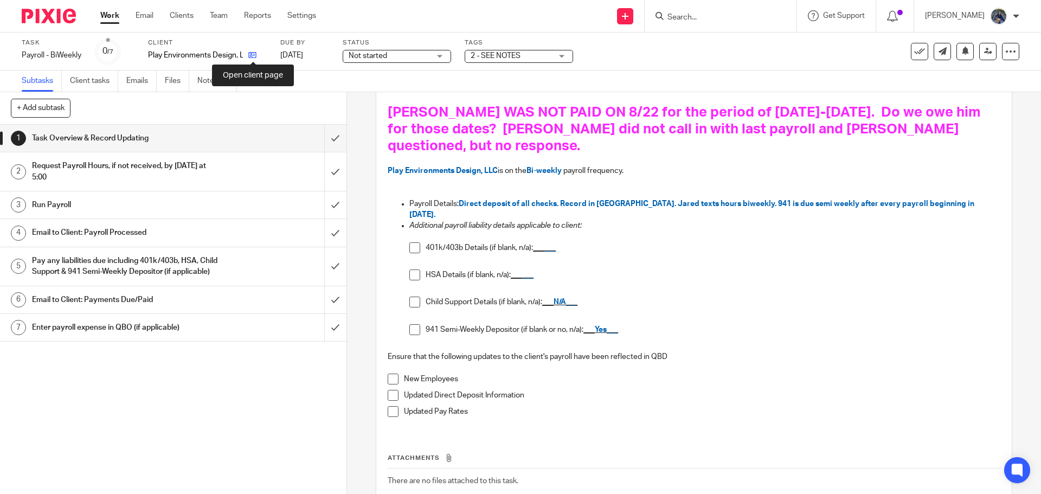
click at [252, 57] on icon at bounding box center [252, 55] width 8 height 8
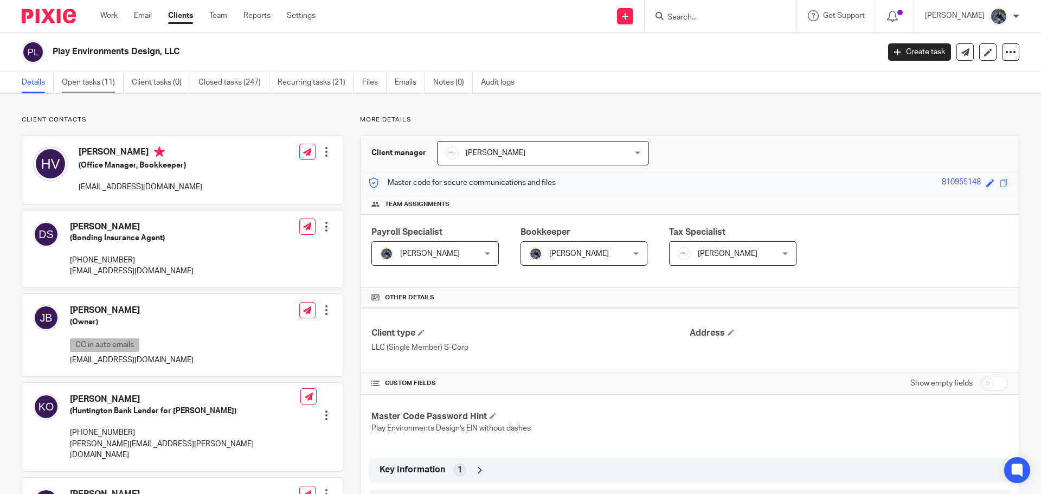
click at [89, 82] on link "Open tasks (11)" at bounding box center [93, 82] width 62 height 21
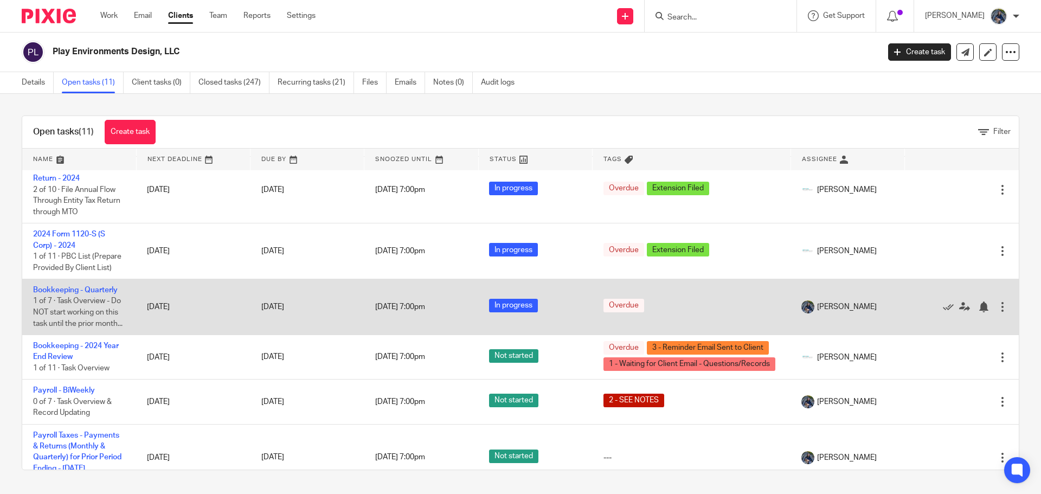
scroll to position [217, 0]
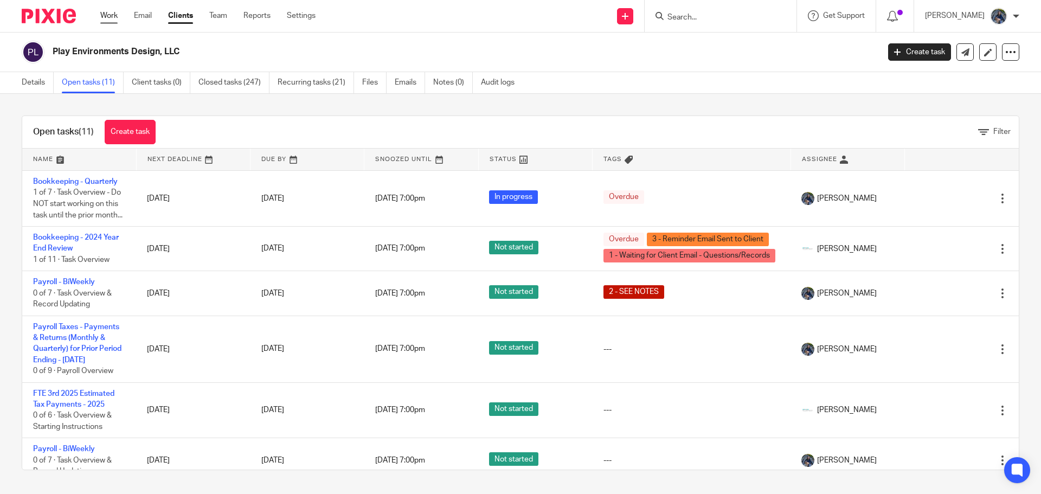
click at [115, 14] on link "Work" at bounding box center [108, 15] width 17 height 11
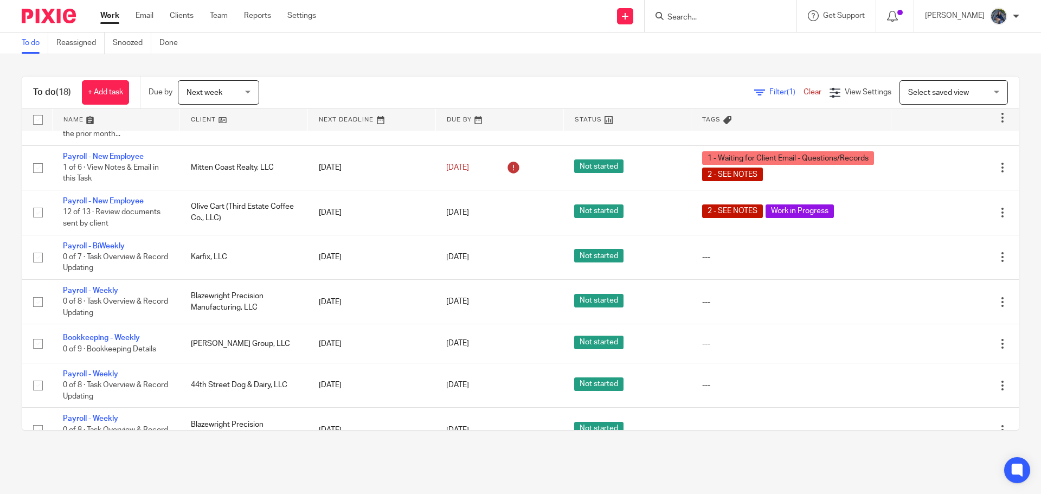
scroll to position [108, 0]
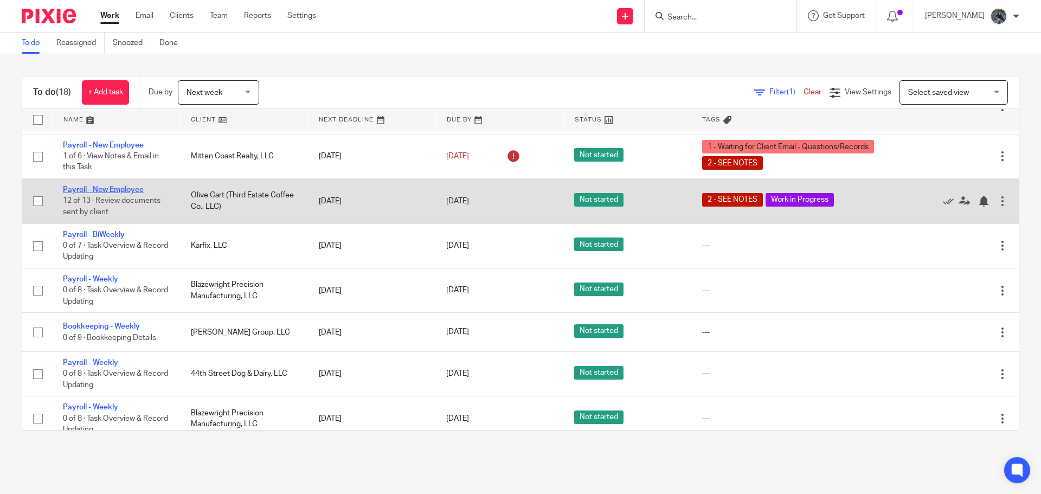
click at [116, 188] on link "Payroll - New Employee" at bounding box center [103, 190] width 81 height 8
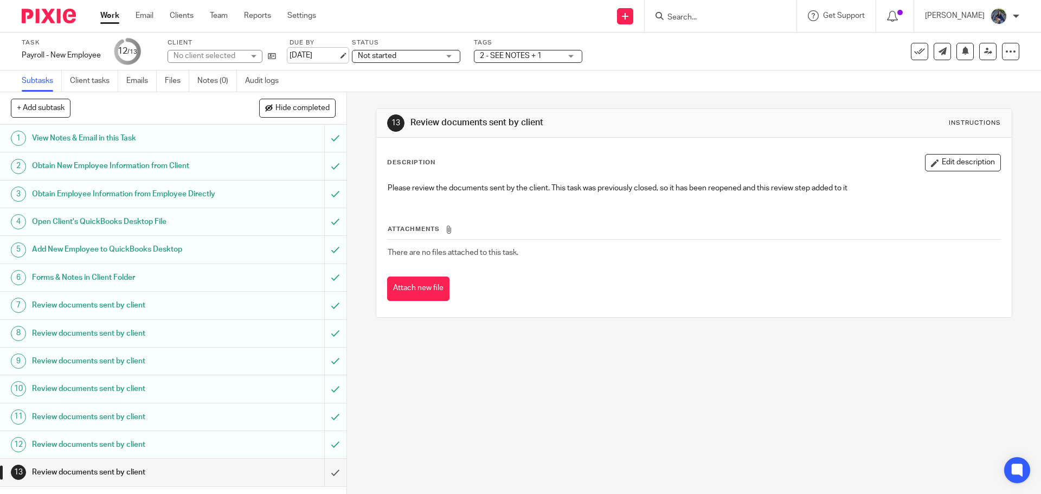
click at [338, 55] on link "[DATE]" at bounding box center [314, 55] width 49 height 11
click at [108, 15] on link "Work" at bounding box center [109, 15] width 19 height 11
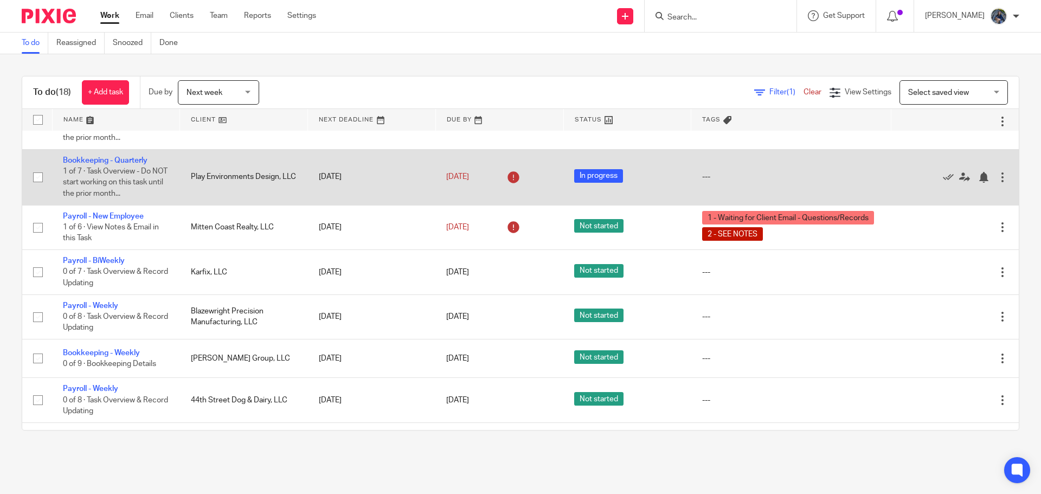
scroll to position [54, 0]
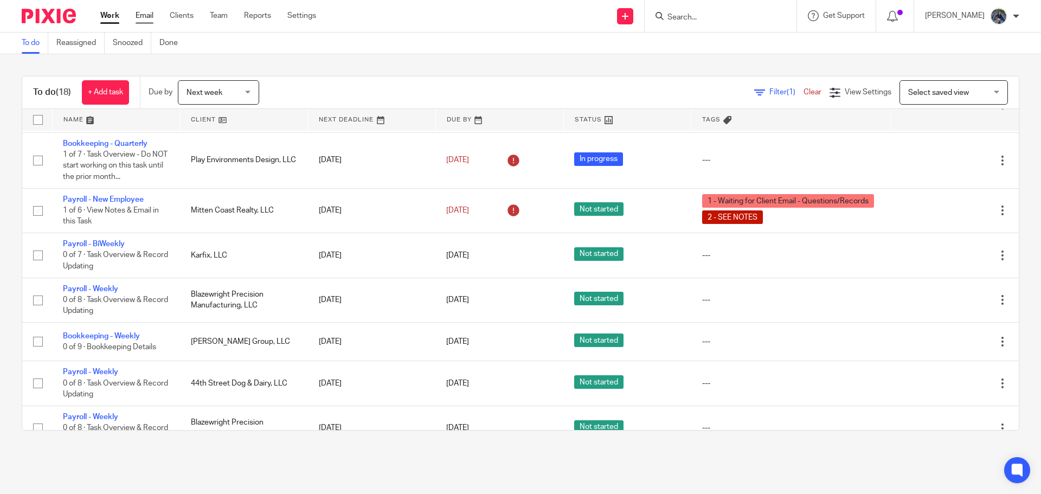
click at [150, 14] on link "Email" at bounding box center [145, 15] width 18 height 11
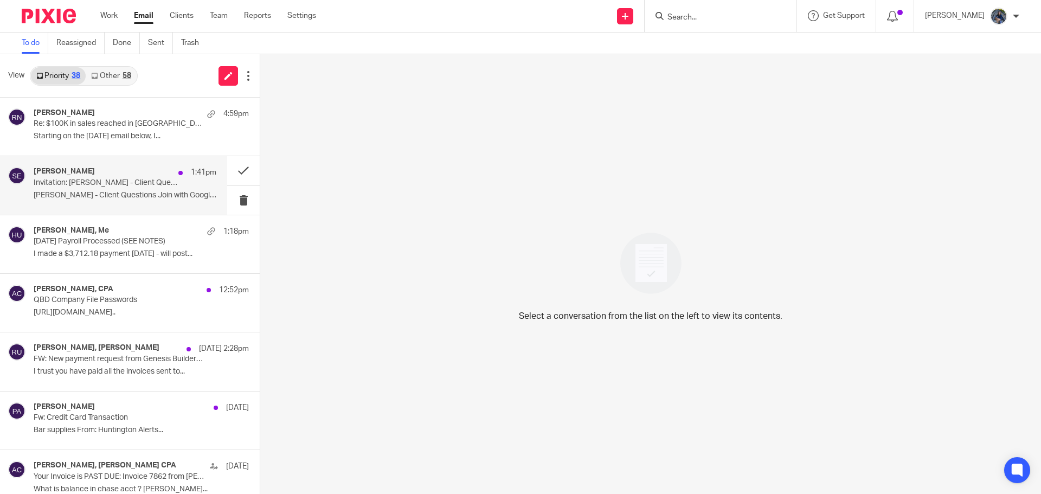
click at [85, 161] on div "[PERSON_NAME] 1:41pm Invitation: [PERSON_NAME] - Client Questions @ [DATE] 9am …" at bounding box center [113, 185] width 227 height 58
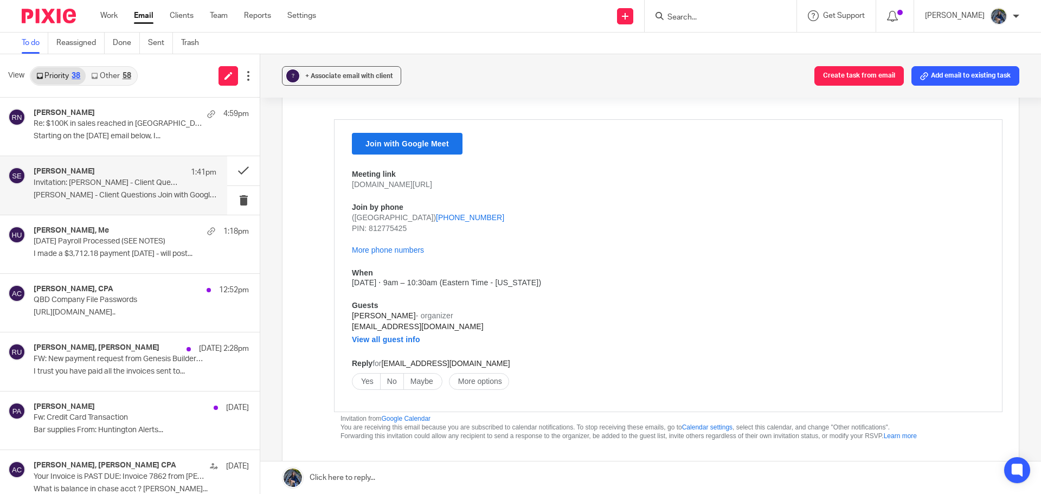
scroll to position [108, 0]
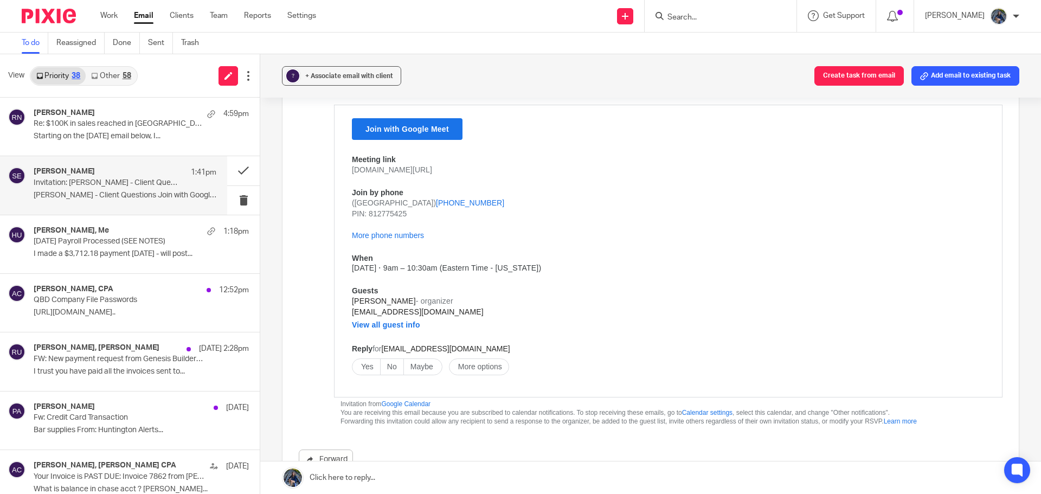
click at [364, 368] on span "Yes" at bounding box center [367, 366] width 12 height 9
click at [124, 253] on p "I made a $3,712.18 payment today - will post..." at bounding box center [125, 254] width 183 height 9
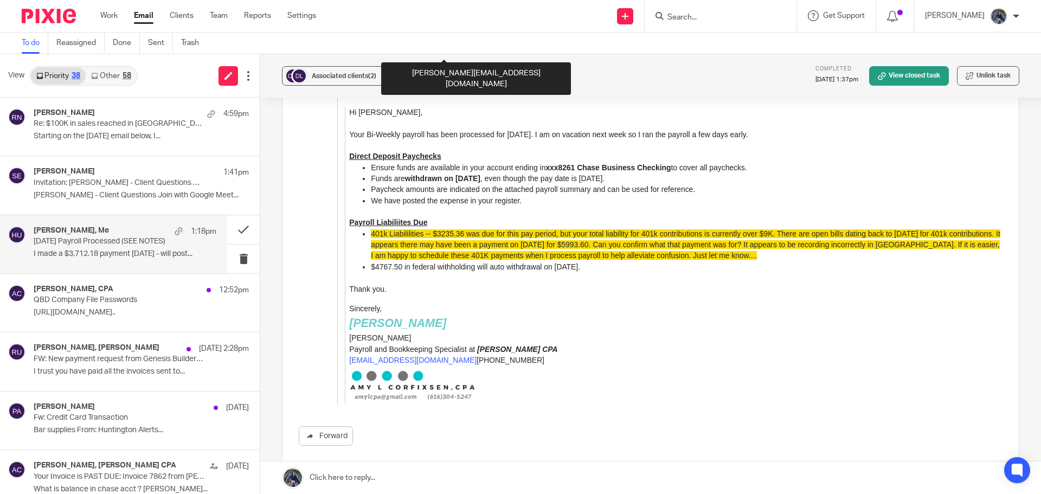
scroll to position [1139, 0]
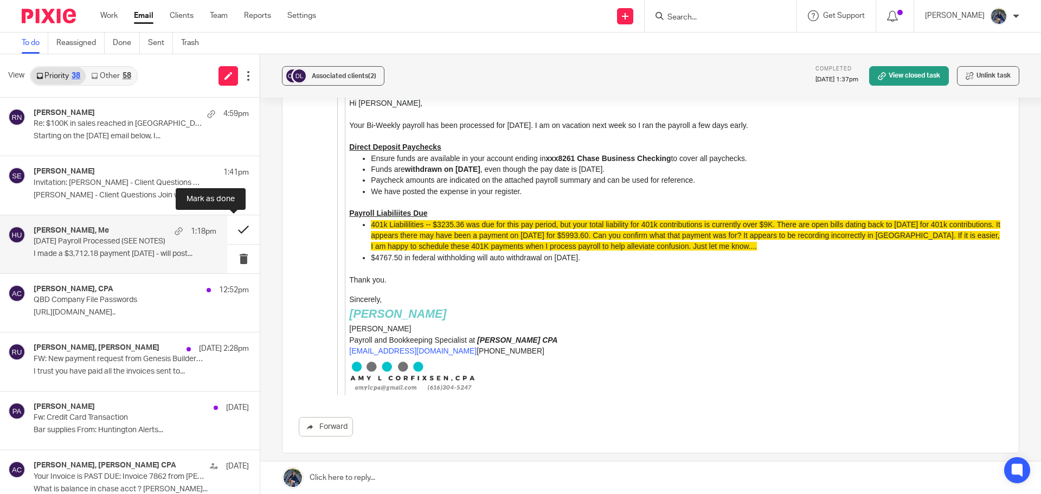
click at [231, 229] on button at bounding box center [243, 229] width 33 height 29
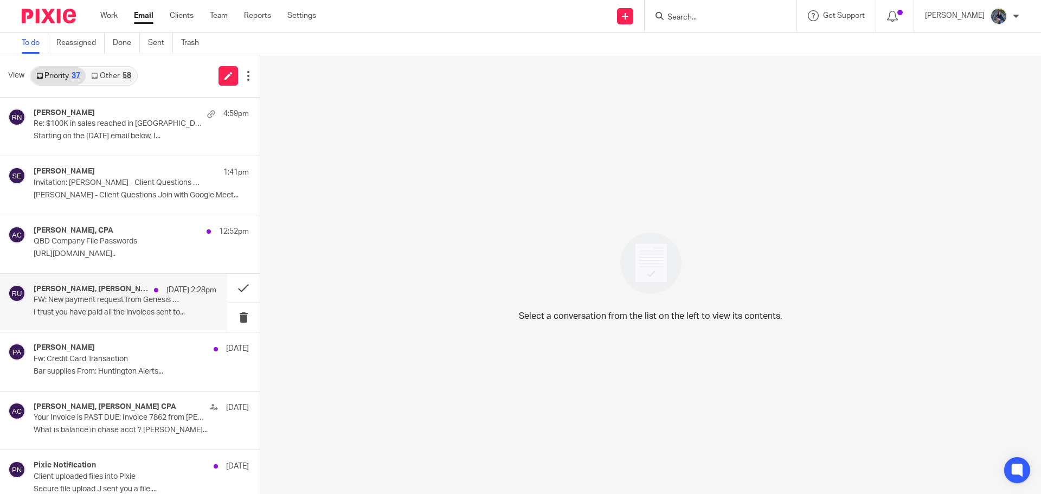
click at [104, 299] on p "FW: New payment request from Genesis Builders, LLC - invoice 1366" at bounding box center [107, 300] width 146 height 9
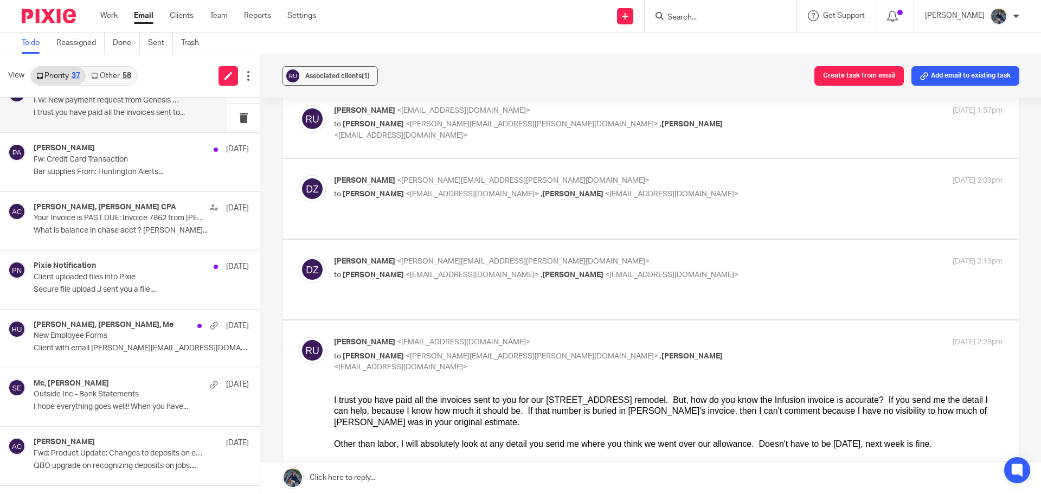
scroll to position [217, 0]
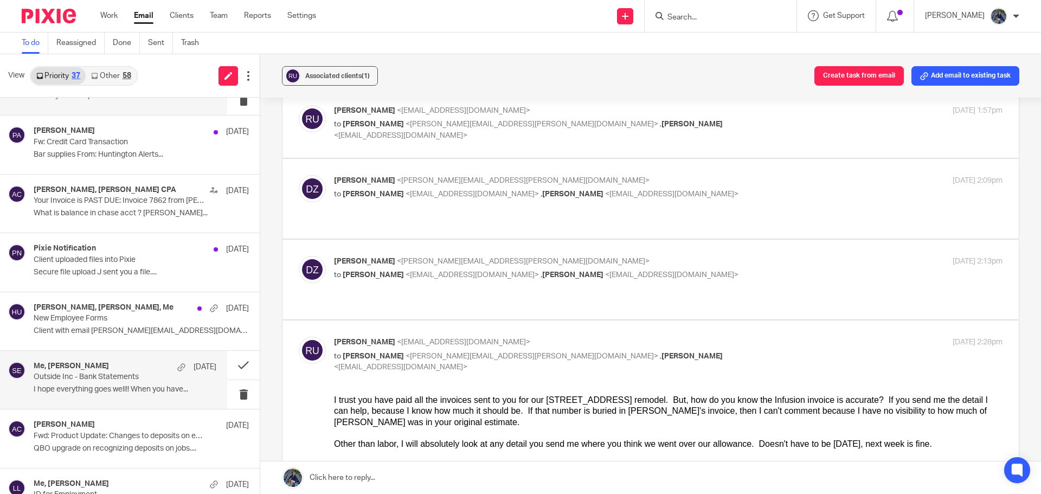
click at [78, 368] on h4 "Me, Sarah Ebert" at bounding box center [71, 366] width 75 height 9
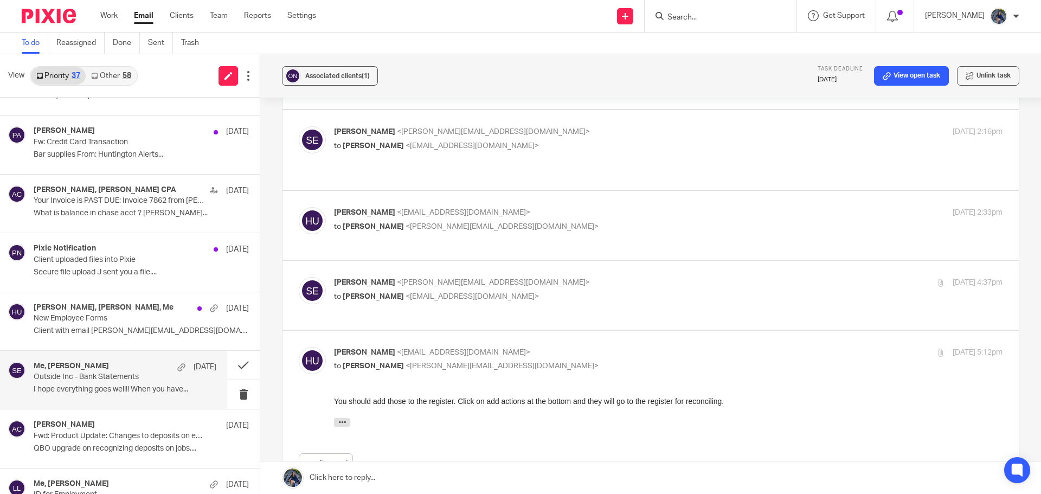
scroll to position [163, 0]
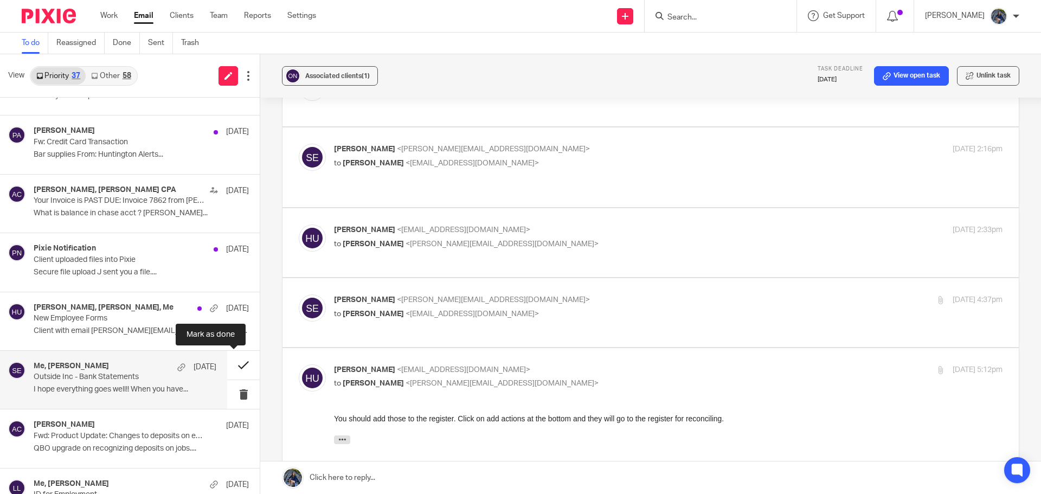
click at [229, 363] on button at bounding box center [243, 365] width 33 height 29
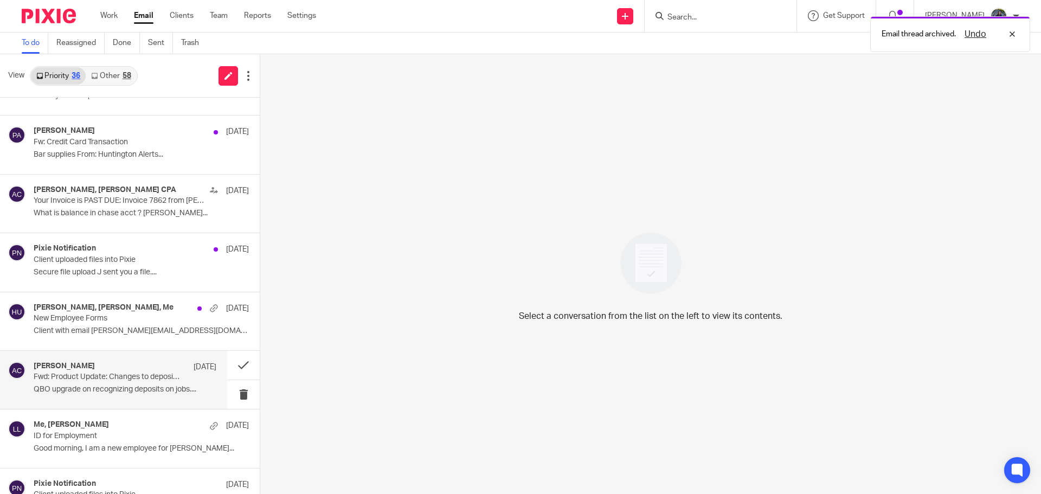
click at [109, 383] on div "Amy Corfixsen Aug 14 Fwd: Product Update: Changes to deposits on estimates feat…" at bounding box center [125, 380] width 183 height 36
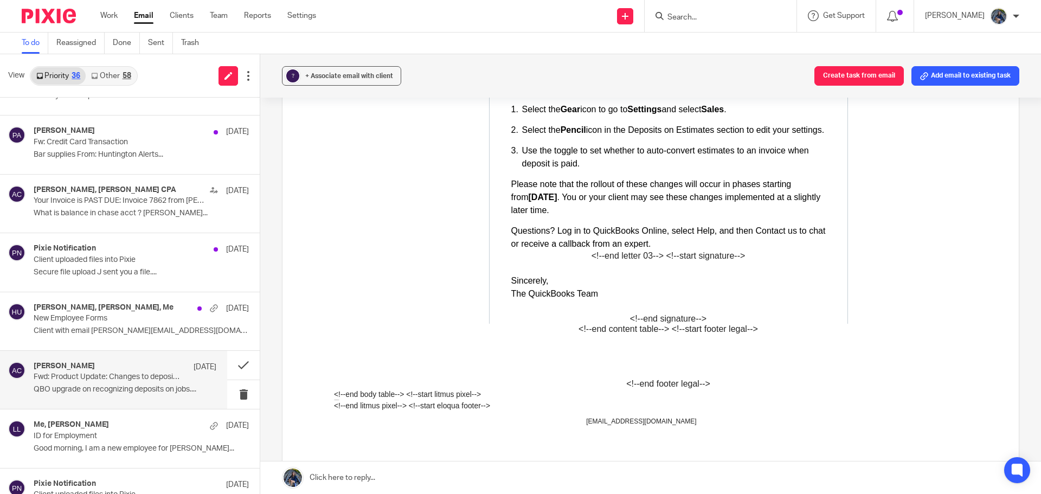
scroll to position [868, 0]
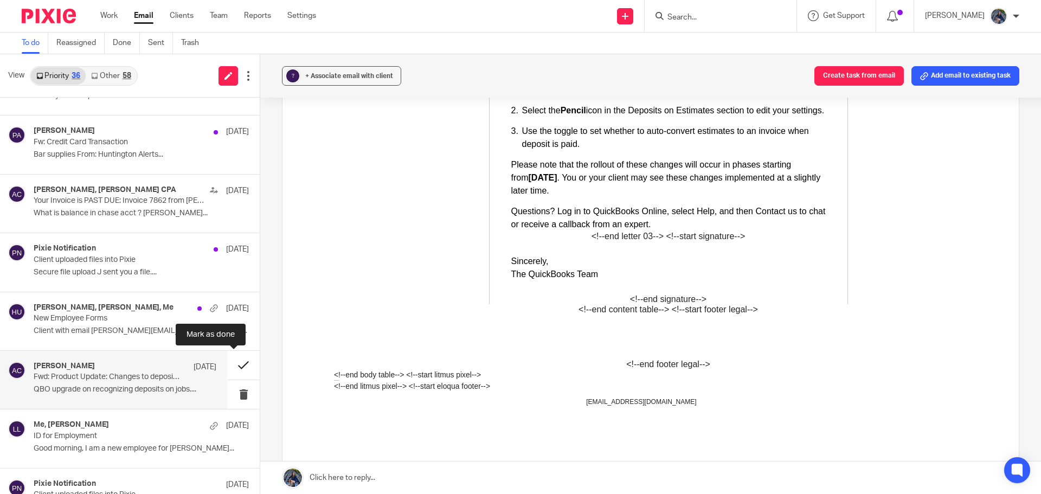
click at [230, 362] on button at bounding box center [243, 365] width 33 height 29
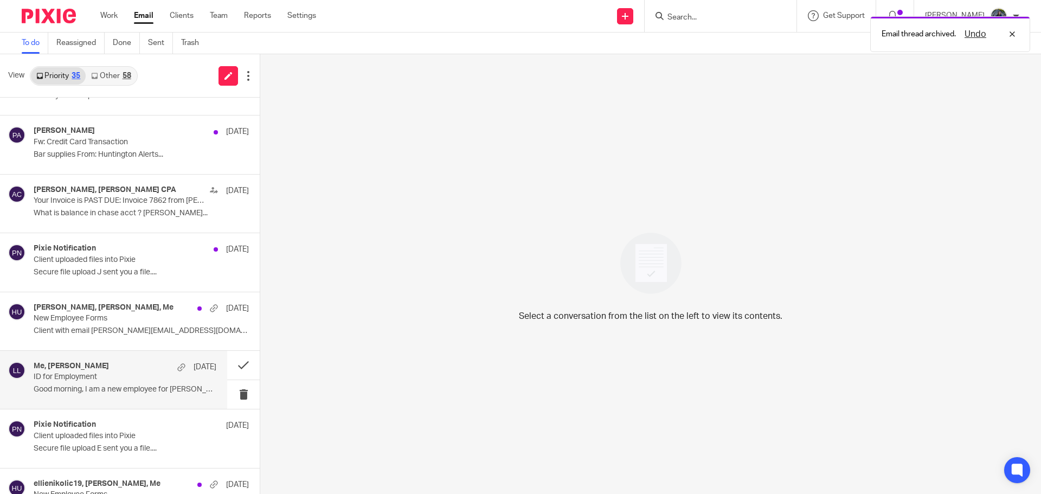
click at [131, 372] on div "Me, Brian Aug 14" at bounding box center [125, 367] width 183 height 11
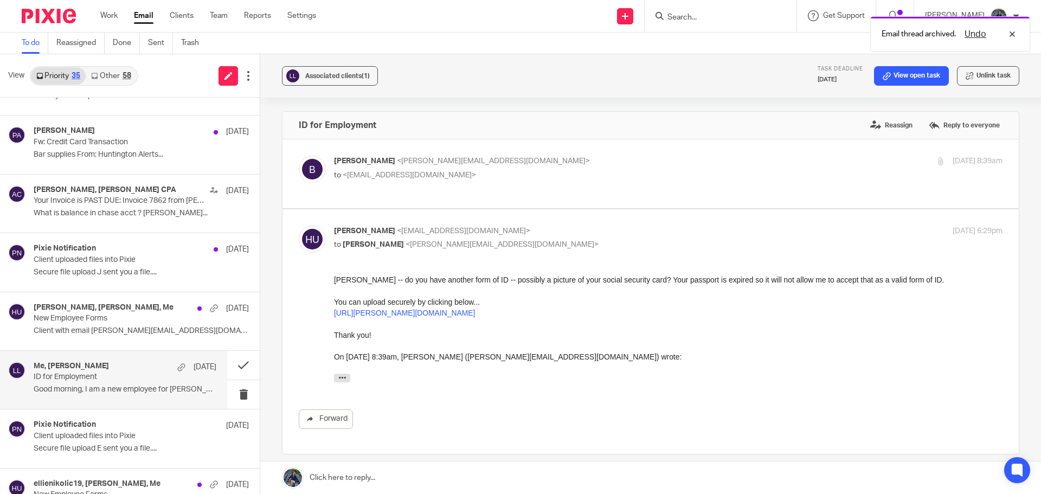
scroll to position [0, 0]
click at [906, 77] on link "View open task" at bounding box center [911, 76] width 75 height 20
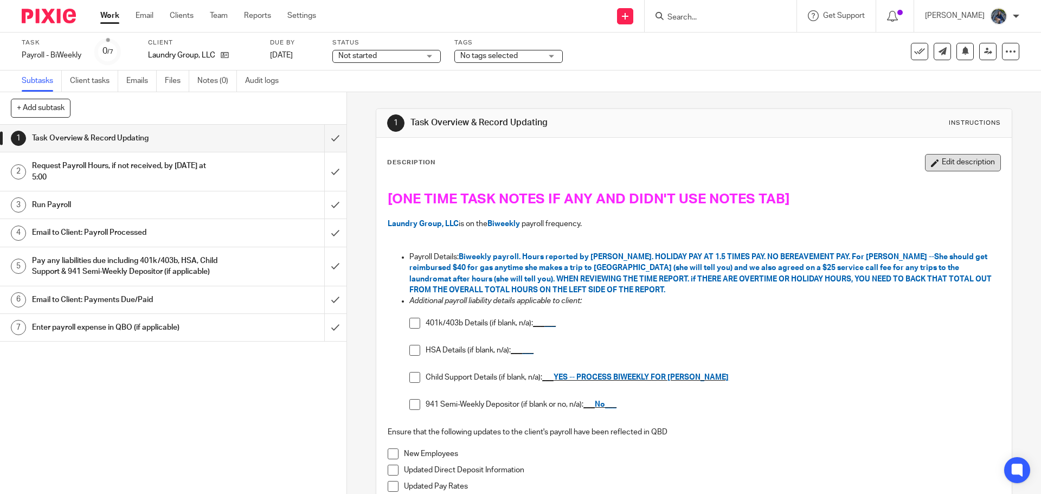
click at [925, 167] on button "Edit description" at bounding box center [963, 162] width 76 height 17
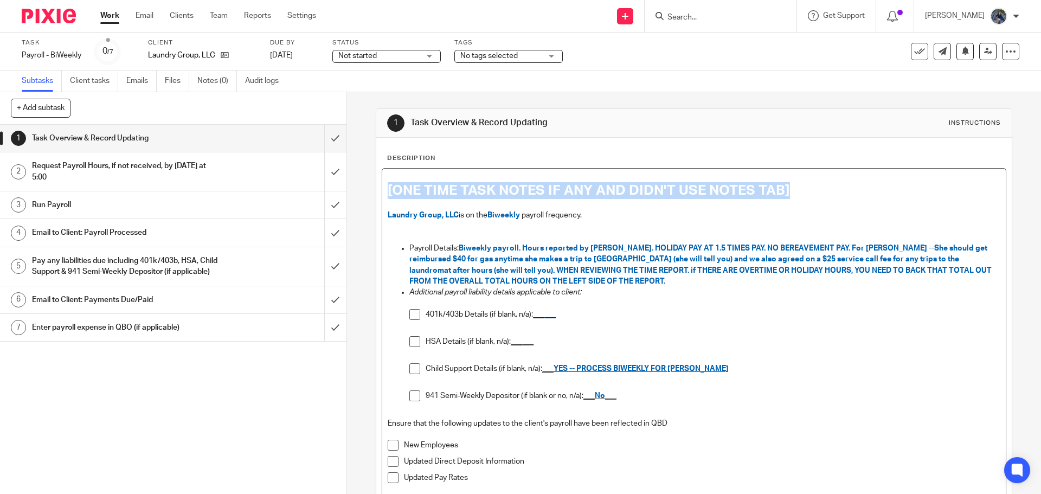
drag, startPoint x: 386, startPoint y: 188, endPoint x: 805, endPoint y: 184, distance: 419.3
click at [805, 184] on h1 "[ONE TIME TASK NOTES IF ANY AND DIDN'T USE NOTES TAB]" at bounding box center [694, 190] width 612 height 17
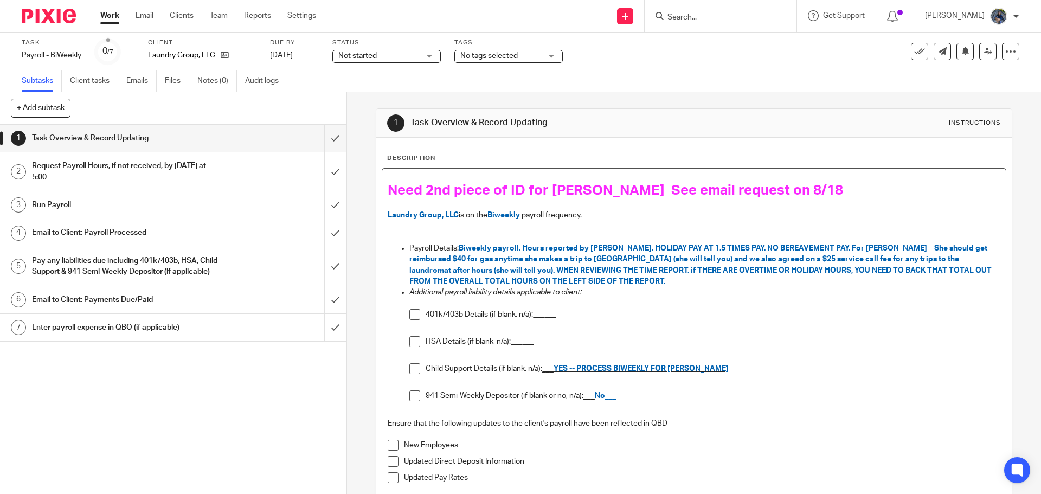
scroll to position [94, 0]
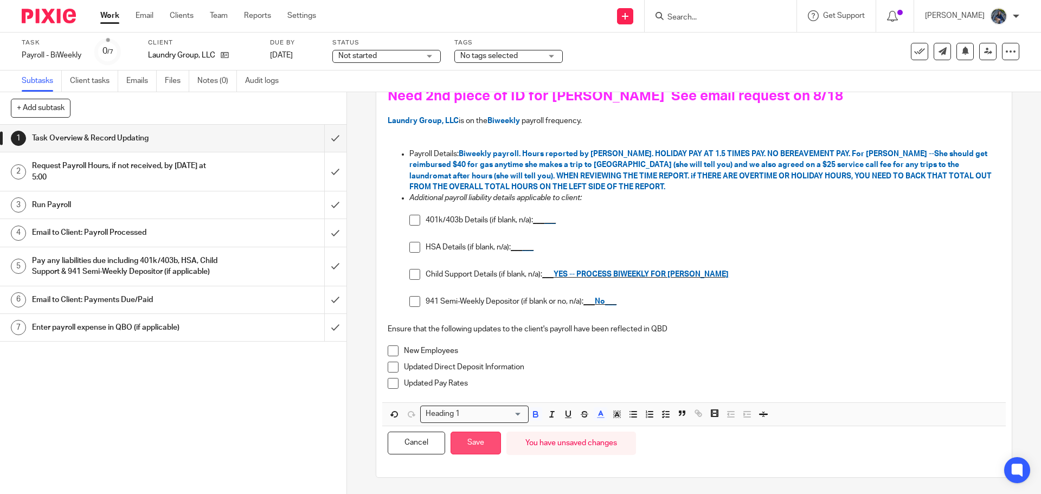
click at [469, 439] on button "Save" at bounding box center [476, 443] width 50 height 23
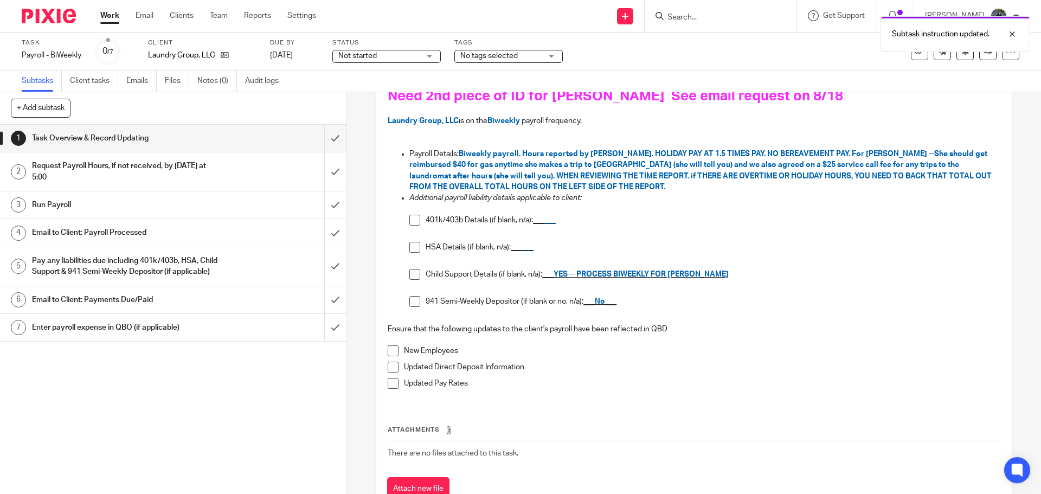
click at [534, 58] on span "No tags selected" at bounding box center [501, 55] width 81 height 11
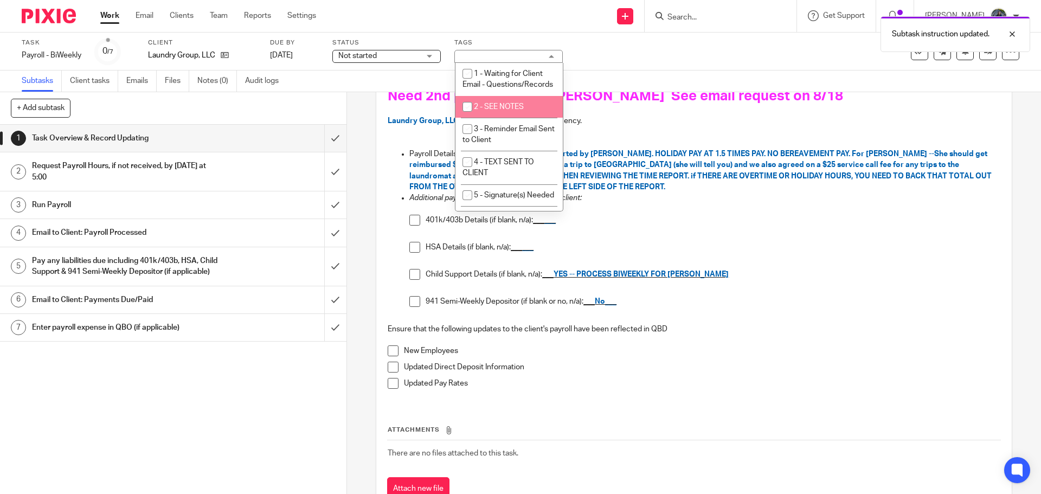
click at [490, 111] on span "2 - SEE NOTES" at bounding box center [499, 107] width 50 height 8
checkbox input "true"
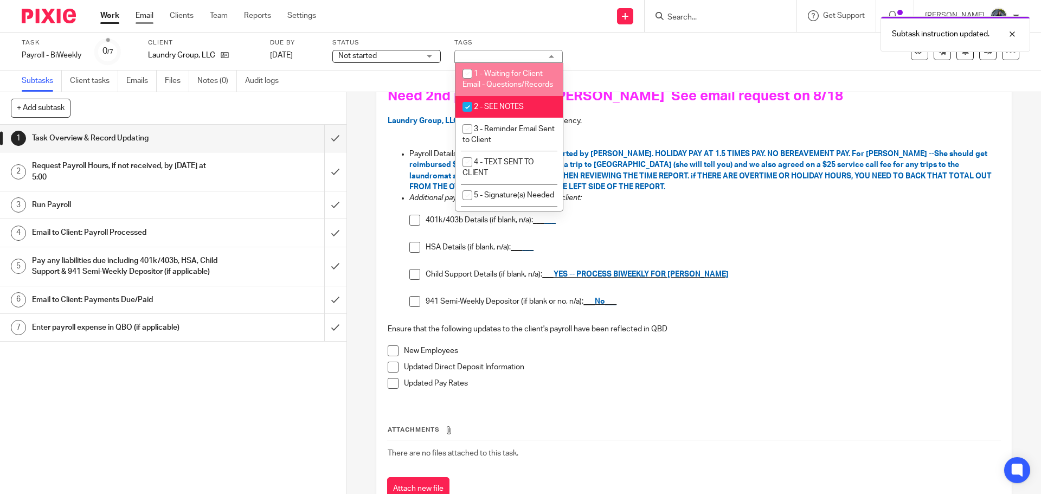
click at [137, 14] on link "Email" at bounding box center [145, 15] width 18 height 11
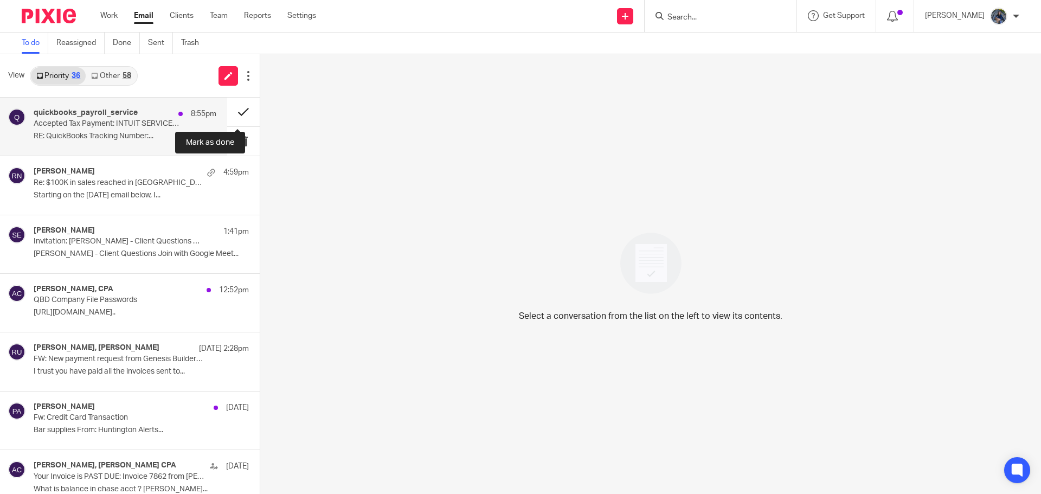
click at [235, 108] on button at bounding box center [243, 112] width 33 height 29
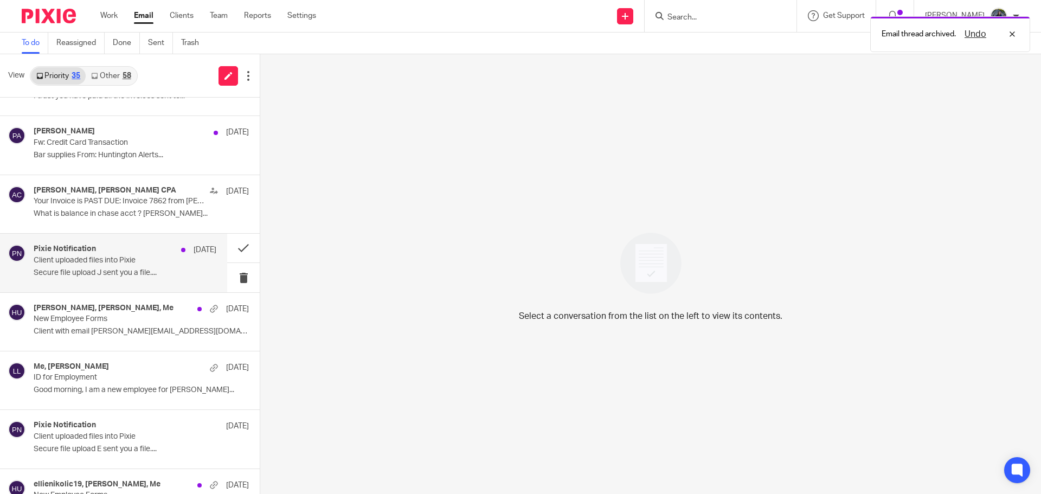
scroll to position [217, 0]
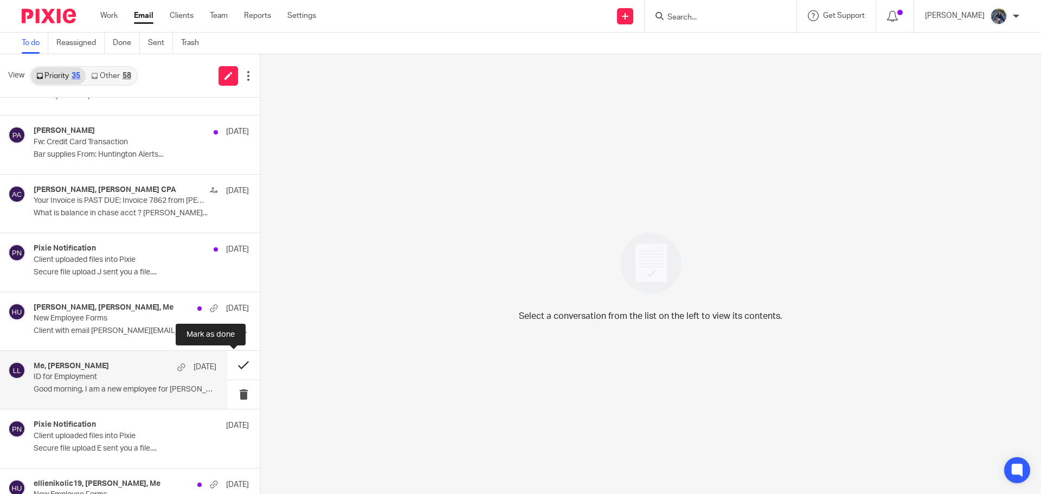
click at [232, 367] on button at bounding box center [243, 365] width 33 height 29
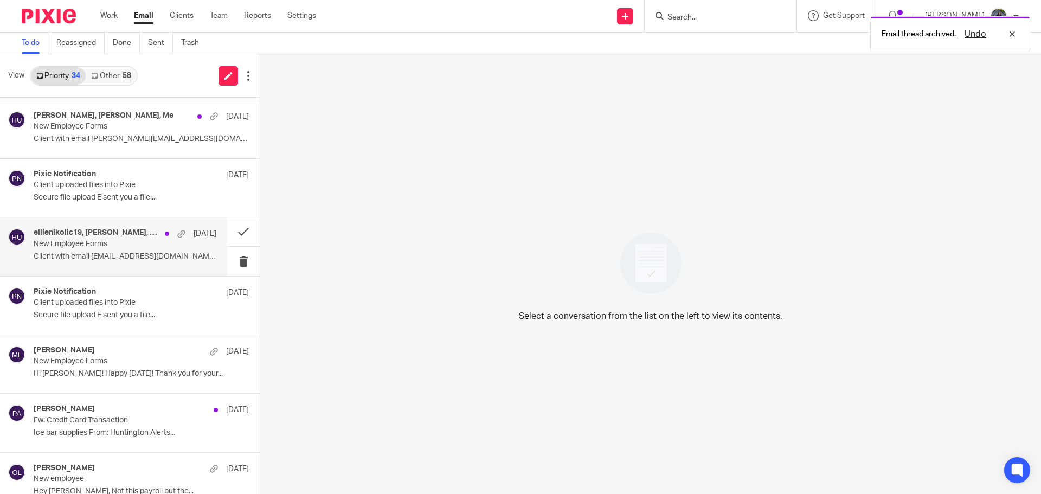
scroll to position [434, 0]
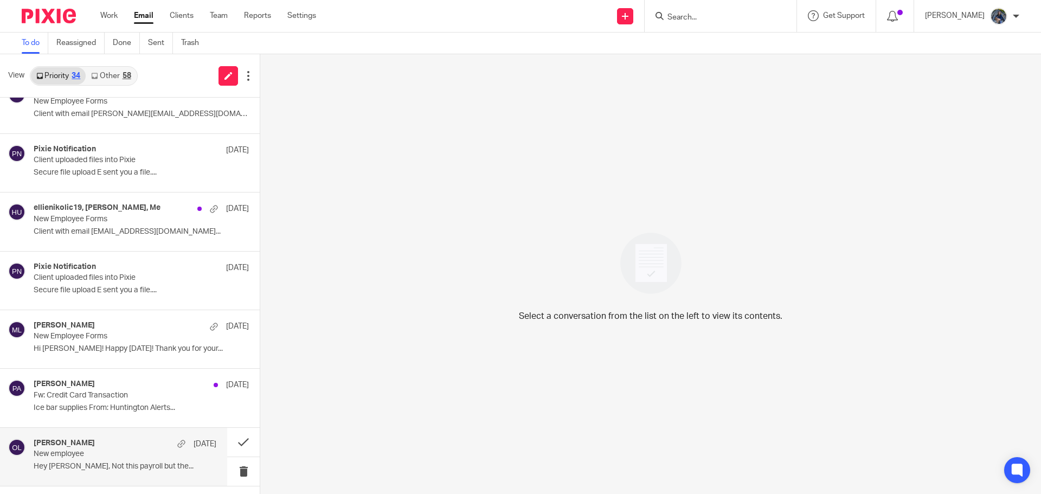
click at [137, 459] on div "Sasa Nikolic Aug 7 New employee Hey Holly, Not this payroll but the..." at bounding box center [125, 457] width 183 height 36
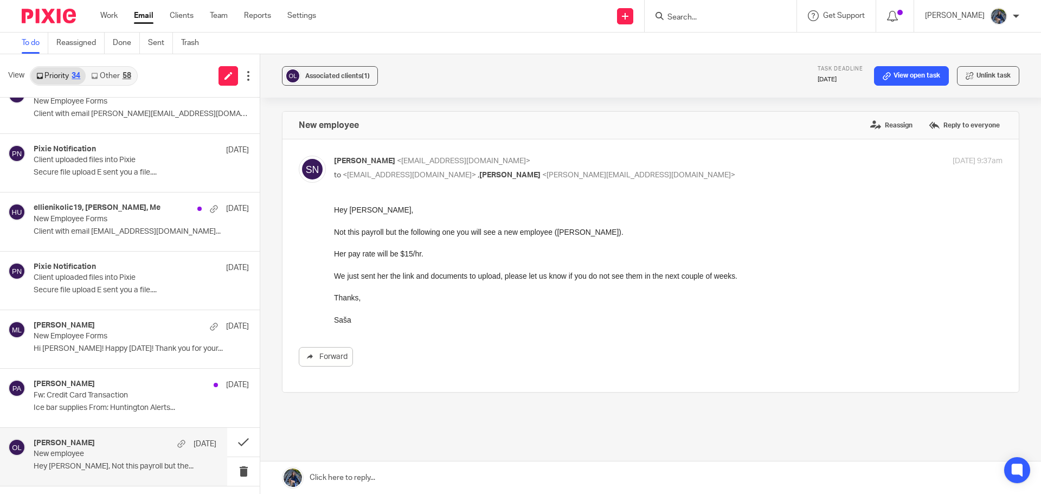
scroll to position [0, 0]
click at [109, 16] on link "Work" at bounding box center [108, 15] width 17 height 11
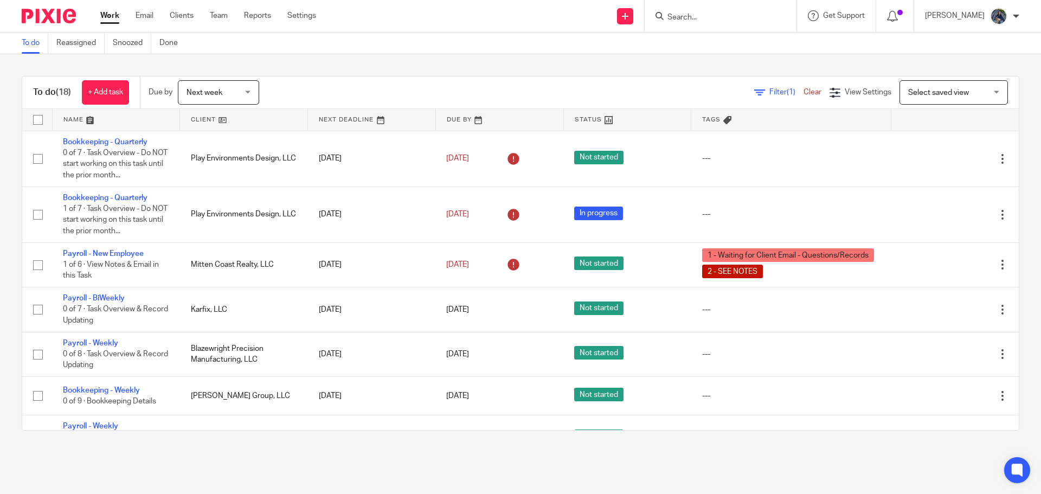
click at [232, 91] on span "Next week" at bounding box center [215, 92] width 57 height 23
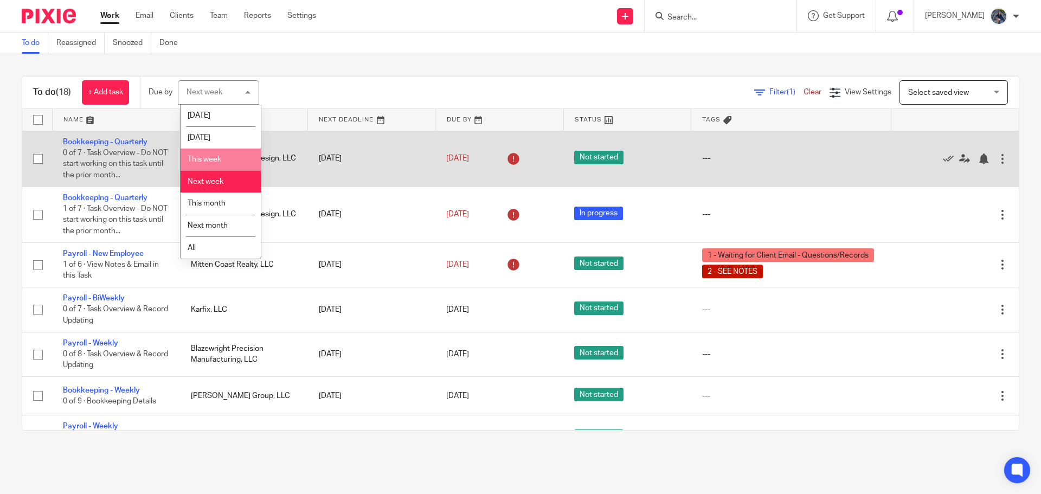
click at [216, 157] on span "This week" at bounding box center [205, 160] width 34 height 8
